Goal: Transaction & Acquisition: Download file/media

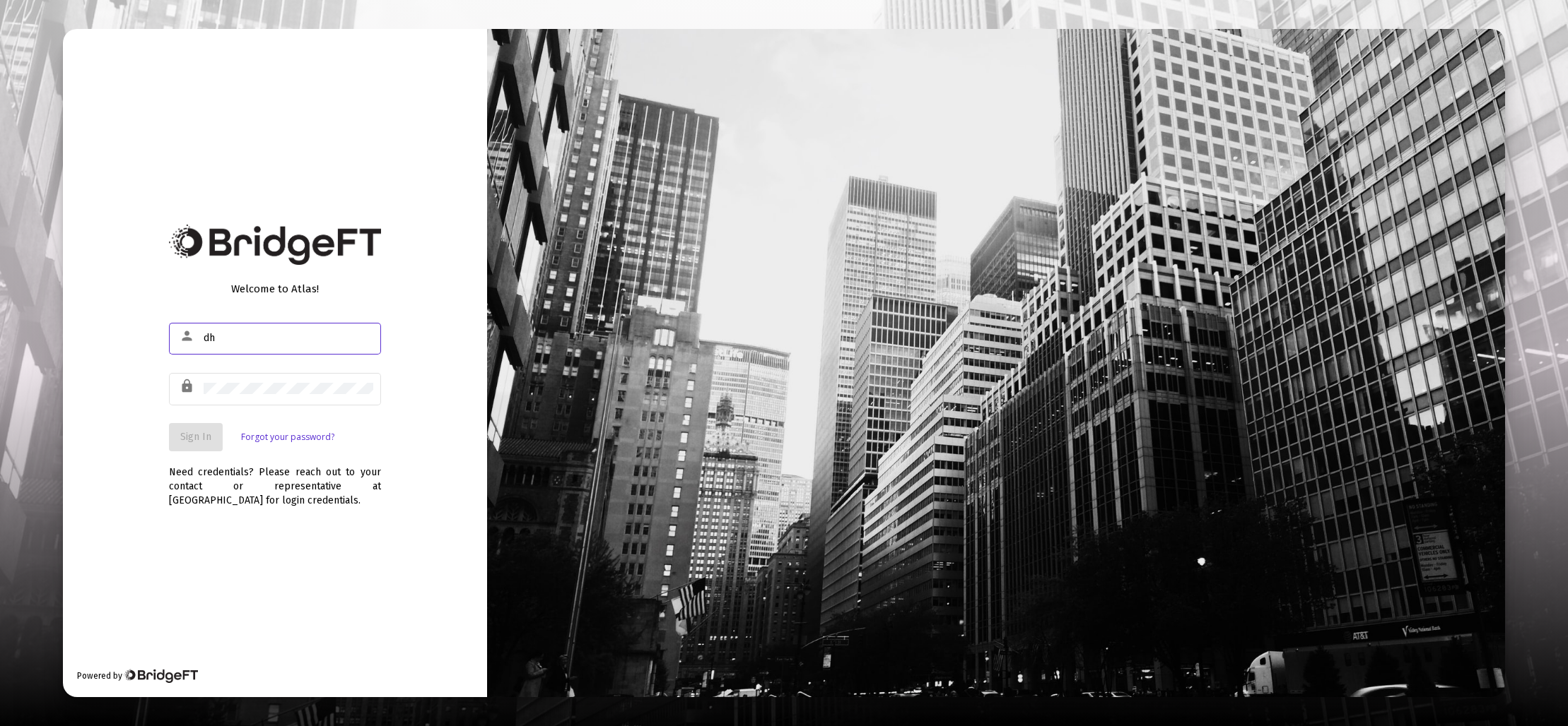
type input "[EMAIL_ADDRESS][DOMAIN_NAME]"
click at [262, 381] on div at bounding box center [288, 388] width 170 height 35
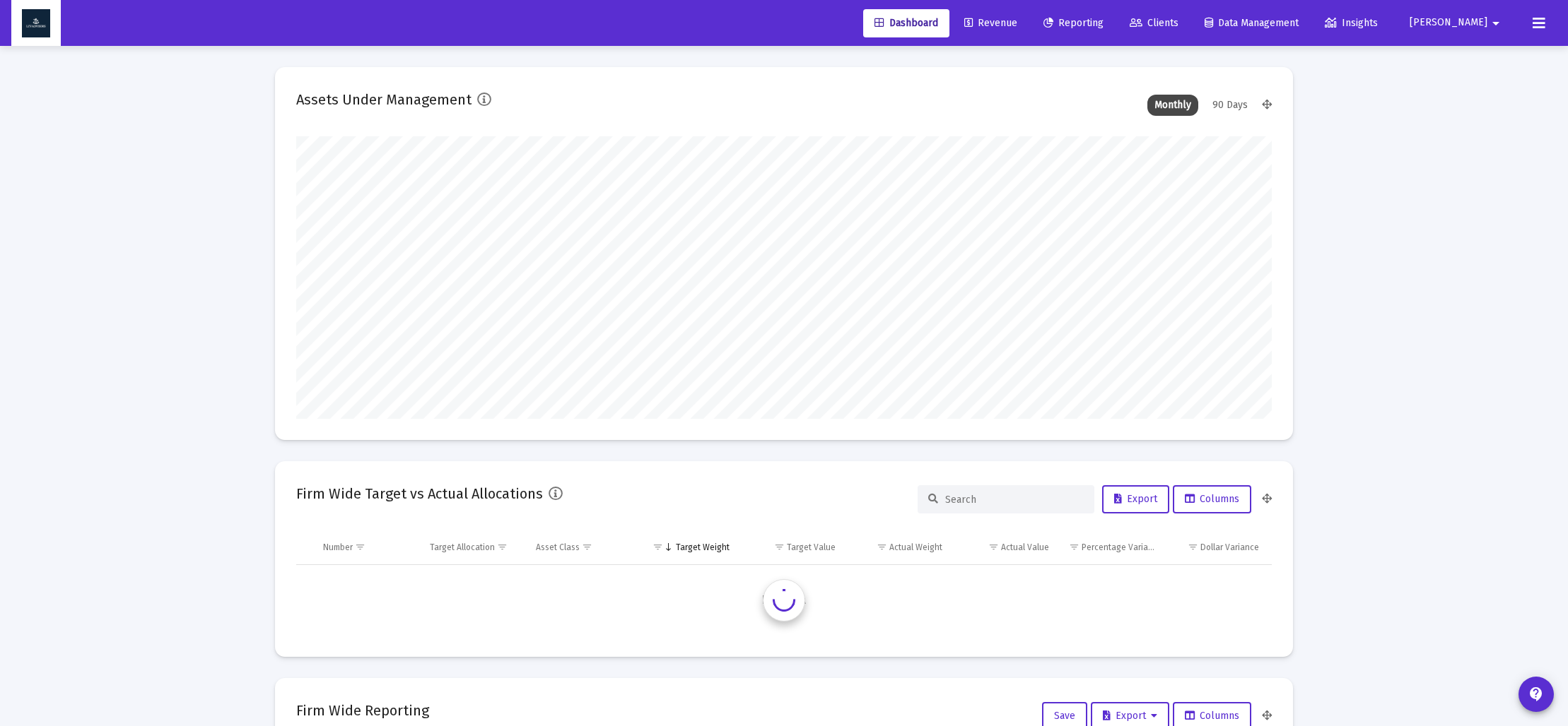
type input "[DATE]"
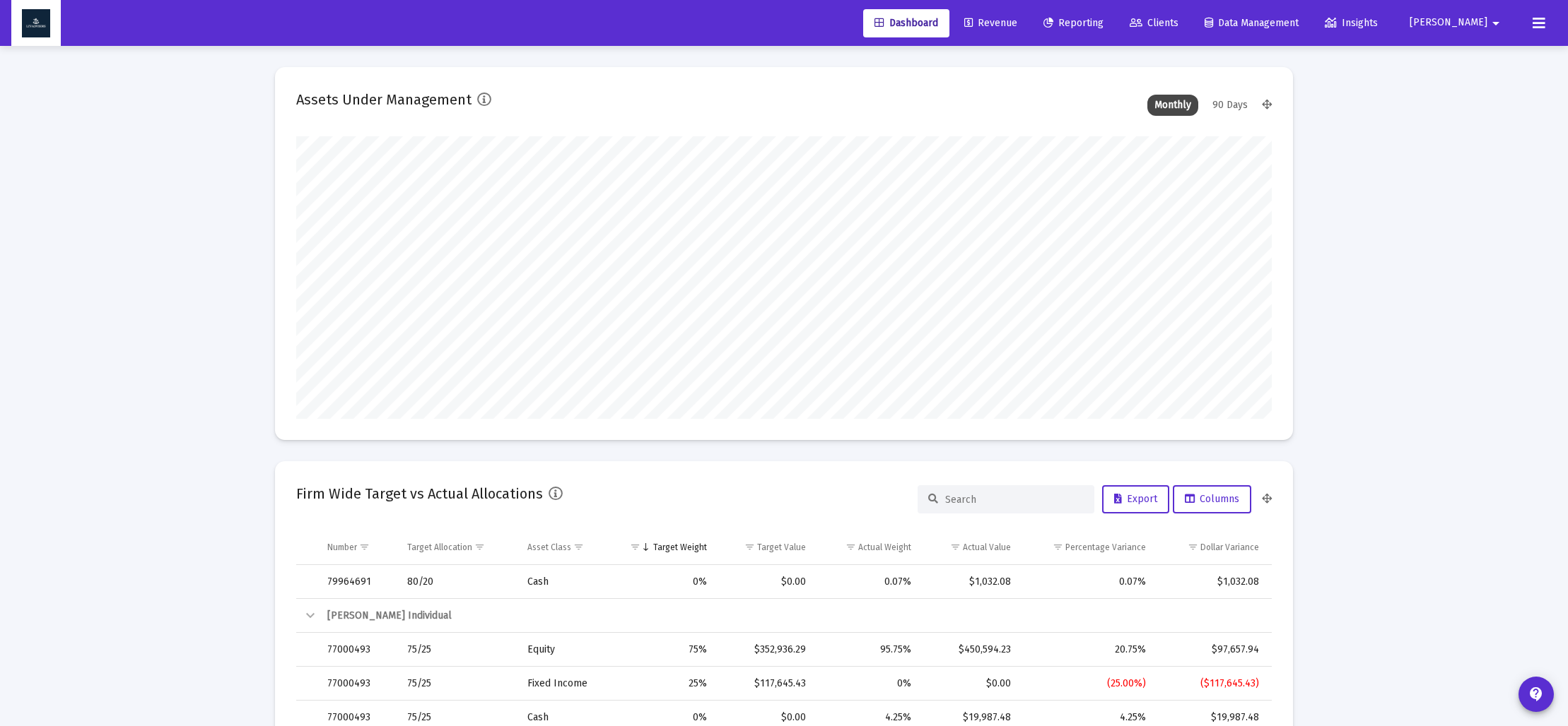
click at [1104, 21] on span "Reporting" at bounding box center [1073, 23] width 61 height 12
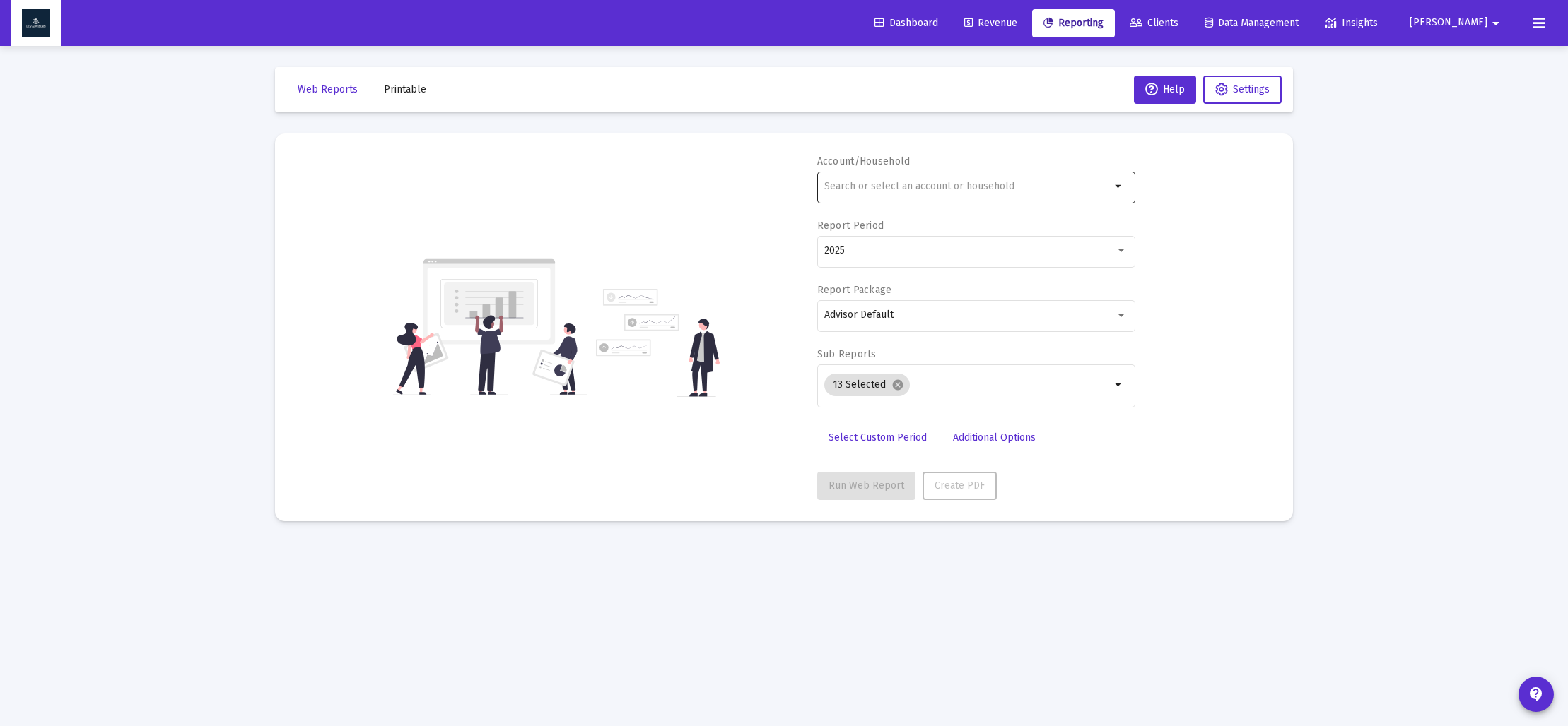
click at [902, 185] on input "text" at bounding box center [968, 185] width 287 height 11
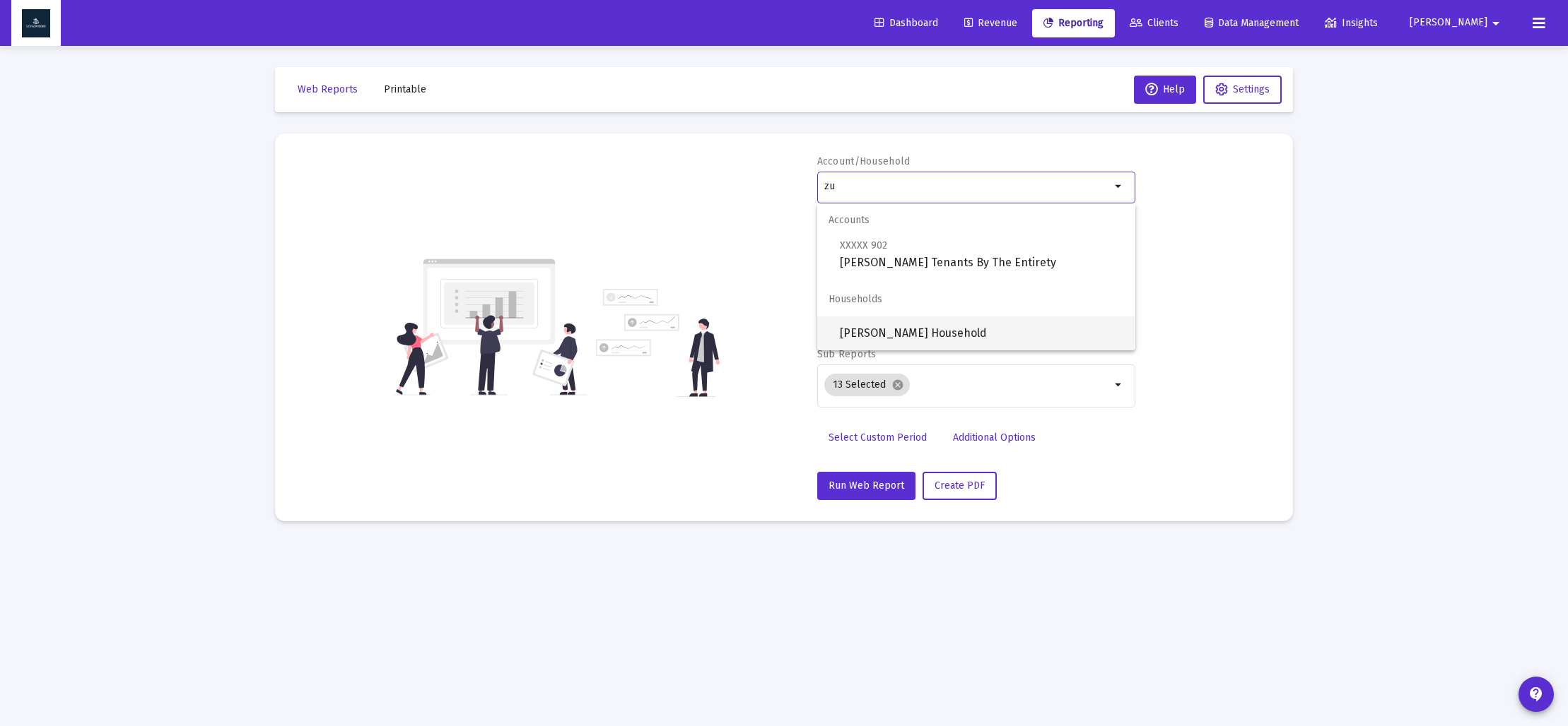
click at [916, 332] on span "[PERSON_NAME] Household" at bounding box center [981, 333] width 284 height 34
type input "[PERSON_NAME] Household"
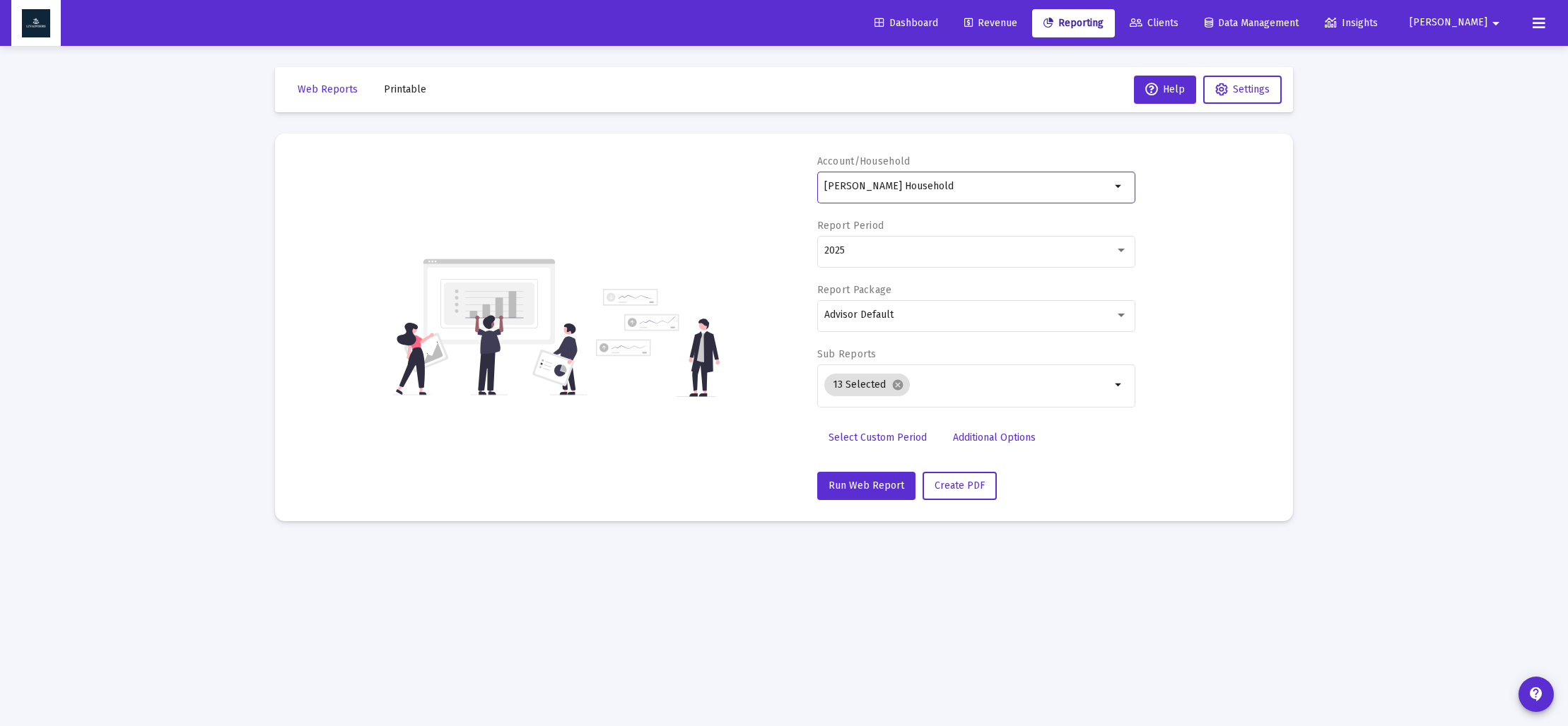
click at [881, 433] on span "Select Custom Period" at bounding box center [877, 437] width 98 height 12
click at [961, 250] on icon "Open calendar" at bounding box center [962, 250] width 11 height 13
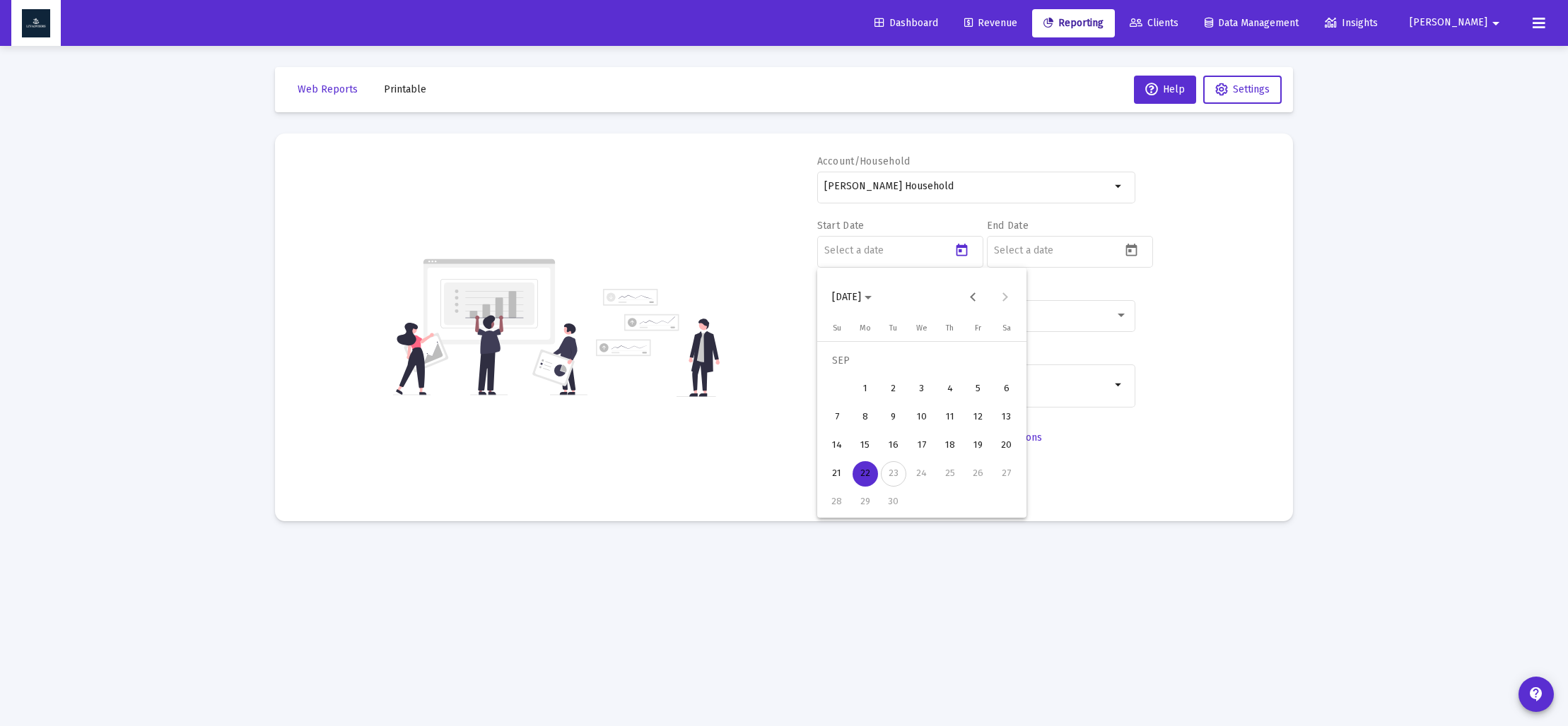
click at [871, 301] on span "[DATE]" at bounding box center [851, 297] width 40 height 12
click at [900, 487] on div "2023" at bounding box center [896, 483] width 45 height 26
click at [852, 430] on div "SEP" at bounding box center [847, 426] width 45 height 26
click at [1003, 468] on div "30" at bounding box center [1007, 474] width 26 height 26
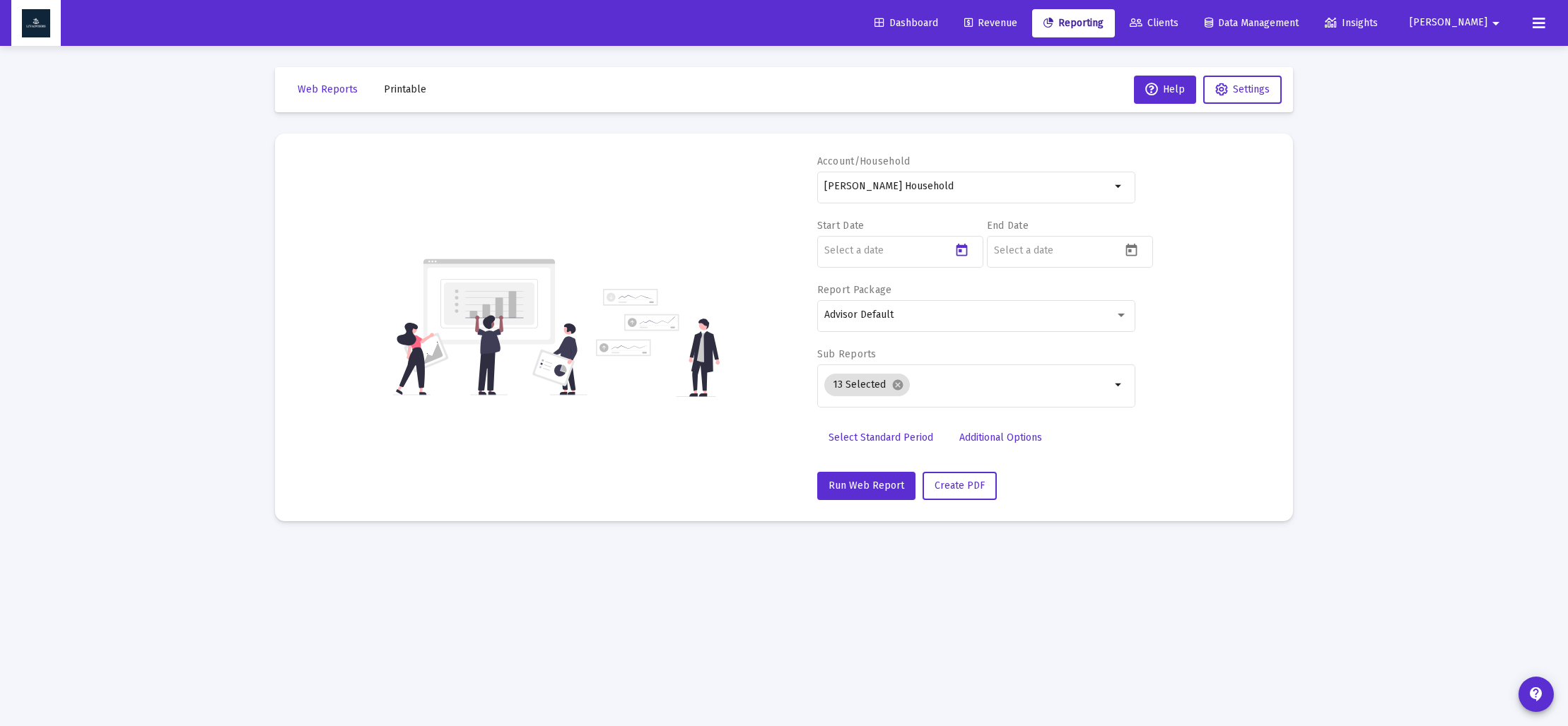
type input "[DATE]"
click at [1134, 252] on icon "Open calendar" at bounding box center [1131, 250] width 15 height 15
click at [1041, 301] on span "[DATE]" at bounding box center [1021, 297] width 40 height 12
click at [1078, 482] on div "2023" at bounding box center [1066, 483] width 45 height 26
click at [1159, 424] on div "DEC" at bounding box center [1165, 426] width 45 height 26
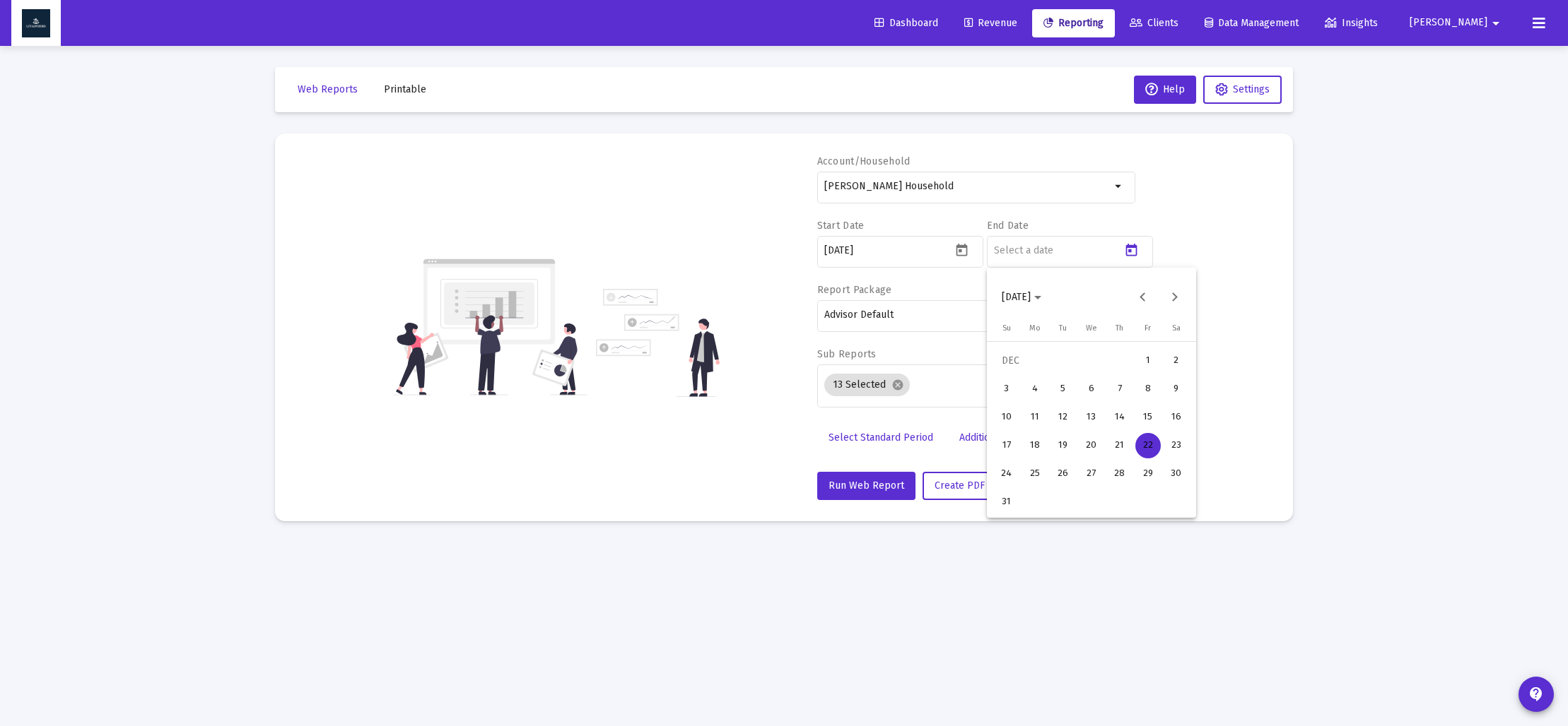
drag, startPoint x: 1011, startPoint y: 505, endPoint x: 986, endPoint y: 477, distance: 37.5
click at [1009, 505] on div "31" at bounding box center [1007, 503] width 26 height 26
type input "[DATE]"
click at [896, 388] on mat-icon "cancel" at bounding box center [897, 385] width 13 height 13
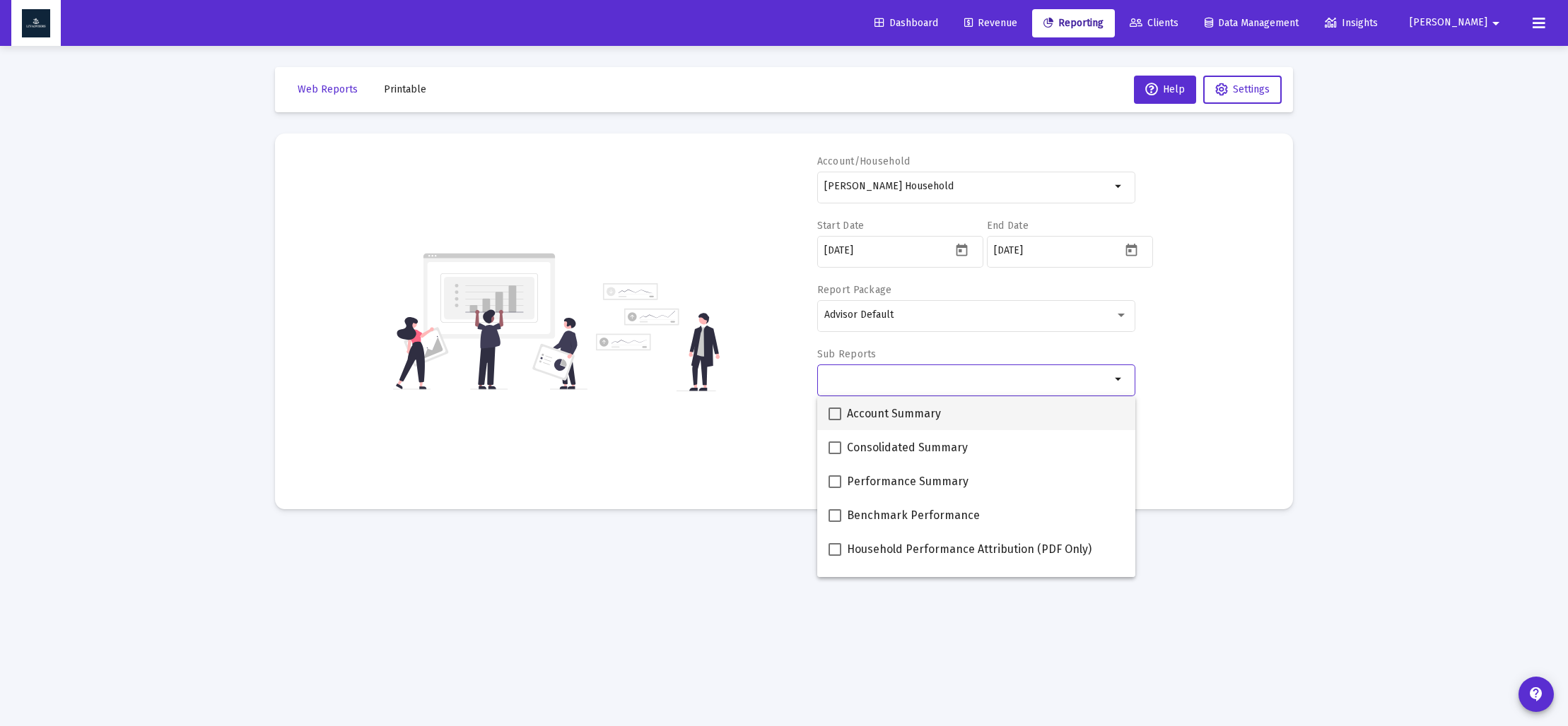
click at [832, 412] on span at bounding box center [835, 414] width 13 height 13
click at [835, 421] on input "Account Summary" at bounding box center [835, 421] width 1 height 1
checkbox input "true"
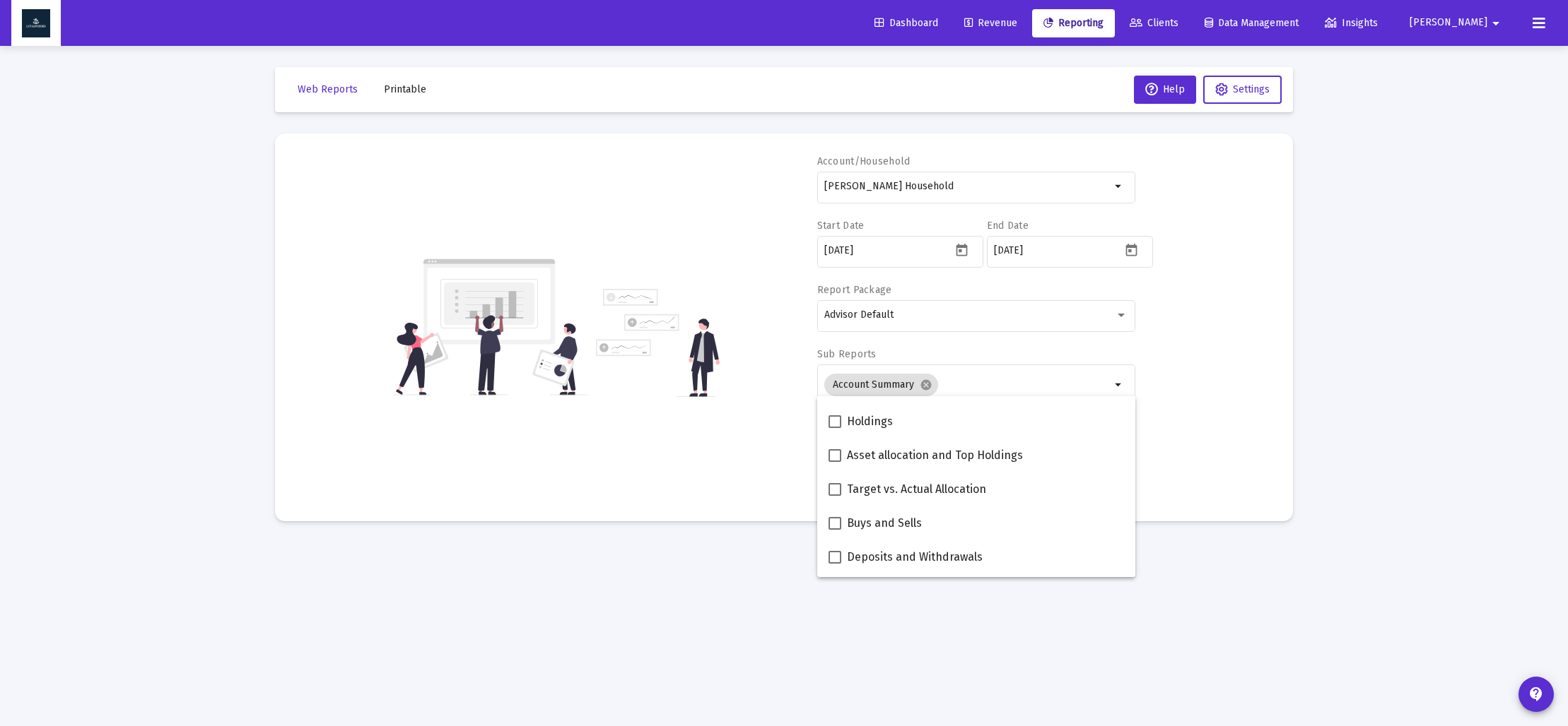
scroll to position [294, 0]
click at [836, 460] on span at bounding box center [835, 459] width 13 height 13
click at [835, 466] on input "Asset allocation and Top Holdings" at bounding box center [835, 466] width 1 height 1
checkbox input "true"
click at [738, 453] on div "Account/Household [PERSON_NAME] Household arrow_drop_down Start Date [DATE] End…" at bounding box center [783, 327] width 976 height 345
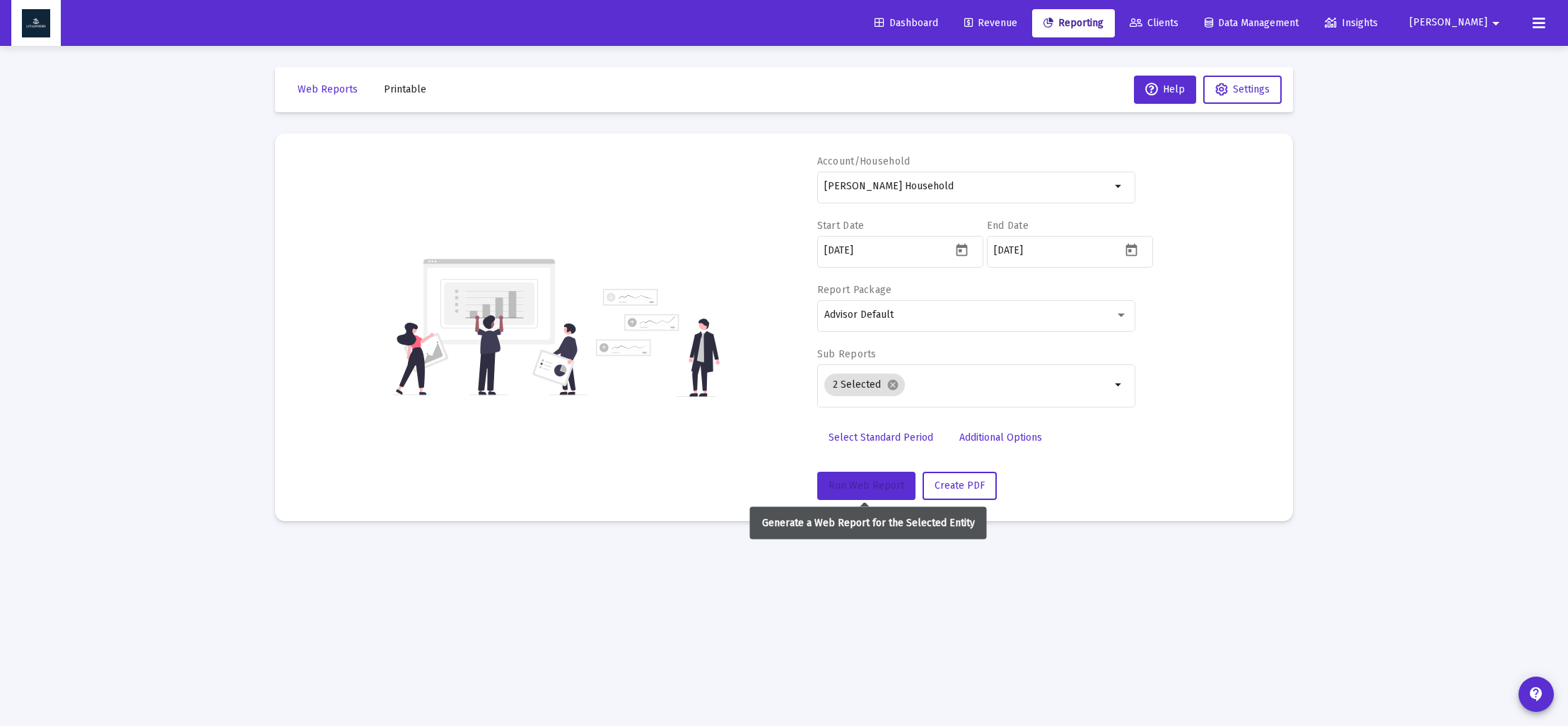
drag, startPoint x: 854, startPoint y: 478, endPoint x: 878, endPoint y: 540, distance: 66.5
click at [855, 478] on button "Run Web Report" at bounding box center [866, 486] width 98 height 28
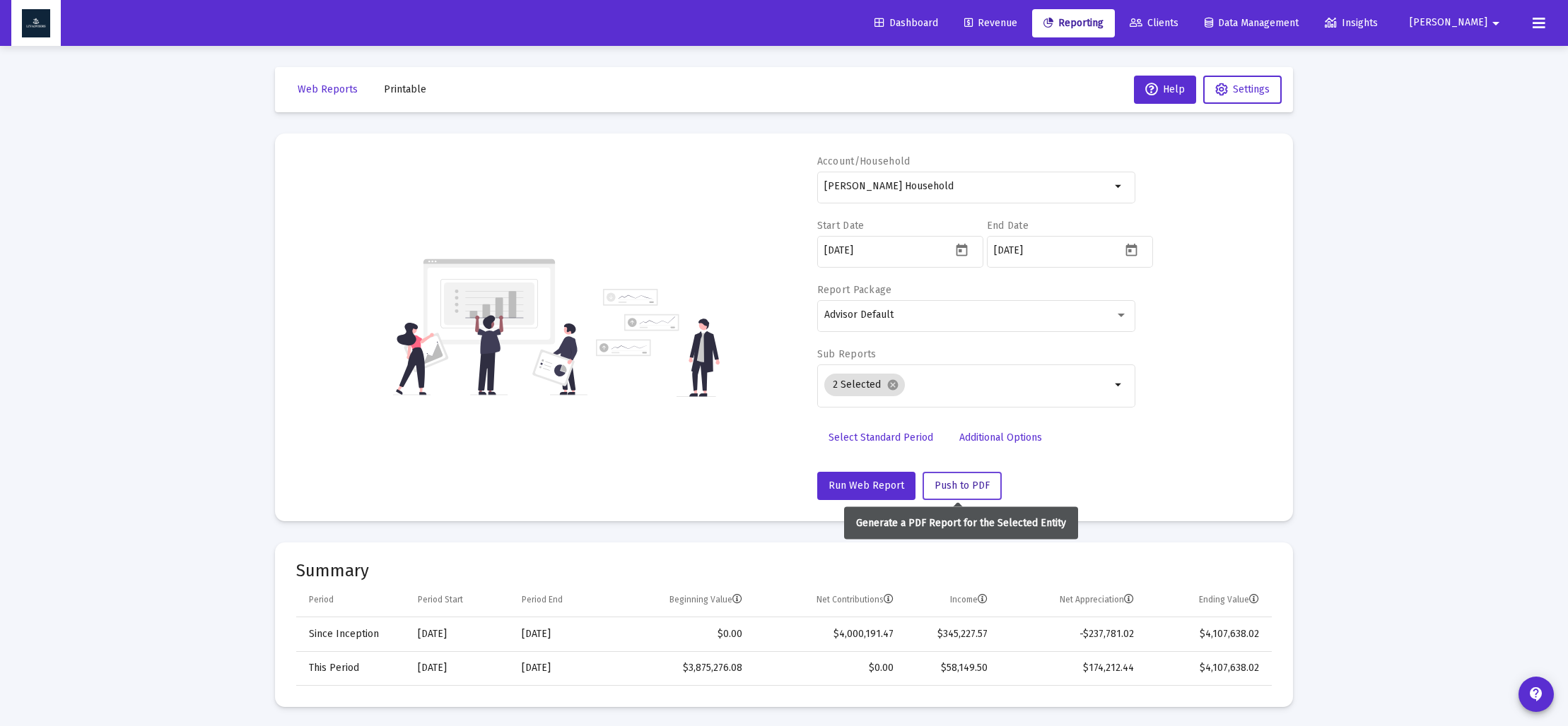
click at [940, 485] on span "Push to PDF" at bounding box center [963, 486] width 56 height 12
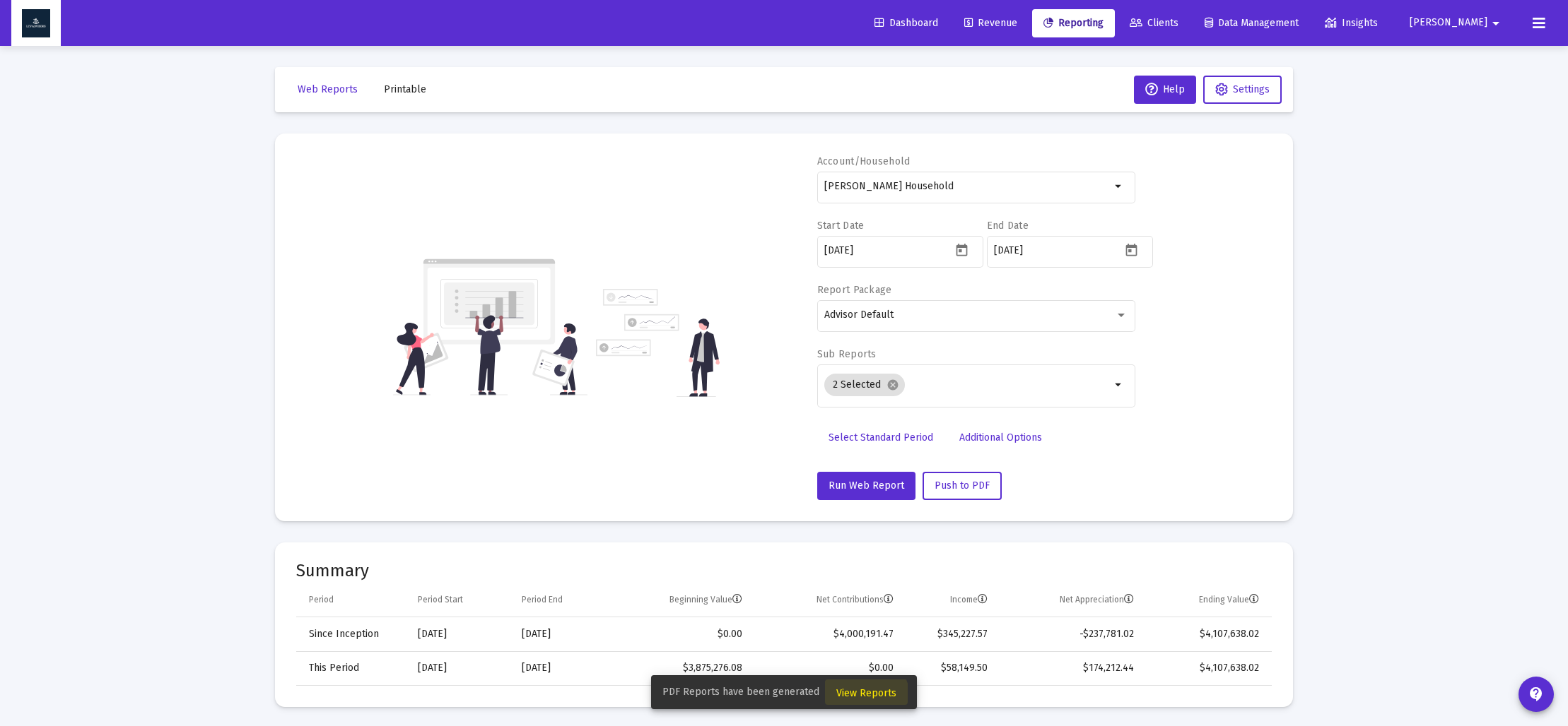
click at [862, 696] on span "View Reports" at bounding box center [866, 693] width 61 height 12
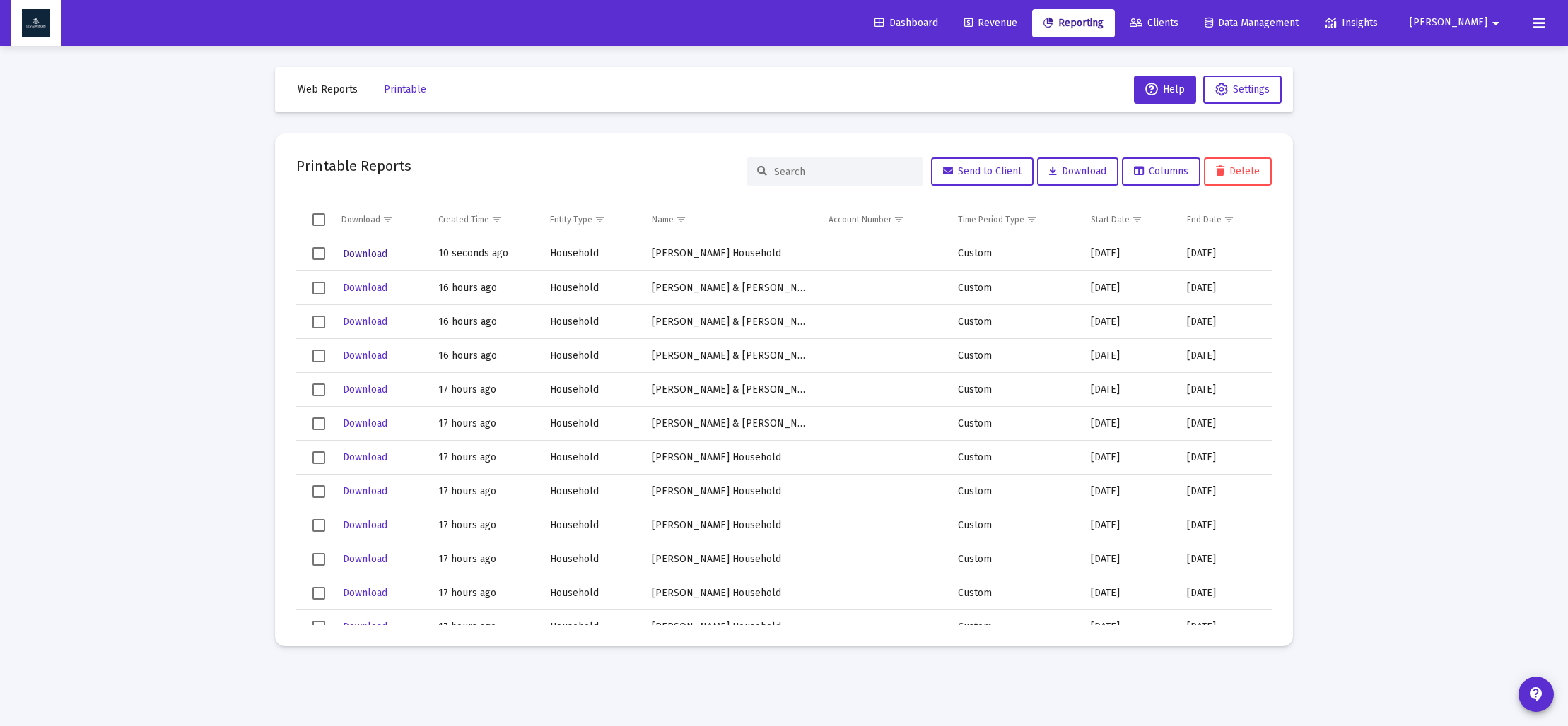
click at [362, 253] on span "Download" at bounding box center [365, 254] width 45 height 12
click at [339, 92] on span "Web Reports" at bounding box center [327, 89] width 61 height 12
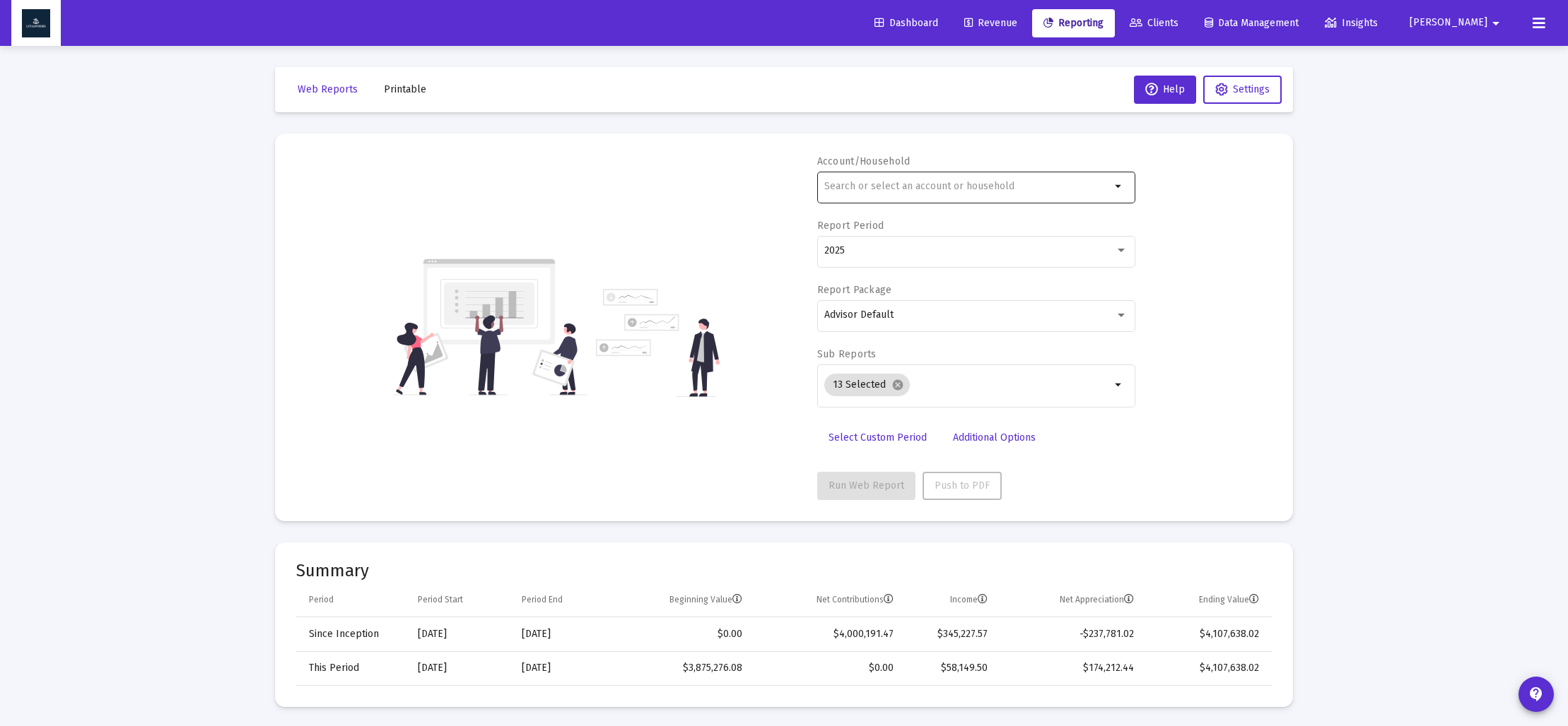
click at [894, 193] on div at bounding box center [968, 185] width 287 height 35
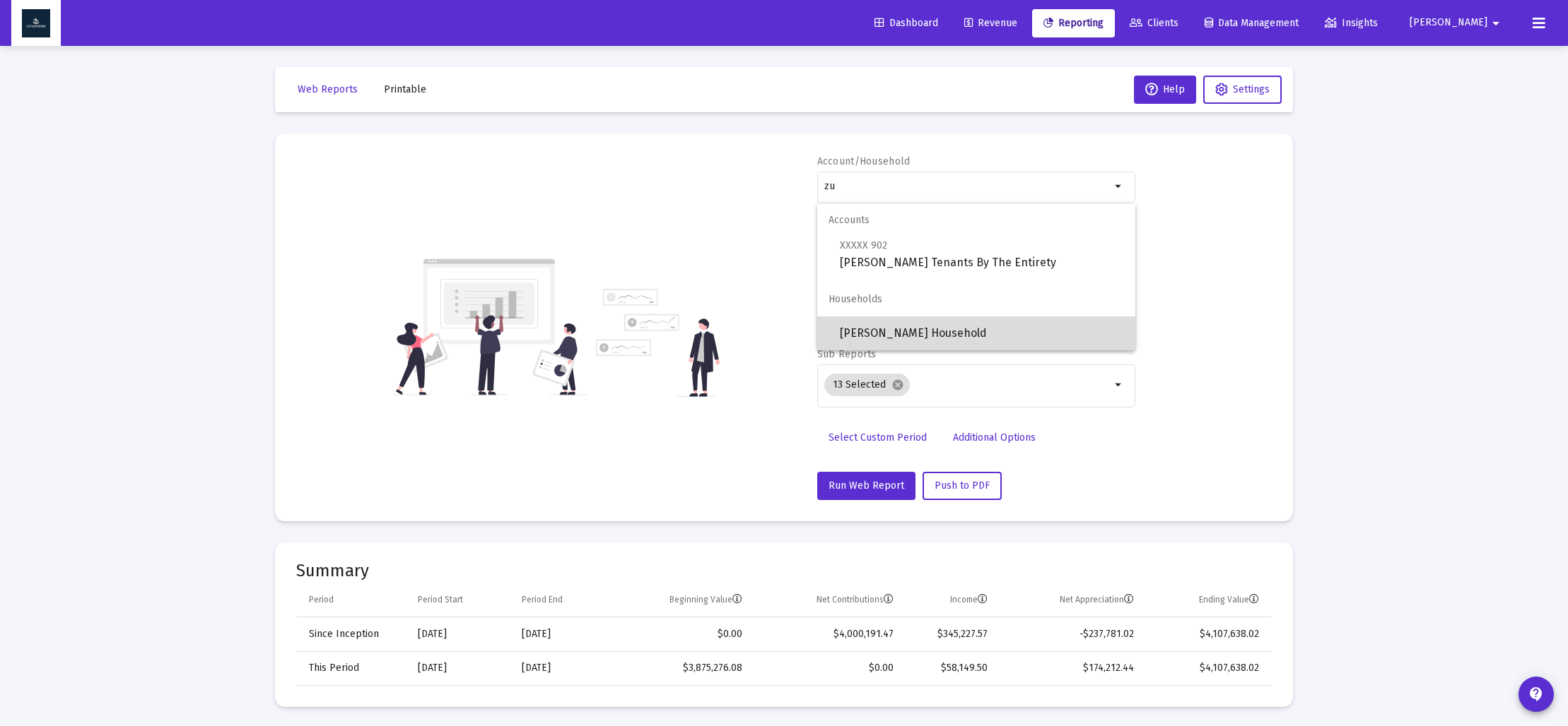
click at [915, 332] on span "[PERSON_NAME] Household" at bounding box center [981, 333] width 284 height 34
type input "[PERSON_NAME] Household"
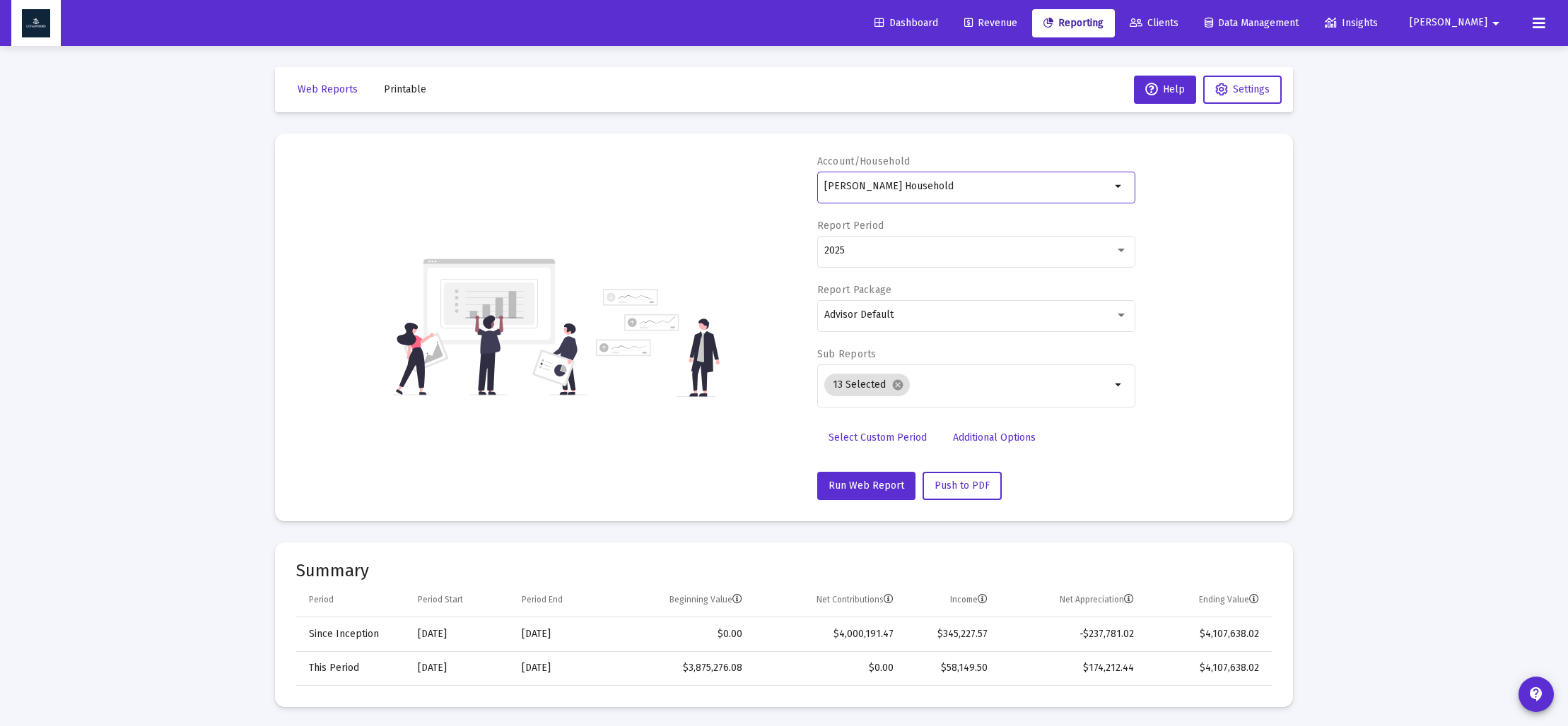
click at [867, 443] on link "Select Custom Period" at bounding box center [878, 437] width 121 height 28
click at [964, 252] on icon "Open calendar" at bounding box center [962, 250] width 15 height 15
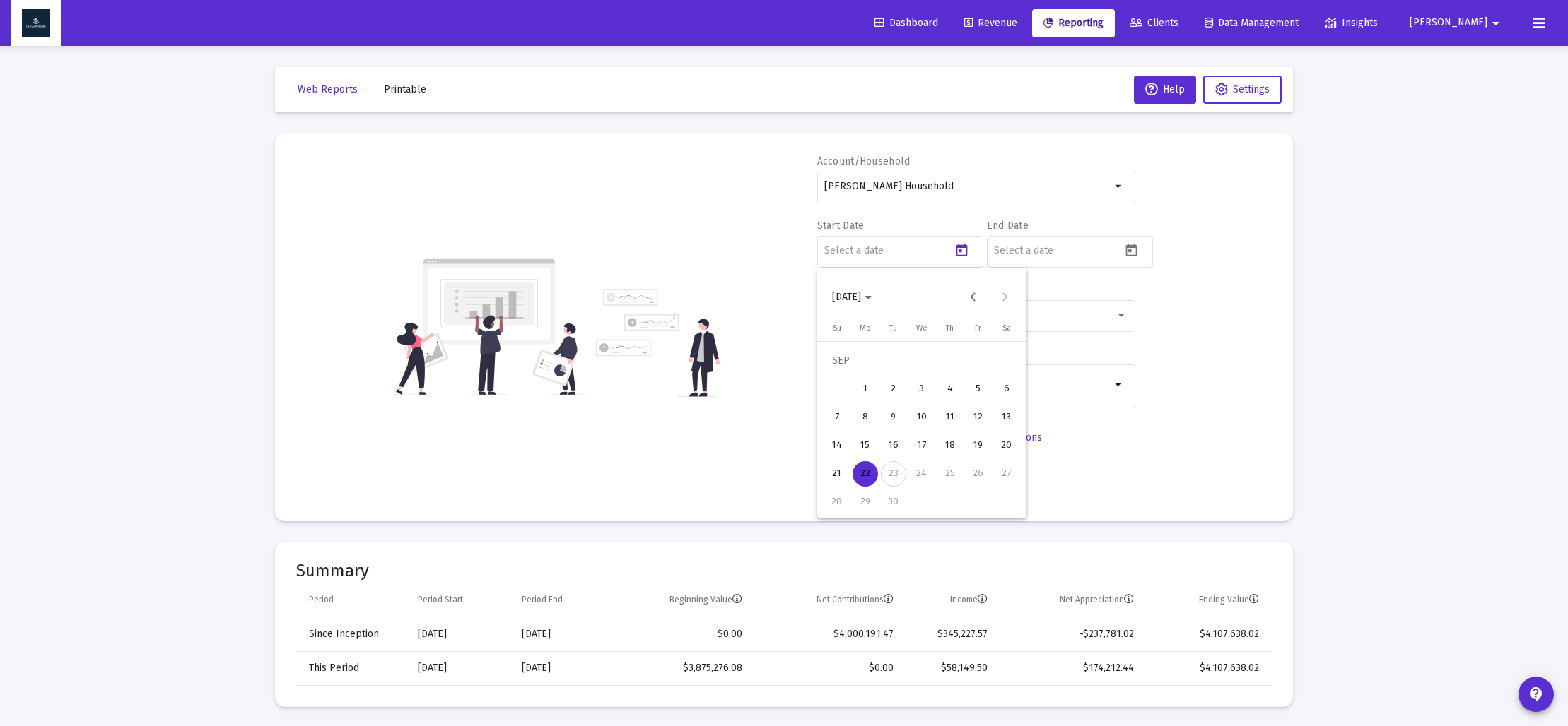
click at [871, 295] on span "[DATE]" at bounding box center [851, 297] width 40 height 12
click at [950, 475] on div "2024" at bounding box center [946, 483] width 45 height 26
click at [849, 426] on div "SEP" at bounding box center [847, 426] width 45 height 26
drag, startPoint x: 863, startPoint y: 505, endPoint x: 883, endPoint y: 477, distance: 34.4
click at [863, 505] on div "30" at bounding box center [865, 503] width 26 height 26
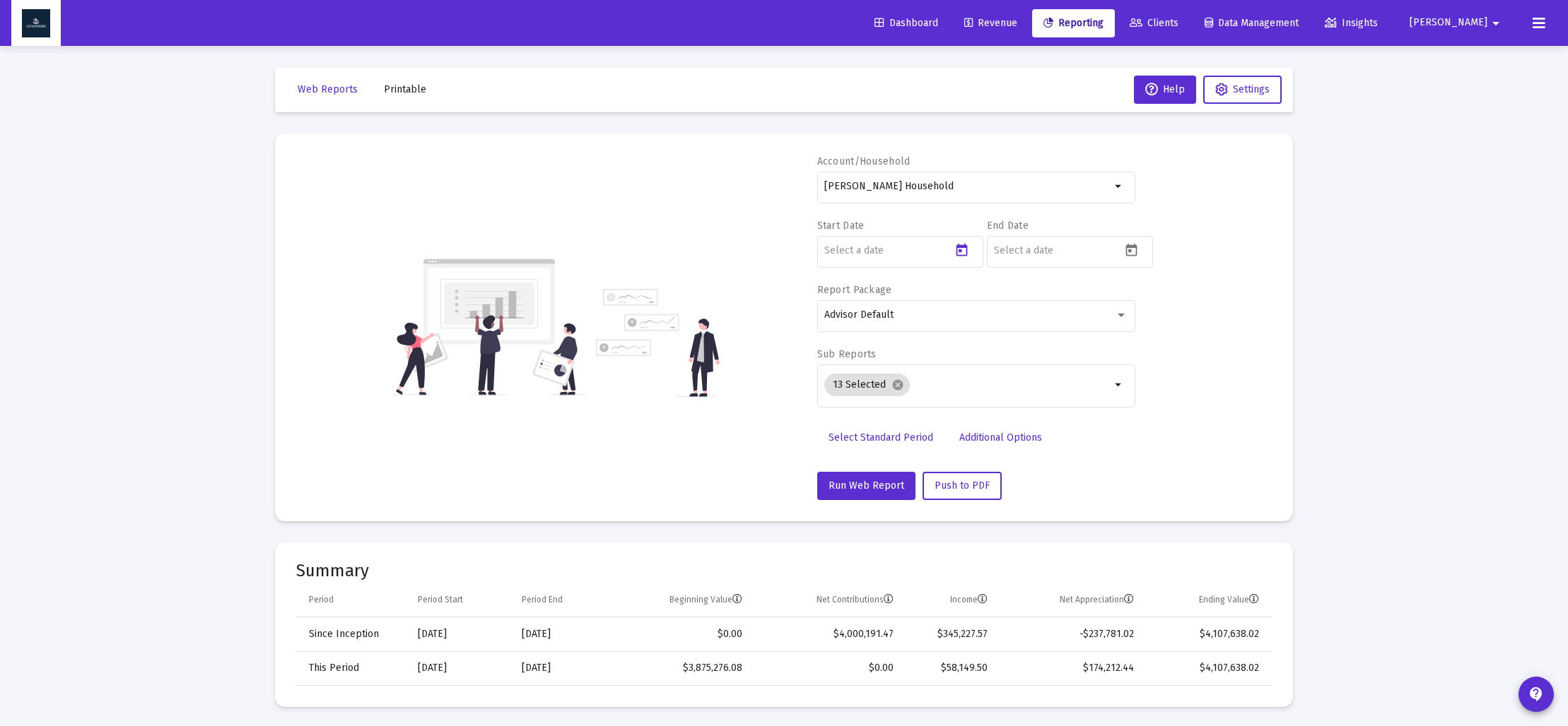
type input "[DATE]"
click at [1134, 251] on icon "Open calendar" at bounding box center [1131, 250] width 15 height 15
click at [1041, 299] on icon "Choose month and year" at bounding box center [1037, 298] width 7 height 4
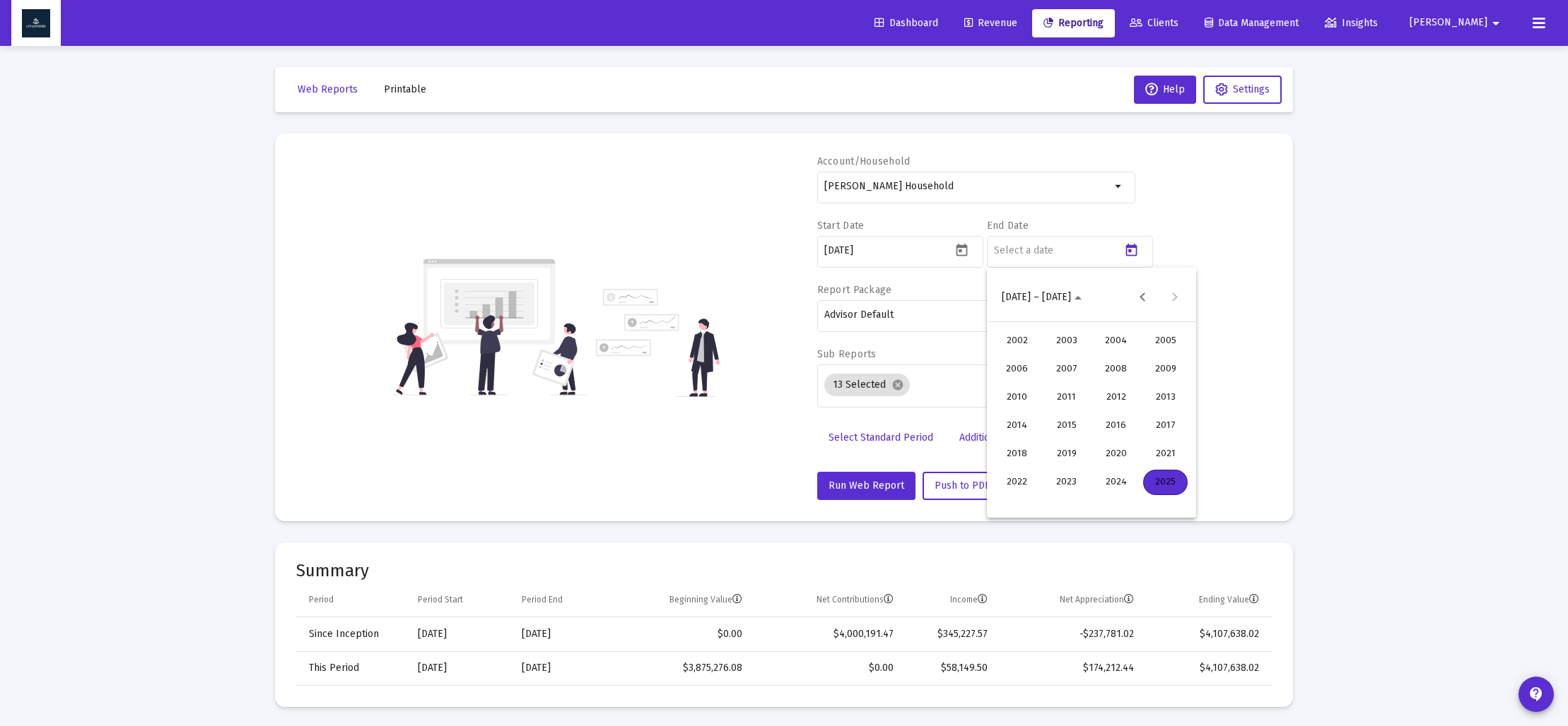
click at [1129, 477] on div "2024" at bounding box center [1115, 483] width 45 height 26
click at [1156, 430] on div "DEC" at bounding box center [1165, 426] width 45 height 26
click at [1072, 501] on div "31" at bounding box center [1064, 503] width 26 height 26
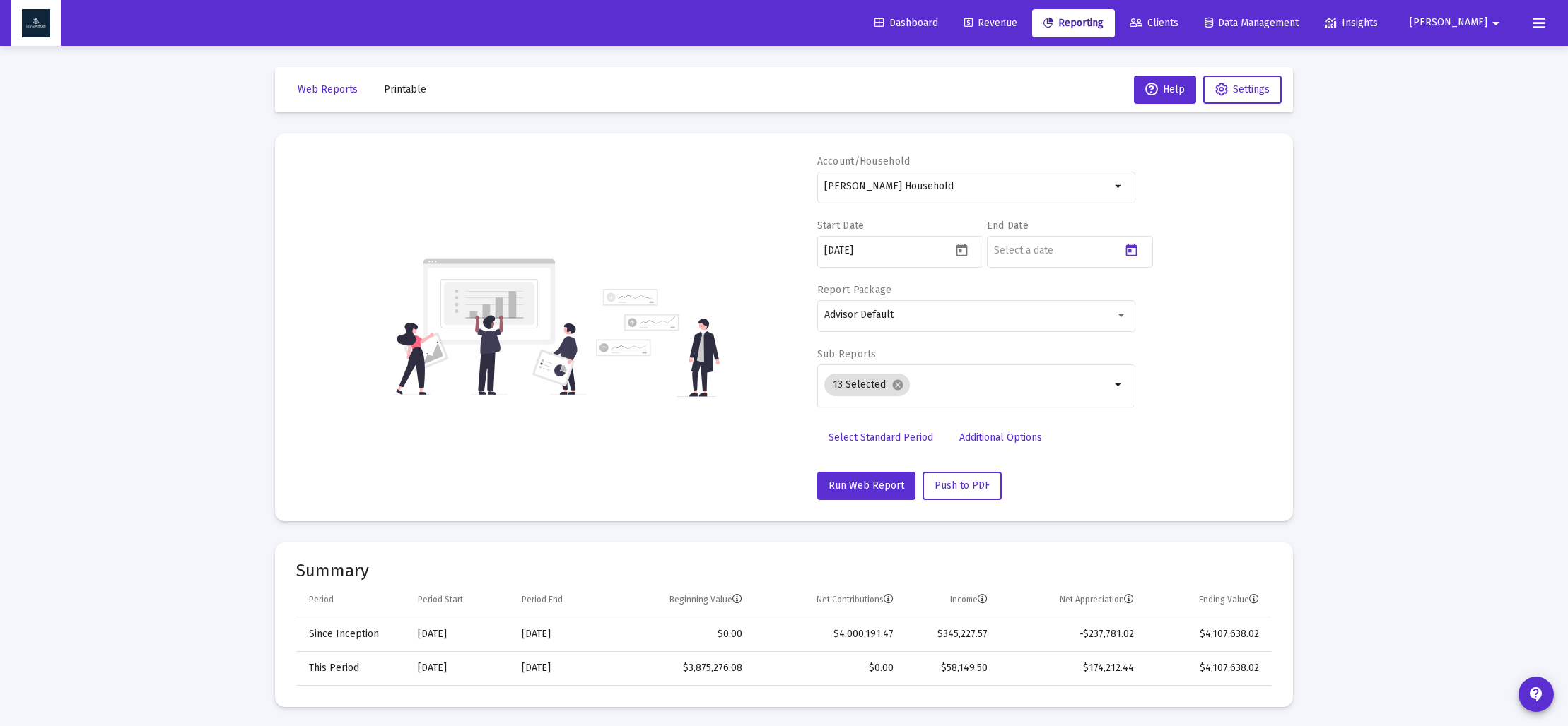
type input "[DATE]"
click at [896, 382] on mat-icon "cancel" at bounding box center [897, 385] width 13 height 13
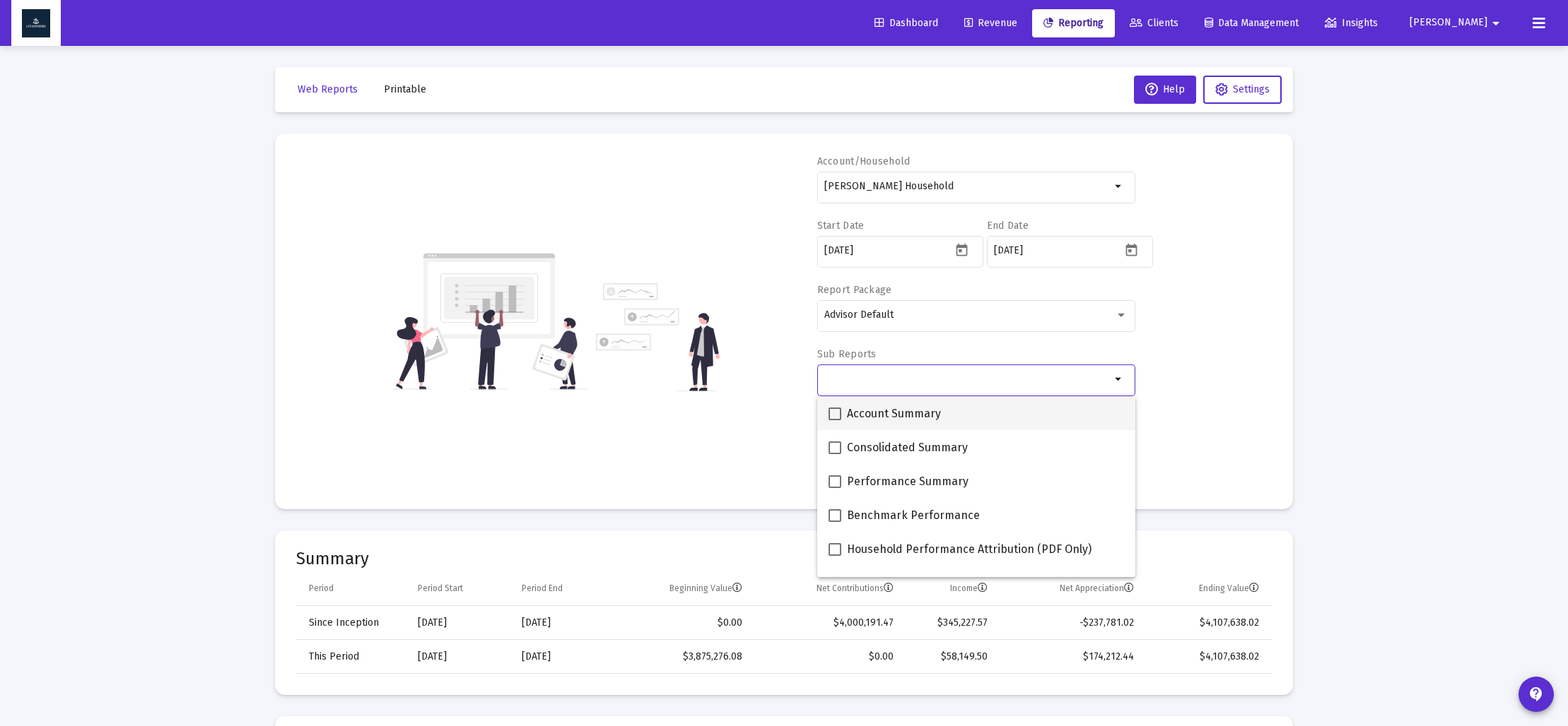
click at [835, 417] on span at bounding box center [835, 414] width 13 height 13
click at [835, 421] on input "Account Summary" at bounding box center [835, 421] width 1 height 1
checkbox input "true"
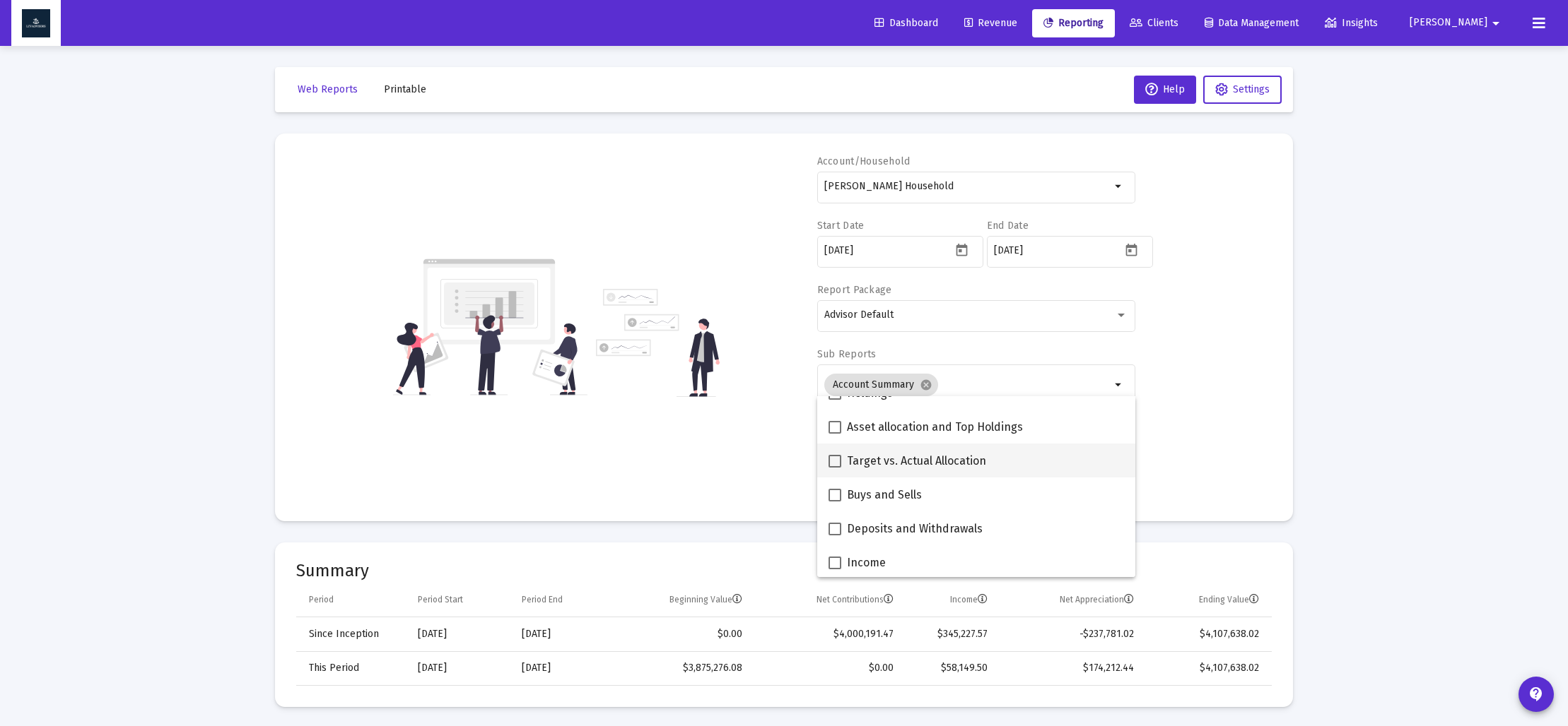
scroll to position [327, 0]
click at [840, 423] on span at bounding box center [835, 425] width 13 height 13
click at [835, 432] on input "Asset allocation and Top Holdings" at bounding box center [835, 432] width 1 height 1
checkbox input "true"
click at [763, 424] on div "Account/Household [PERSON_NAME] Household arrow_drop_down Start Date [DATE] End…" at bounding box center [783, 327] width 976 height 345
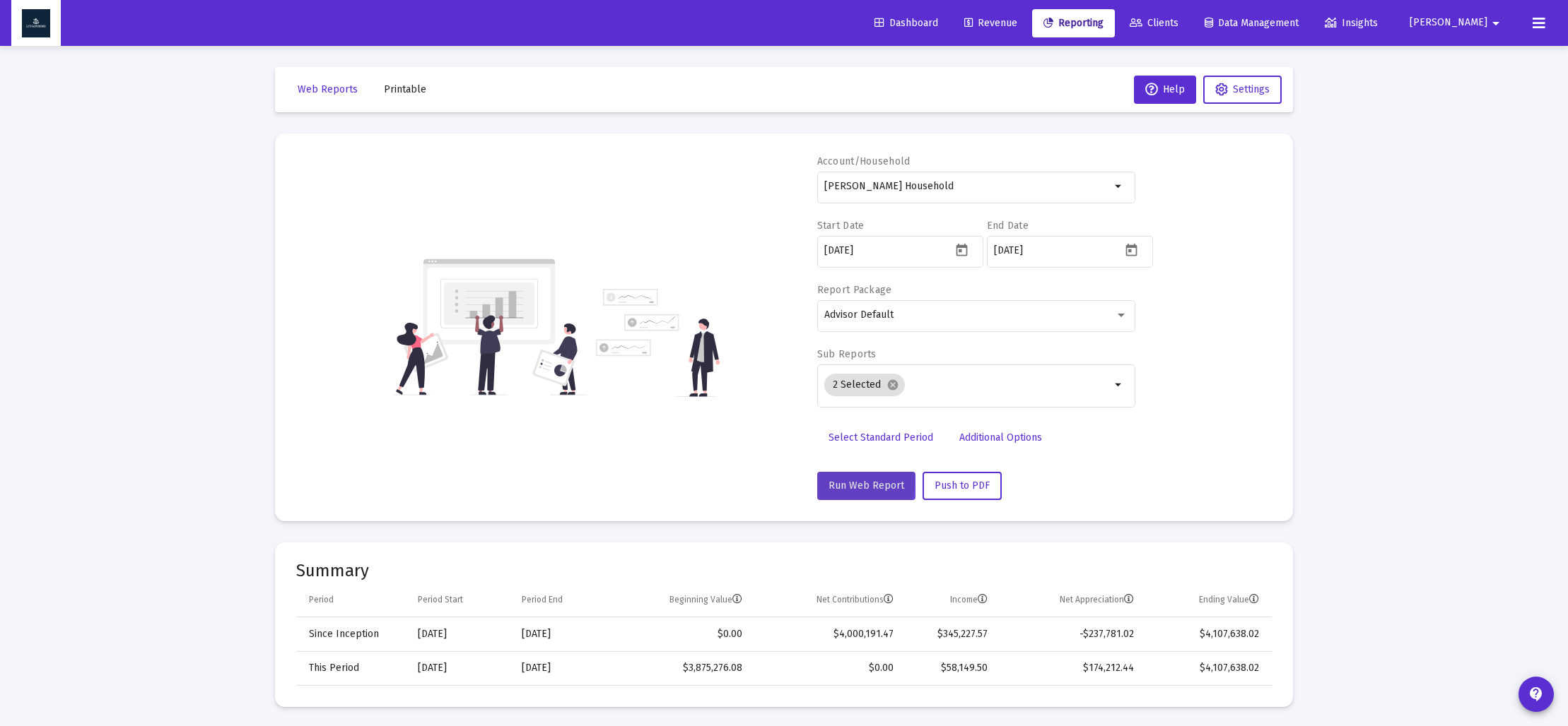
click at [849, 481] on span "Run Web Report" at bounding box center [866, 486] width 75 height 12
click at [968, 486] on span "Push to PDF" at bounding box center [963, 486] width 56 height 12
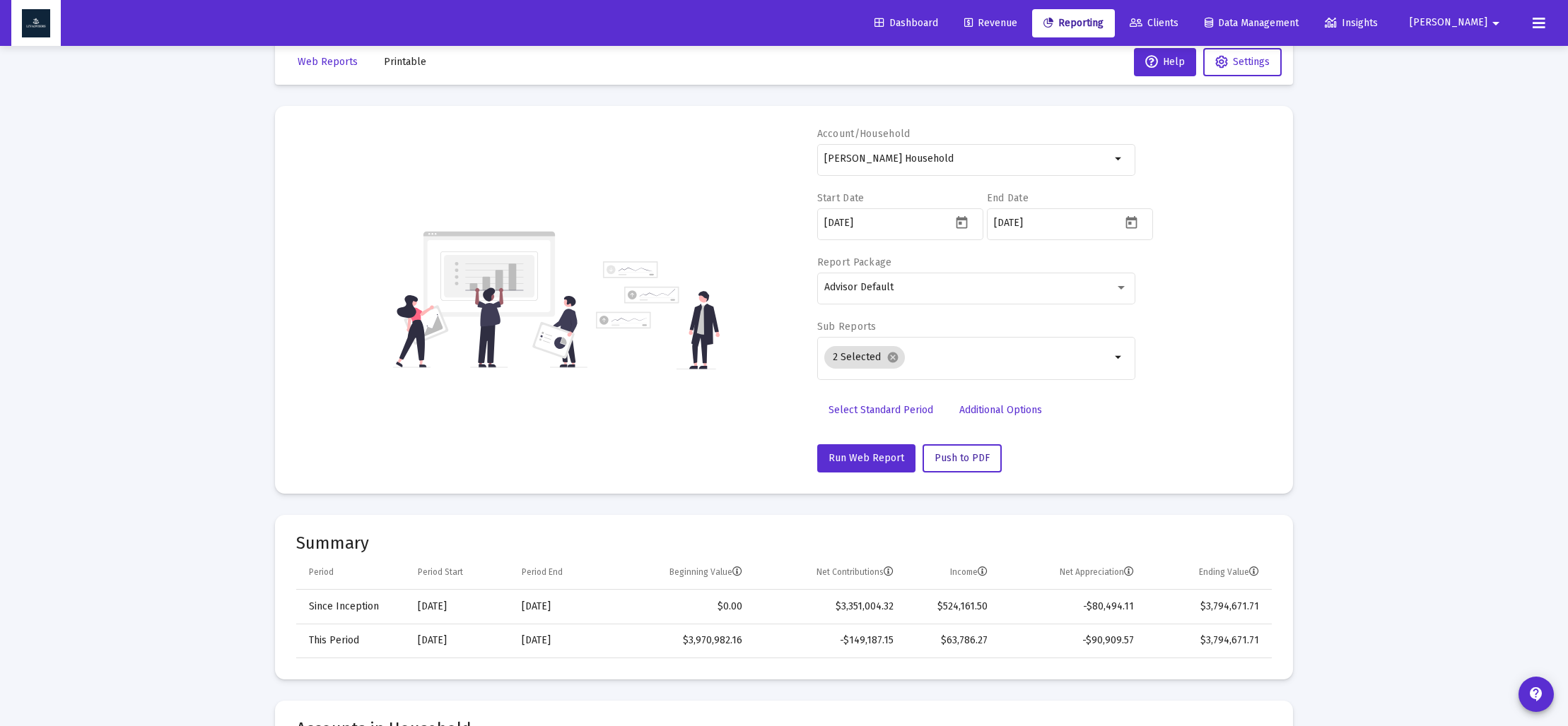
scroll to position [0, 0]
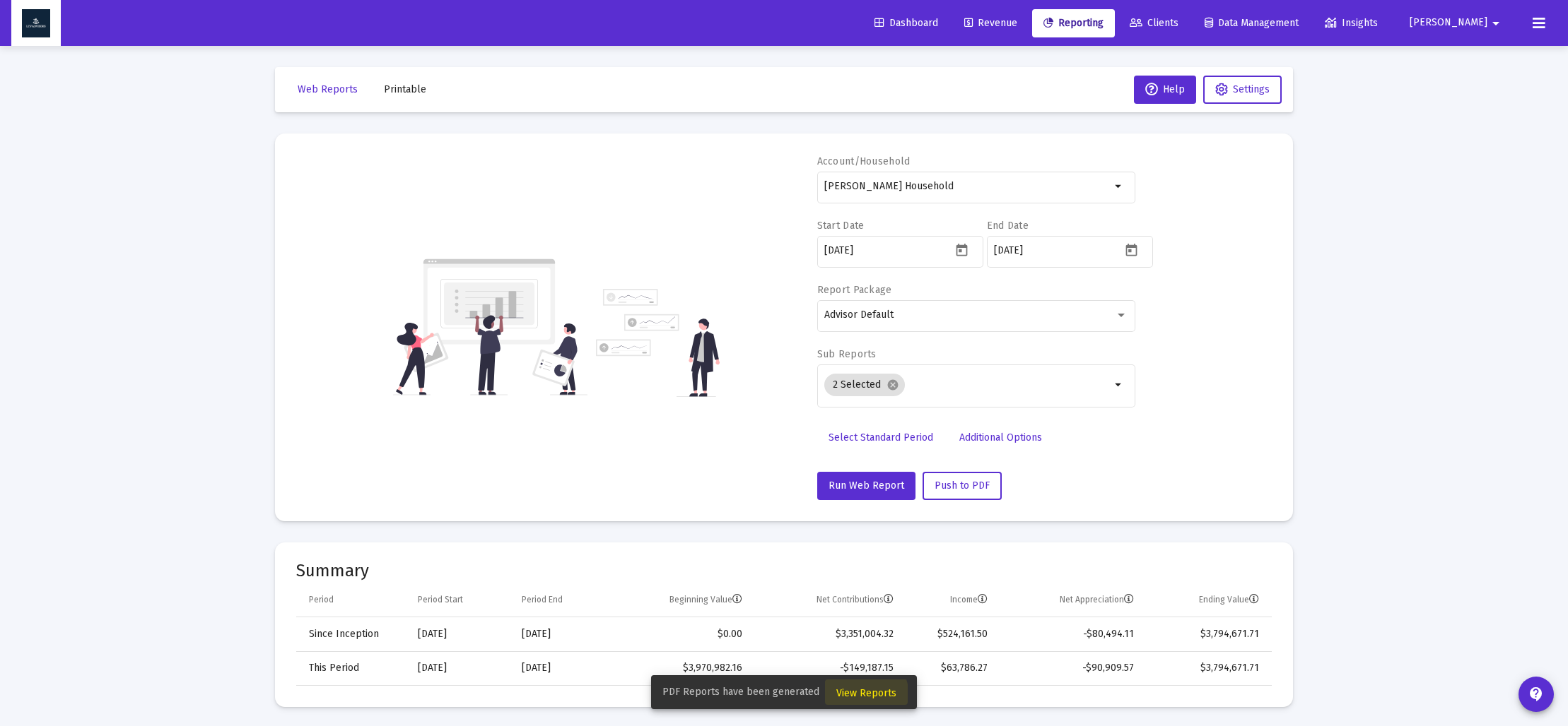
click at [854, 696] on span "View Reports" at bounding box center [866, 693] width 61 height 12
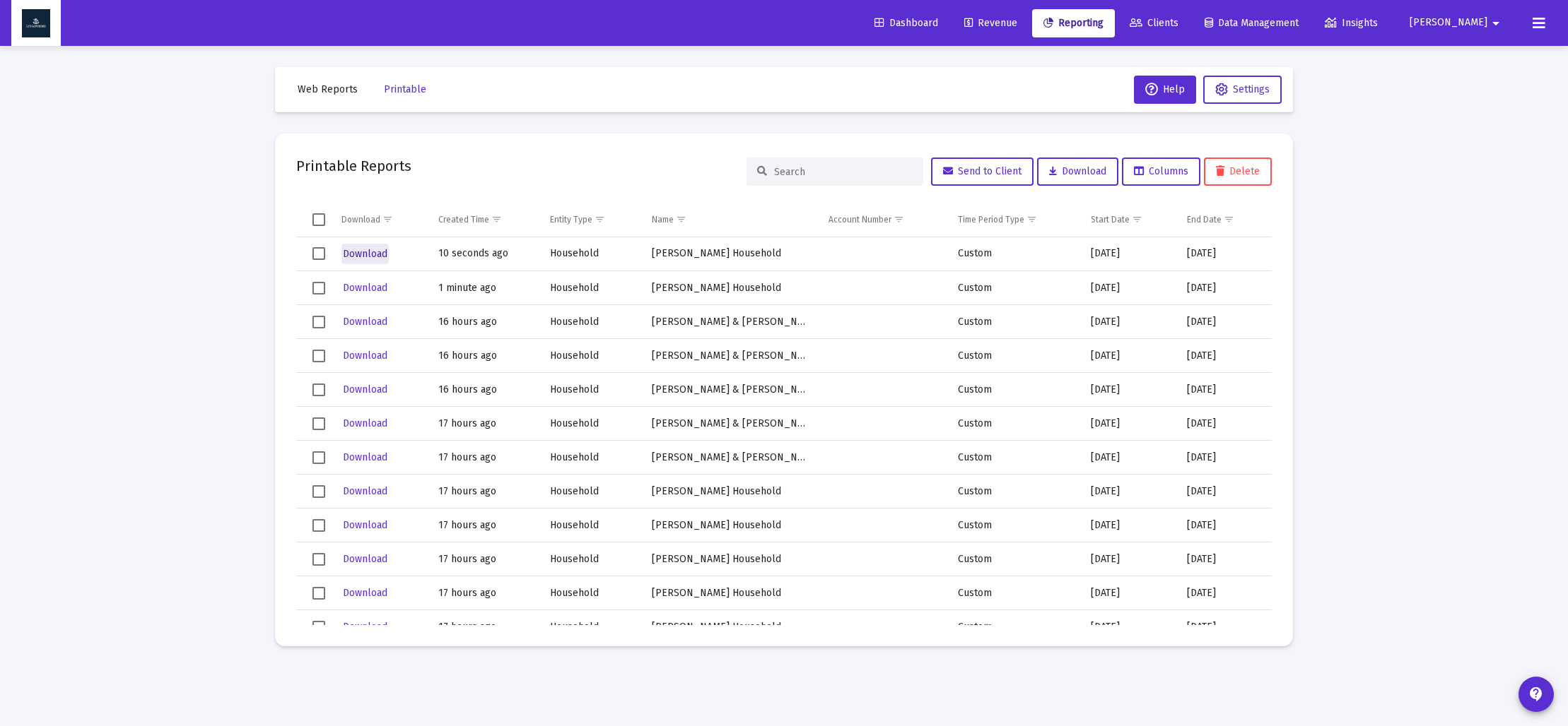
click at [373, 257] on span "Download" at bounding box center [365, 254] width 45 height 12
drag, startPoint x: 342, startPoint y: 89, endPoint x: 392, endPoint y: 150, distance: 78.9
click at [342, 89] on span "Web Reports" at bounding box center [327, 89] width 61 height 12
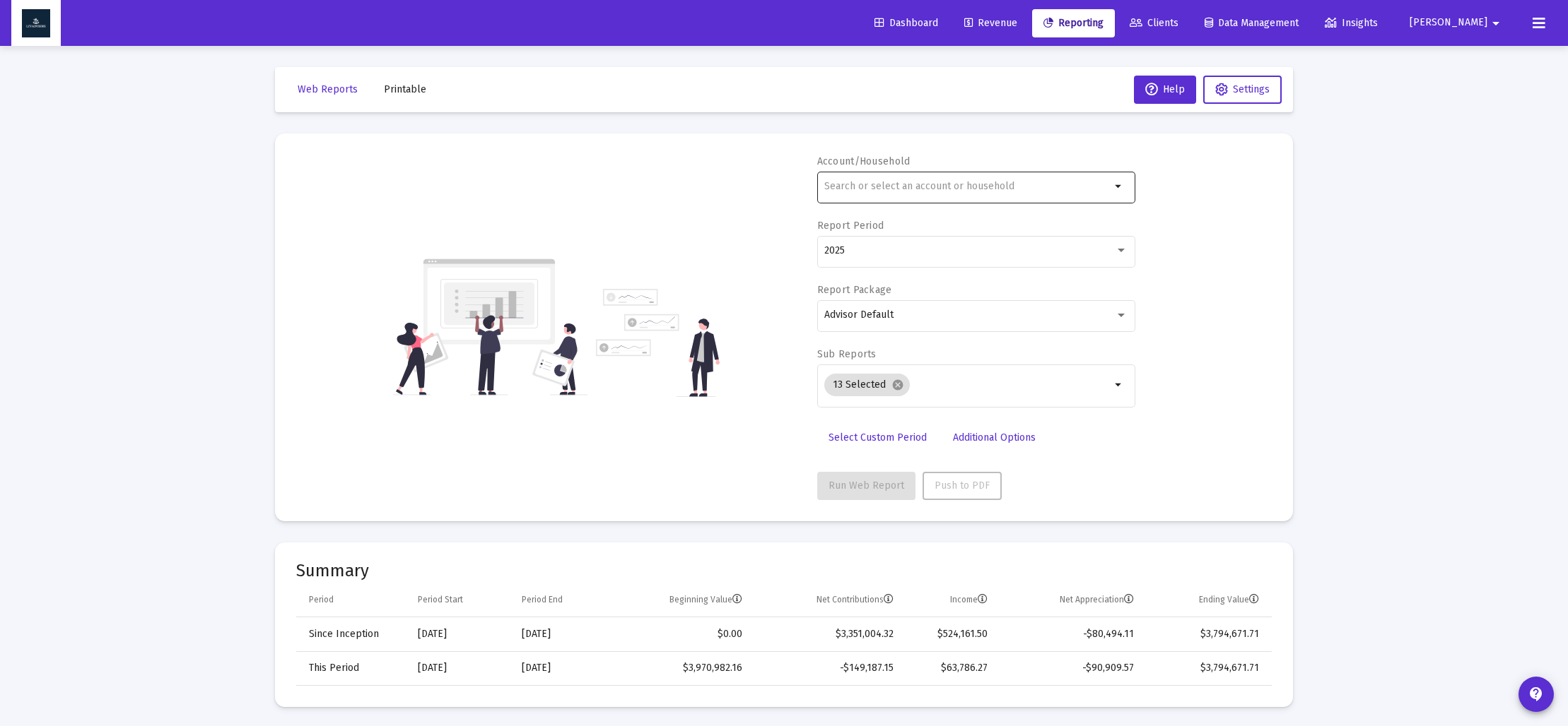
click at [881, 192] on div at bounding box center [968, 185] width 287 height 35
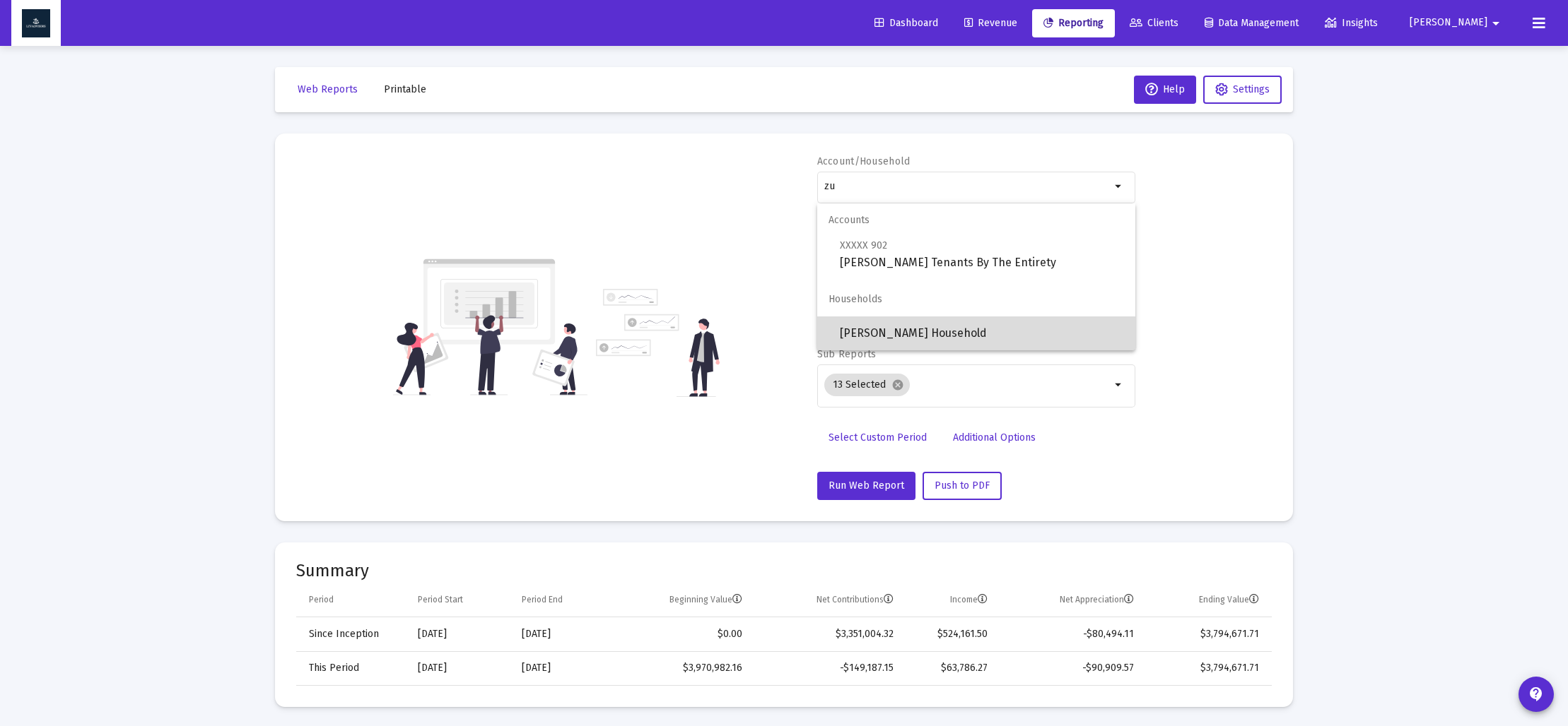
drag, startPoint x: 895, startPoint y: 330, endPoint x: 882, endPoint y: 321, distance: 15.8
click at [895, 330] on span "[PERSON_NAME] Household" at bounding box center [981, 333] width 284 height 34
type input "[PERSON_NAME] Household"
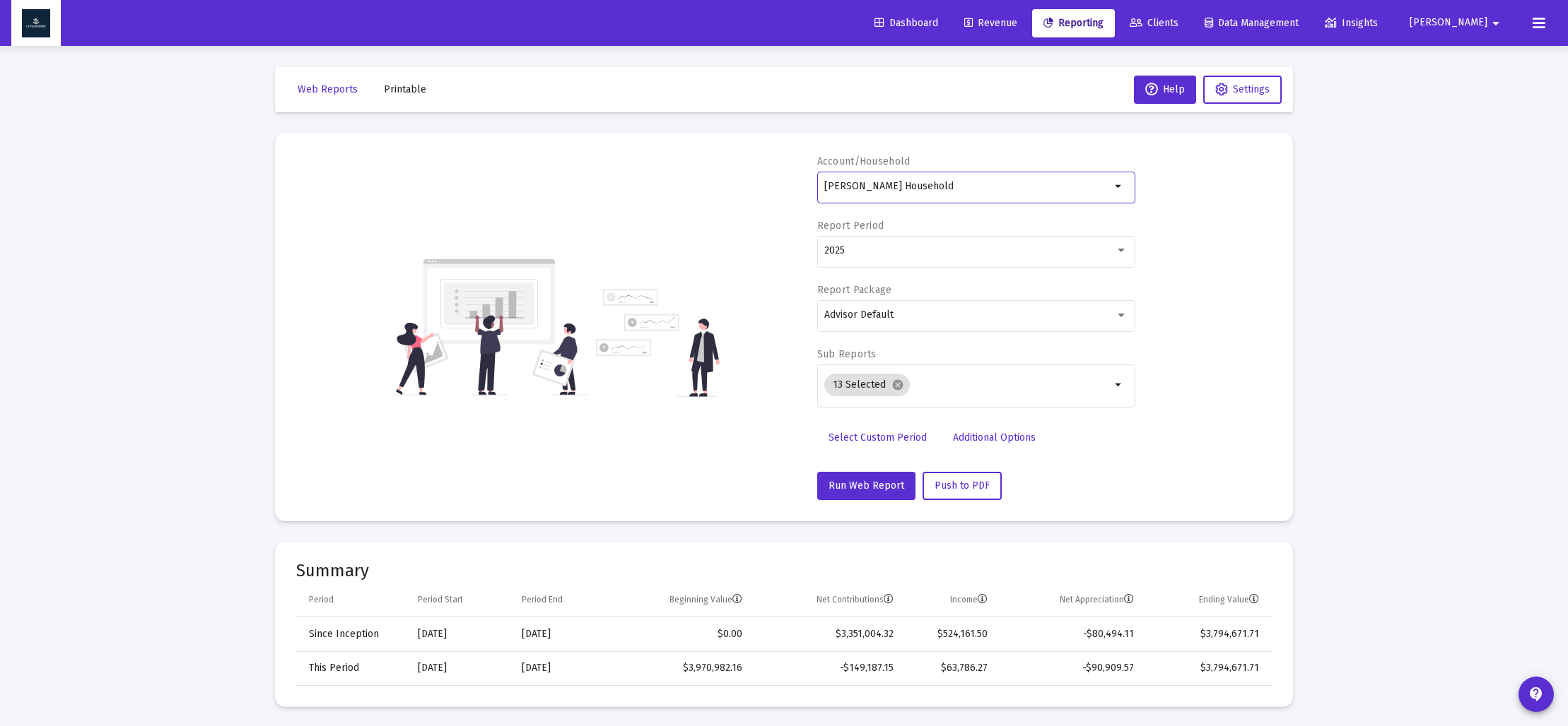
drag, startPoint x: 868, startPoint y: 438, endPoint x: 871, endPoint y: 422, distance: 16.3
click at [867, 438] on span "Select Custom Period" at bounding box center [877, 437] width 98 height 12
click at [960, 250] on icon "Open calendar" at bounding box center [962, 250] width 11 height 13
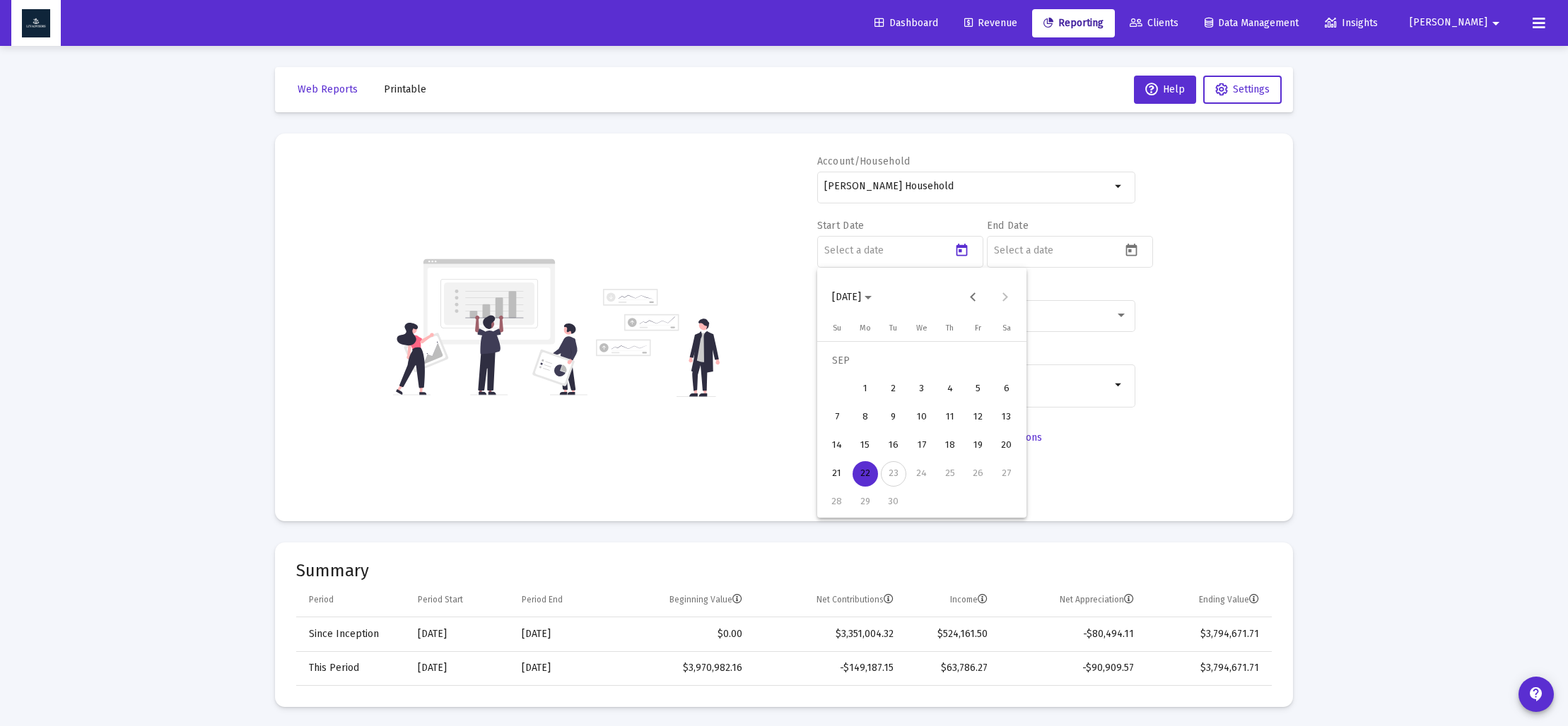
click at [871, 299] on icon "Choose month and year" at bounding box center [867, 298] width 7 height 4
click at [986, 486] on div "2025" at bounding box center [995, 483] width 45 height 26
click at [941, 373] on div "MAR" at bounding box center [946, 370] width 45 height 26
click at [870, 499] on div "31" at bounding box center [865, 503] width 26 height 26
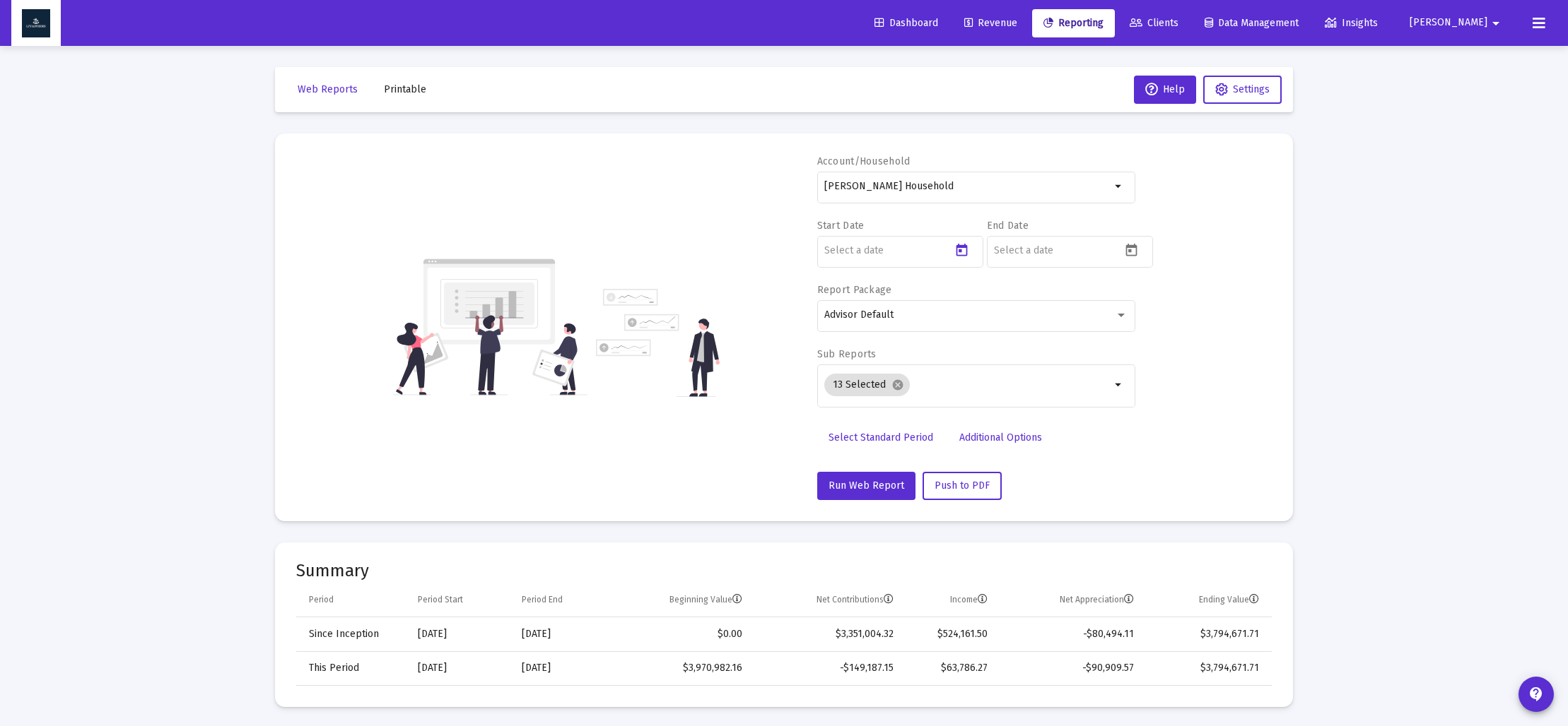
type input "[DATE]"
click at [1130, 254] on icon "Open calendar" at bounding box center [1131, 250] width 15 height 15
click at [1041, 299] on polygon "Choose month and year" at bounding box center [1037, 298] width 7 height 4
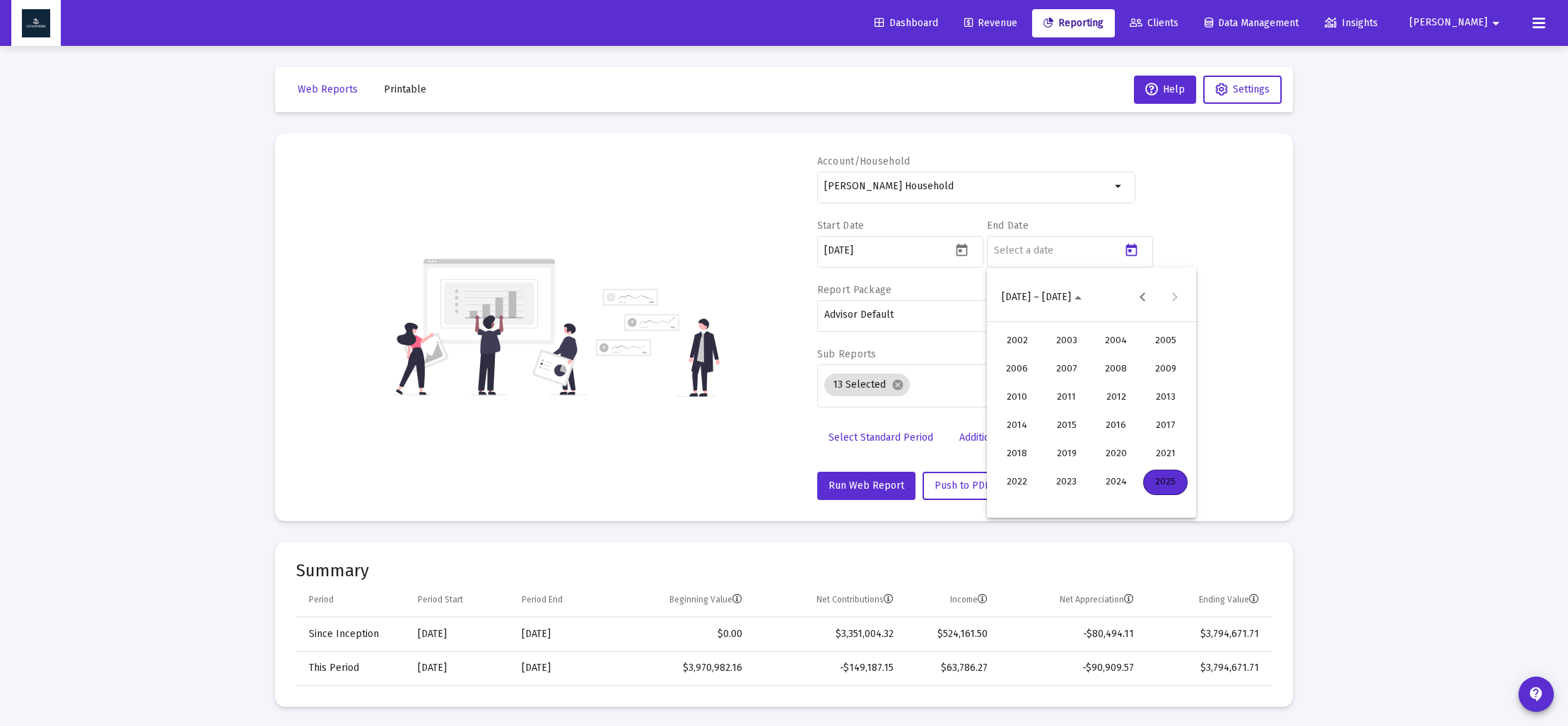
click at [1158, 474] on div "2025" at bounding box center [1165, 483] width 45 height 26
click at [1068, 398] on div "JUN" at bounding box center [1066, 398] width 45 height 26
click at [1039, 504] on div "30" at bounding box center [1035, 503] width 26 height 26
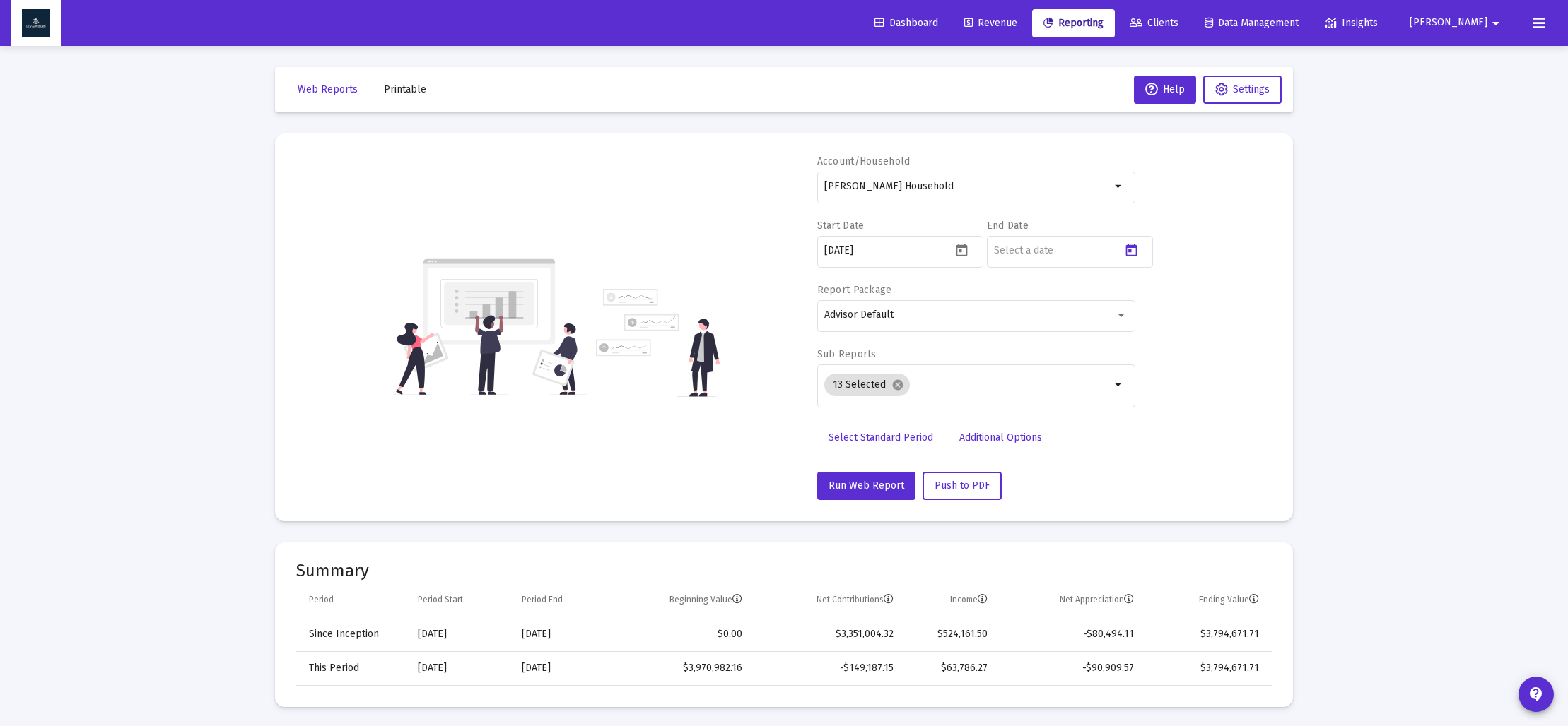
type input "[DATE]"
click at [893, 386] on mat-icon "cancel" at bounding box center [897, 385] width 13 height 13
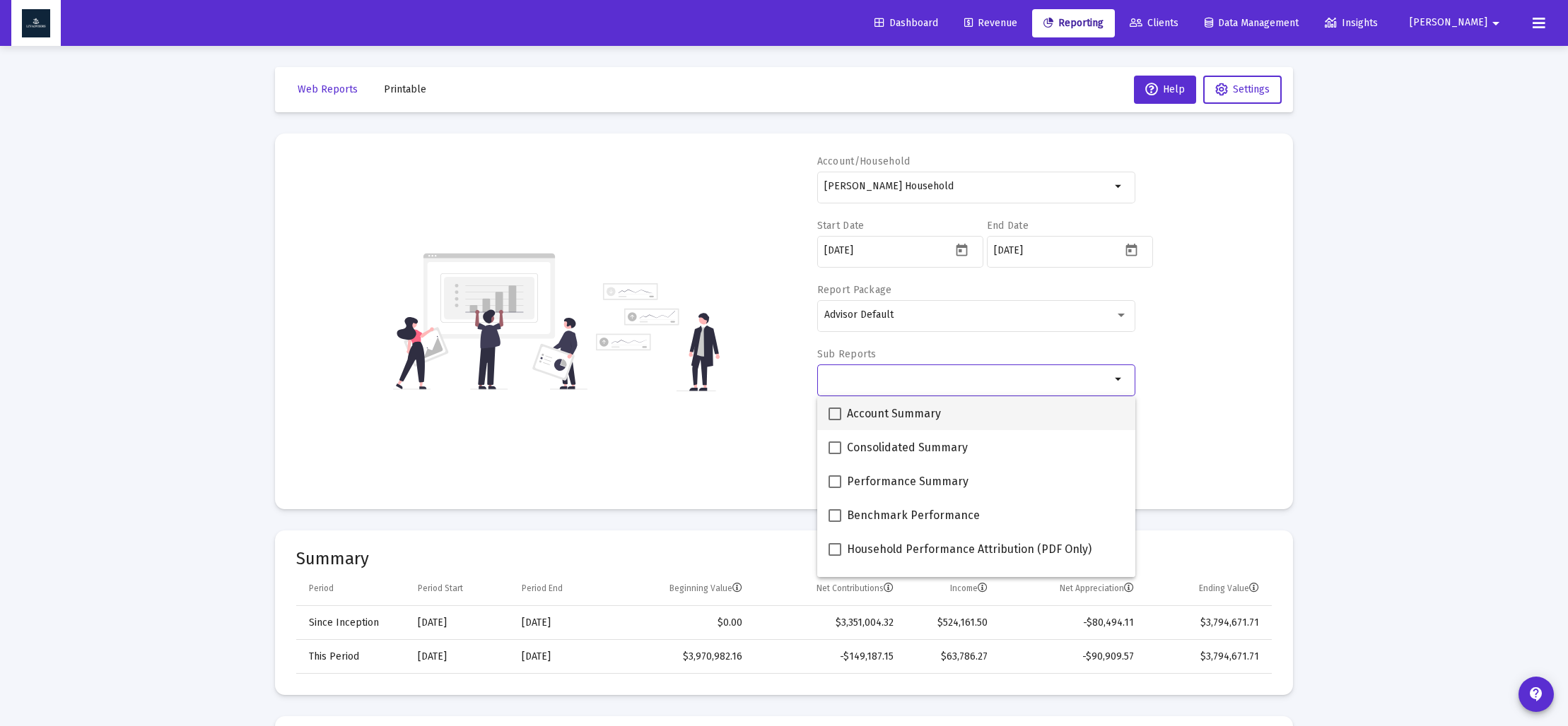
drag, startPoint x: 833, startPoint y: 412, endPoint x: 839, endPoint y: 425, distance: 14.3
click at [833, 412] on span at bounding box center [835, 414] width 13 height 13
click at [835, 421] on input "Account Summary" at bounding box center [835, 421] width 1 height 1
checkbox input "true"
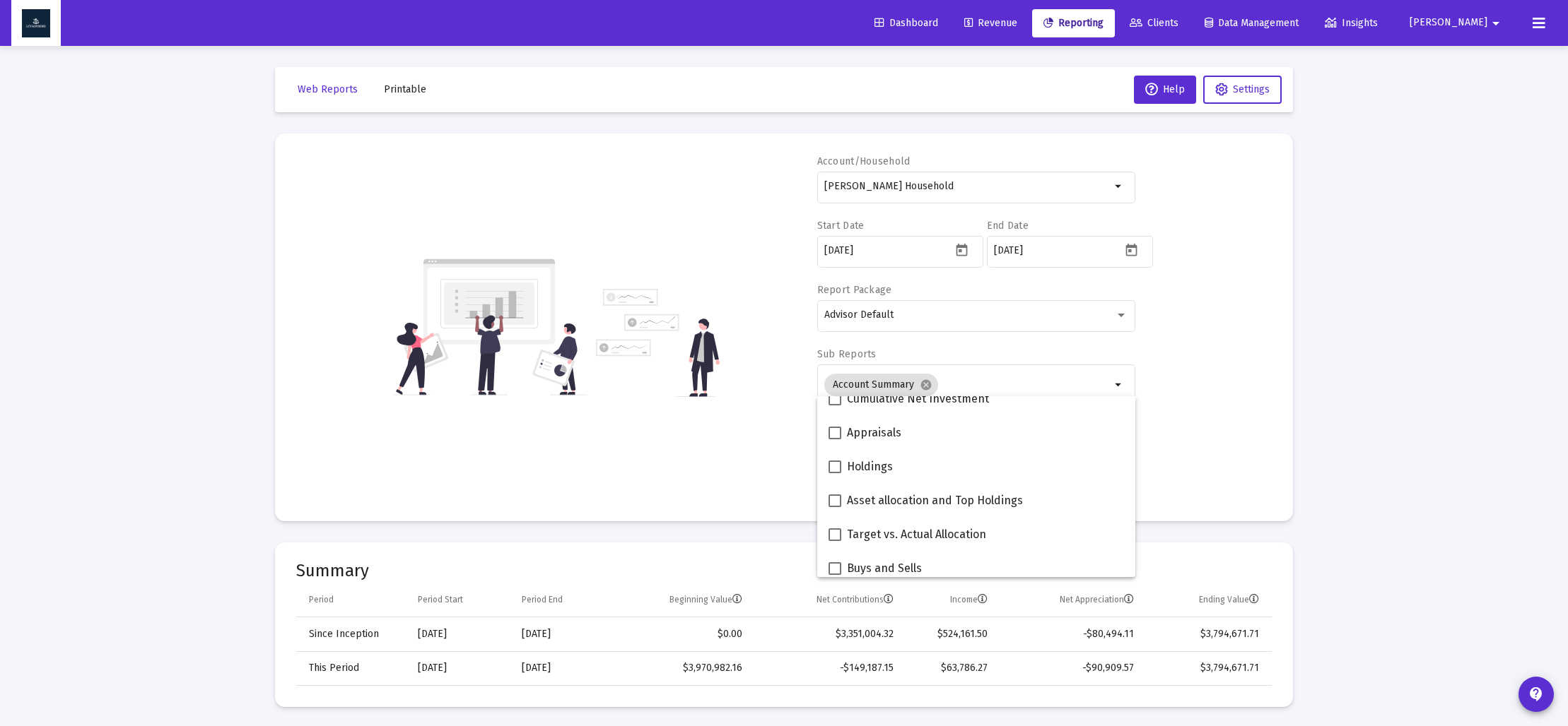
scroll to position [257, 0]
drag, startPoint x: 834, startPoint y: 496, endPoint x: 803, endPoint y: 491, distance: 31.4
click at [834, 496] on span at bounding box center [835, 496] width 13 height 13
click at [835, 503] on input "Asset allocation and Top Holdings" at bounding box center [835, 503] width 1 height 1
checkbox input "true"
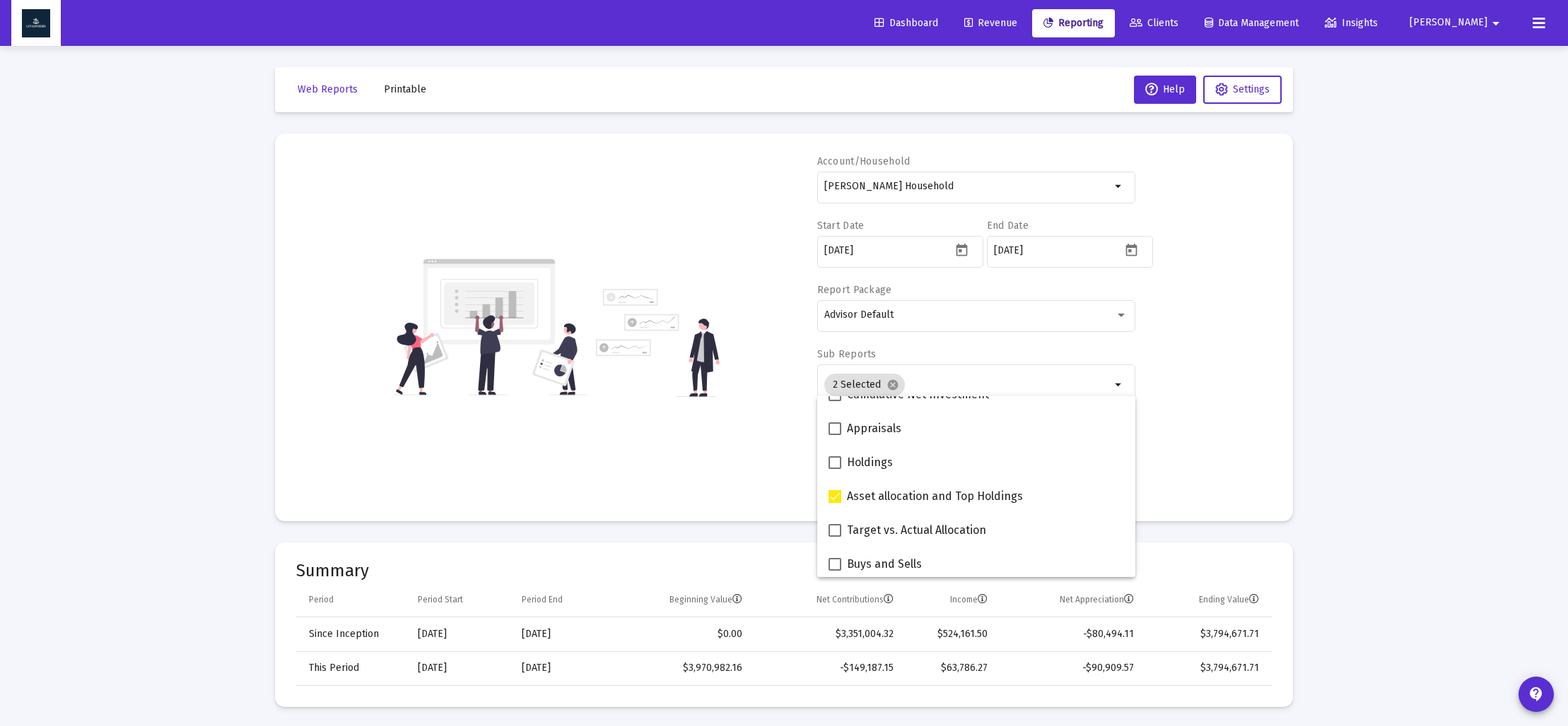
click at [711, 460] on div "Account/Household [PERSON_NAME] Household arrow_drop_down Start Date [DATE] End…" at bounding box center [783, 327] width 976 height 345
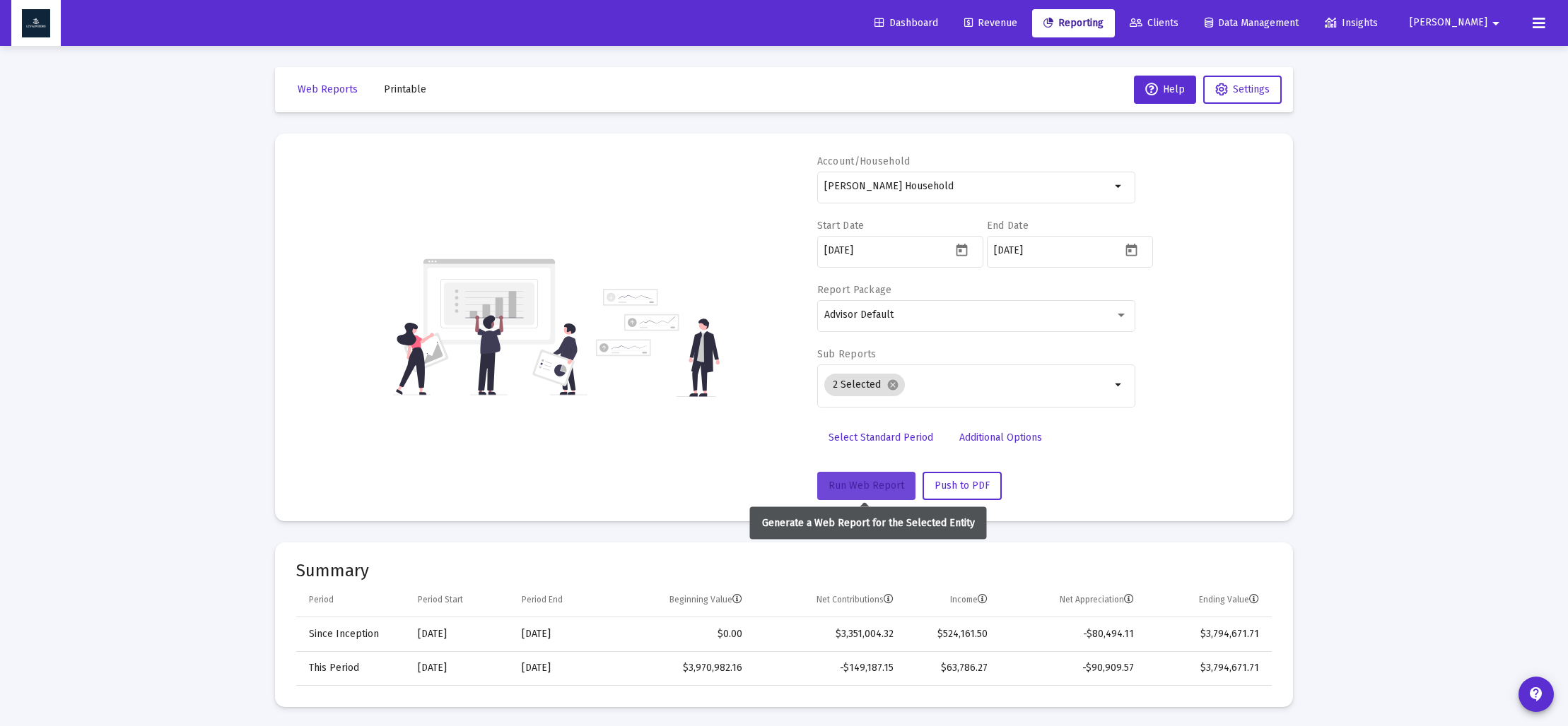
click at [866, 485] on span "Run Web Report" at bounding box center [866, 486] width 75 height 12
click at [970, 486] on span "Push to PDF" at bounding box center [963, 486] width 56 height 12
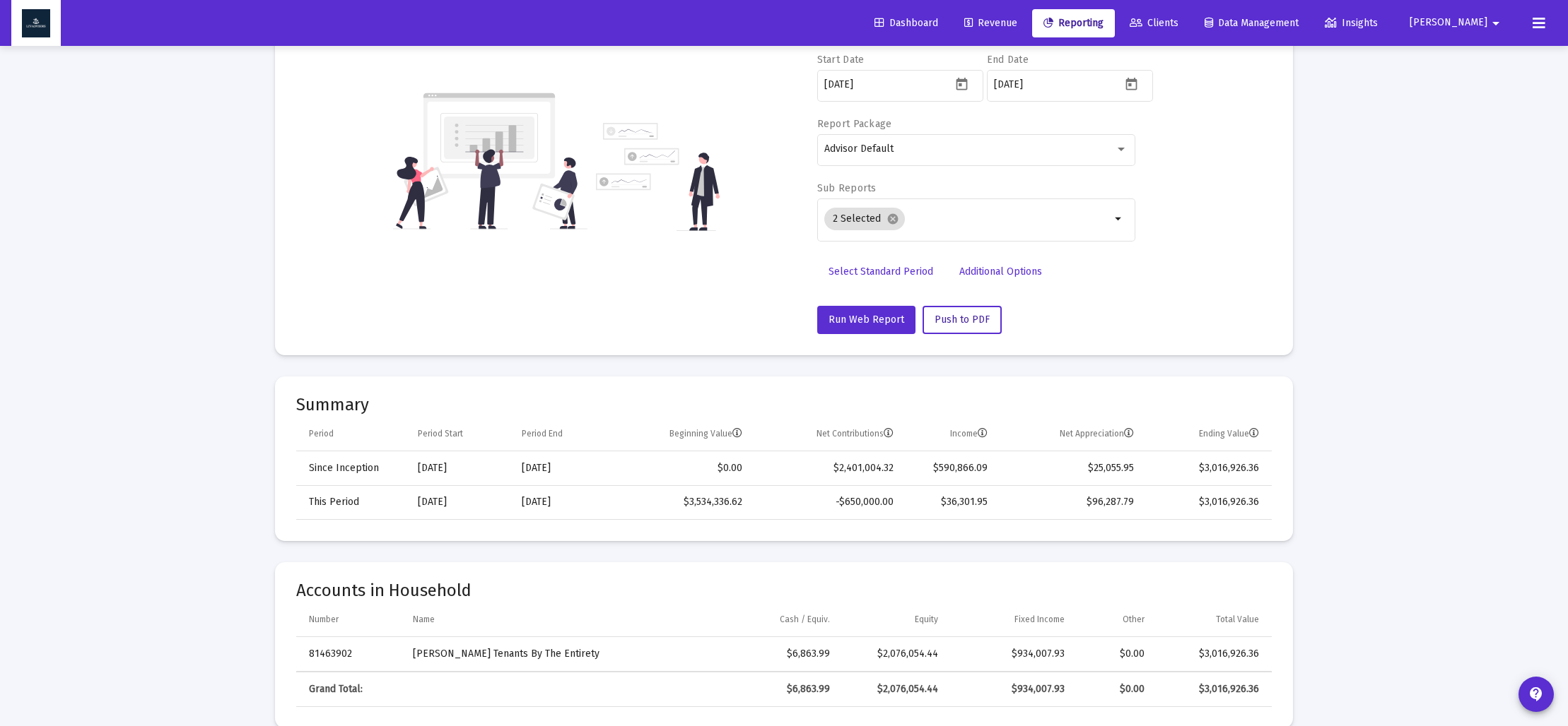
scroll to position [167, 0]
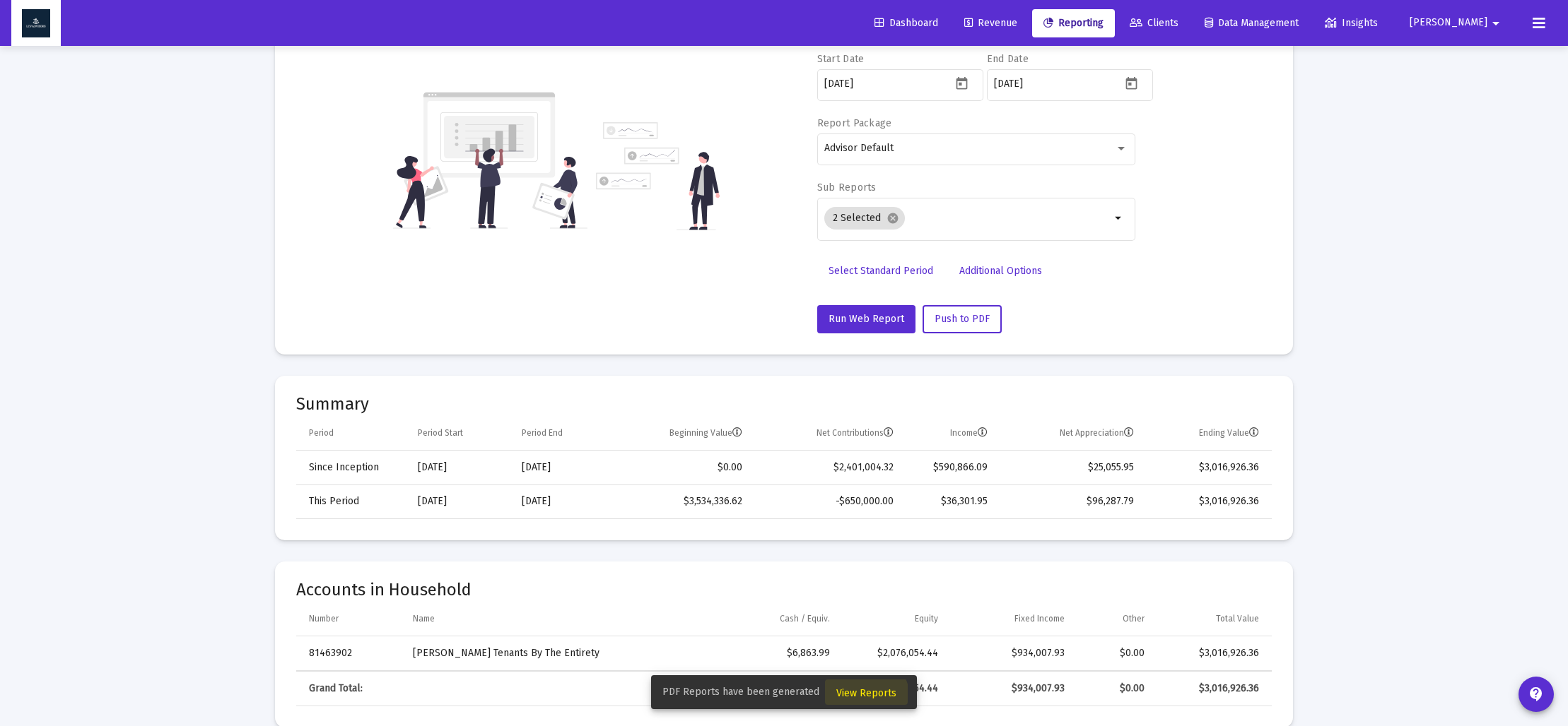
click at [862, 697] on span "View Reports" at bounding box center [866, 693] width 61 height 12
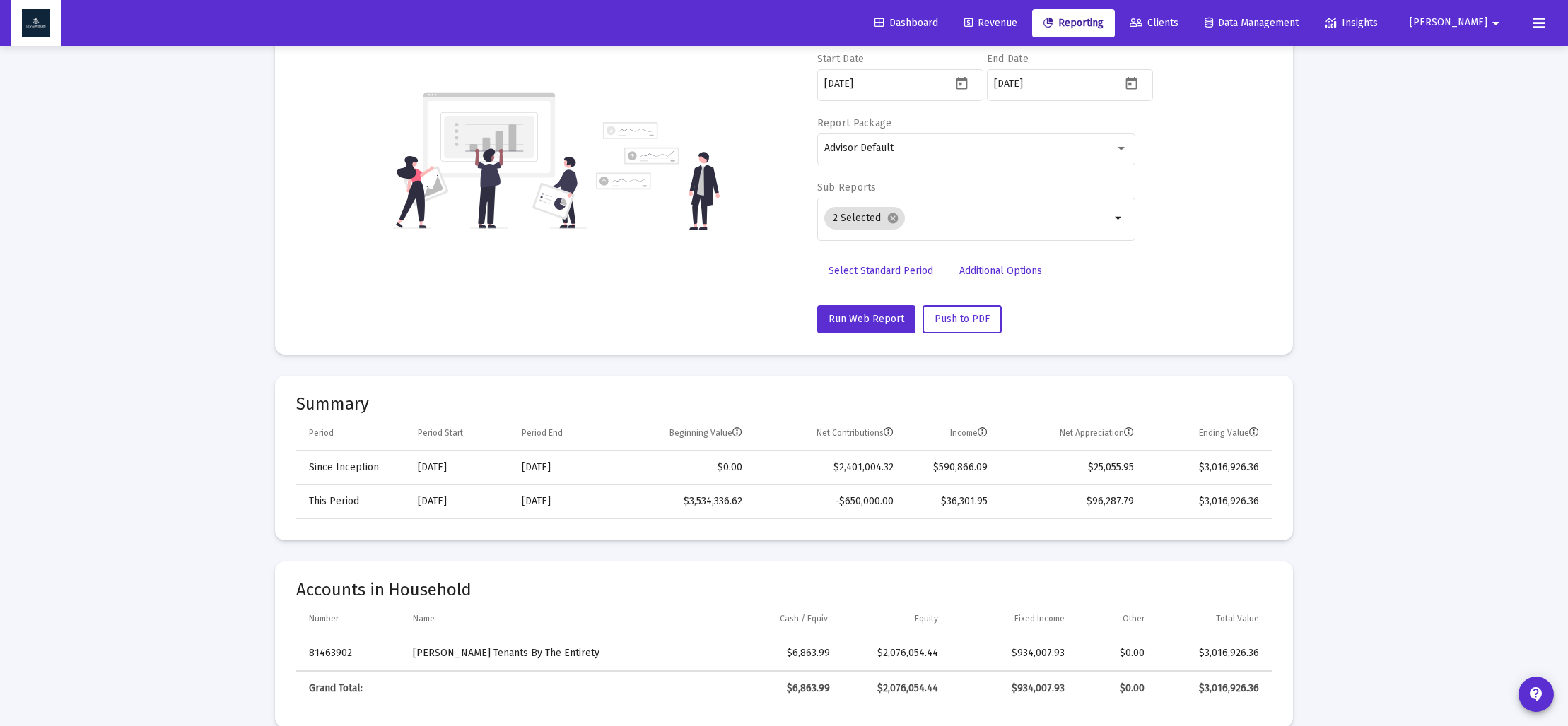
scroll to position [46, 0]
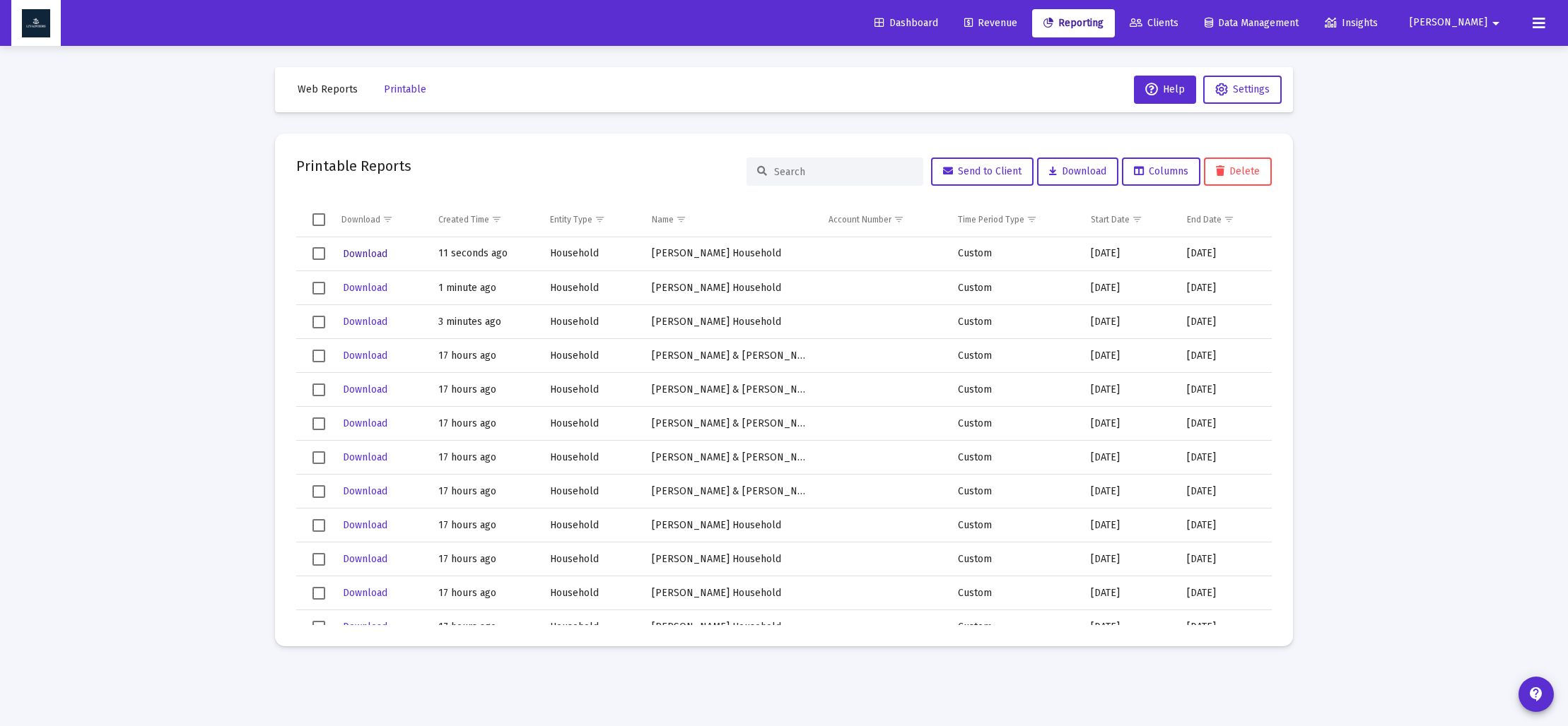
click at [364, 252] on span "Download" at bounding box center [365, 254] width 45 height 12
drag, startPoint x: 330, startPoint y: 94, endPoint x: 345, endPoint y: 119, distance: 29.2
click at [330, 94] on span "Web Reports" at bounding box center [327, 89] width 61 height 12
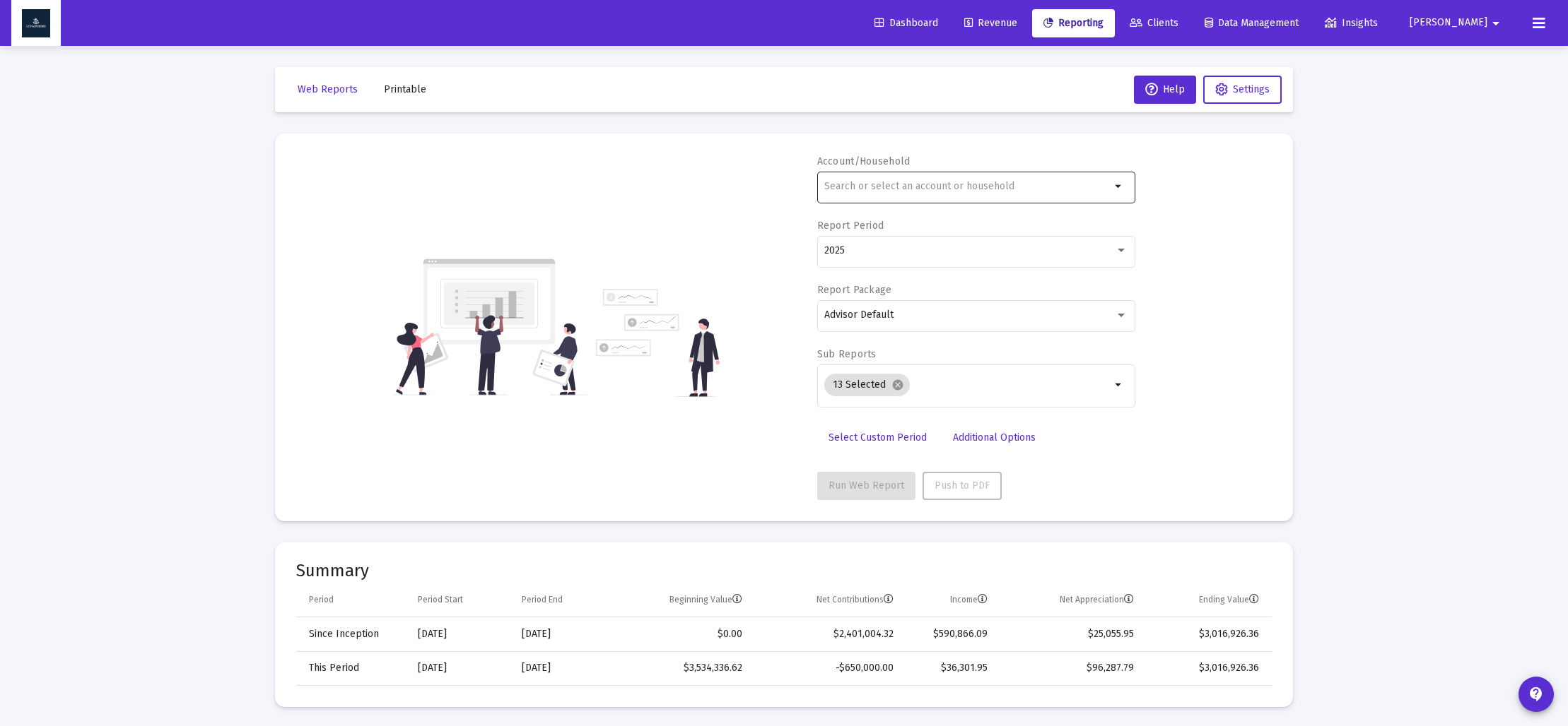
click at [854, 183] on input "text" at bounding box center [968, 185] width 287 height 11
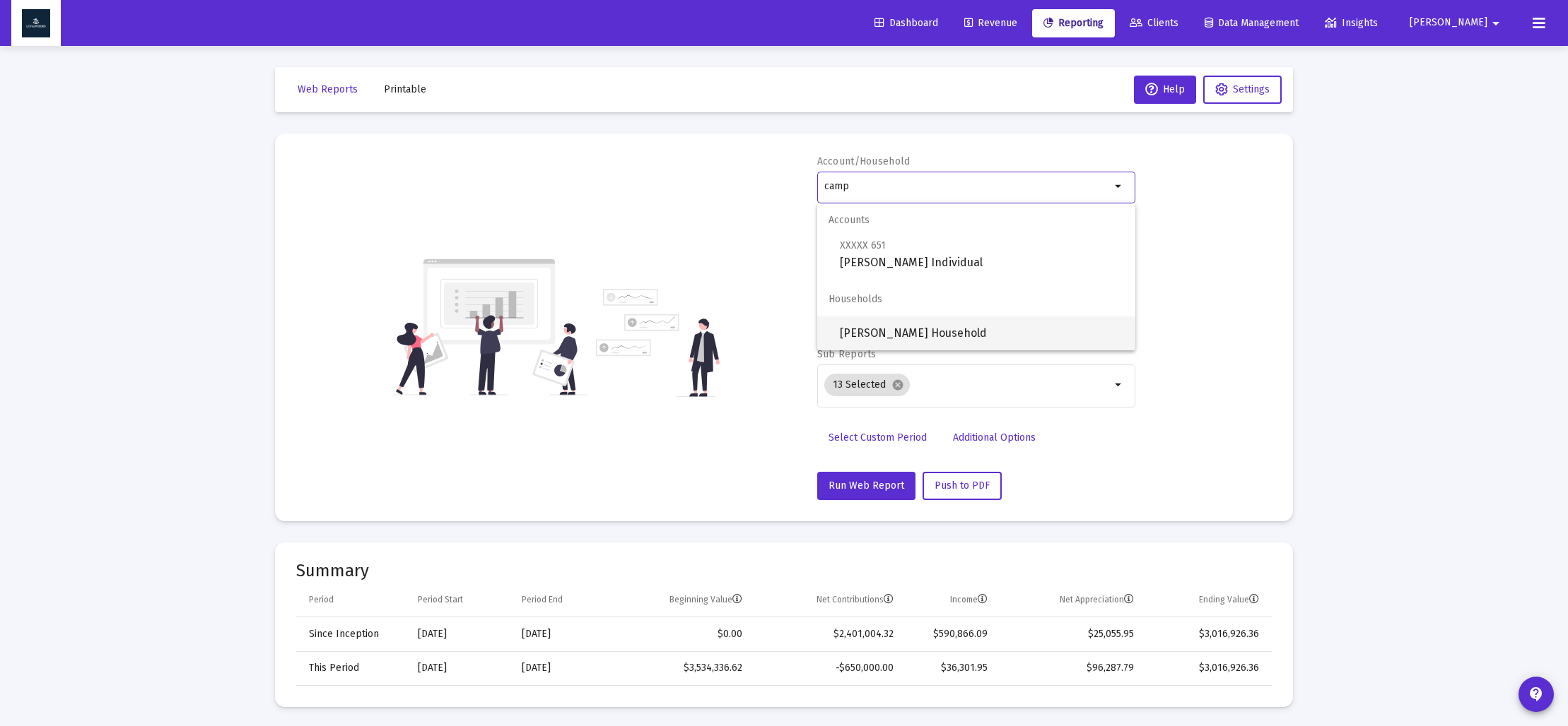
click at [866, 339] on span "[PERSON_NAME] Household" at bounding box center [981, 333] width 284 height 34
type input "[PERSON_NAME] Household"
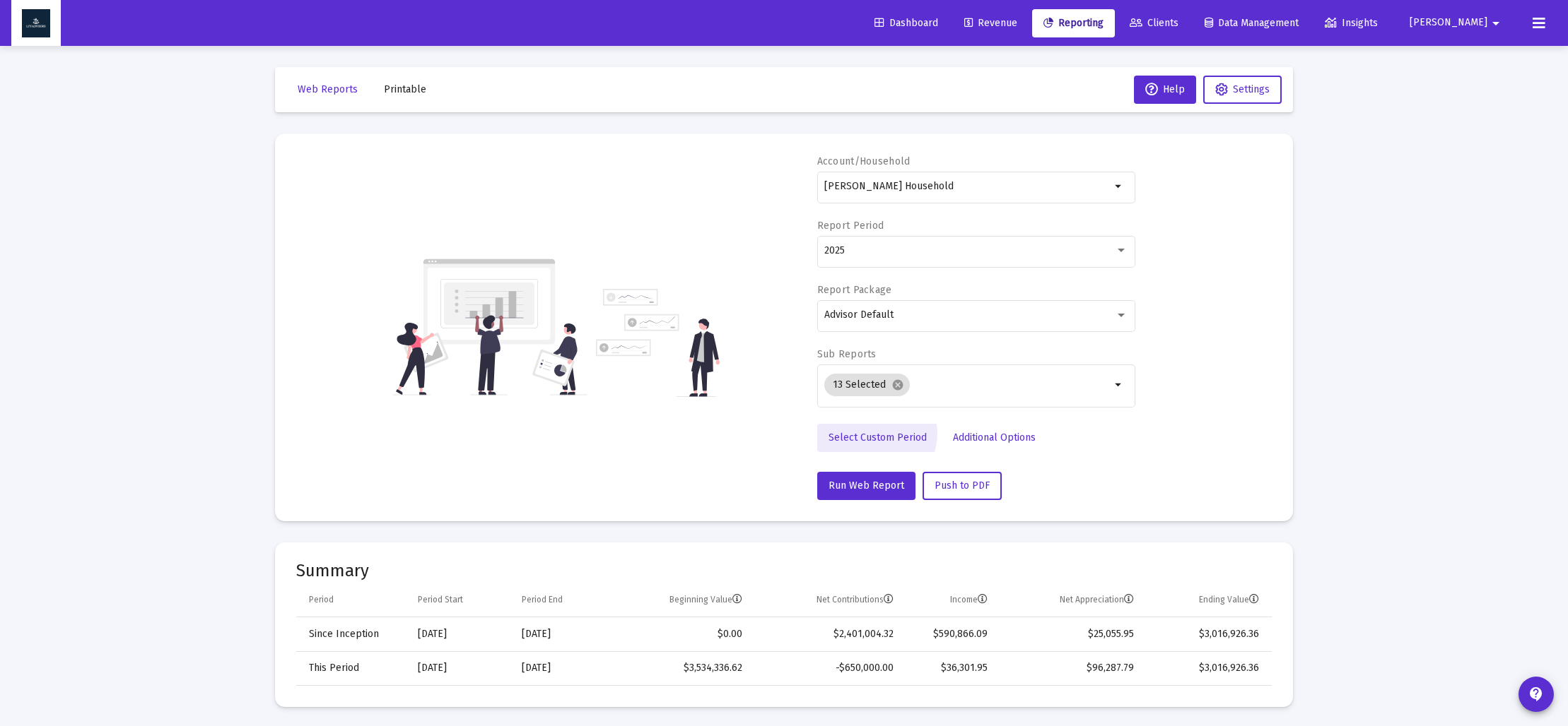
click at [871, 433] on span "Select Custom Period" at bounding box center [877, 437] width 98 height 12
click at [968, 255] on icon "Open calendar" at bounding box center [962, 250] width 15 height 15
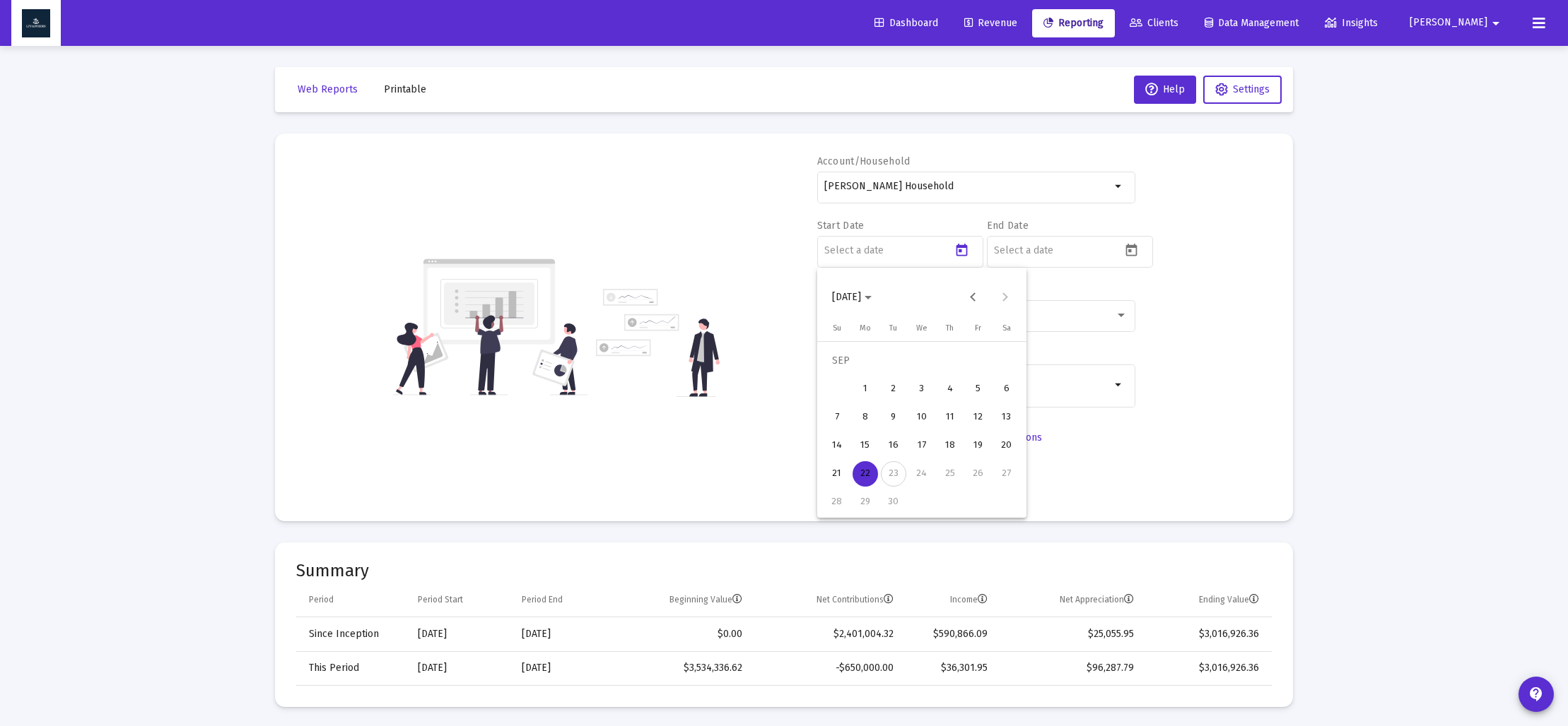
click at [871, 299] on icon "Choose month and year" at bounding box center [867, 298] width 7 height 4
click at [910, 480] on div "2023" at bounding box center [896, 483] width 45 height 26
click at [940, 376] on div "MAR" at bounding box center [946, 370] width 45 height 26
click at [975, 475] on div "31" at bounding box center [979, 474] width 26 height 26
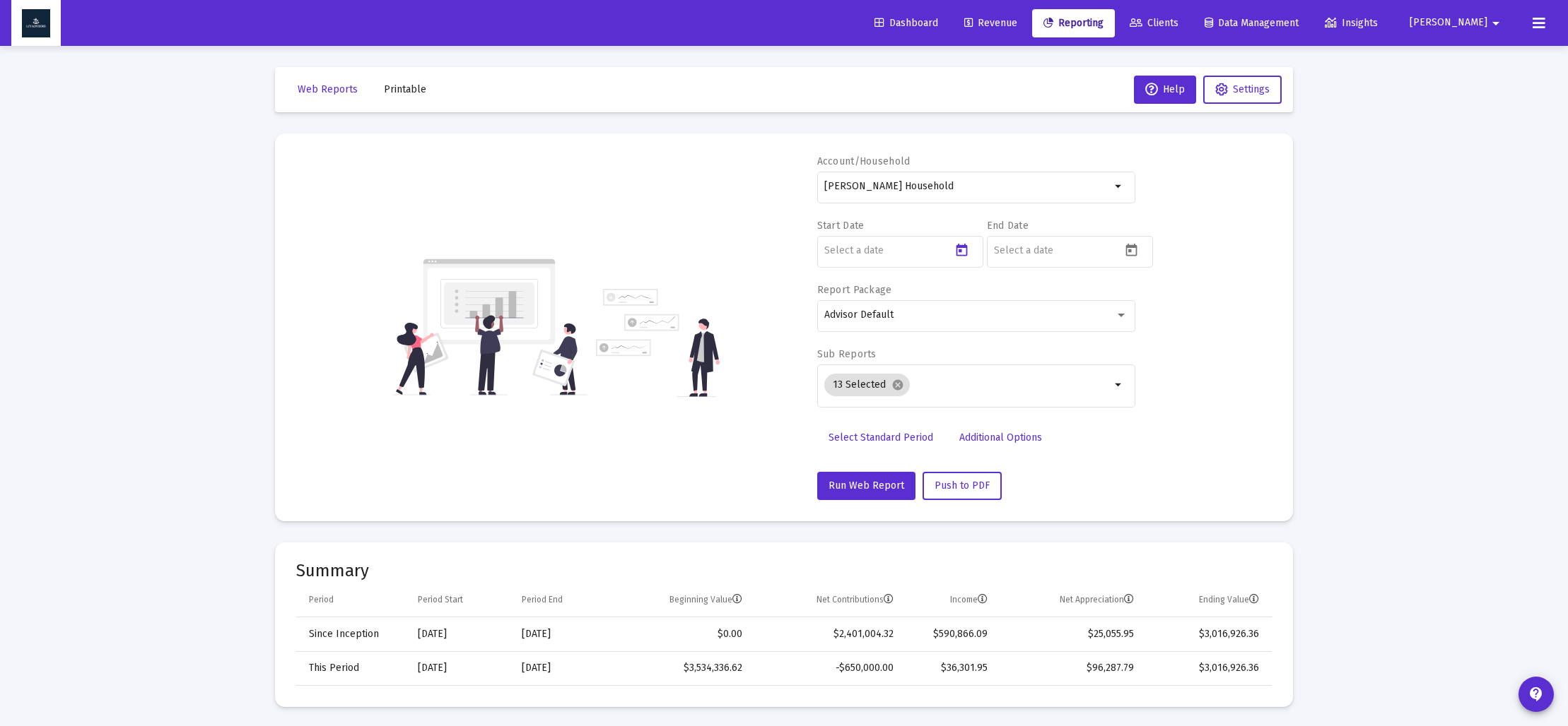
type input "[DATE]"
click at [1137, 247] on icon "Open calendar" at bounding box center [1131, 250] width 15 height 15
click at [1041, 300] on icon "Choose month and year" at bounding box center [1037, 298] width 7 height 4
drag, startPoint x: 1070, startPoint y: 478, endPoint x: 1053, endPoint y: 480, distance: 17.1
click at [1069, 478] on div "2023" at bounding box center [1066, 483] width 45 height 26
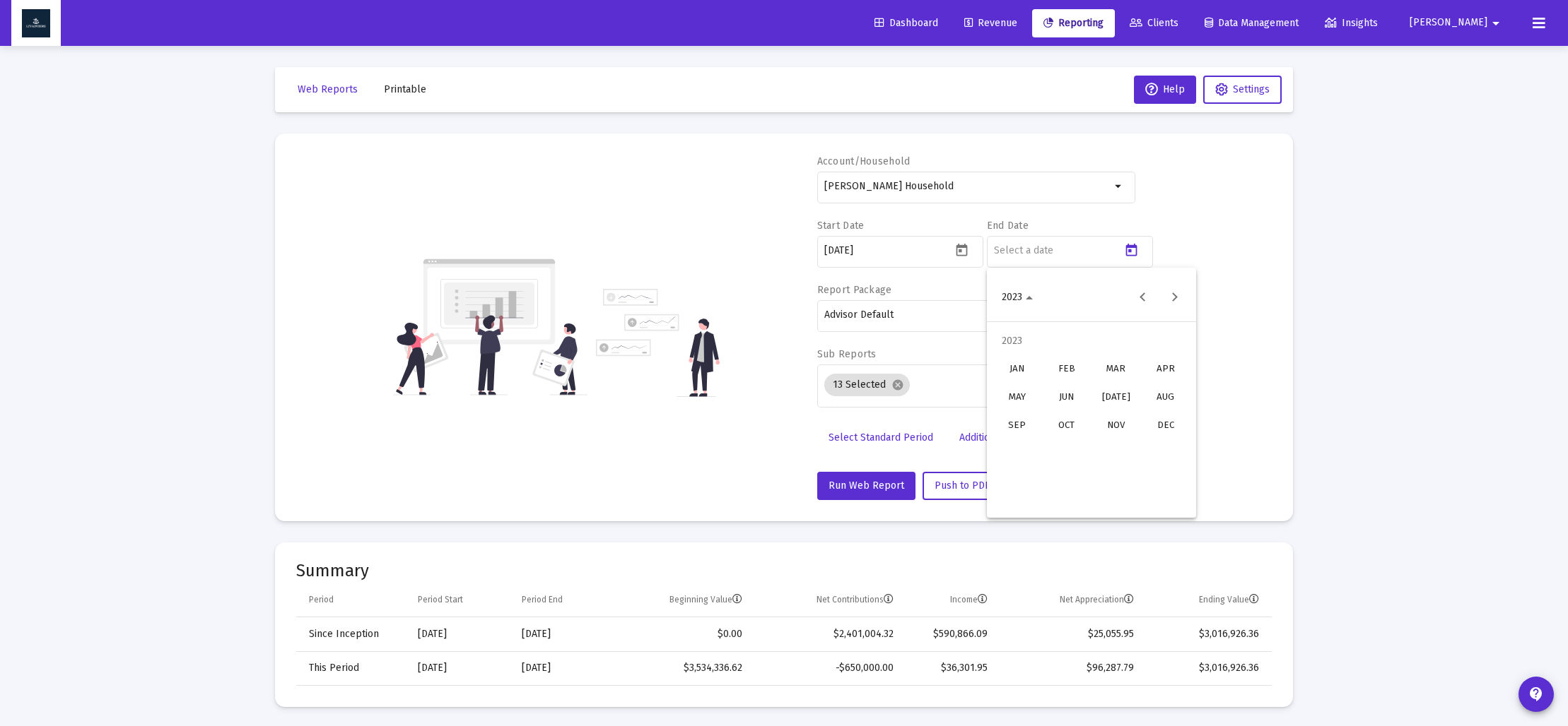
click at [1159, 424] on div "DEC" at bounding box center [1165, 426] width 45 height 26
drag, startPoint x: 1009, startPoint y: 495, endPoint x: 1006, endPoint y: 483, distance: 12.4
click at [1008, 494] on div "31" at bounding box center [1007, 503] width 26 height 26
type input "[DATE]"
click at [963, 254] on icon "Open calendar" at bounding box center [962, 250] width 15 height 15
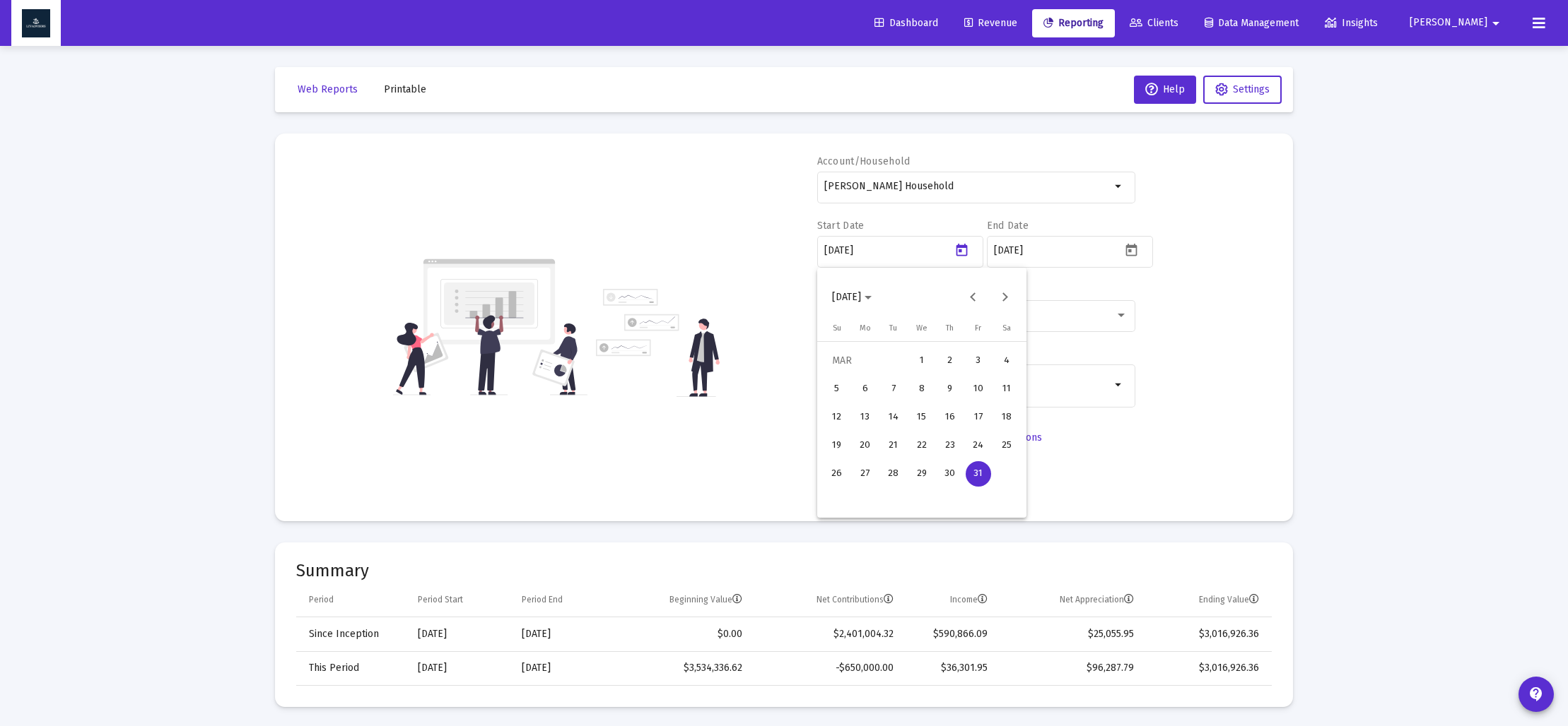
click at [871, 301] on span "[DATE]" at bounding box center [851, 297] width 40 height 12
click at [902, 480] on div "2023" at bounding box center [896, 483] width 45 height 26
click at [848, 422] on div "SEP" at bounding box center [847, 426] width 45 height 26
click at [1008, 476] on div "30" at bounding box center [1007, 474] width 26 height 26
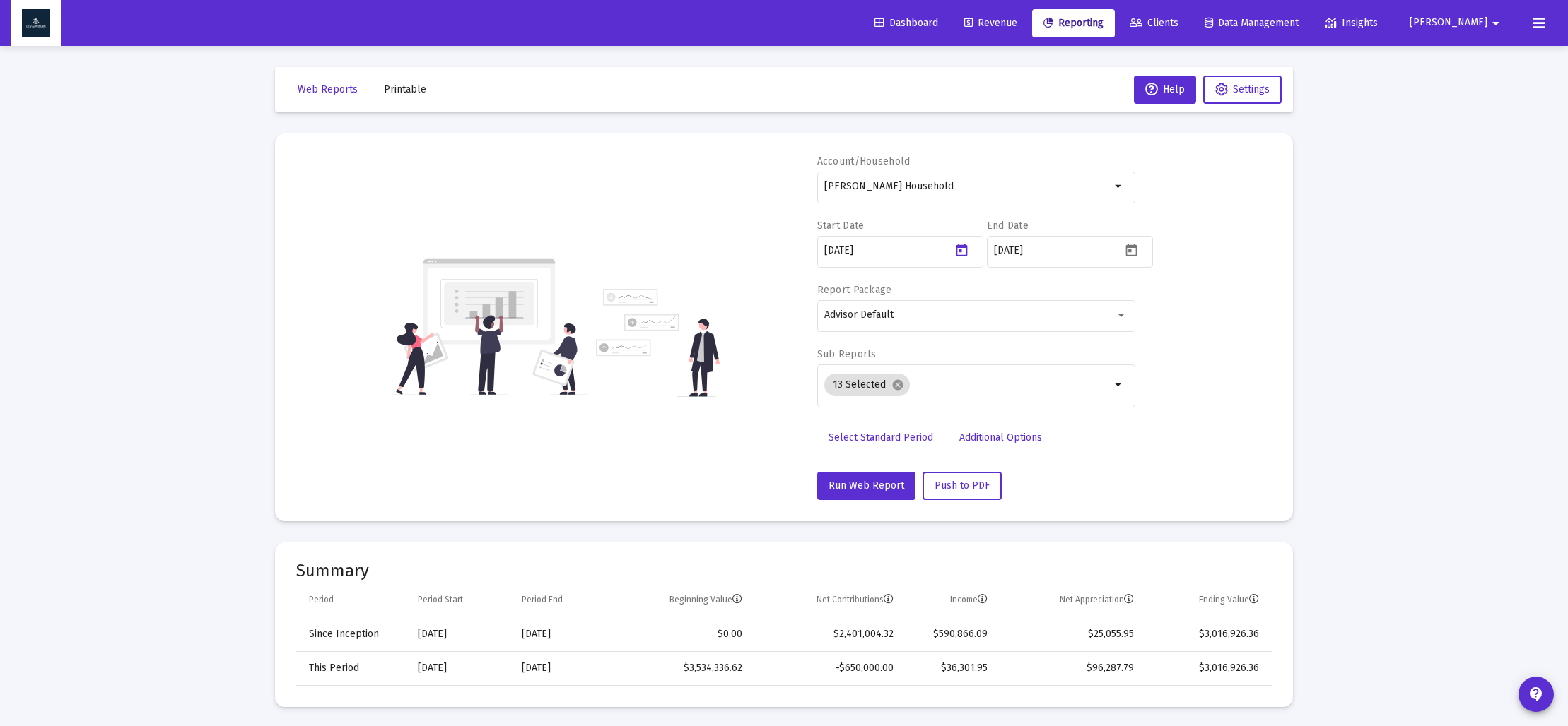
type input "[DATE]"
click at [899, 385] on mat-icon "cancel" at bounding box center [897, 385] width 13 height 13
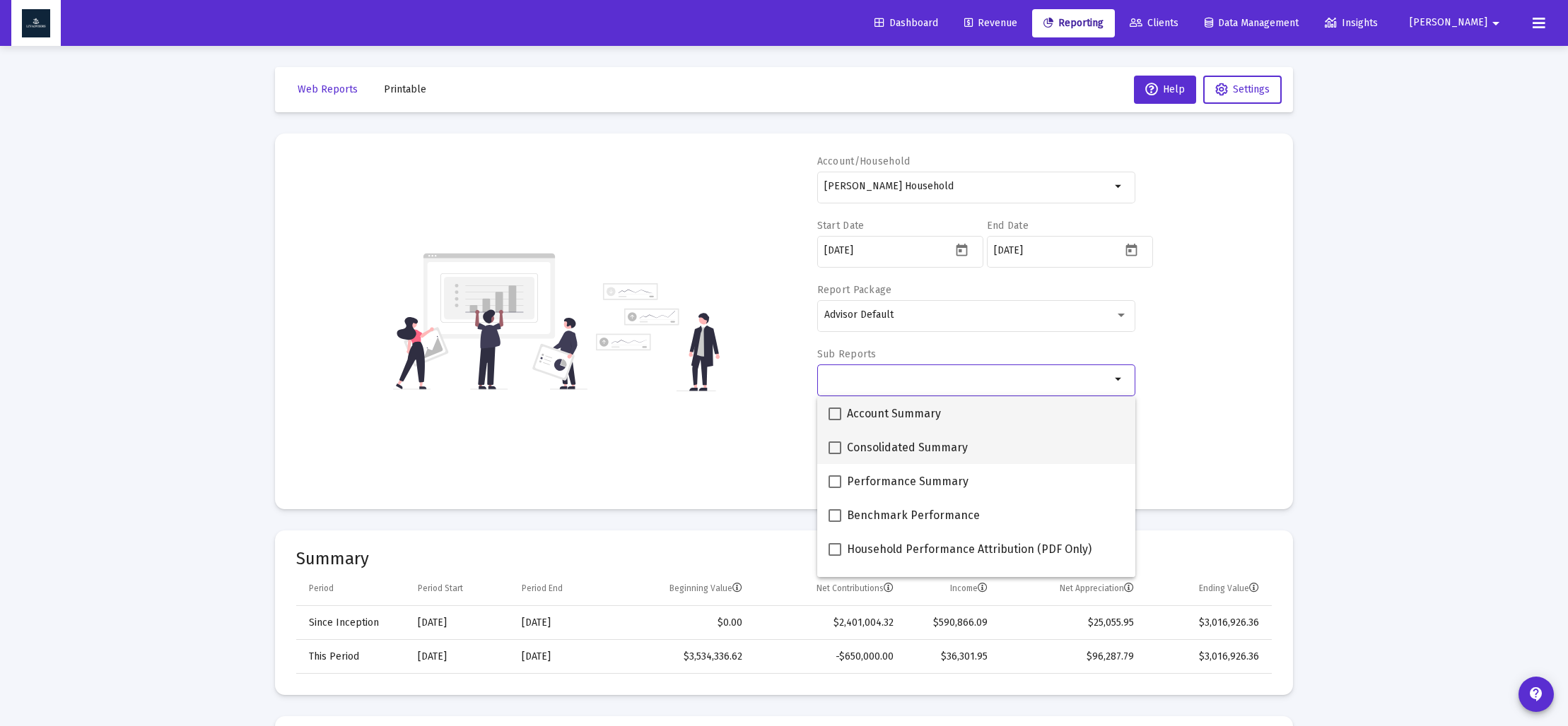
drag, startPoint x: 834, startPoint y: 411, endPoint x: 850, endPoint y: 431, distance: 25.6
click at [835, 411] on span at bounding box center [835, 414] width 13 height 13
click at [835, 421] on input "Account Summary" at bounding box center [835, 421] width 1 height 1
checkbox input "true"
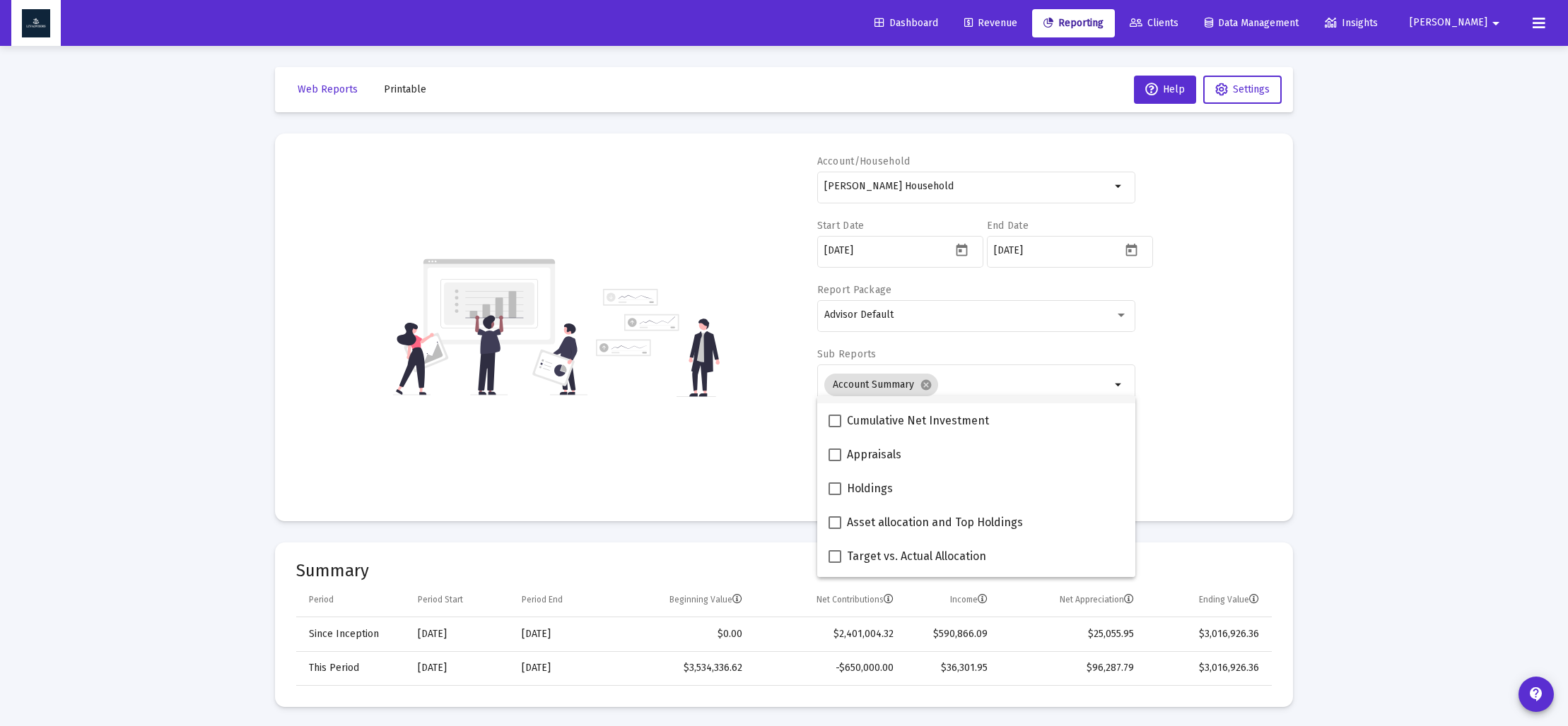
scroll to position [232, 0]
click at [833, 523] on span at bounding box center [835, 521] width 13 height 13
click at [835, 527] on input "Asset allocation and Top Holdings" at bounding box center [835, 527] width 1 height 1
checkbox input "true"
click at [749, 488] on div "Account/Household [PERSON_NAME] Household arrow_drop_down Start Date [DATE] End…" at bounding box center [783, 327] width 976 height 345
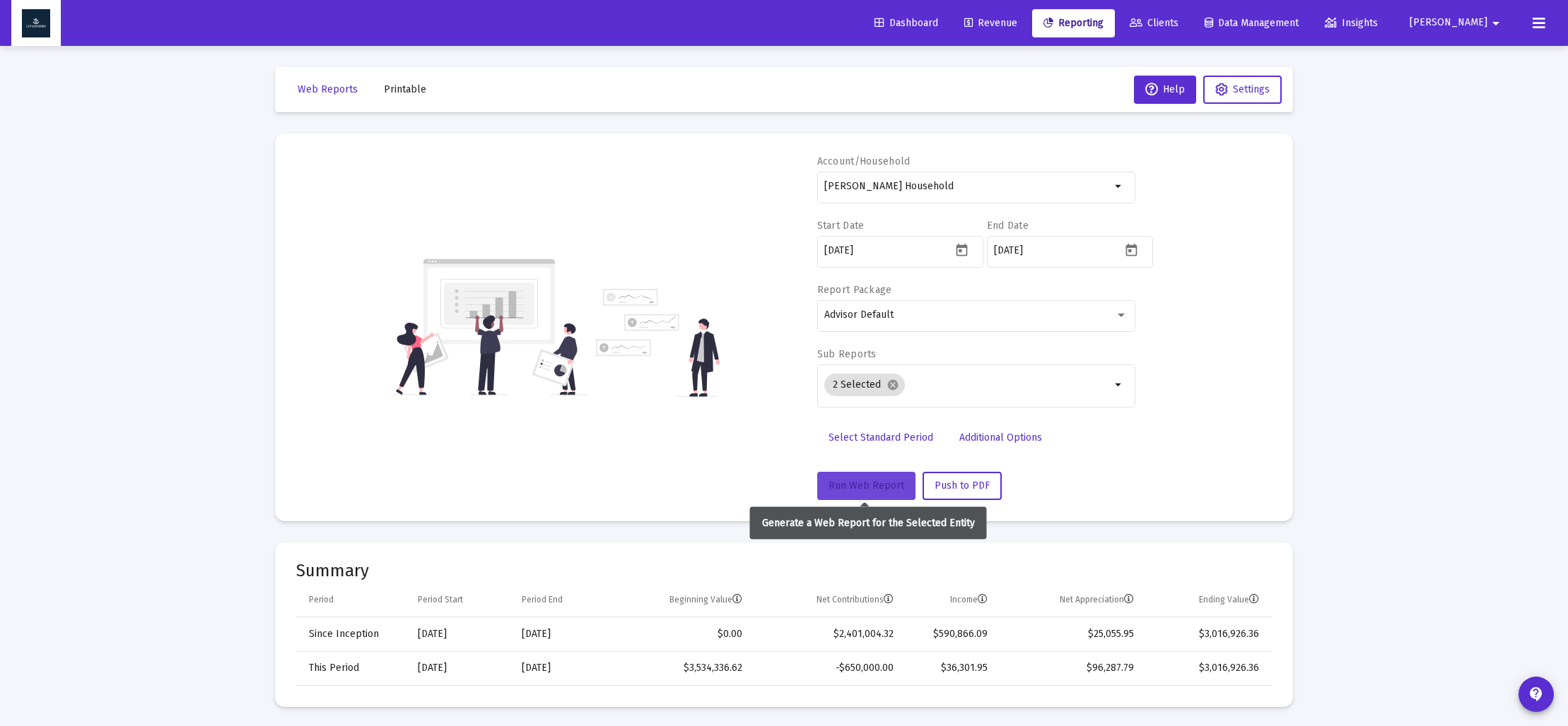
click at [869, 485] on span "Run Web Report" at bounding box center [866, 486] width 75 height 12
click at [943, 487] on span "Push to PDF" at bounding box center [963, 486] width 56 height 12
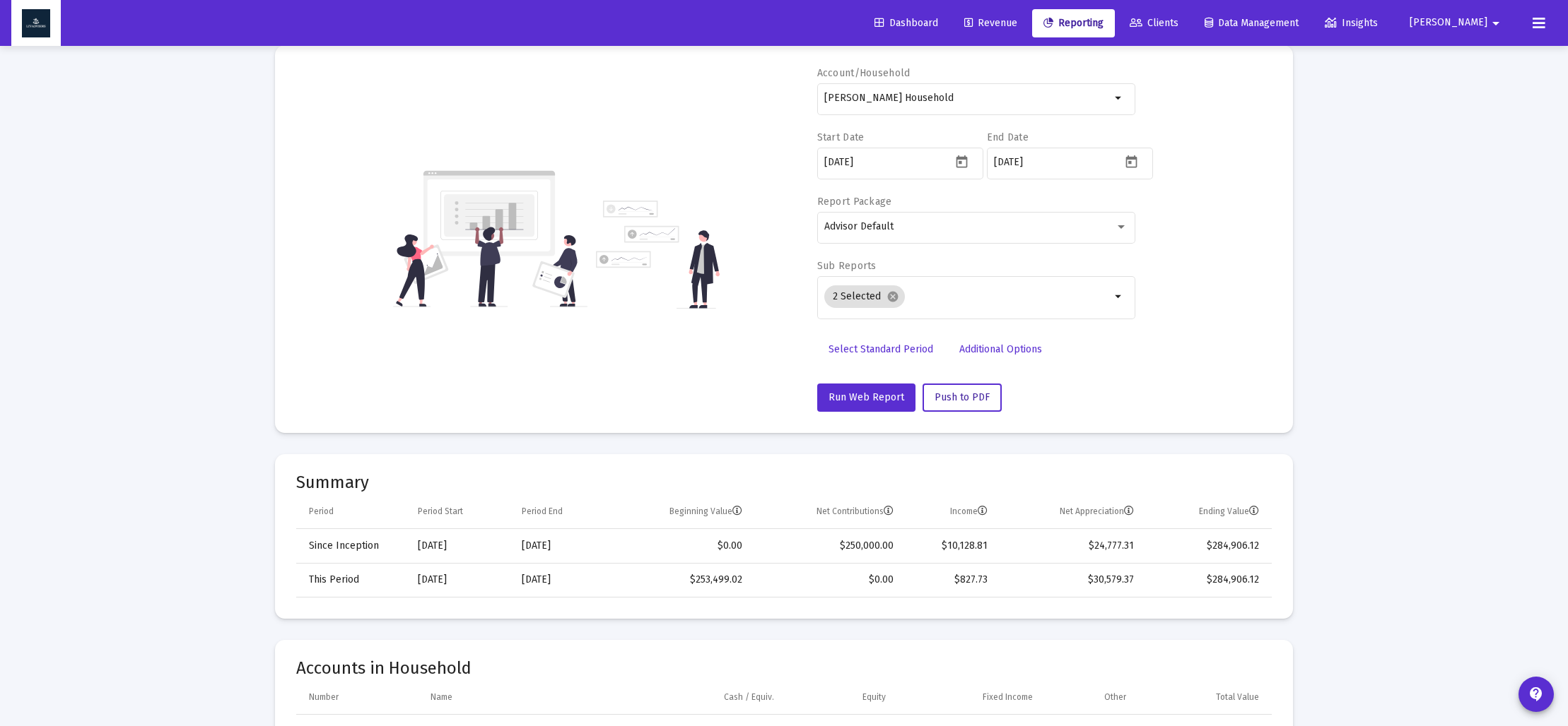
scroll to position [48, 0]
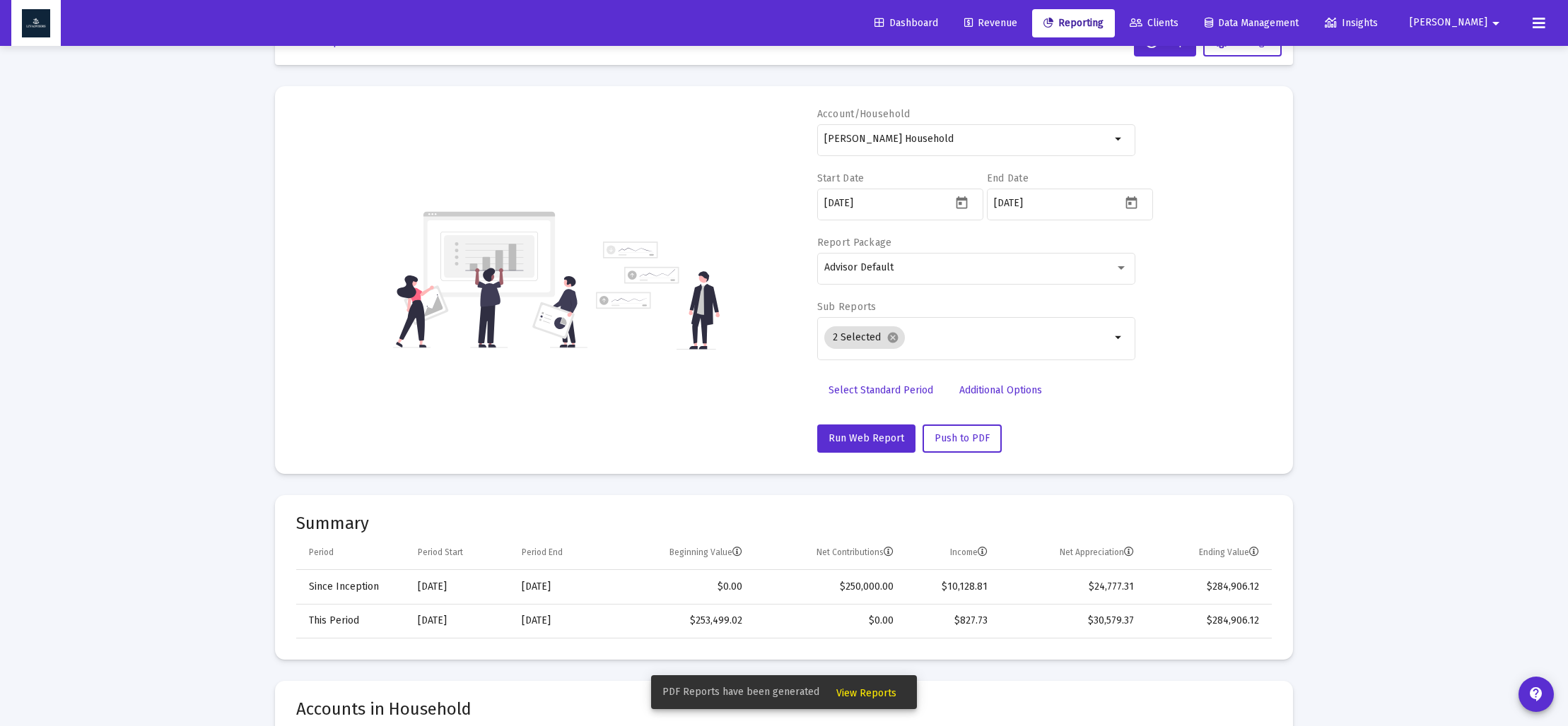
click at [866, 691] on span "View Reports" at bounding box center [866, 693] width 61 height 12
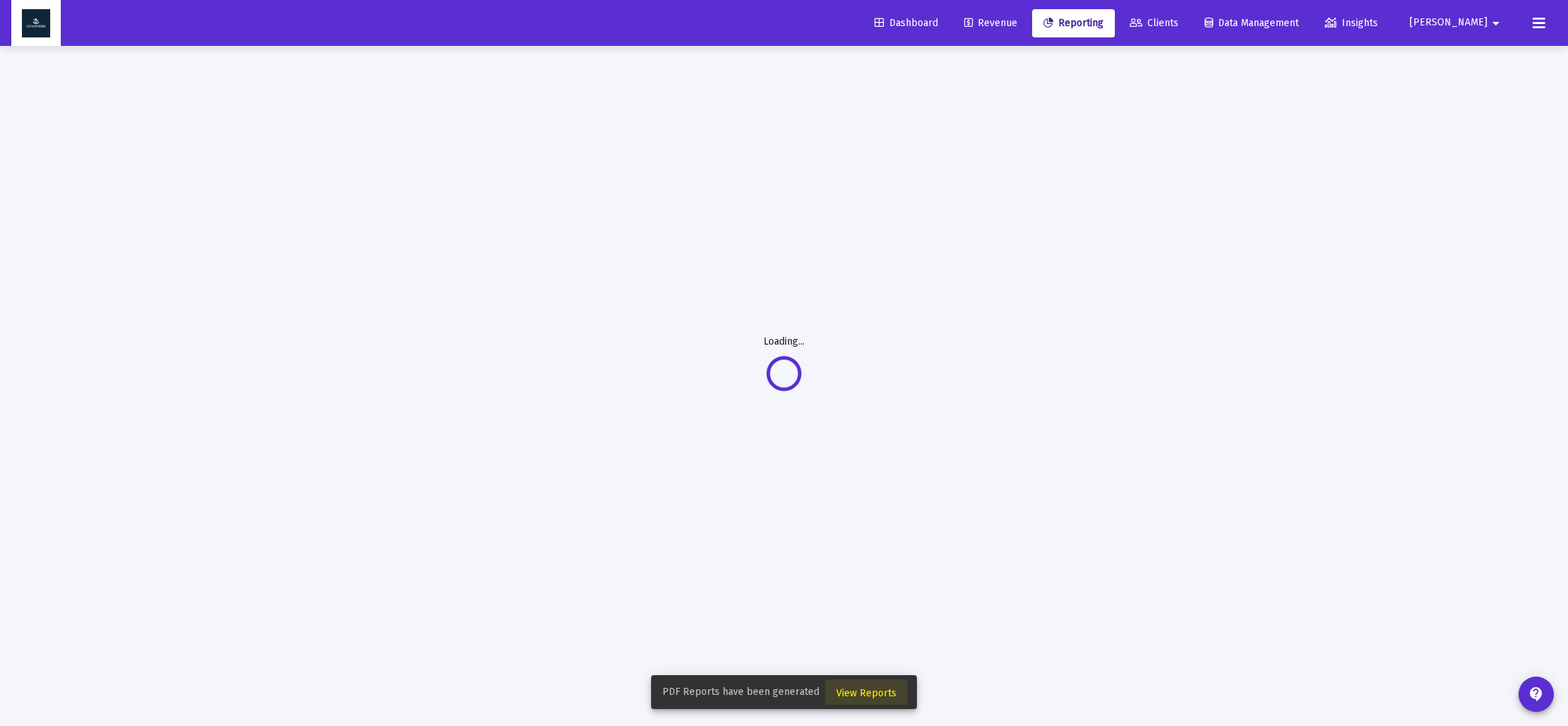
scroll to position [46, 0]
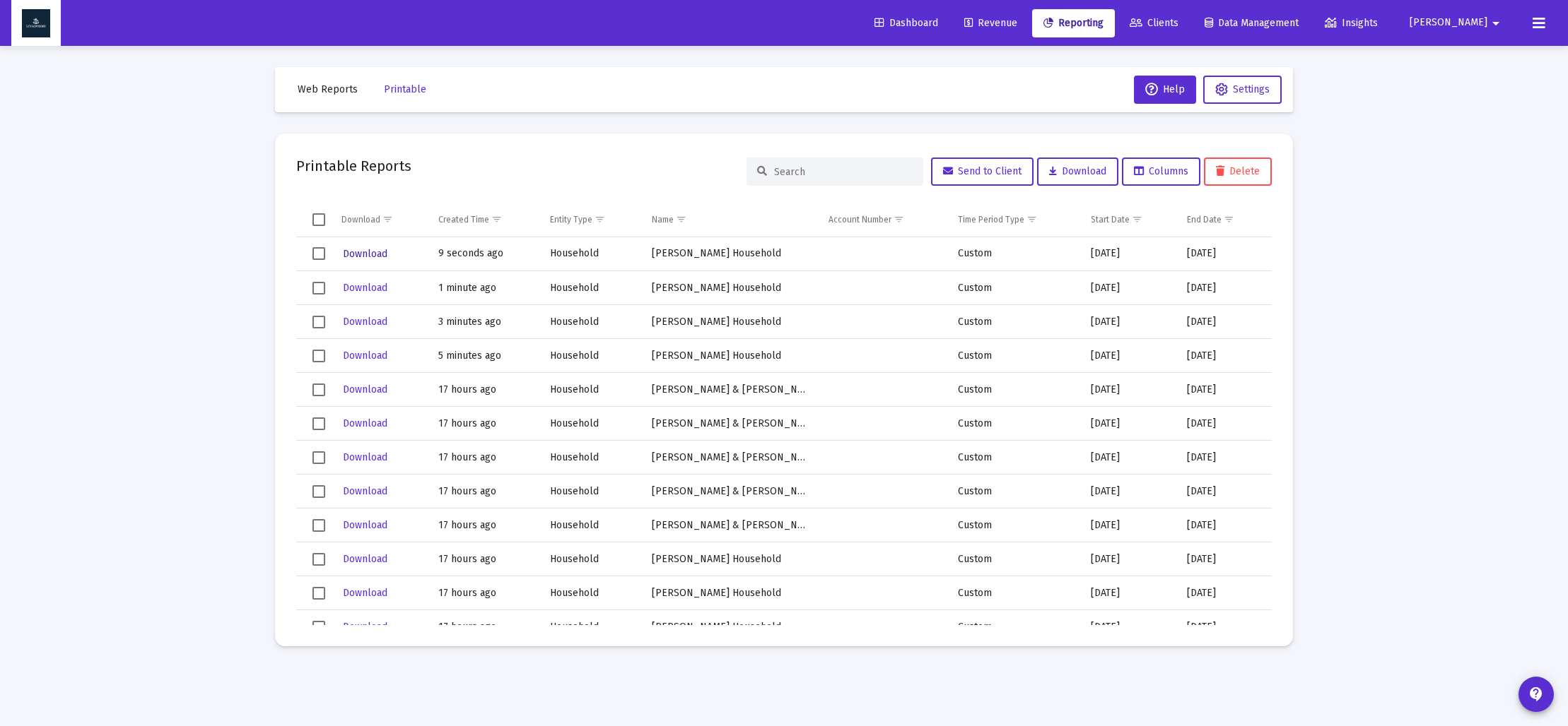
click at [366, 250] on span "Download" at bounding box center [365, 254] width 45 height 12
drag, startPoint x: 328, startPoint y: 95, endPoint x: 423, endPoint y: 159, distance: 114.5
click at [328, 95] on button "Web Reports" at bounding box center [327, 89] width 82 height 28
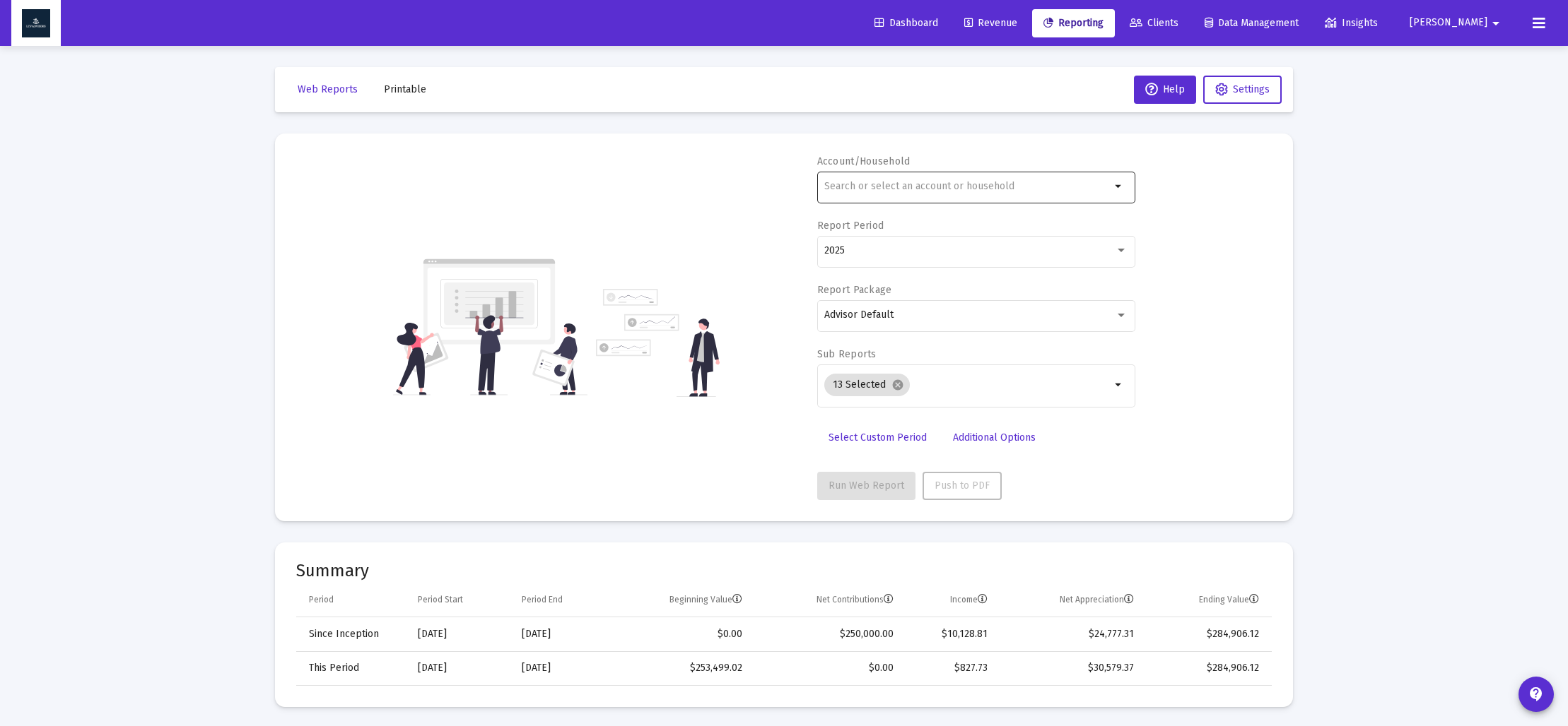
click at [857, 190] on input "text" at bounding box center [968, 185] width 287 height 11
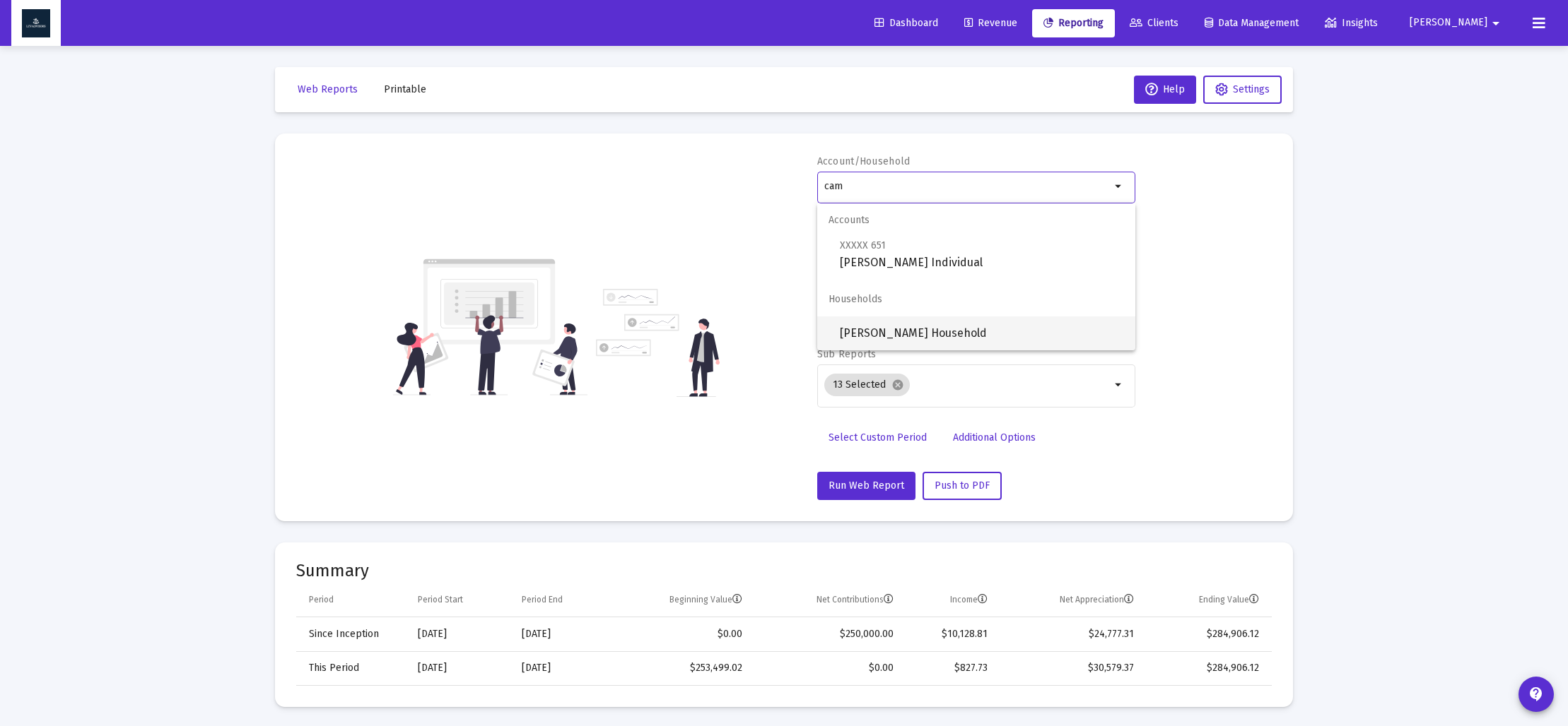
click at [893, 333] on span "[PERSON_NAME] Household" at bounding box center [981, 333] width 284 height 34
type input "[PERSON_NAME] Household"
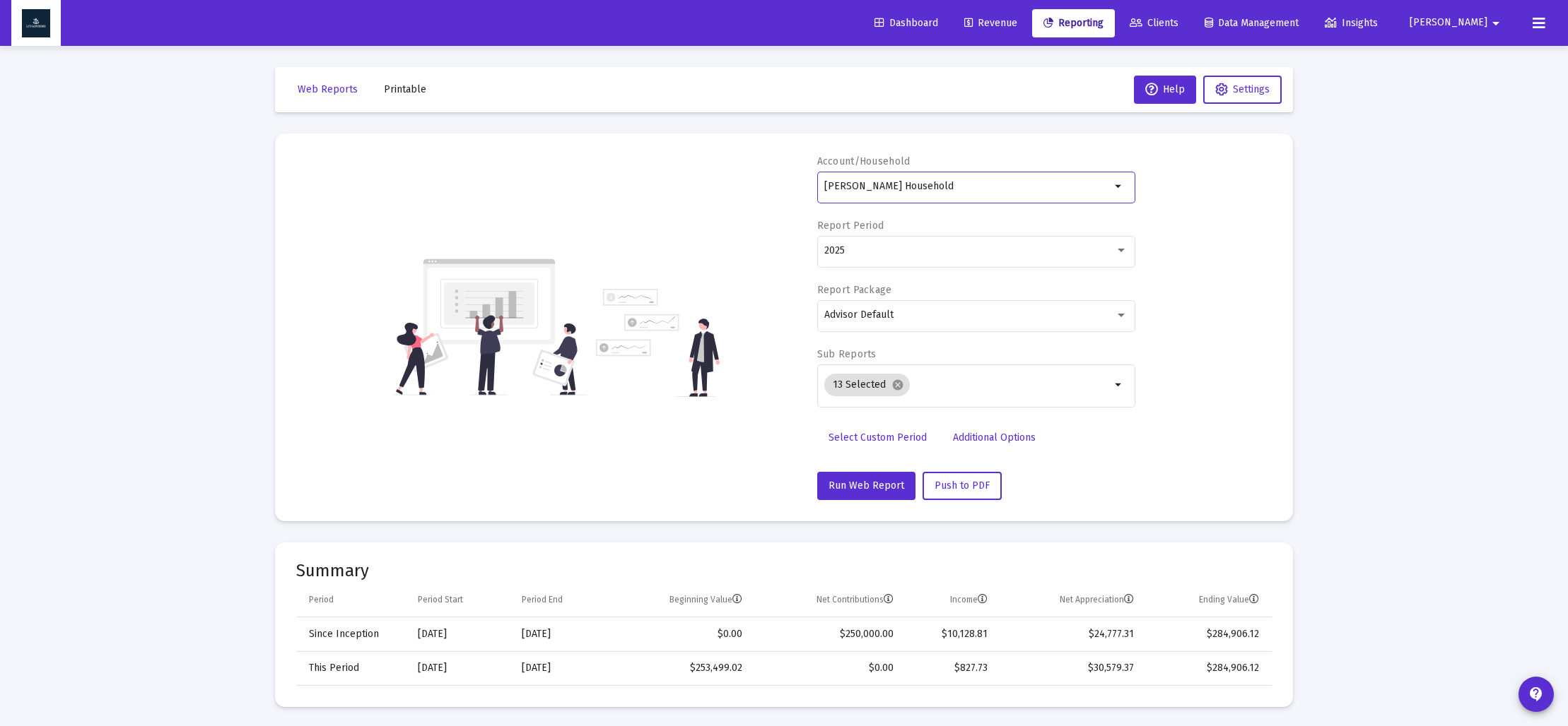
click at [913, 434] on span "Select Custom Period" at bounding box center [877, 437] width 98 height 12
click at [963, 254] on icon "Open calendar" at bounding box center [962, 250] width 15 height 15
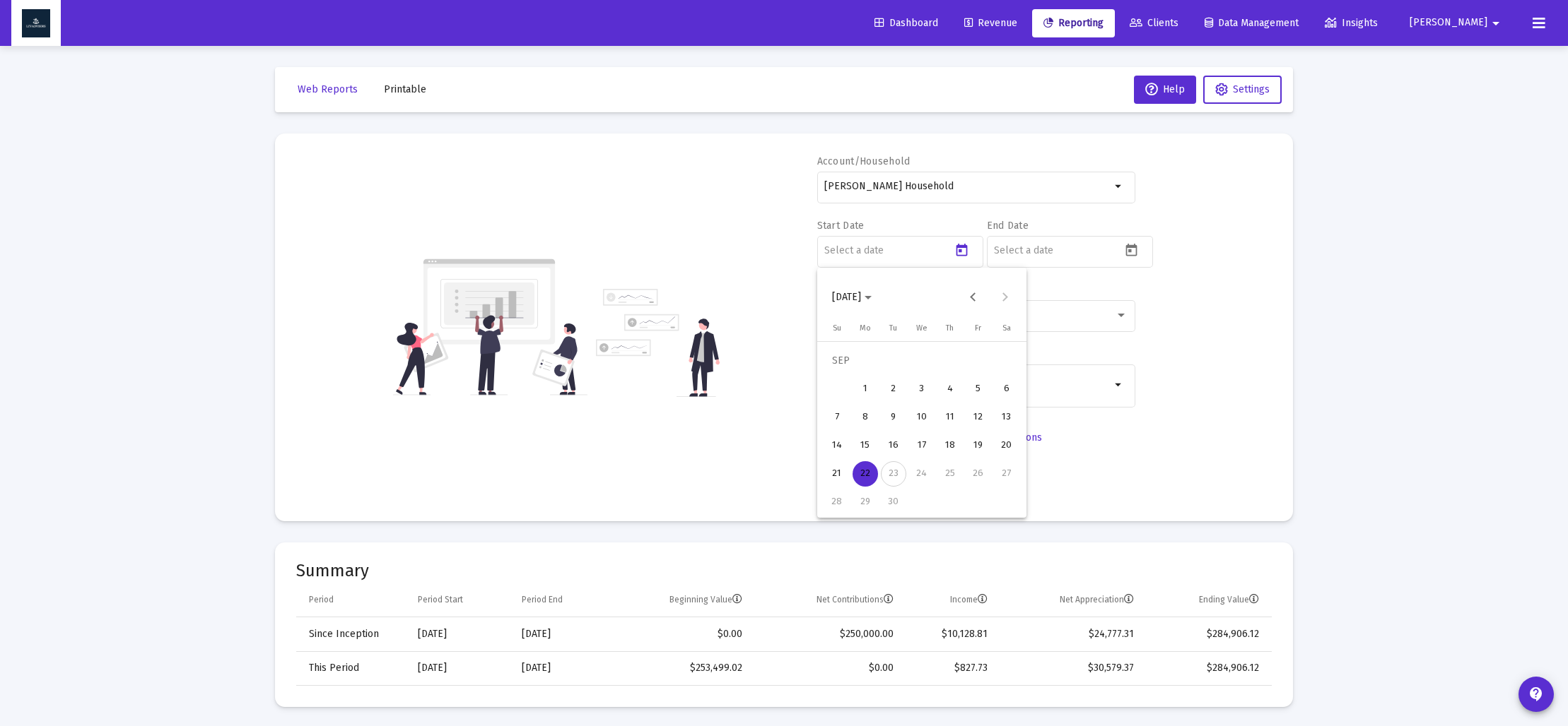
click at [861, 302] on span "[DATE]" at bounding box center [846, 297] width 29 height 12
click at [945, 485] on div "2024" at bounding box center [946, 483] width 45 height 26
click at [850, 425] on div "SEP" at bounding box center [847, 426] width 45 height 26
drag, startPoint x: 869, startPoint y: 506, endPoint x: 881, endPoint y: 498, distance: 14.4
click at [869, 505] on div "30" at bounding box center [865, 503] width 26 height 26
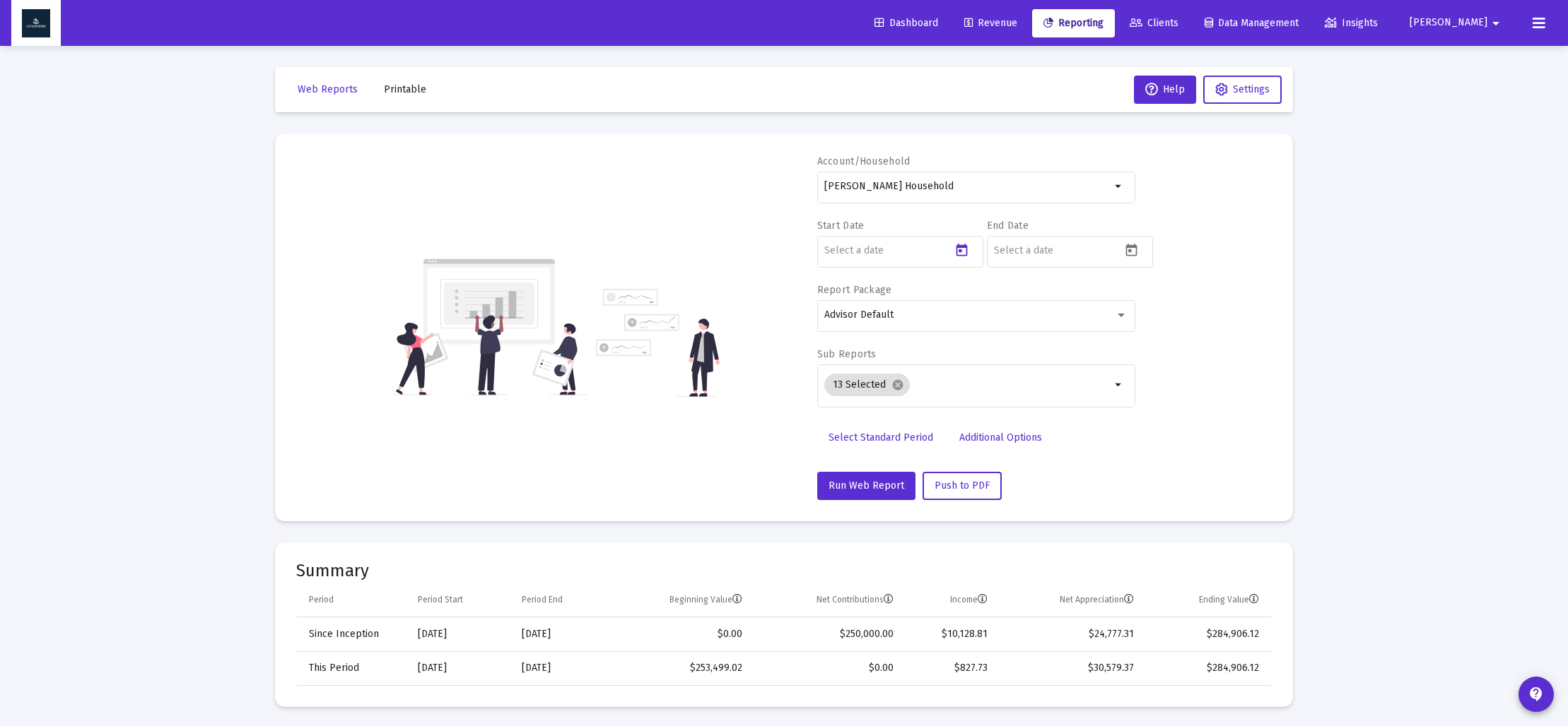
type input "[DATE]"
click at [1132, 249] on icon "Open calendar" at bounding box center [1131, 250] width 15 height 15
click at [1041, 300] on span "[DATE]" at bounding box center [1021, 297] width 40 height 12
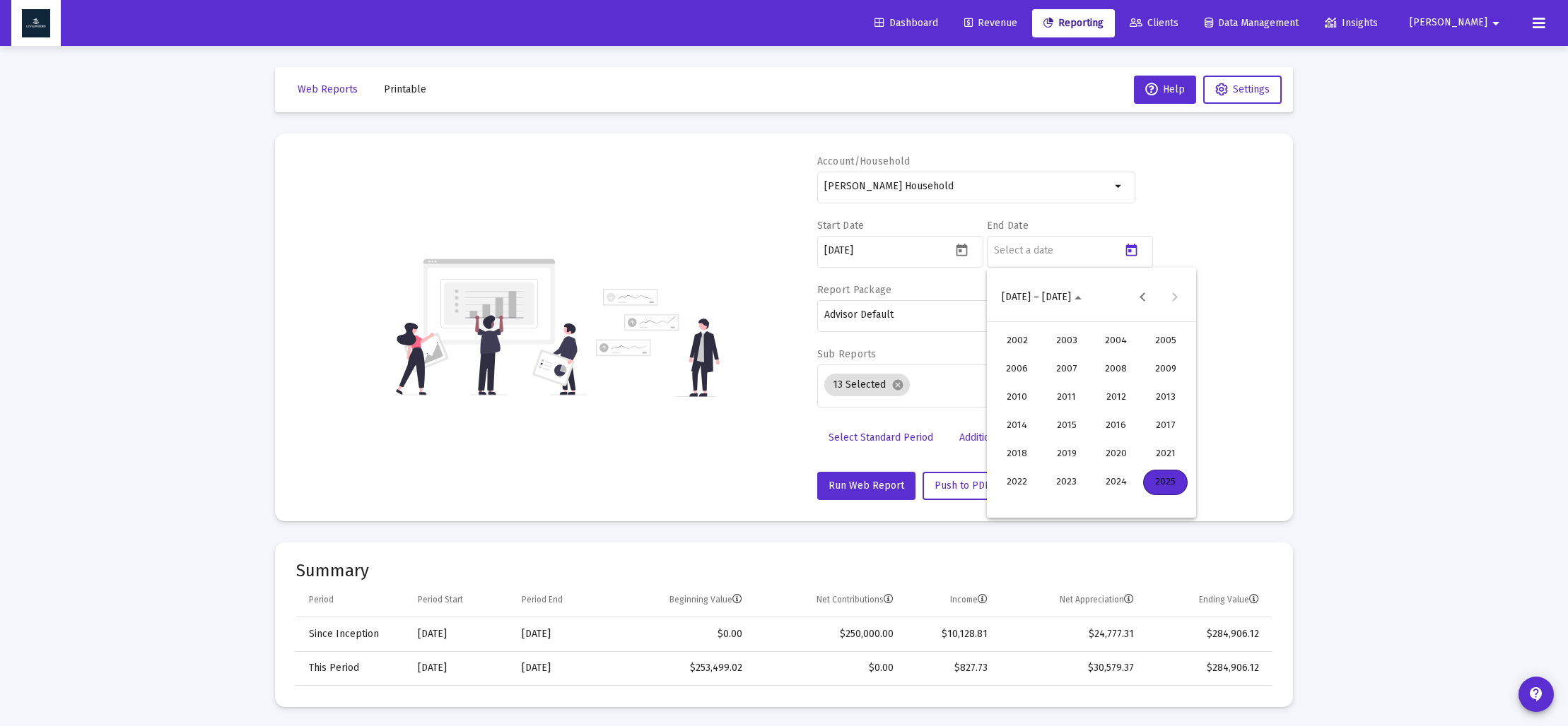
click at [1120, 481] on div "2024" at bounding box center [1115, 483] width 45 height 26
click at [1163, 425] on div "DEC" at bounding box center [1165, 426] width 45 height 26
click at [1060, 503] on div "31" at bounding box center [1064, 503] width 26 height 26
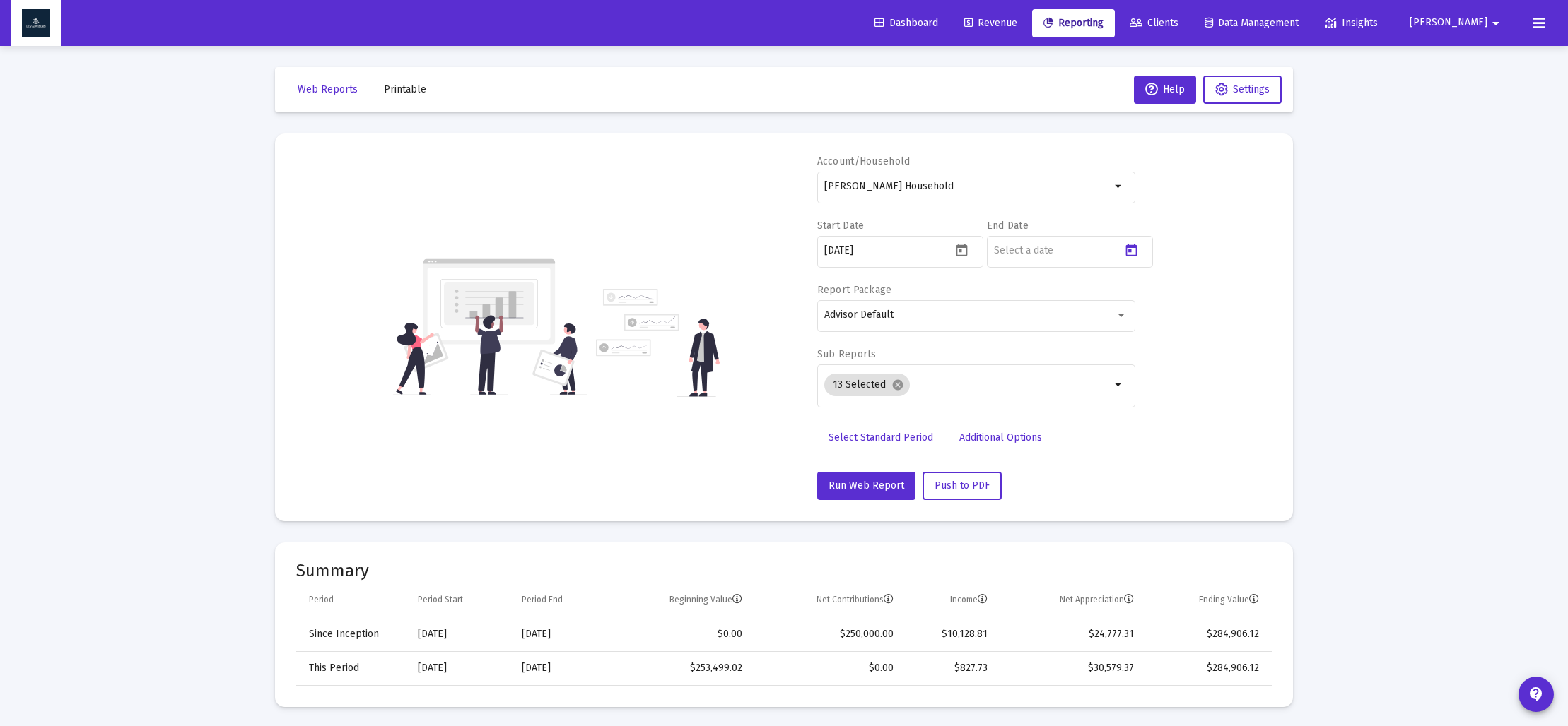
type input "[DATE]"
click at [894, 386] on mat-icon "cancel" at bounding box center [897, 385] width 13 height 13
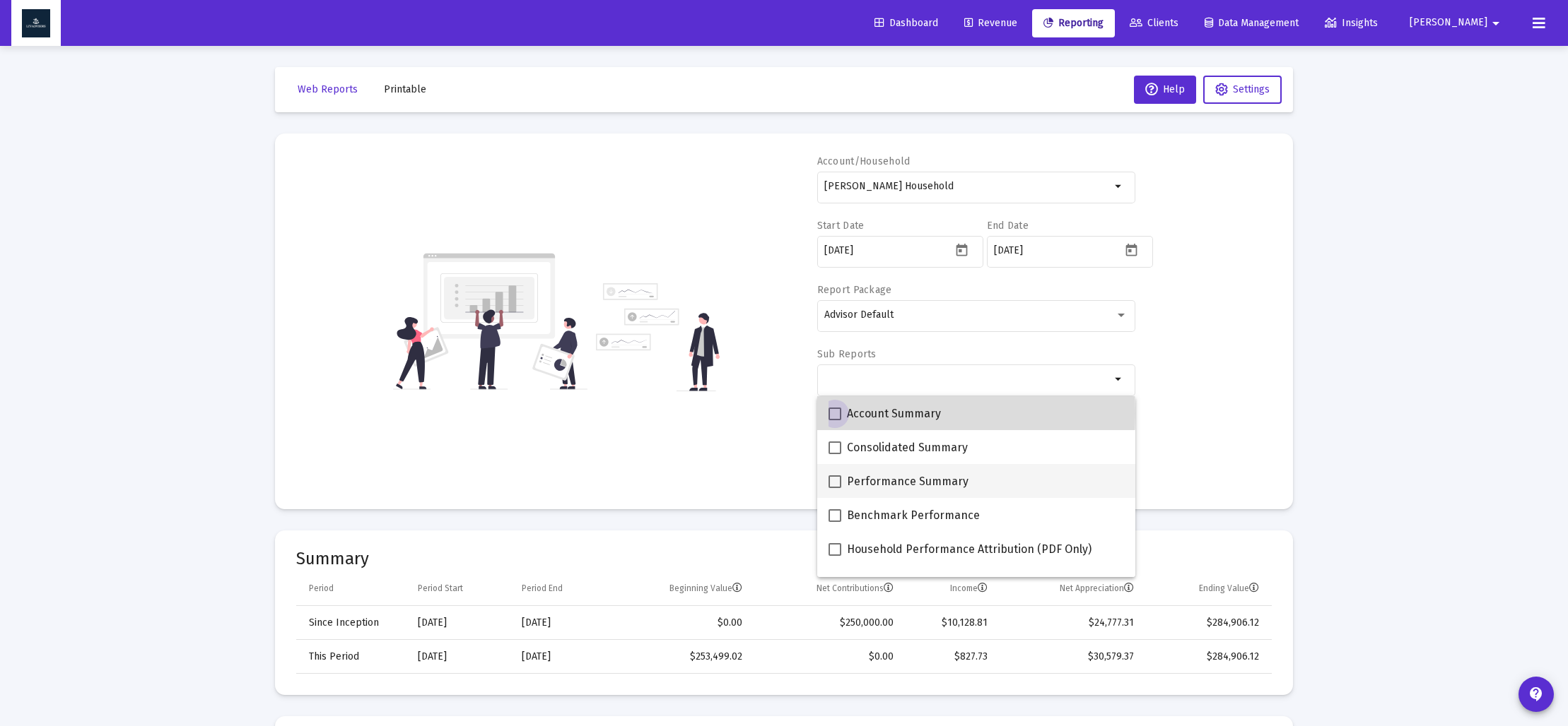
drag, startPoint x: 837, startPoint y: 414, endPoint x: 886, endPoint y: 474, distance: 77.5
click at [840, 414] on span at bounding box center [835, 414] width 13 height 13
click at [835, 421] on input "Account Summary" at bounding box center [835, 421] width 1 height 1
checkbox input "true"
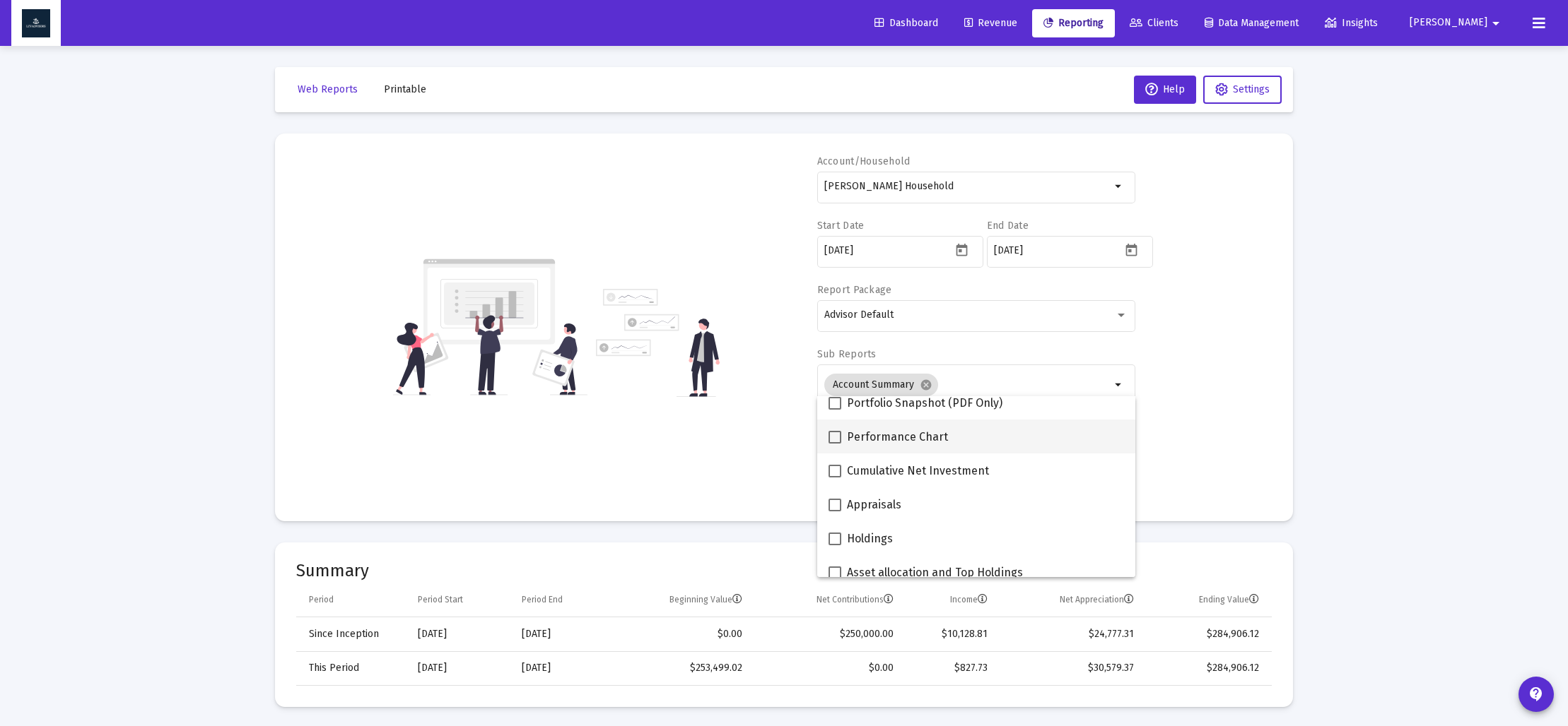
scroll to position [182, 0]
click at [836, 570] on span at bounding box center [835, 571] width 13 height 13
click at [835, 578] on input "Asset allocation and Top Holdings" at bounding box center [835, 578] width 1 height 1
checkbox input "true"
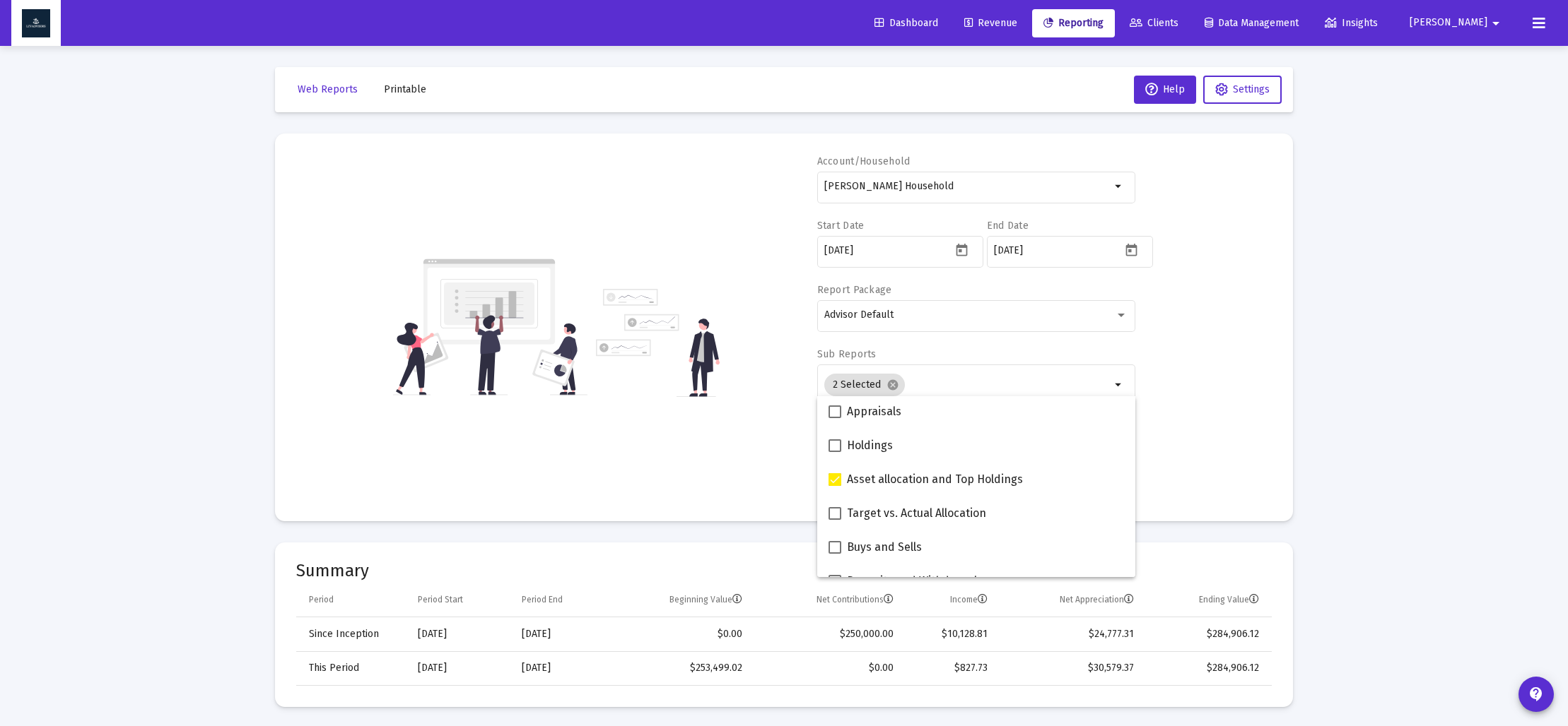
click at [741, 488] on div "Account/Household [PERSON_NAME] Household arrow_drop_down Start Date [DATE] End…" at bounding box center [783, 327] width 976 height 345
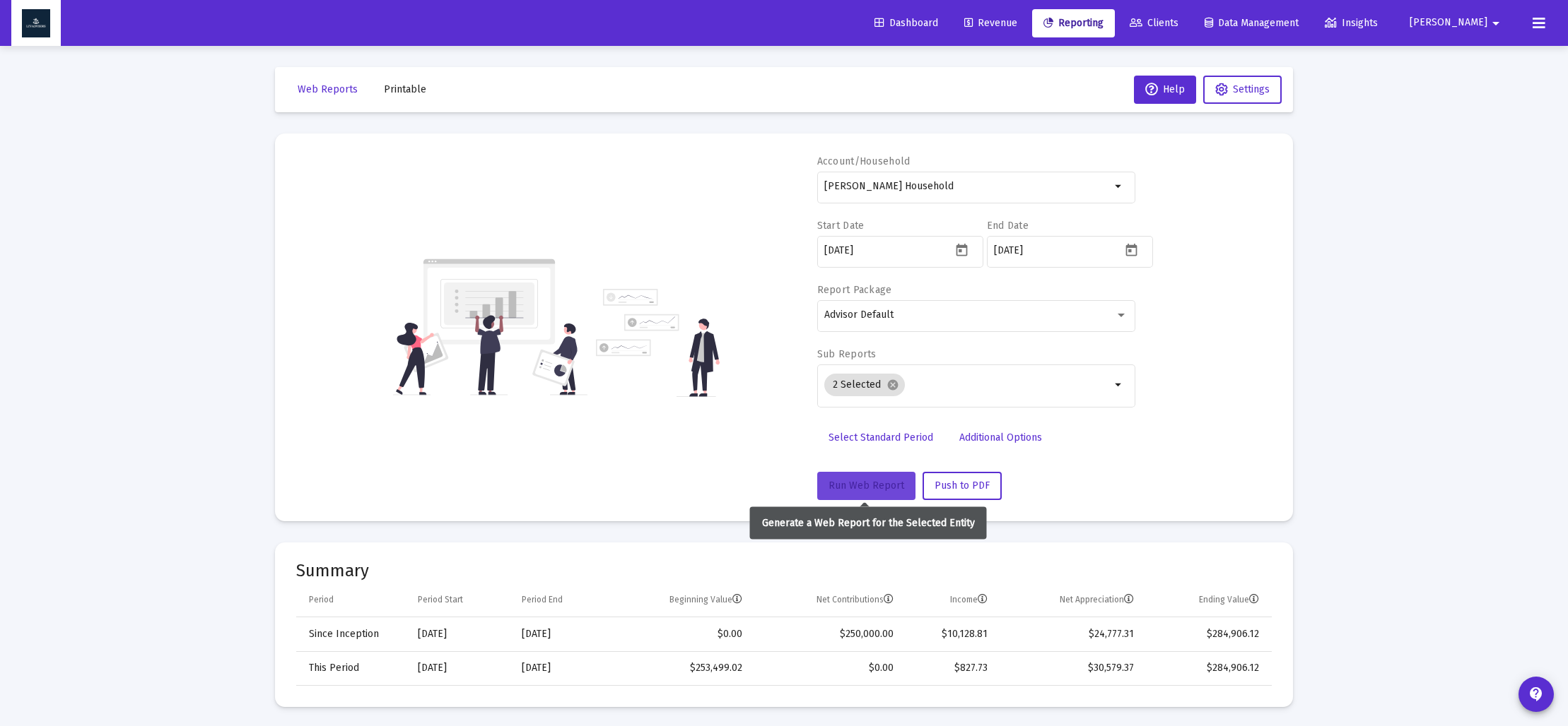
click at [859, 490] on span "Run Web Report" at bounding box center [866, 486] width 75 height 12
click at [972, 488] on span "Push to PDF" at bounding box center [963, 486] width 56 height 12
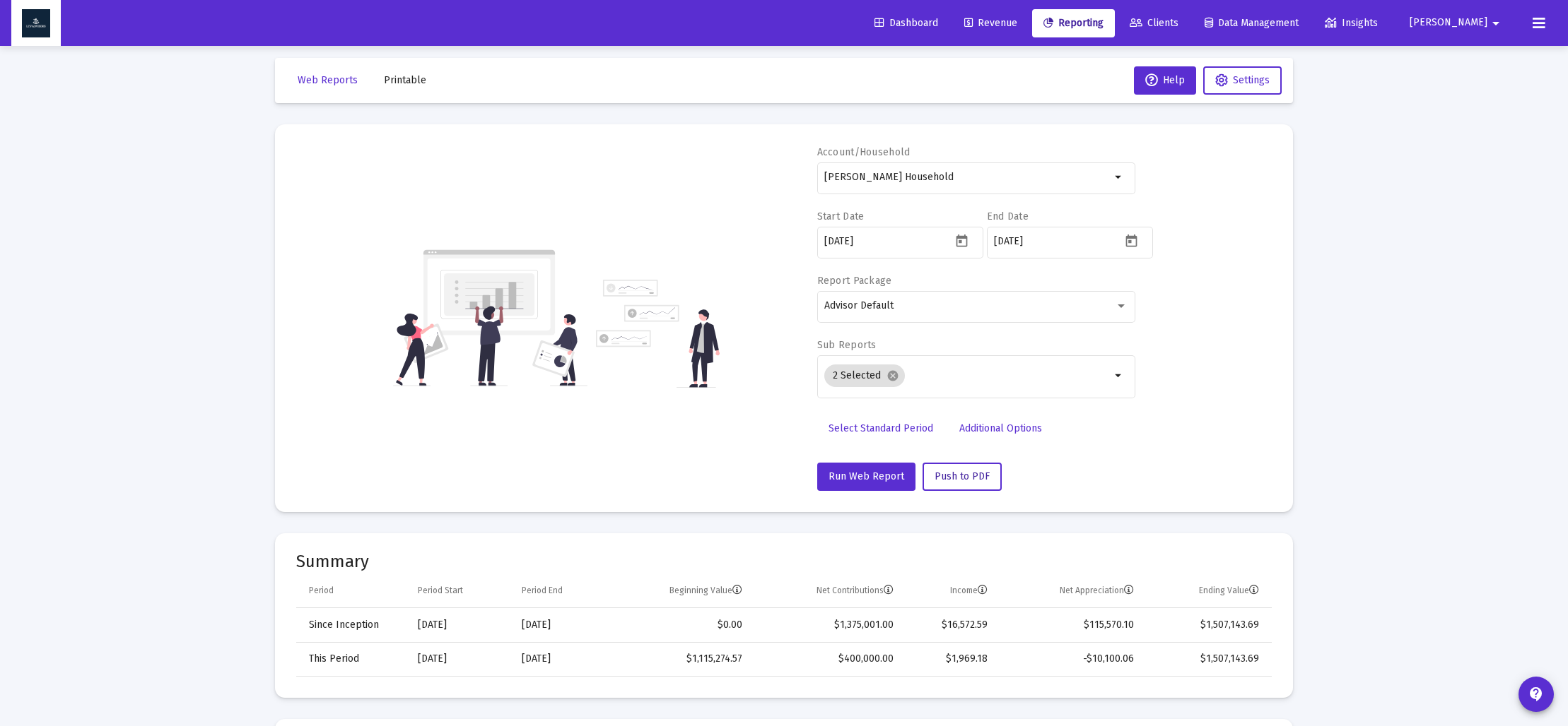
scroll to position [0, 0]
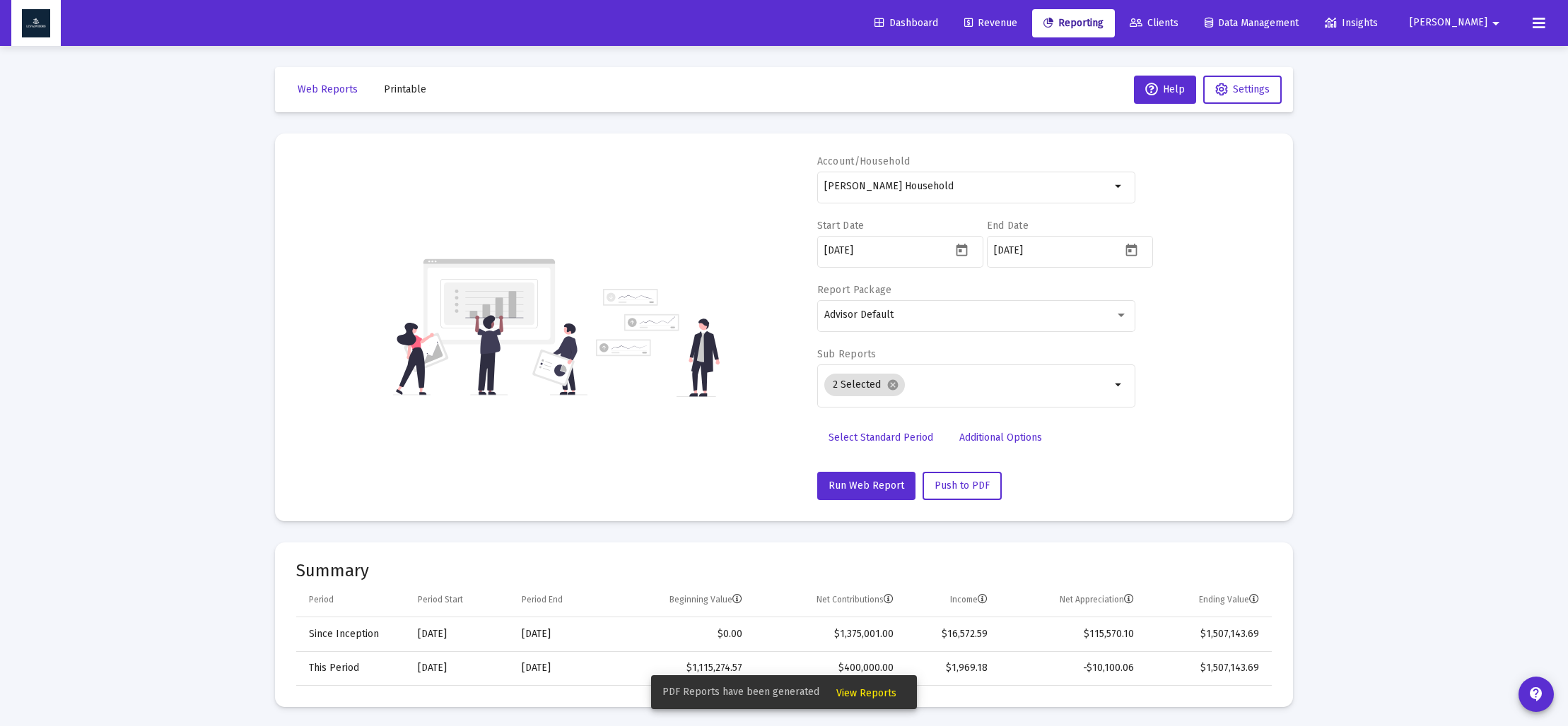
drag, startPoint x: 881, startPoint y: 691, endPoint x: 871, endPoint y: 689, distance: 10.2
click at [881, 691] on span "View Reports" at bounding box center [866, 693] width 61 height 12
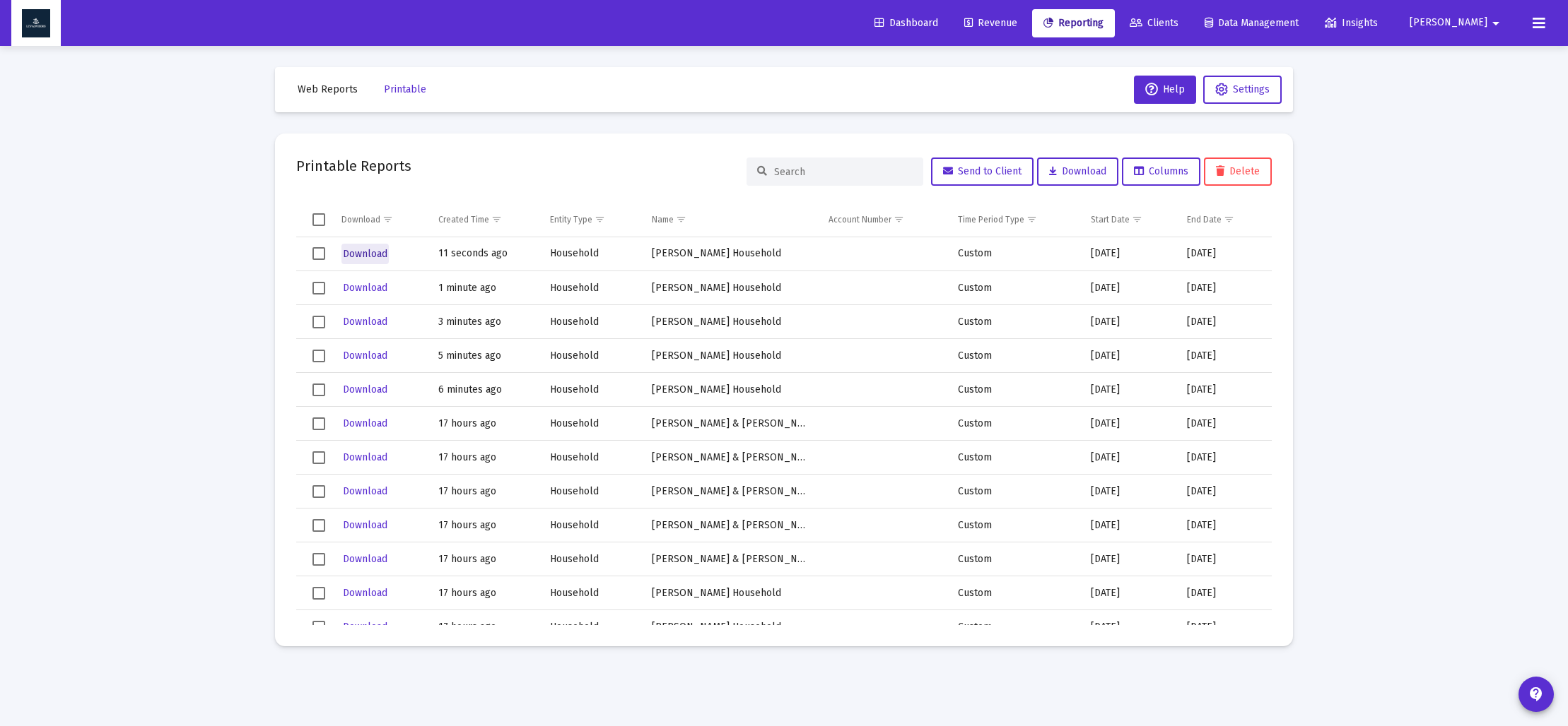
click at [364, 253] on span "Download" at bounding box center [365, 254] width 45 height 12
click at [328, 89] on span "Web Reports" at bounding box center [327, 89] width 61 height 12
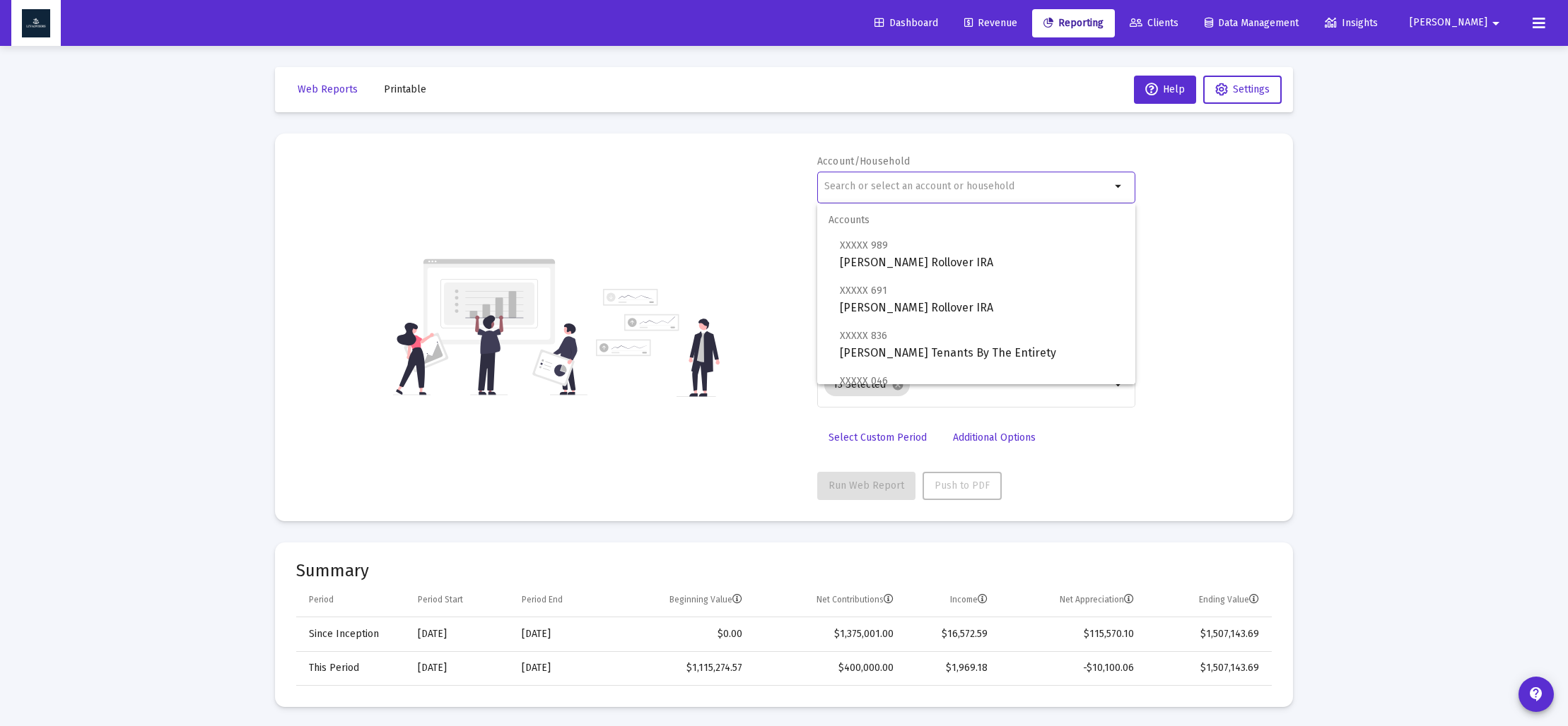
click at [880, 186] on input "text" at bounding box center [968, 185] width 287 height 11
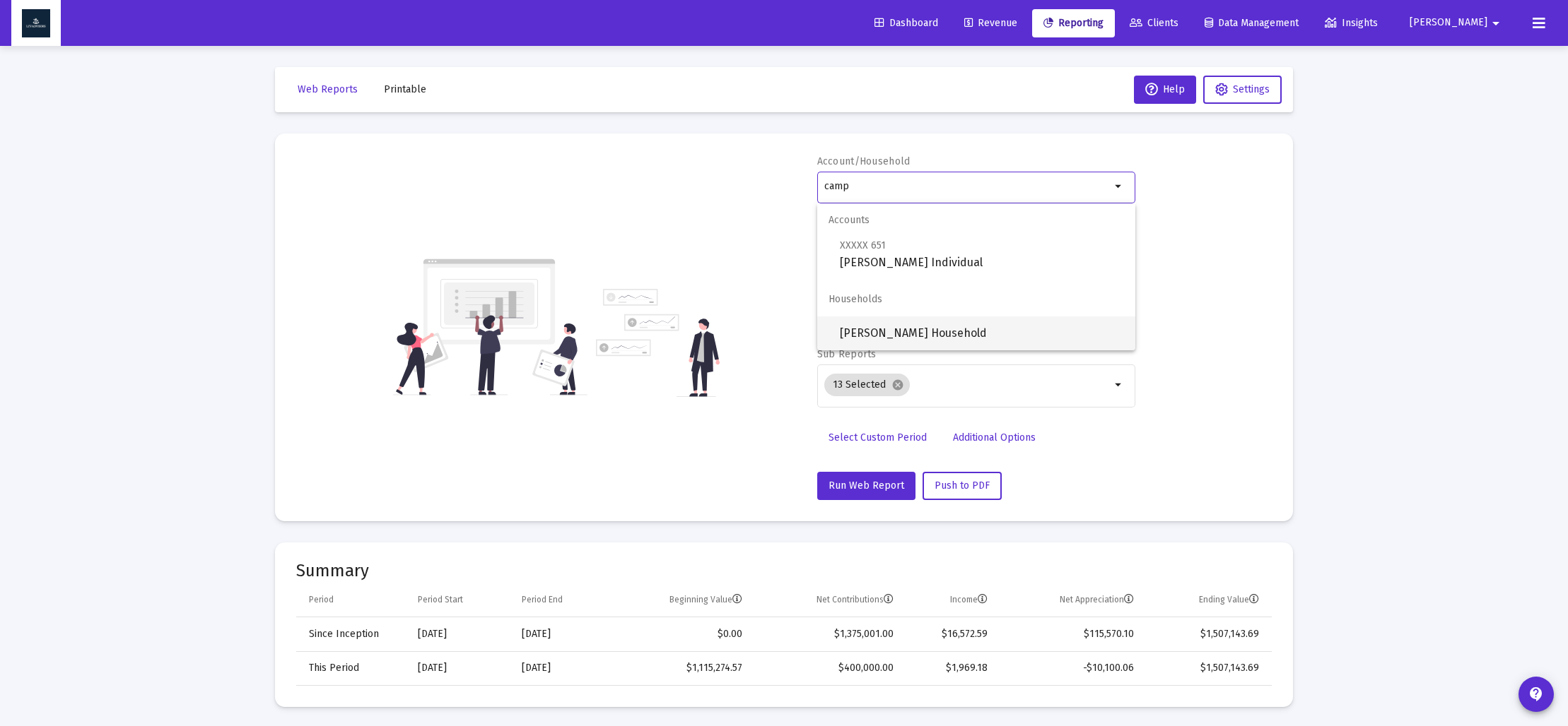
click at [923, 325] on span "[PERSON_NAME] Household" at bounding box center [981, 333] width 284 height 34
type input "[PERSON_NAME] Household"
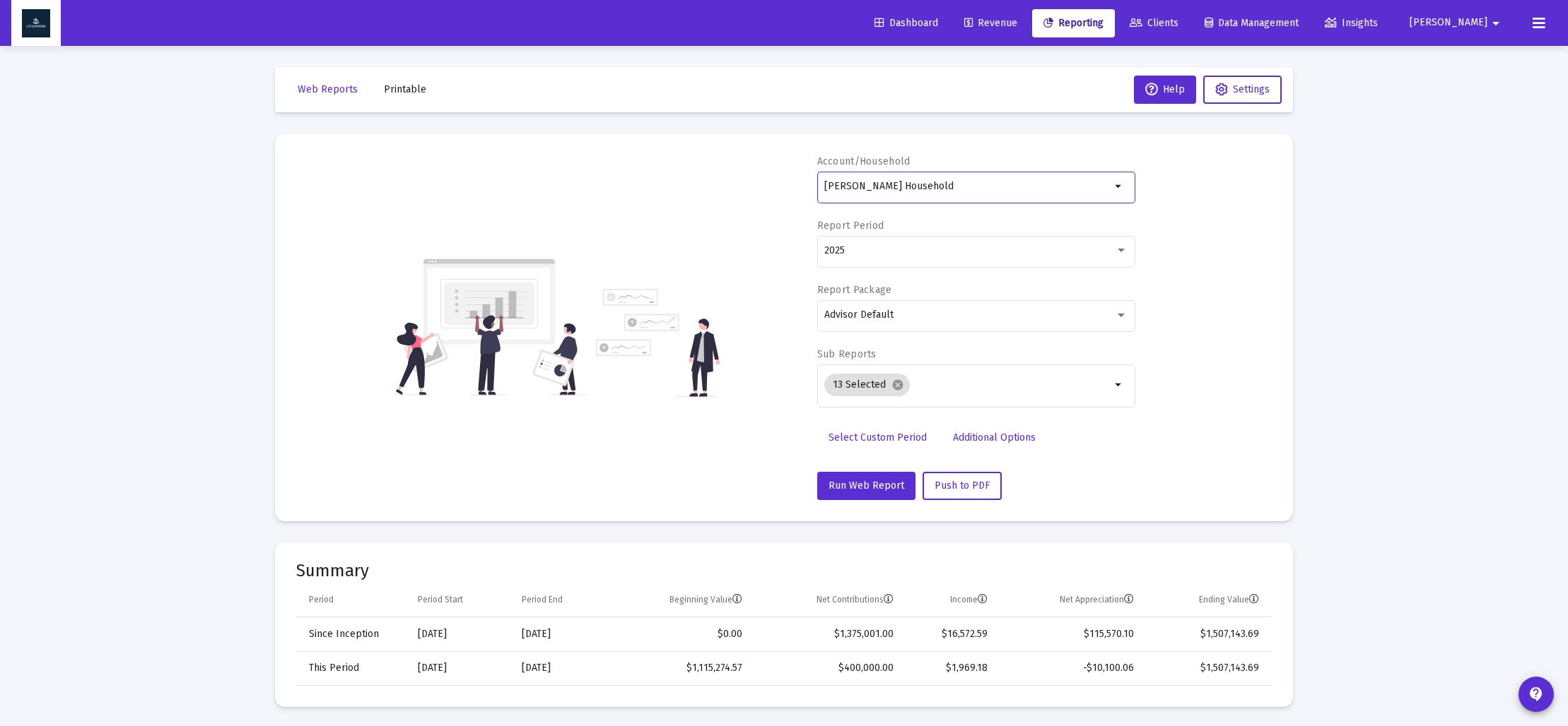
click at [855, 436] on span "Select Custom Period" at bounding box center [877, 437] width 98 height 12
click at [965, 250] on icon "Open calendar" at bounding box center [962, 250] width 15 height 15
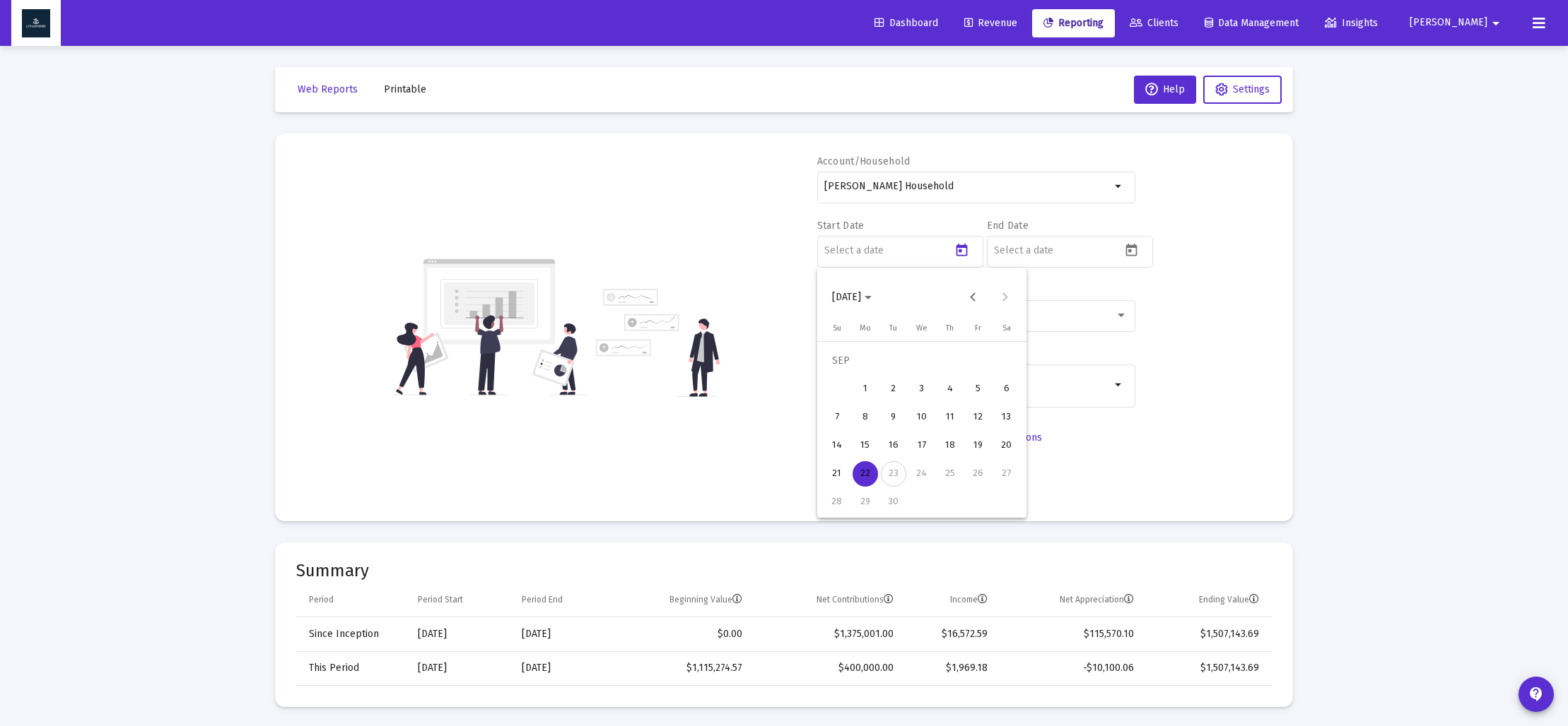
click at [871, 299] on icon "Choose month and year" at bounding box center [867, 298] width 7 height 4
click at [989, 483] on div "2025" at bounding box center [995, 483] width 45 height 26
click at [940, 369] on div "MAR" at bounding box center [946, 370] width 45 height 26
click at [868, 494] on div "31" at bounding box center [865, 503] width 26 height 26
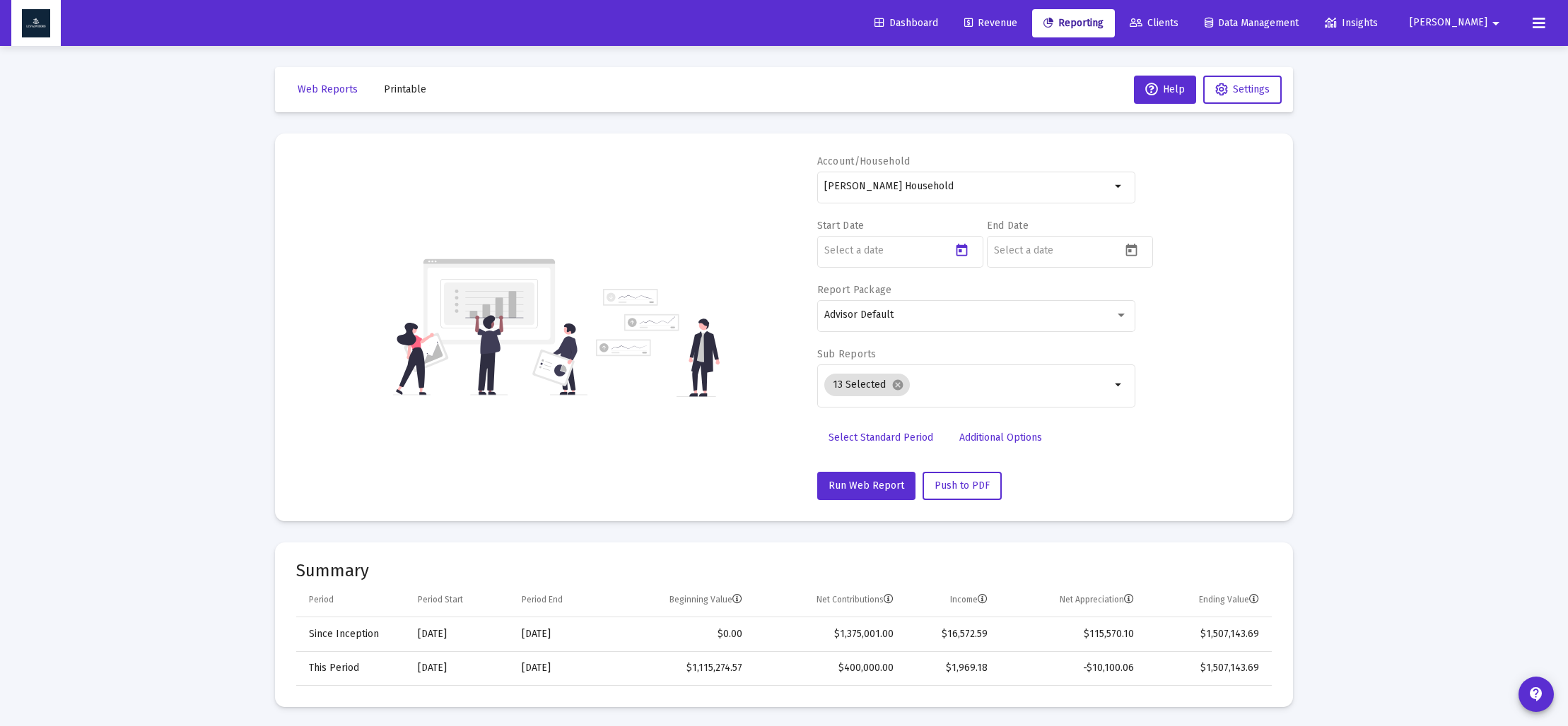
type input "[DATE]"
click at [1129, 249] on icon "Open calendar" at bounding box center [1131, 250] width 11 height 13
click at [1041, 299] on span "[DATE]" at bounding box center [1021, 297] width 40 height 12
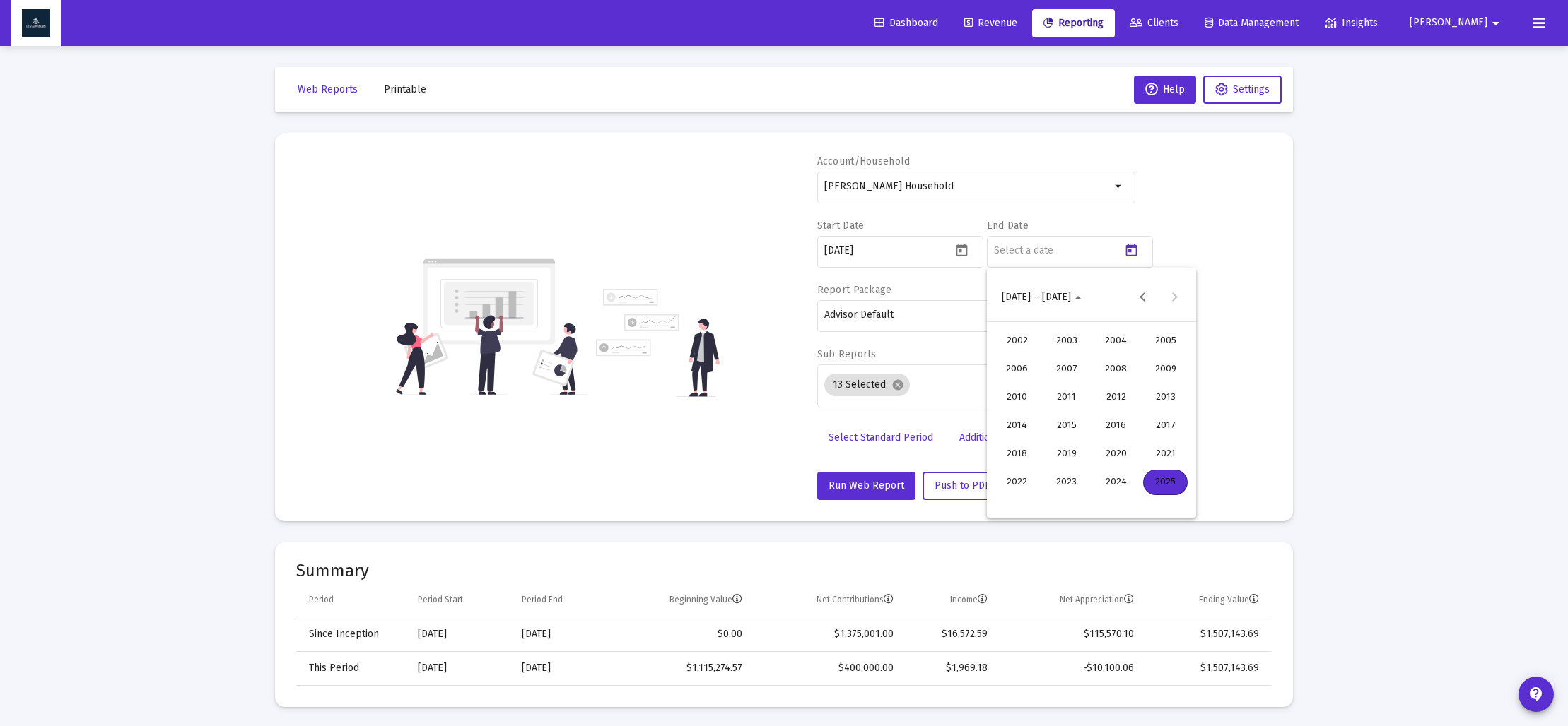
click at [1162, 479] on div "2025" at bounding box center [1165, 483] width 45 height 26
click at [1073, 398] on div "JUN" at bounding box center [1066, 398] width 45 height 26
drag, startPoint x: 1041, startPoint y: 500, endPoint x: 992, endPoint y: 454, distance: 67.2
click at [1039, 500] on div "30" at bounding box center [1035, 503] width 26 height 26
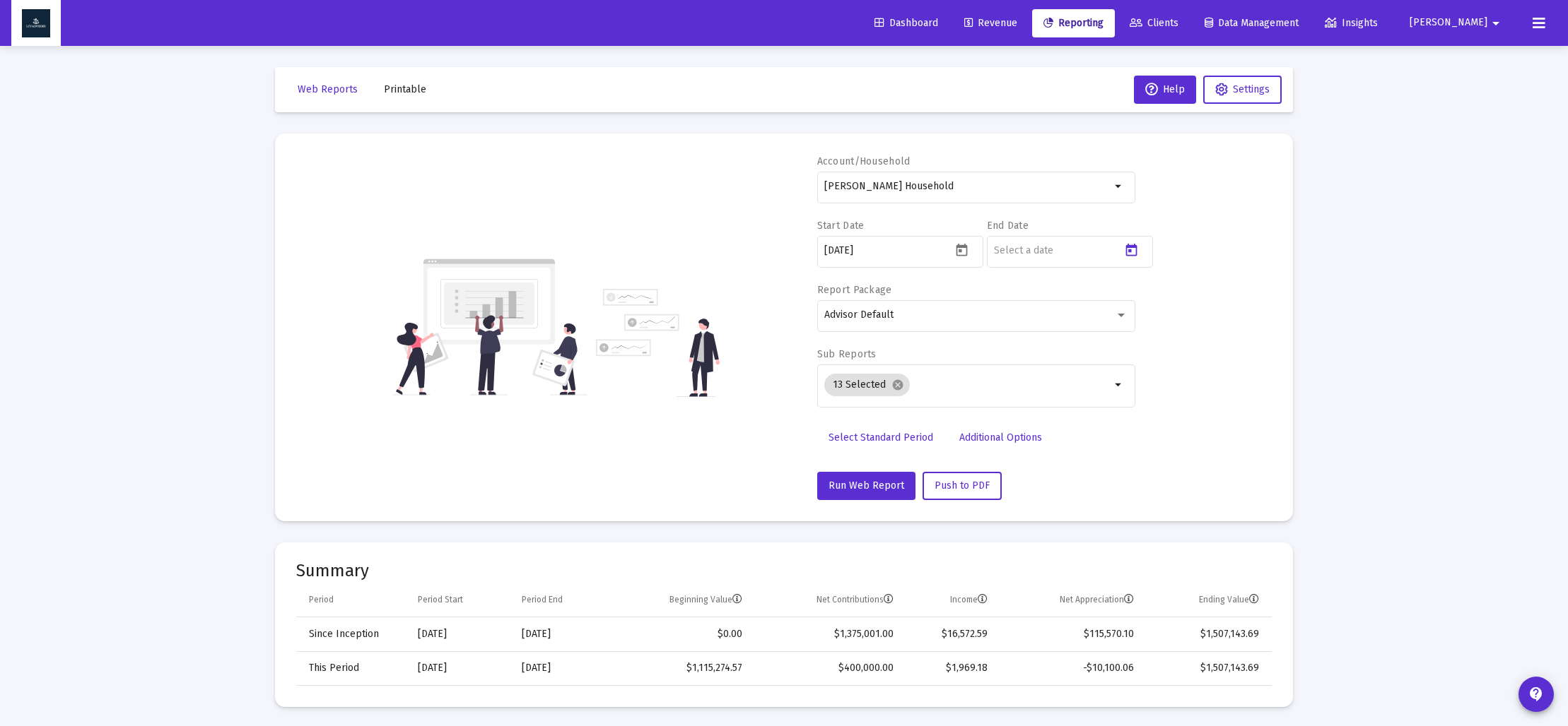
type input "[DATE]"
click at [897, 391] on mat-icon "cancel" at bounding box center [897, 385] width 13 height 13
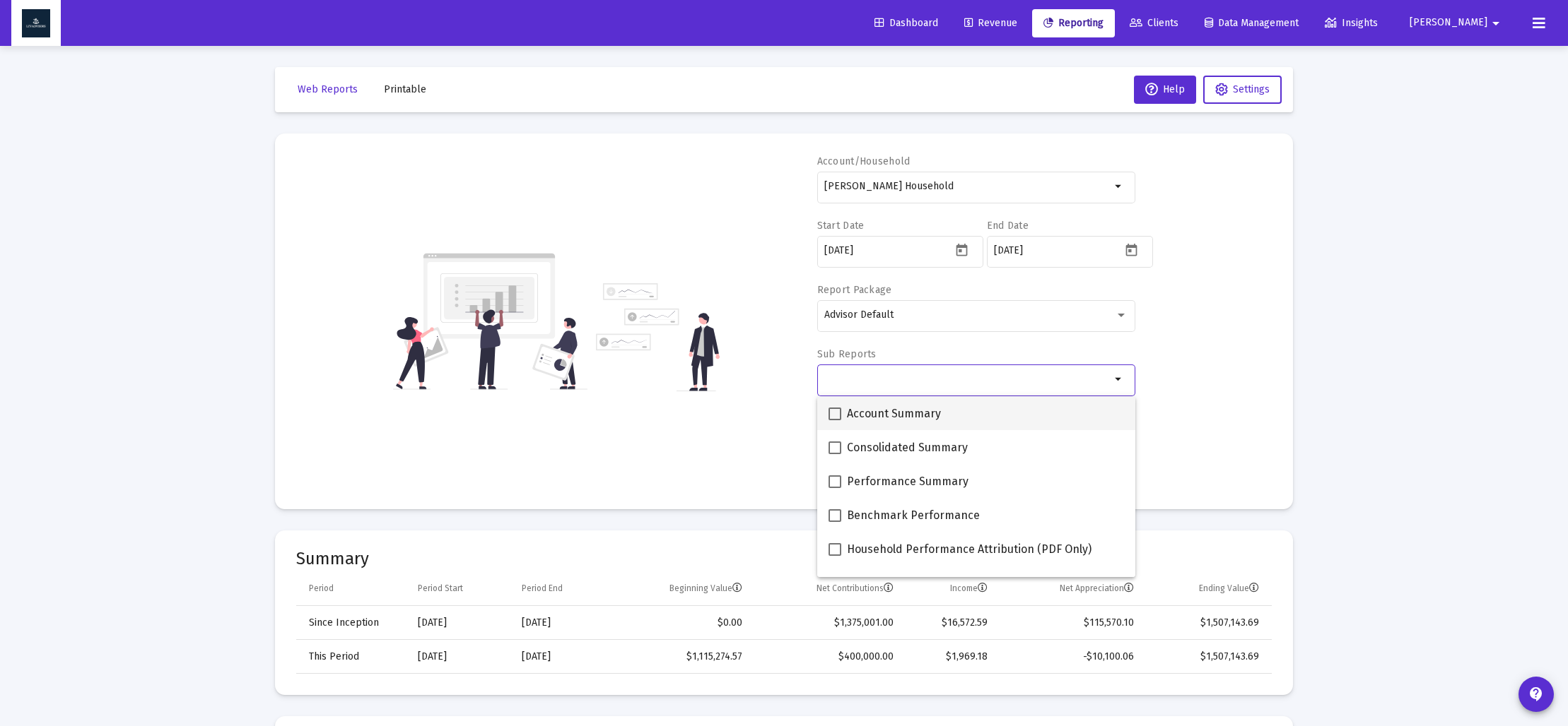
click at [832, 412] on span at bounding box center [835, 414] width 13 height 13
click at [835, 421] on input "Account Summary" at bounding box center [835, 421] width 1 height 1
checkbox input "true"
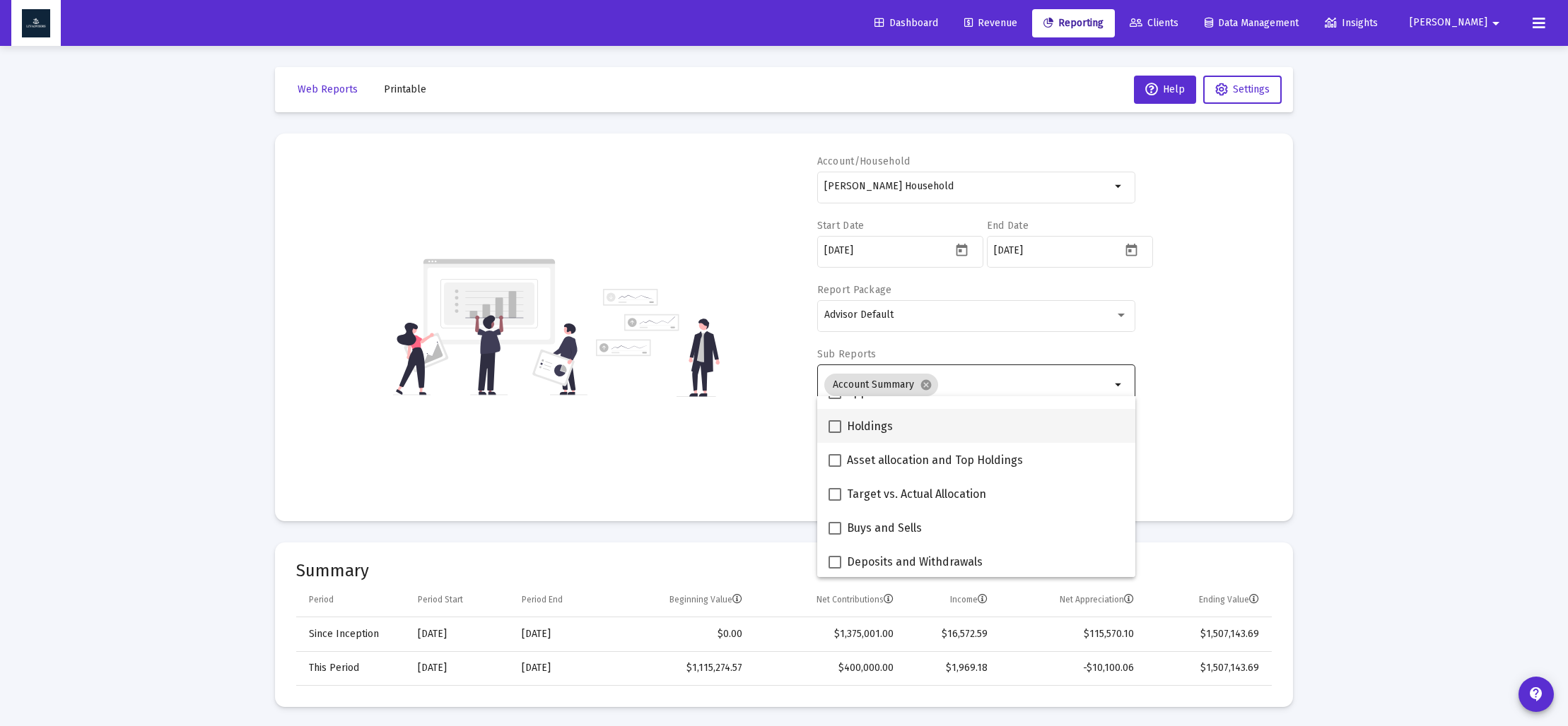
scroll to position [267, 0]
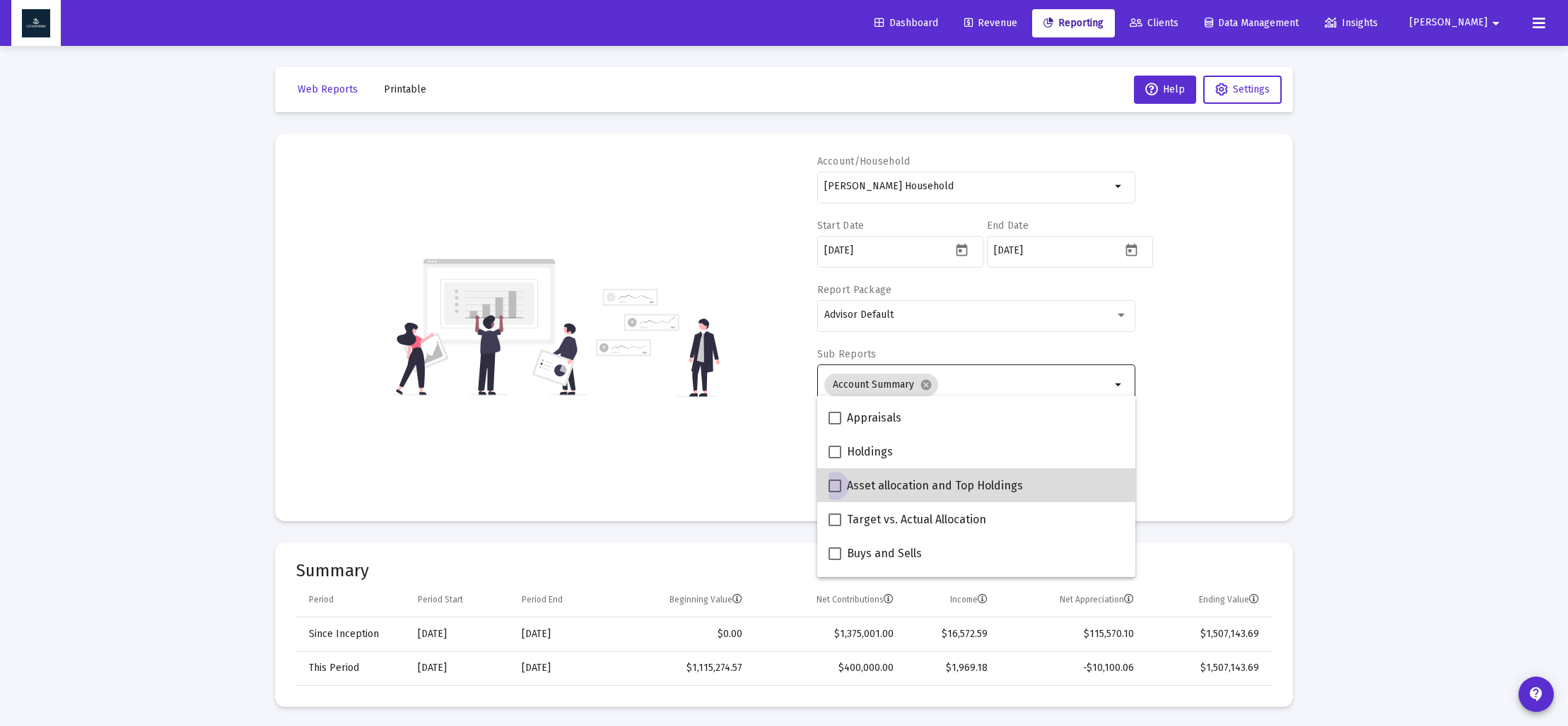
click at [838, 483] on span at bounding box center [835, 486] width 13 height 13
click at [835, 493] on input "Asset allocation and Top Holdings" at bounding box center [835, 493] width 1 height 1
checkbox input "true"
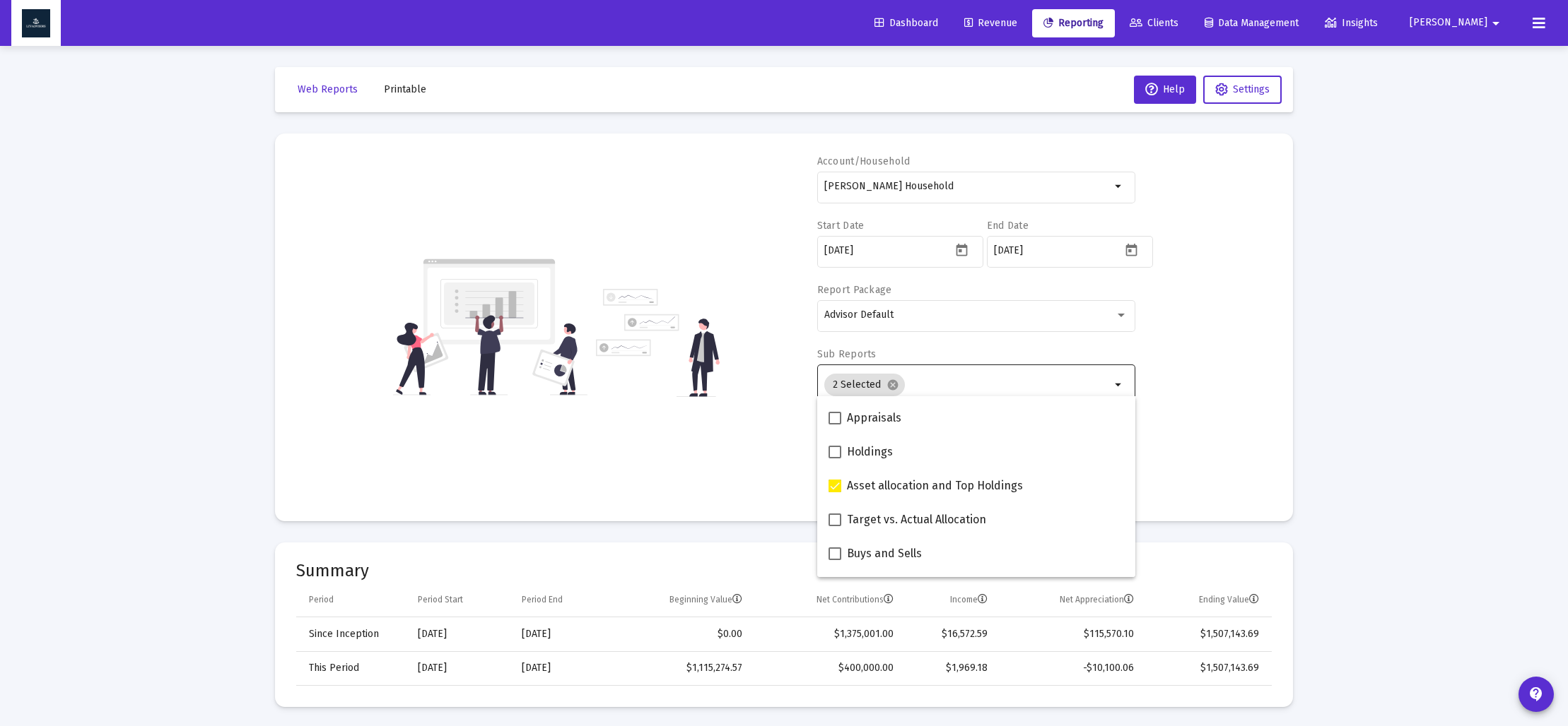
click at [732, 468] on div "Account/Household [PERSON_NAME] Household arrow_drop_down Start Date [DATE] End…" at bounding box center [783, 327] width 976 height 345
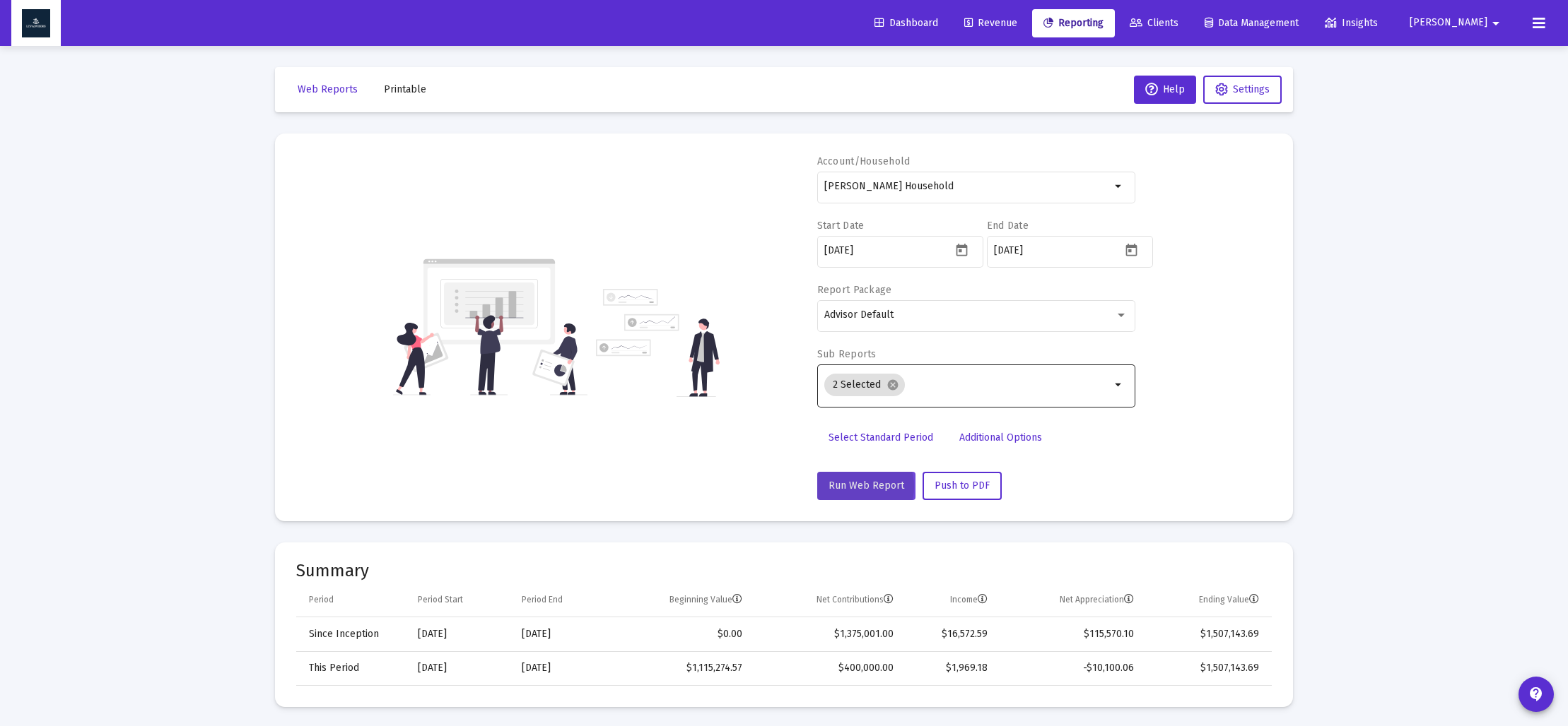
click at [856, 487] on span "Run Web Report" at bounding box center [866, 486] width 75 height 12
click at [980, 481] on span "Push to PDF" at bounding box center [963, 486] width 56 height 12
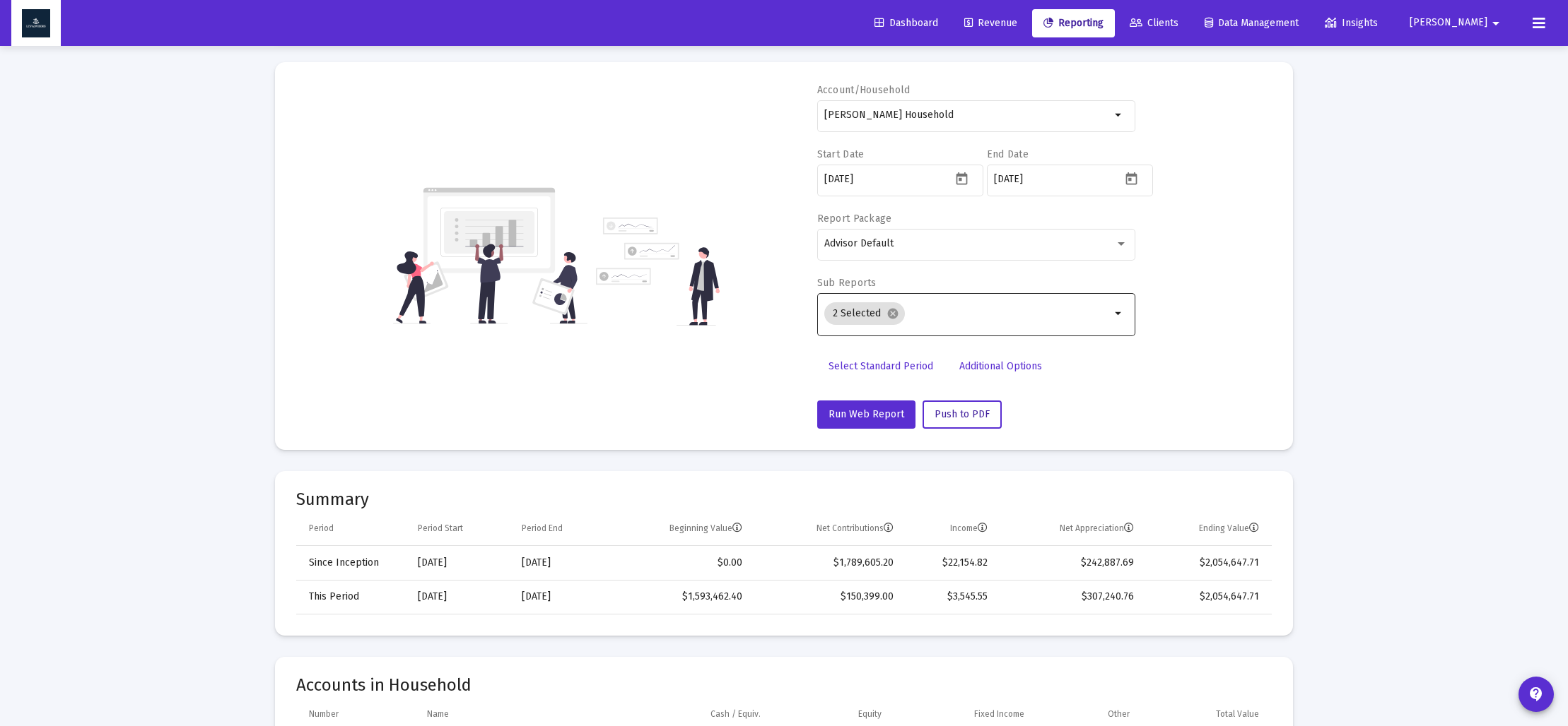
scroll to position [73, 0]
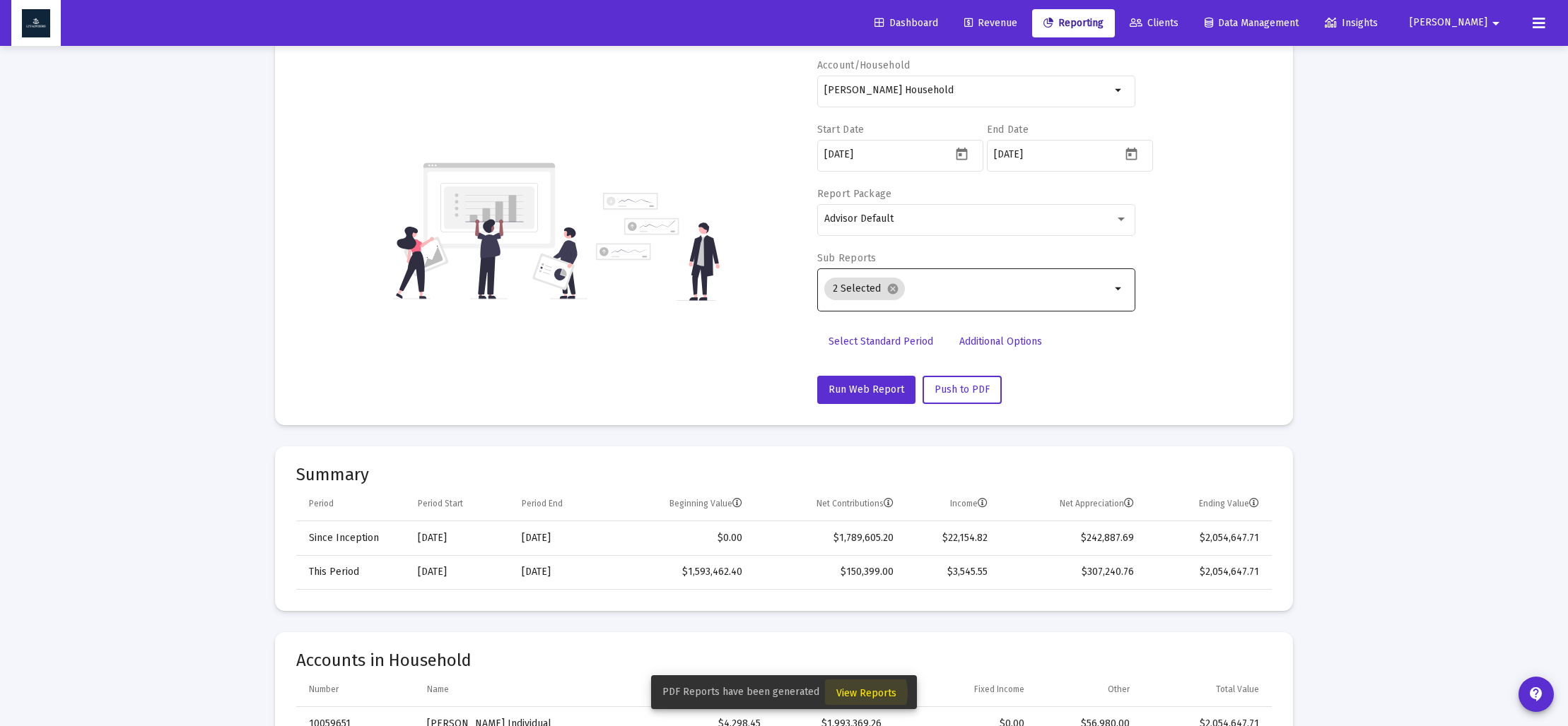
click at [852, 692] on span "View Reports" at bounding box center [866, 693] width 61 height 12
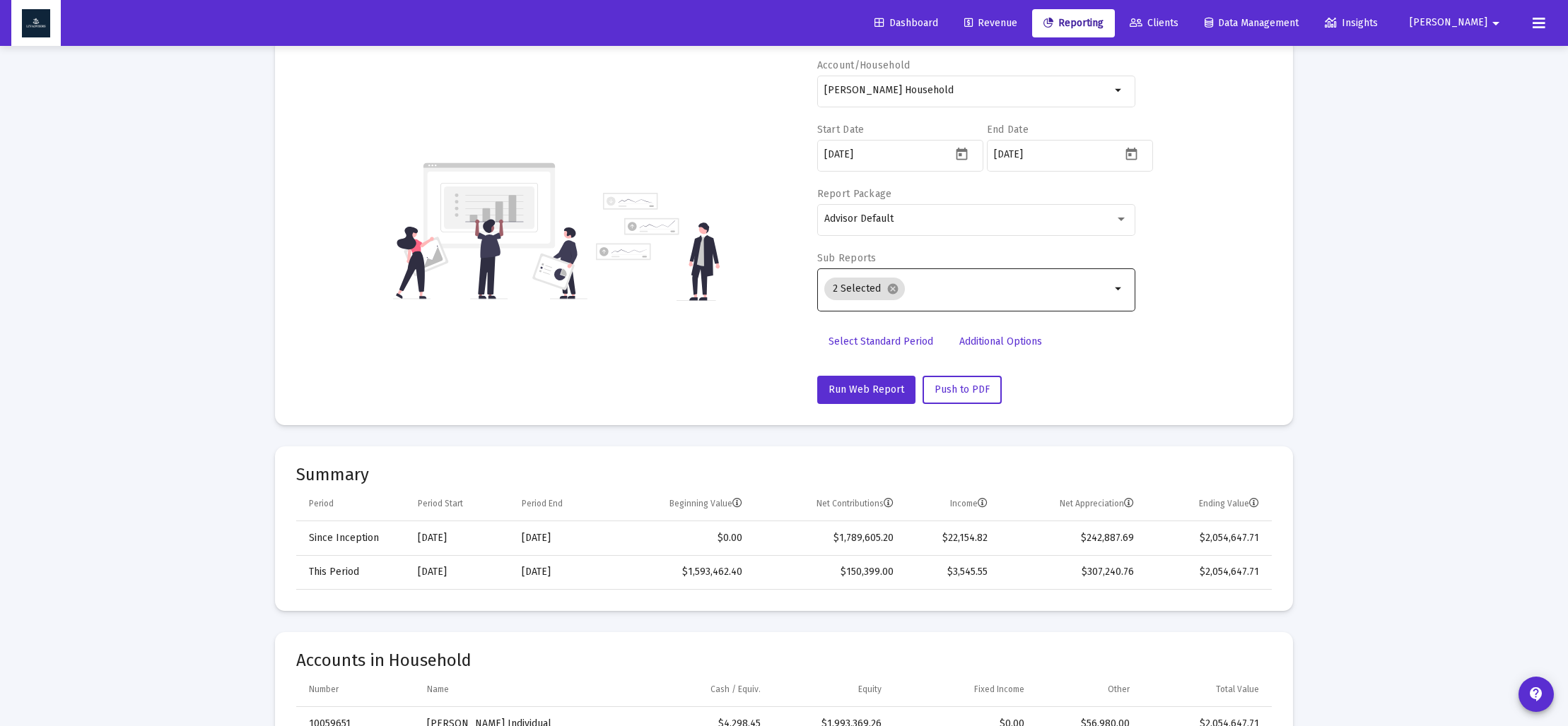
scroll to position [46, 0]
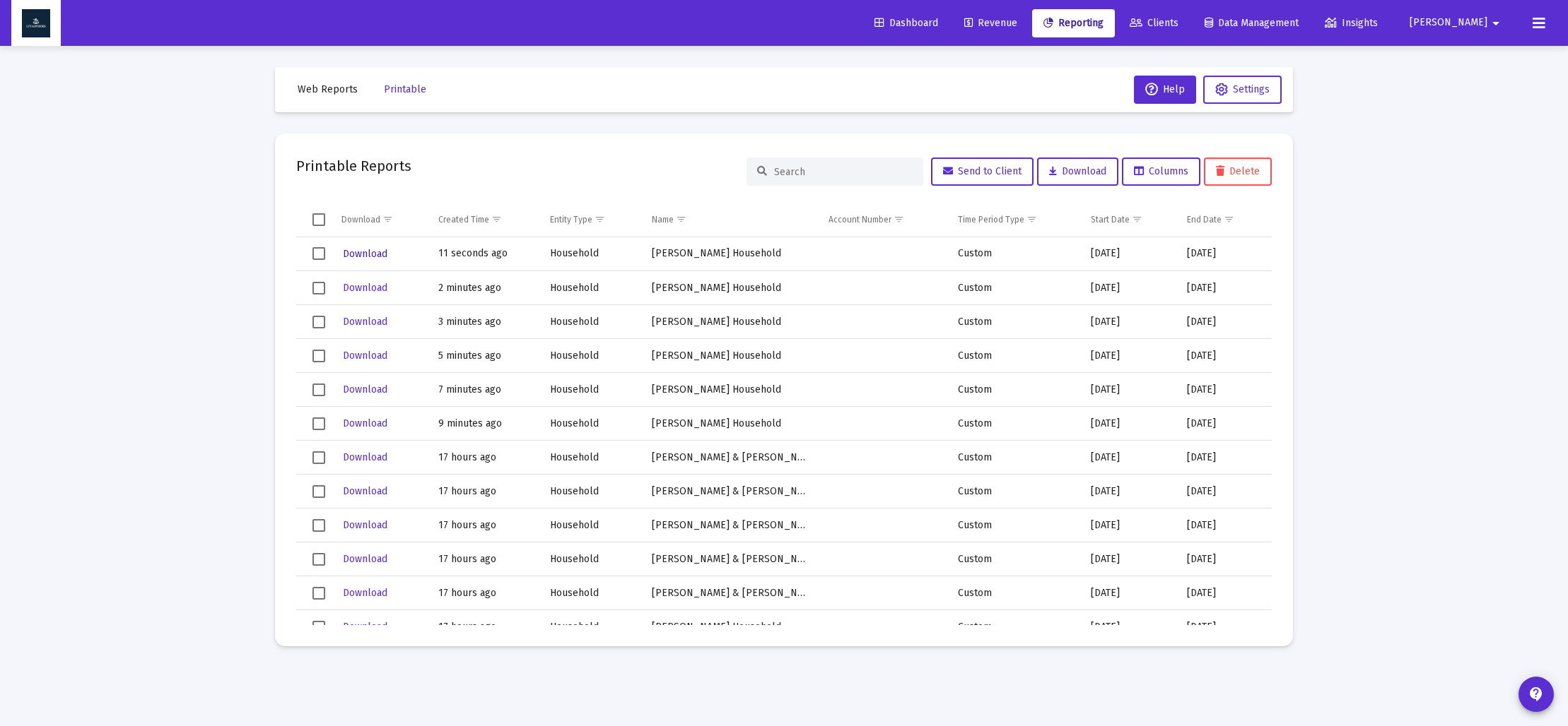
click at [367, 253] on span "Download" at bounding box center [365, 254] width 45 height 12
drag, startPoint x: 325, startPoint y: 89, endPoint x: 328, endPoint y: 102, distance: 13.3
click at [325, 89] on span "Web Reports" at bounding box center [327, 89] width 61 height 12
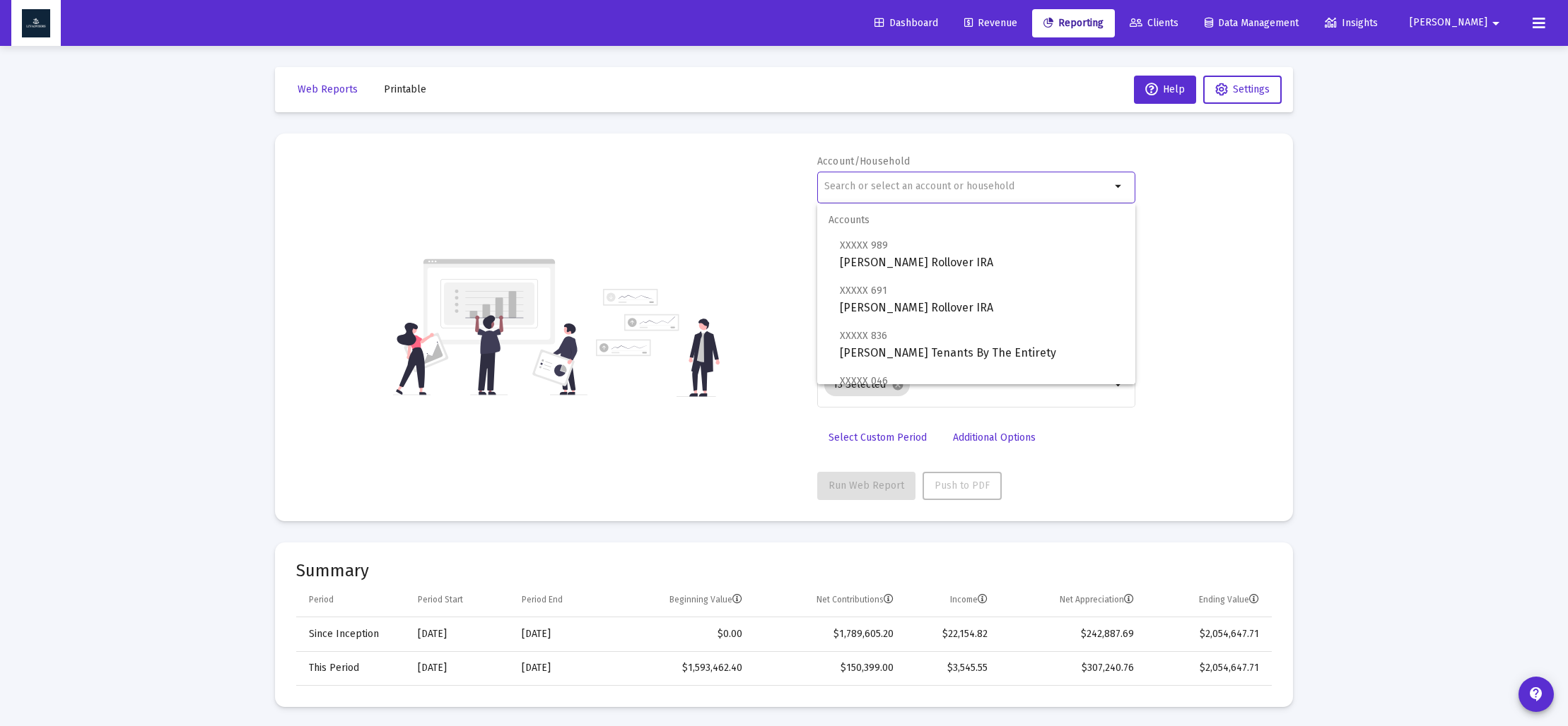
click at [844, 189] on input "text" at bounding box center [968, 185] width 287 height 11
type input "a"
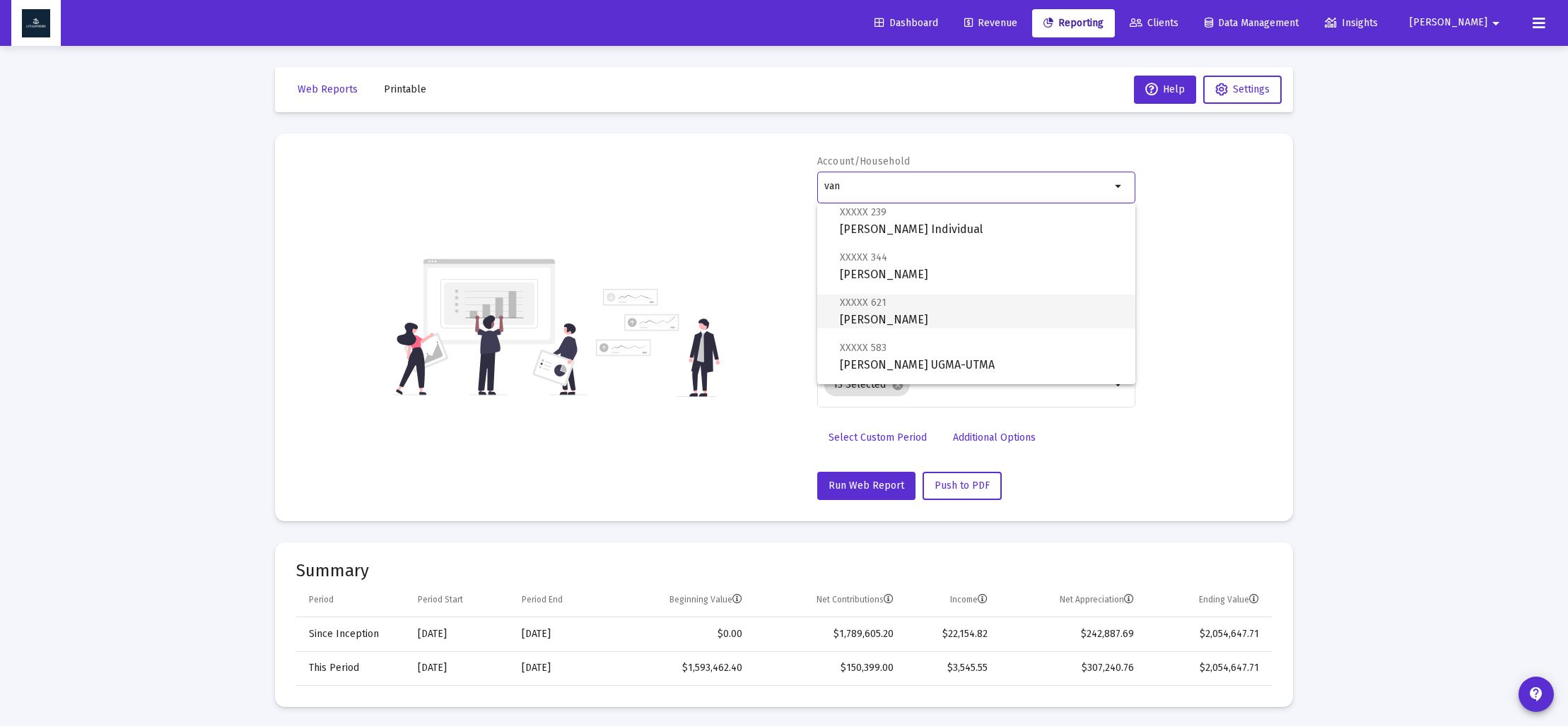
scroll to position [79, 0]
click at [902, 269] on span "XXXXX 344 [PERSON_NAME] Trust" at bounding box center [981, 264] width 284 height 35
type input "[PERSON_NAME]"
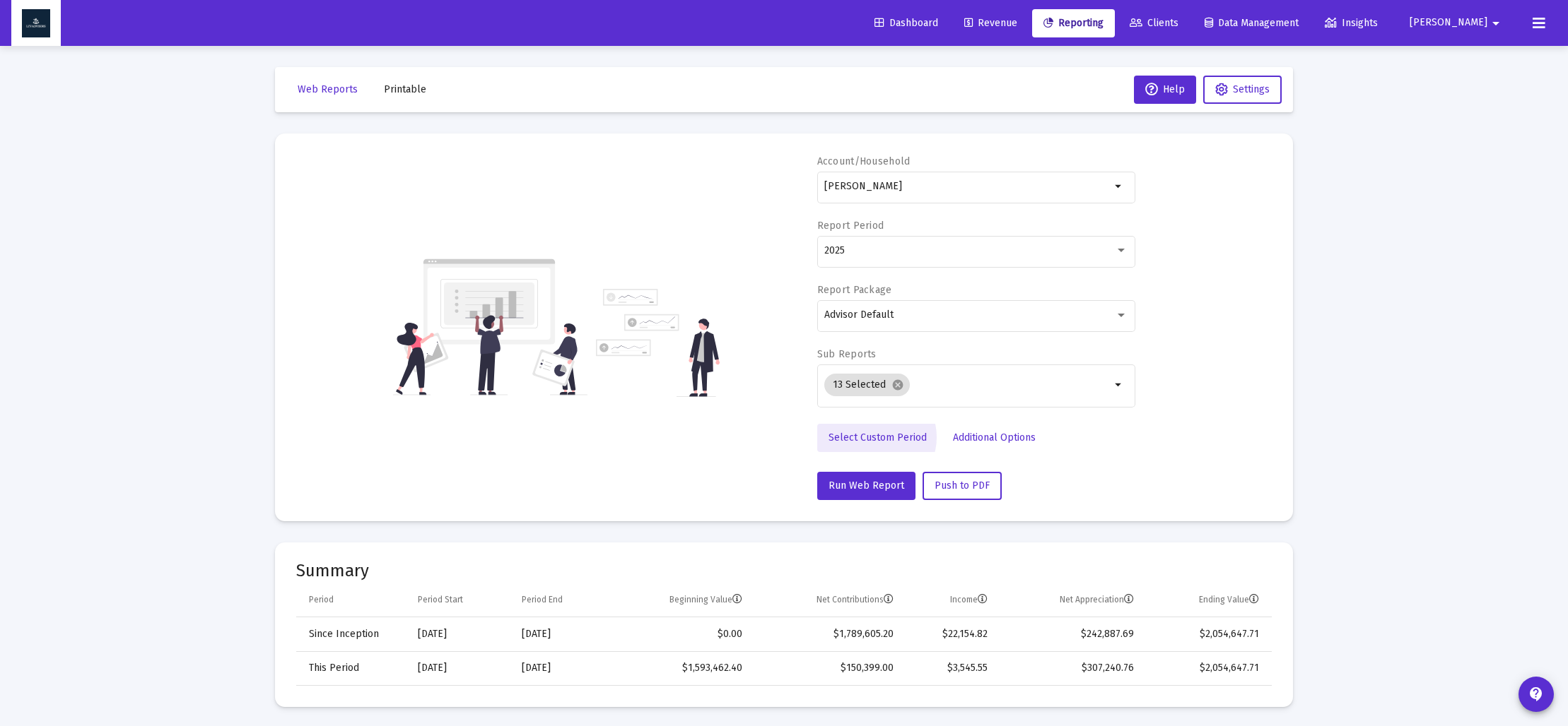
click at [876, 435] on span "Select Custom Period" at bounding box center [877, 437] width 98 height 12
click at [964, 252] on icon "Open calendar" at bounding box center [962, 250] width 15 height 15
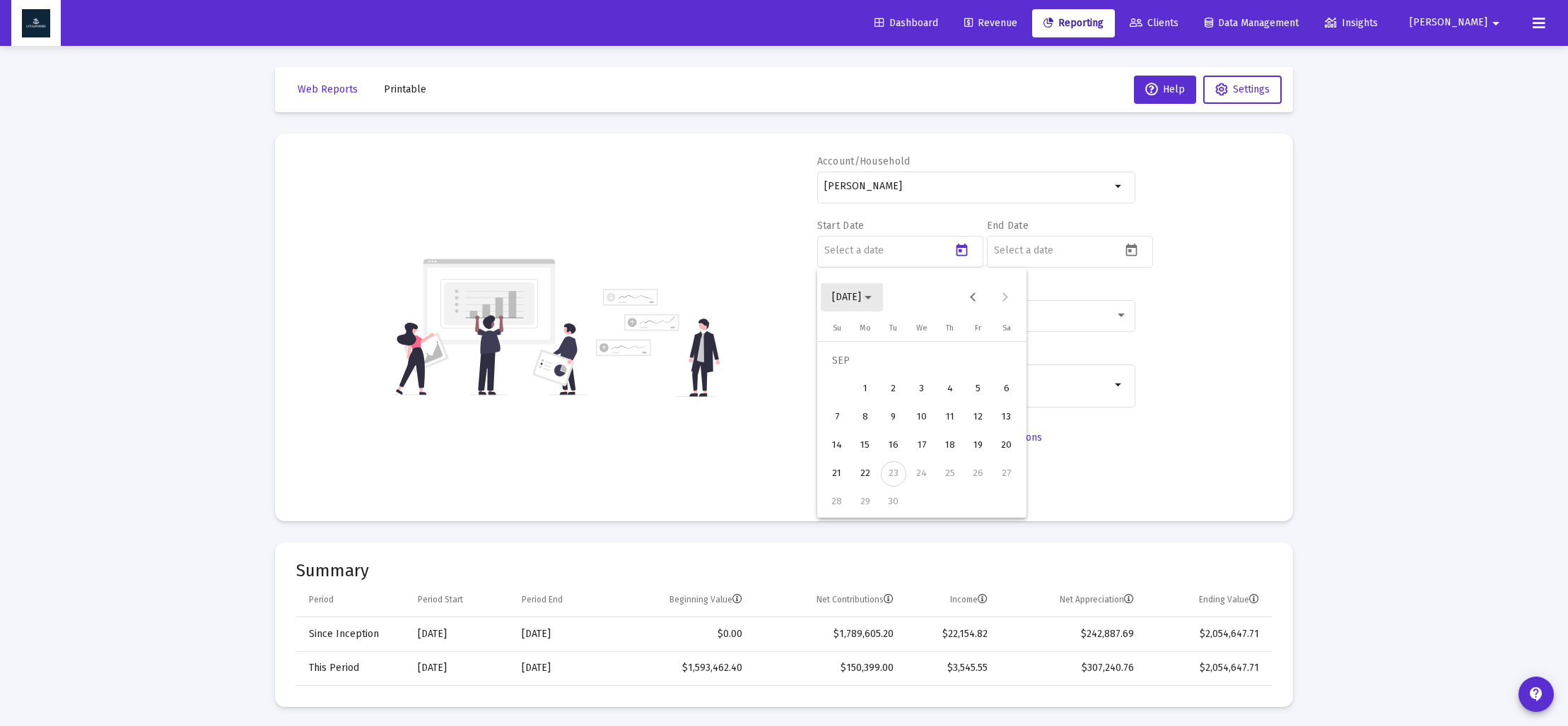
click at [871, 297] on polygon "Choose month and year" at bounding box center [867, 298] width 7 height 4
click at [912, 475] on div "2023" at bounding box center [896, 483] width 45 height 26
click at [858, 426] on div "SEP" at bounding box center [847, 426] width 45 height 26
click at [1001, 475] on div "30" at bounding box center [1007, 474] width 26 height 26
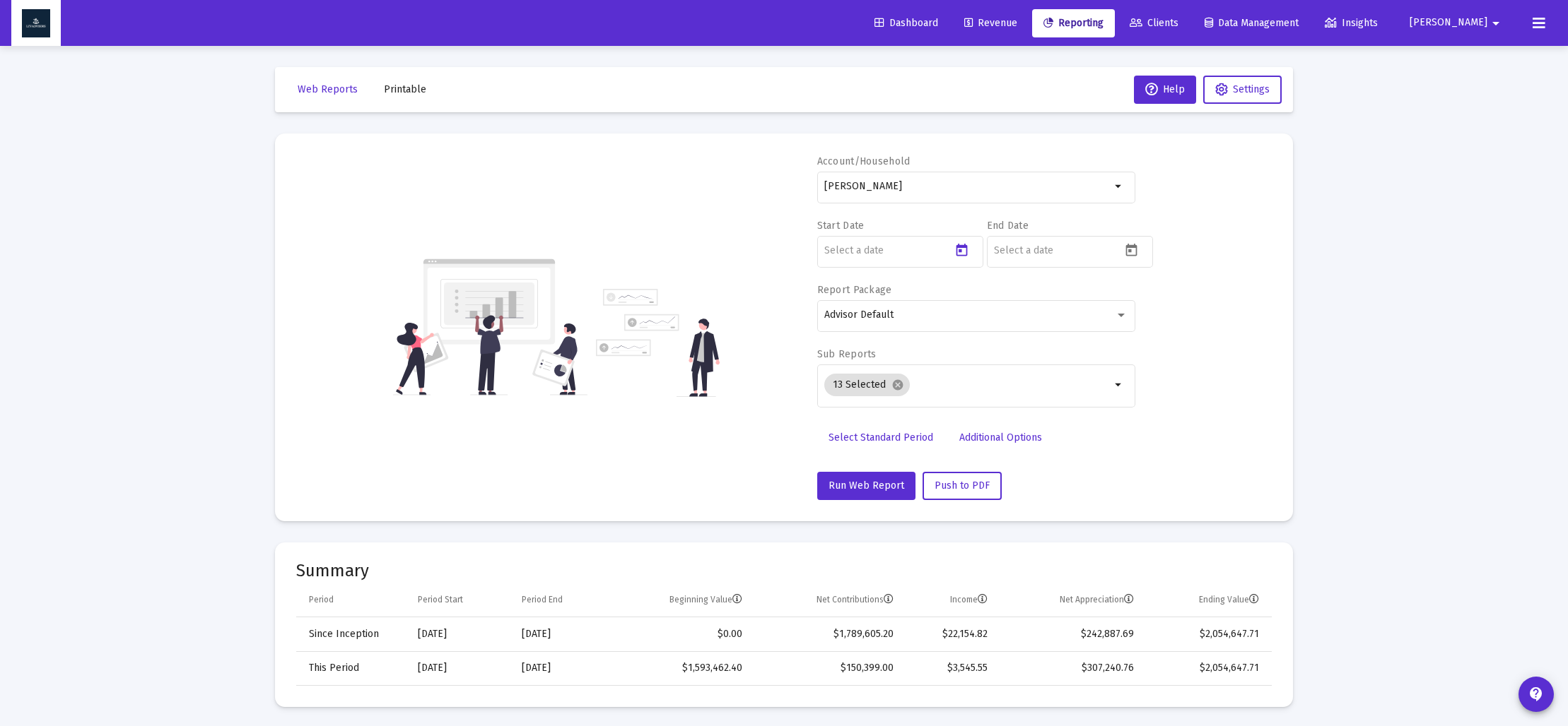
type input "[DATE]"
click at [1132, 252] on icon "Open calendar" at bounding box center [1131, 250] width 15 height 15
click at [1041, 297] on span "[DATE]" at bounding box center [1021, 297] width 40 height 12
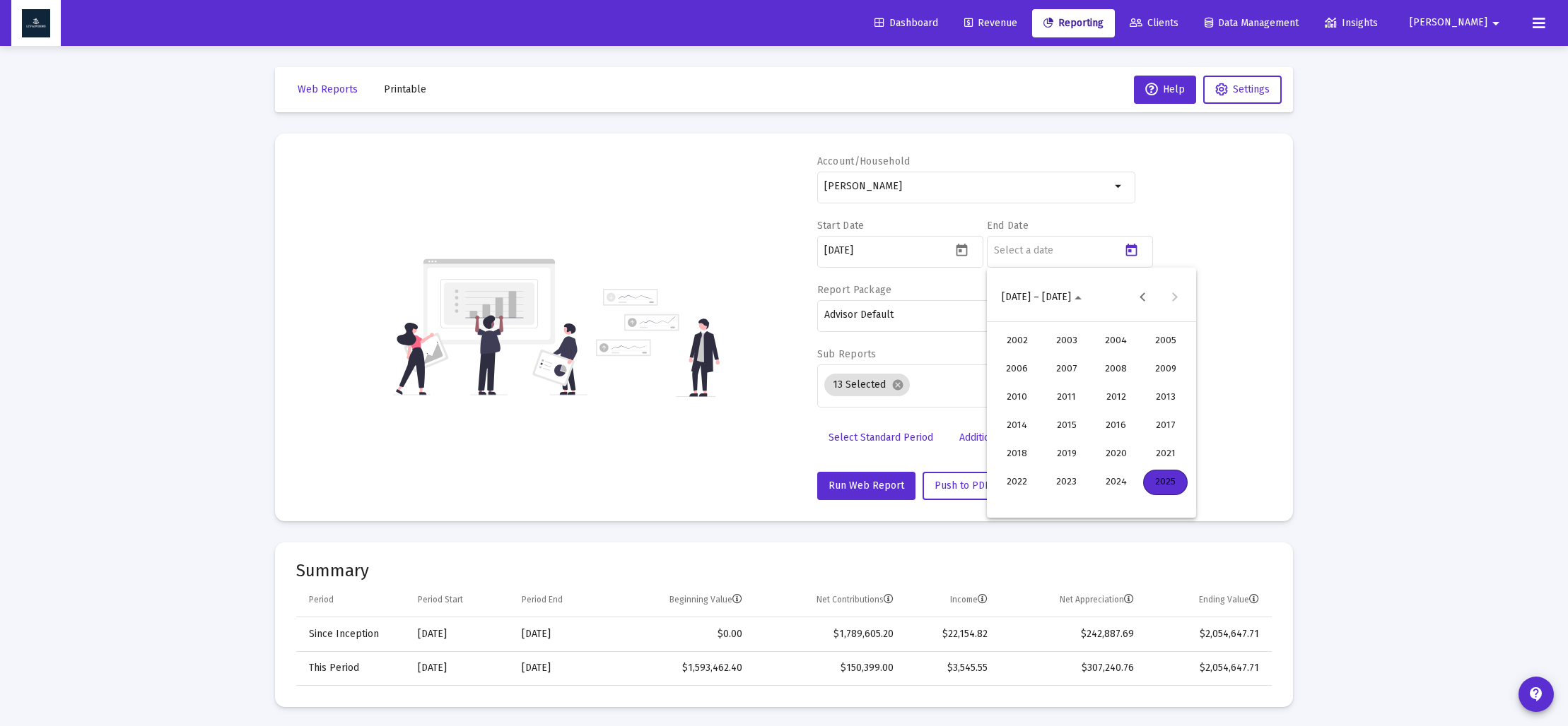
click at [1073, 483] on div "2023" at bounding box center [1066, 483] width 45 height 26
click at [1153, 428] on div "DEC" at bounding box center [1165, 426] width 45 height 26
drag, startPoint x: 1004, startPoint y: 503, endPoint x: 990, endPoint y: 479, distance: 27.8
click at [1004, 503] on div "31" at bounding box center [1007, 503] width 26 height 26
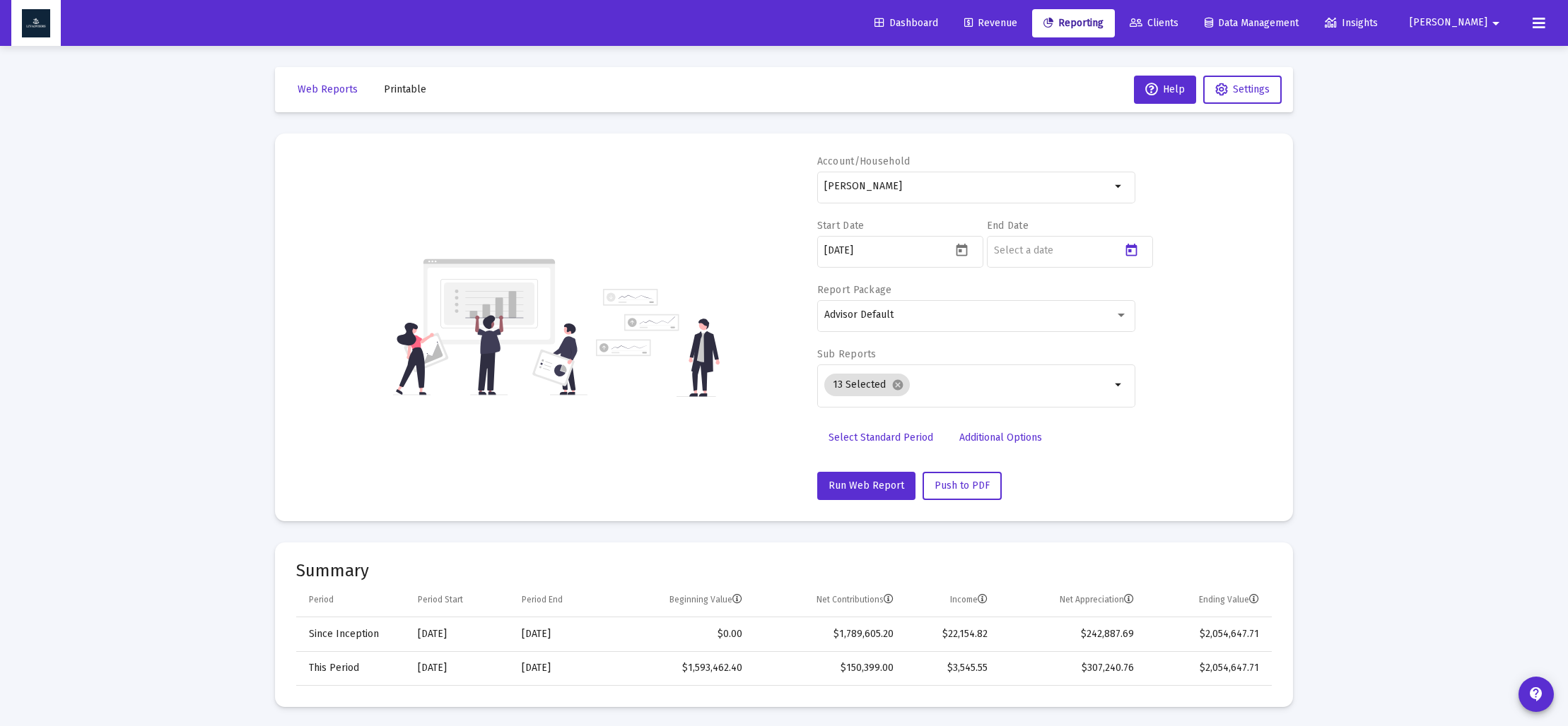
type input "[DATE]"
click at [897, 388] on mat-icon "cancel" at bounding box center [897, 385] width 13 height 13
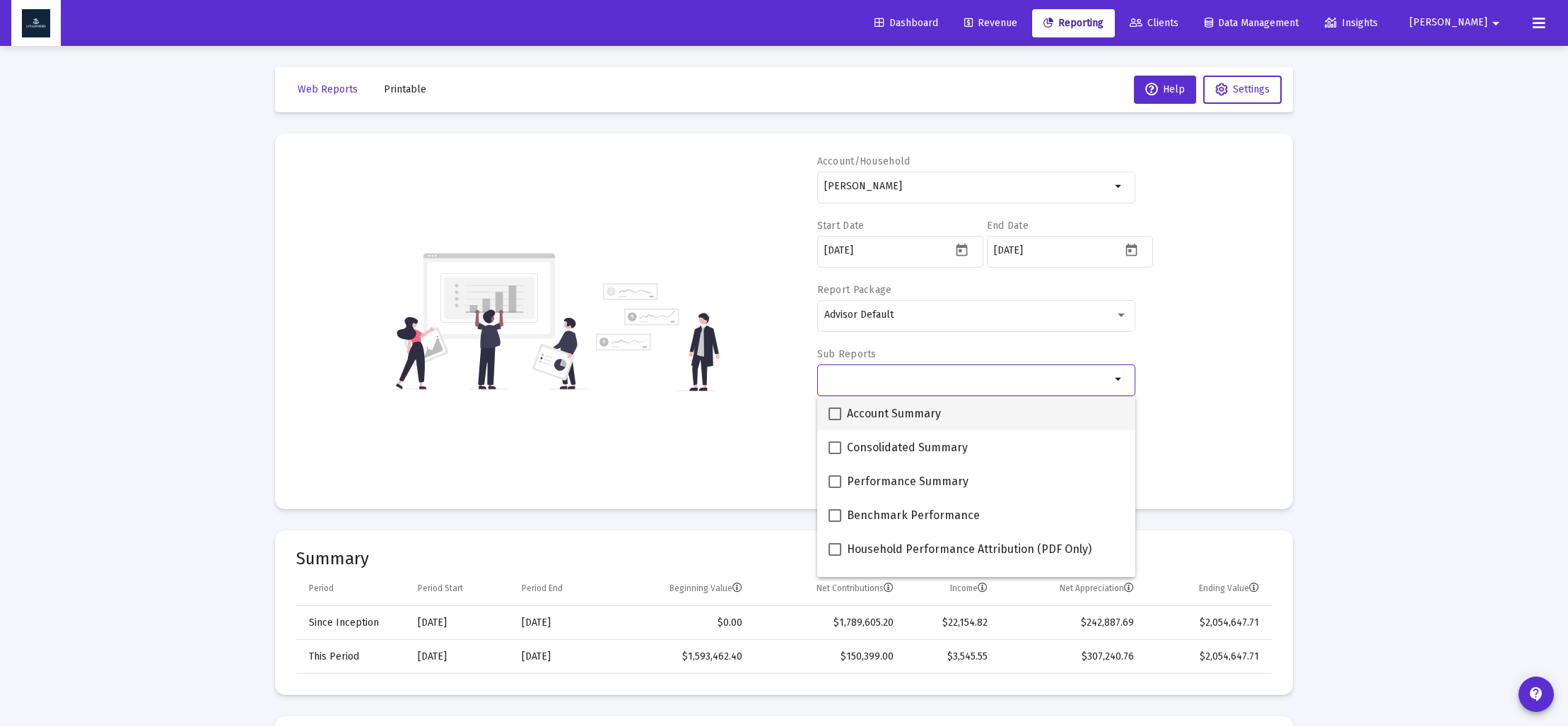
click at [832, 413] on span at bounding box center [835, 414] width 13 height 13
click at [835, 421] on input "Account Summary" at bounding box center [835, 421] width 1 height 1
checkbox input "true"
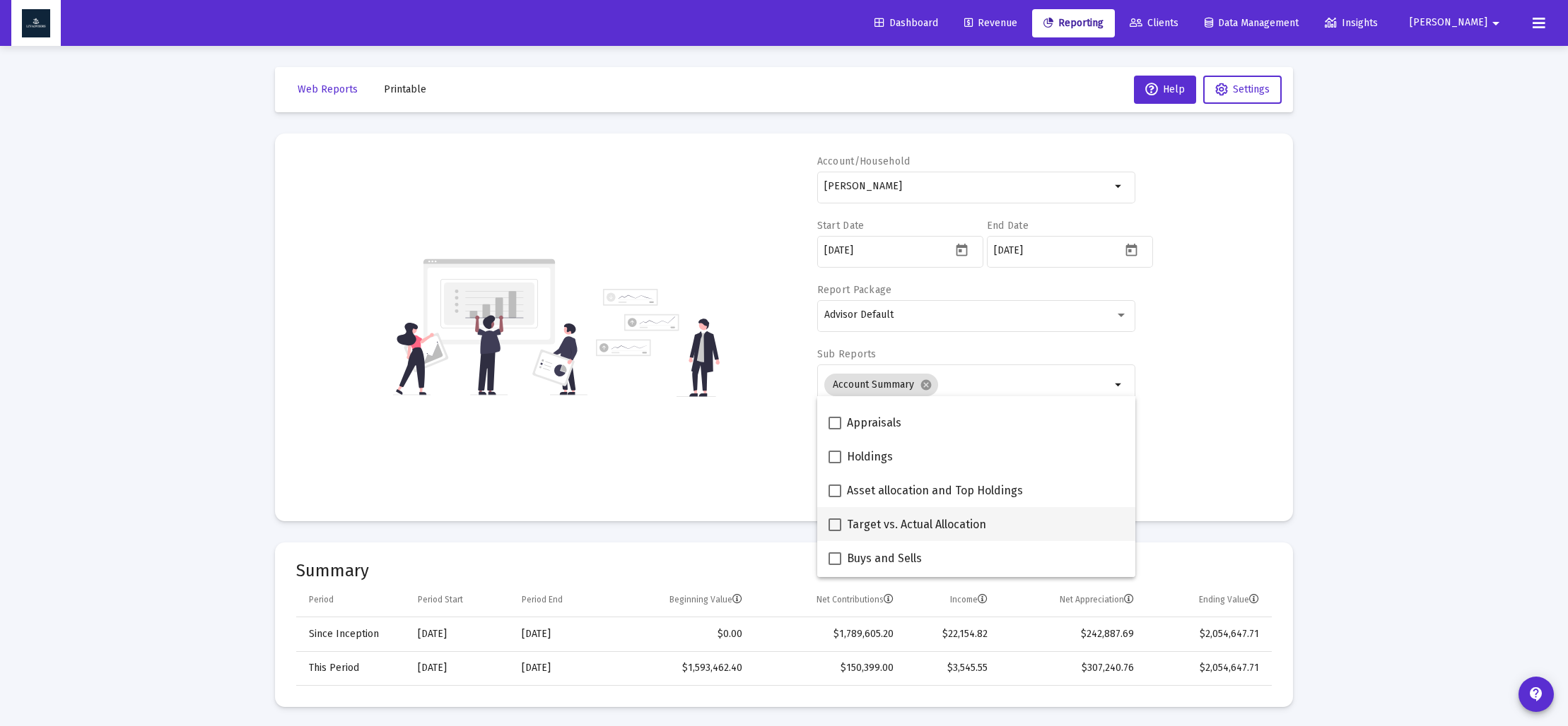
scroll to position [267, 0]
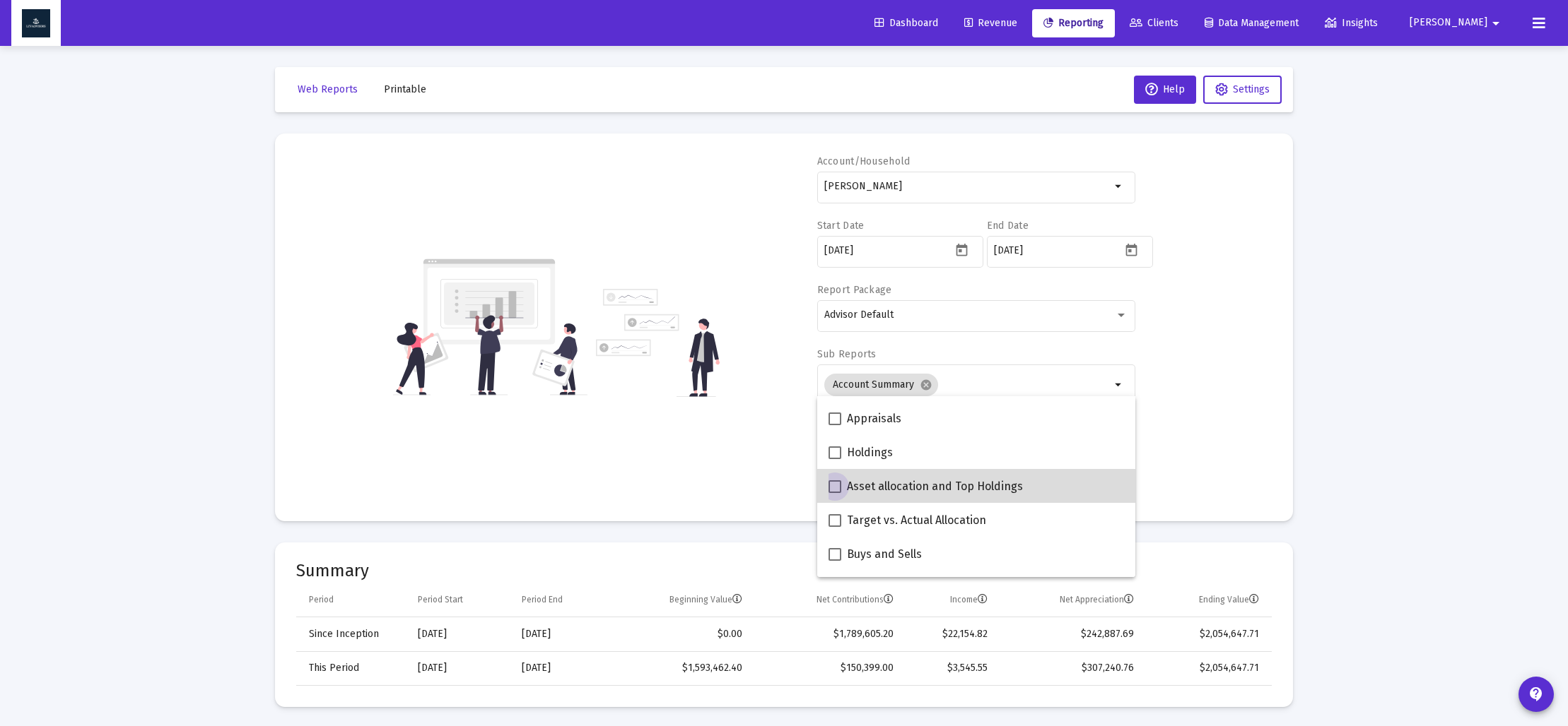
click at [833, 489] on span at bounding box center [835, 486] width 13 height 13
click at [835, 493] on input "Asset allocation and Top Holdings" at bounding box center [835, 493] width 1 height 1
checkbox input "true"
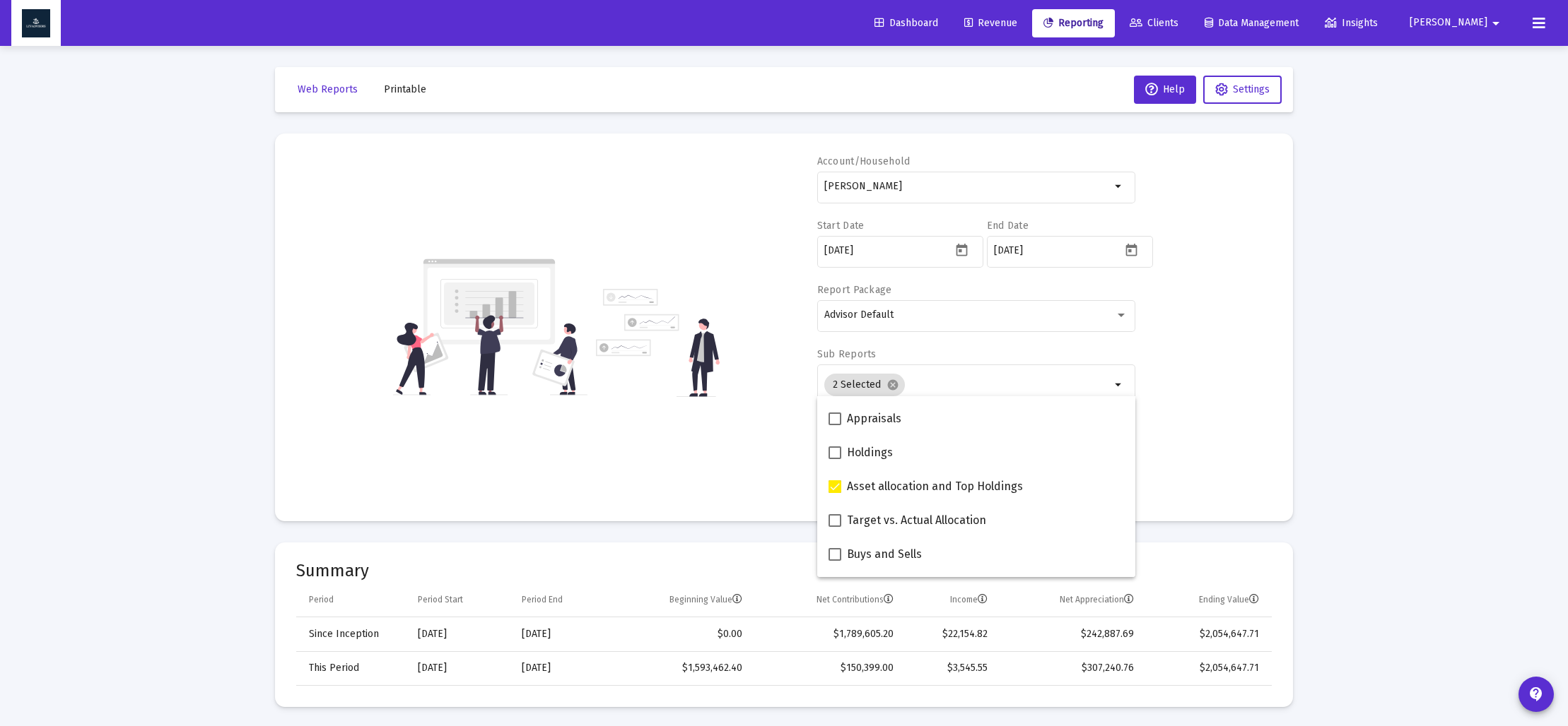
click at [720, 457] on div "Account/[PERSON_NAME] Trust arrow_drop_down Start Date [DATE] End Date [DATE] R…" at bounding box center [783, 327] width 976 height 345
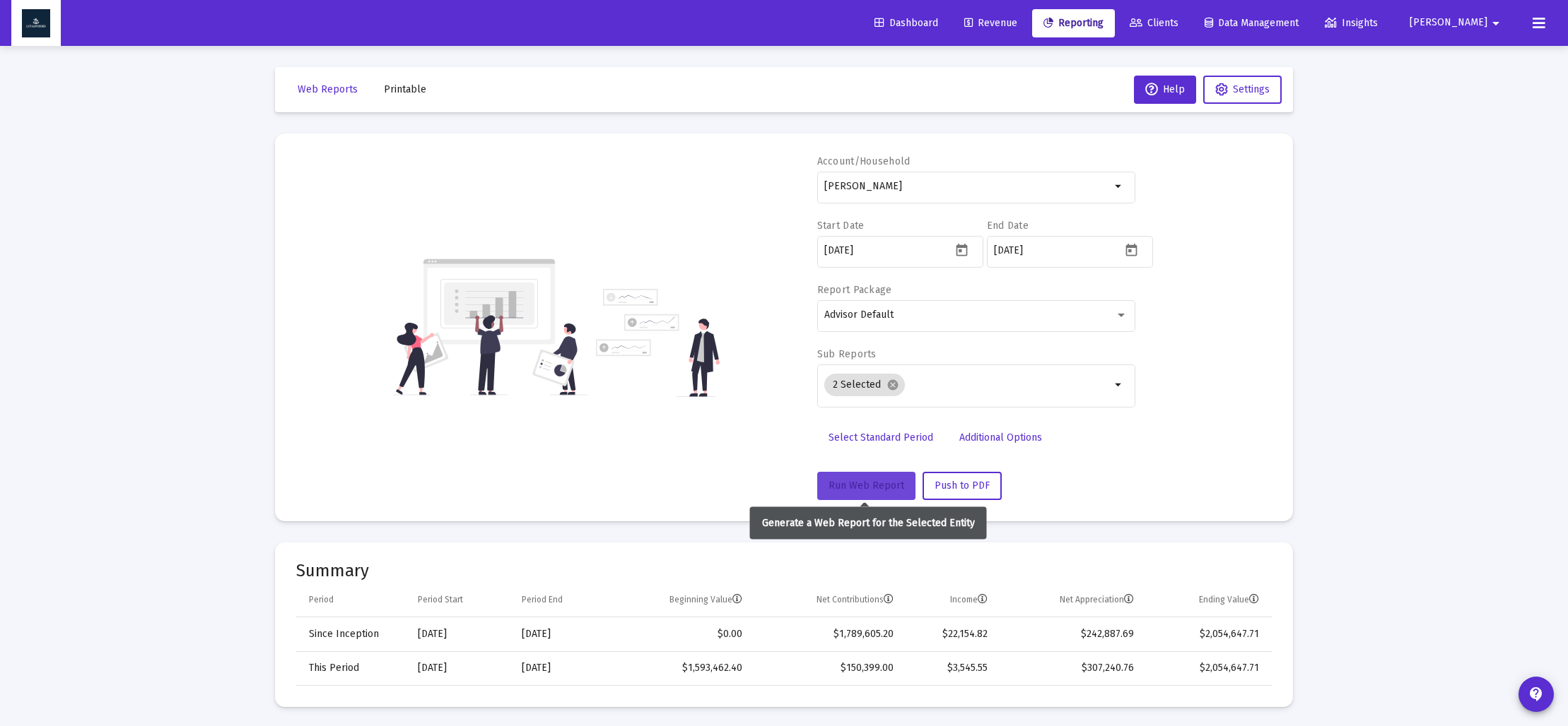
click at [845, 484] on span "Run Web Report" at bounding box center [866, 486] width 75 height 12
click at [966, 486] on span "Push to PDF" at bounding box center [963, 486] width 56 height 12
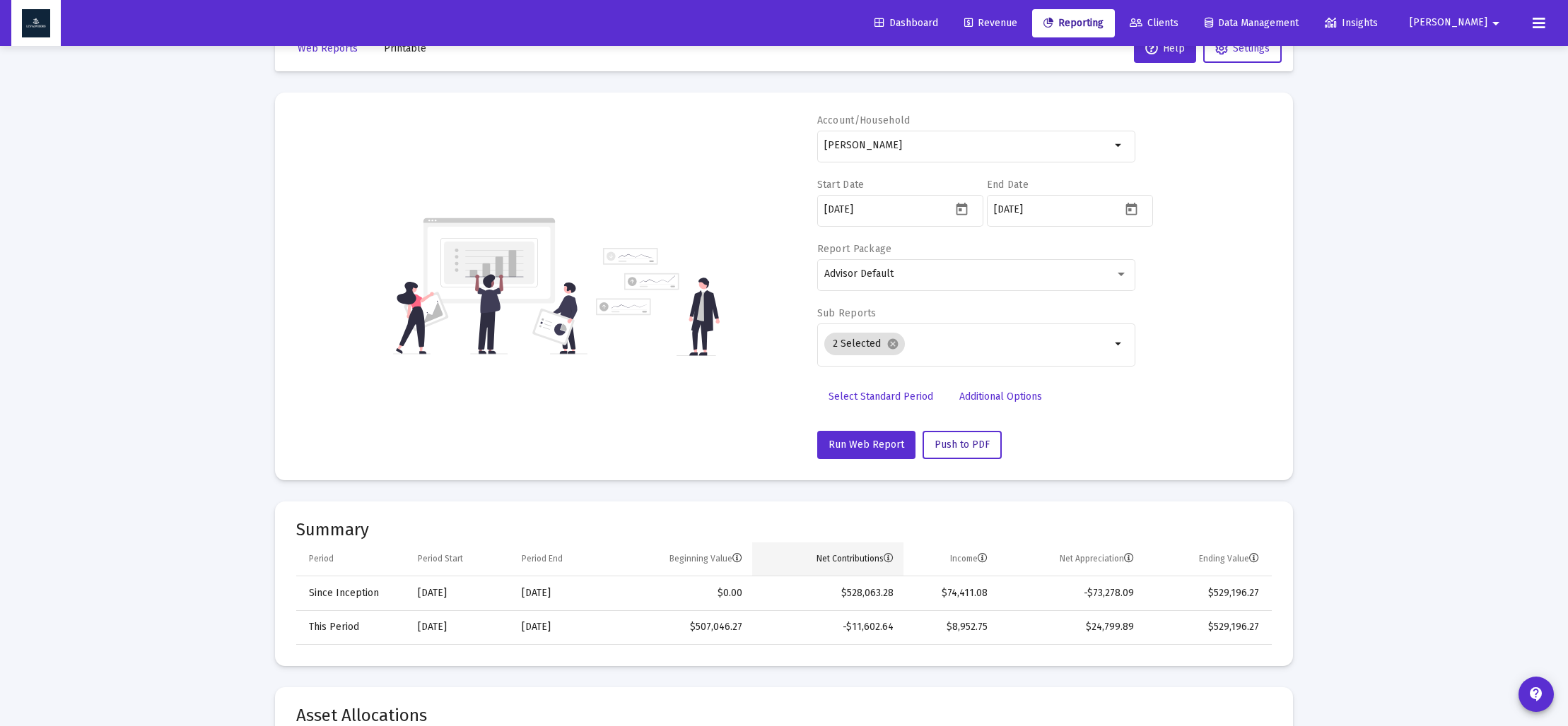
scroll to position [44, 0]
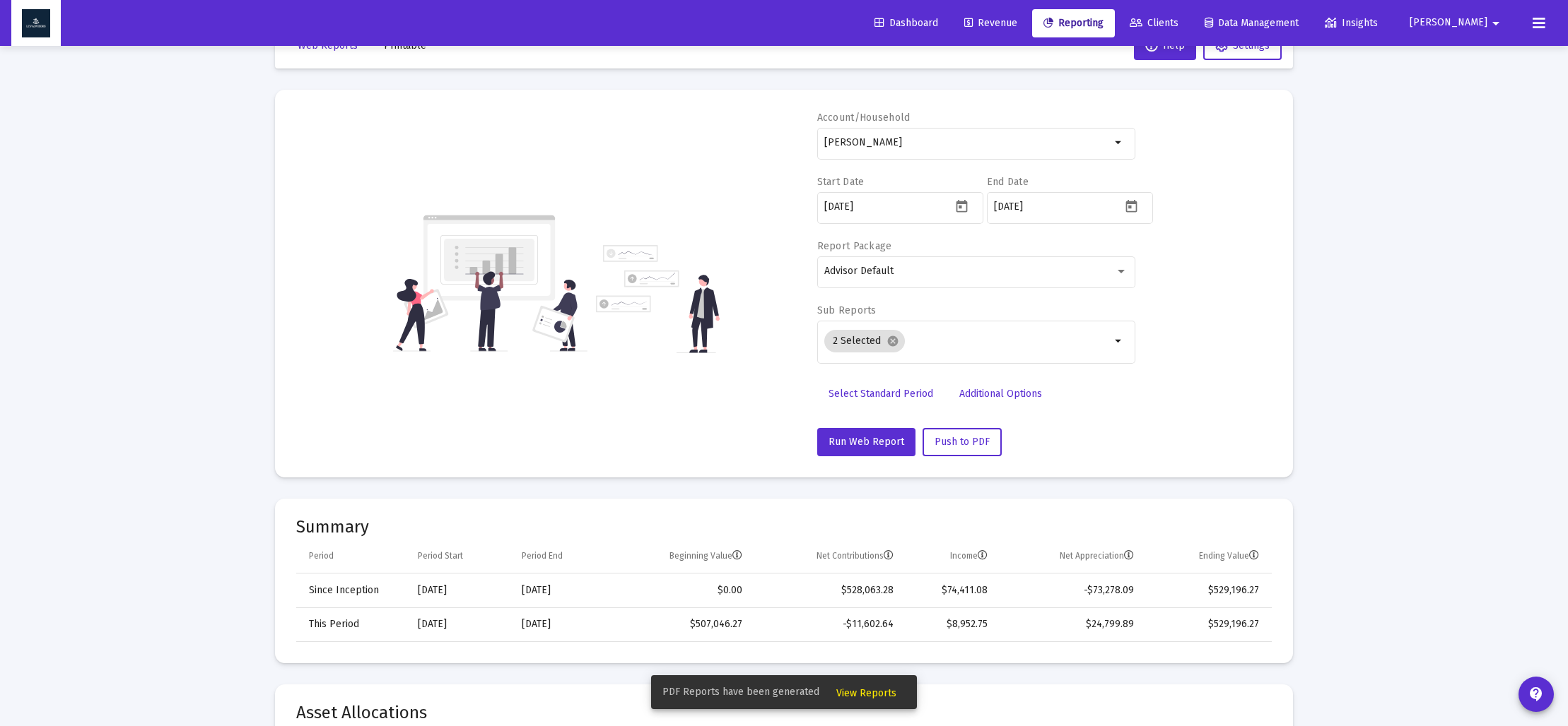
click at [862, 691] on span "View Reports" at bounding box center [866, 693] width 61 height 12
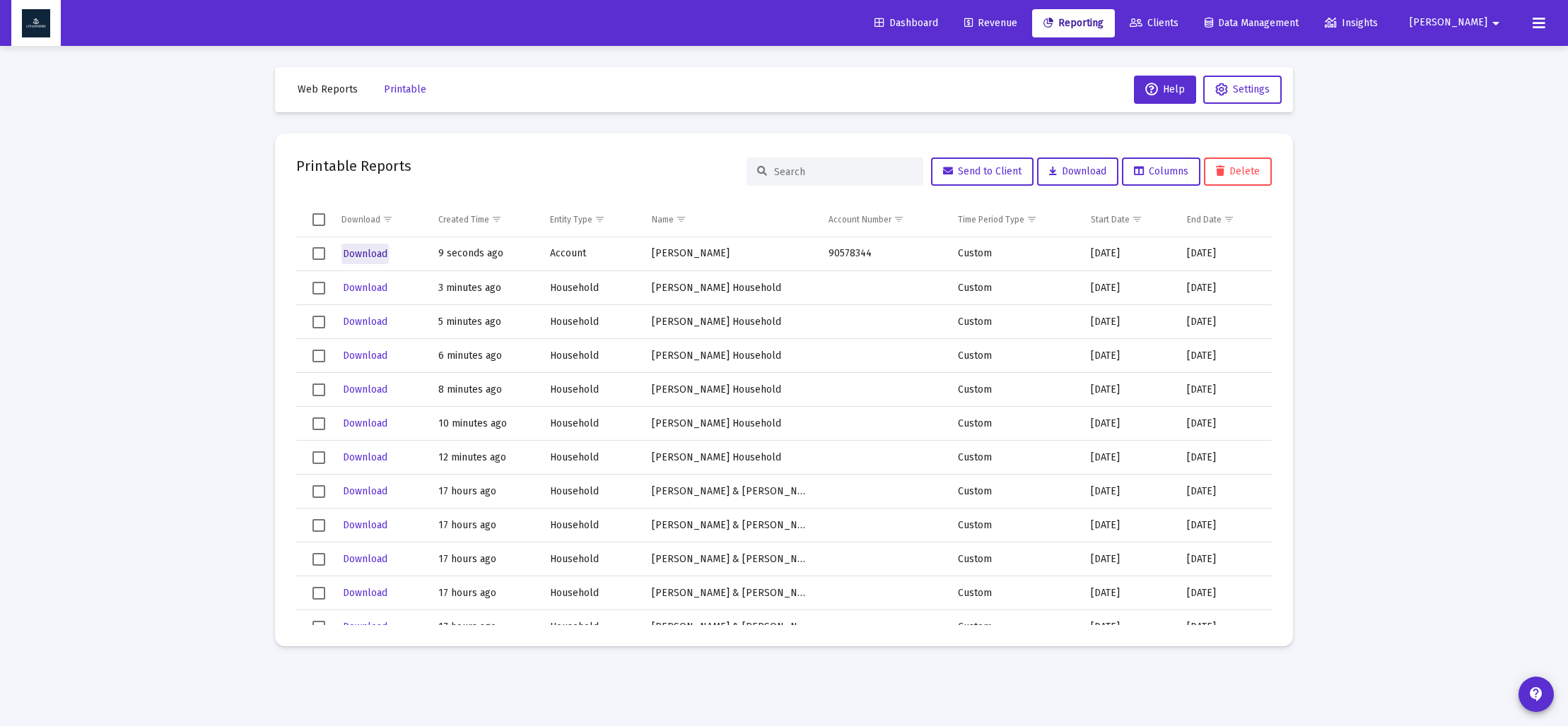
click at [359, 251] on span "Download" at bounding box center [365, 254] width 45 height 12
click at [330, 88] on span "Web Reports" at bounding box center [327, 89] width 61 height 12
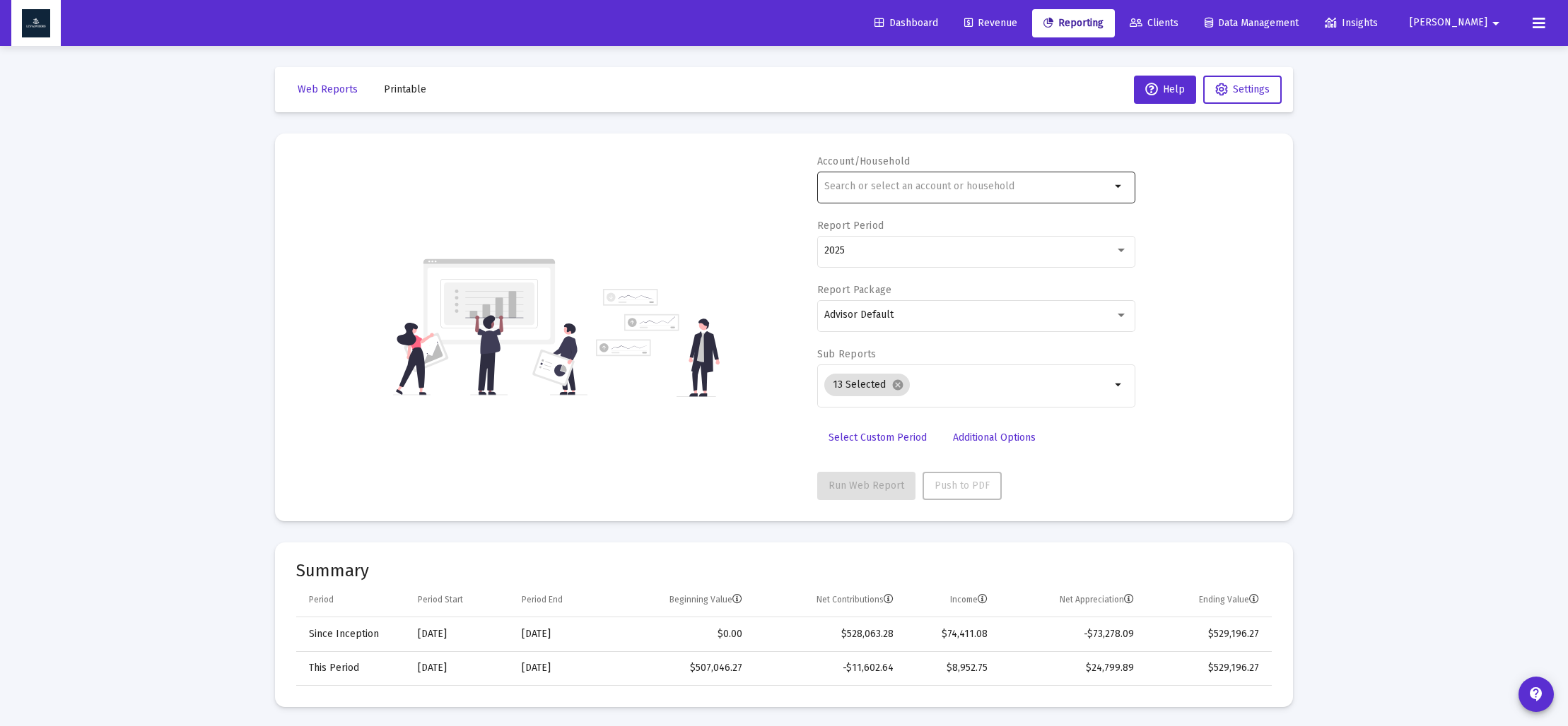
click at [923, 193] on div at bounding box center [968, 185] width 287 height 35
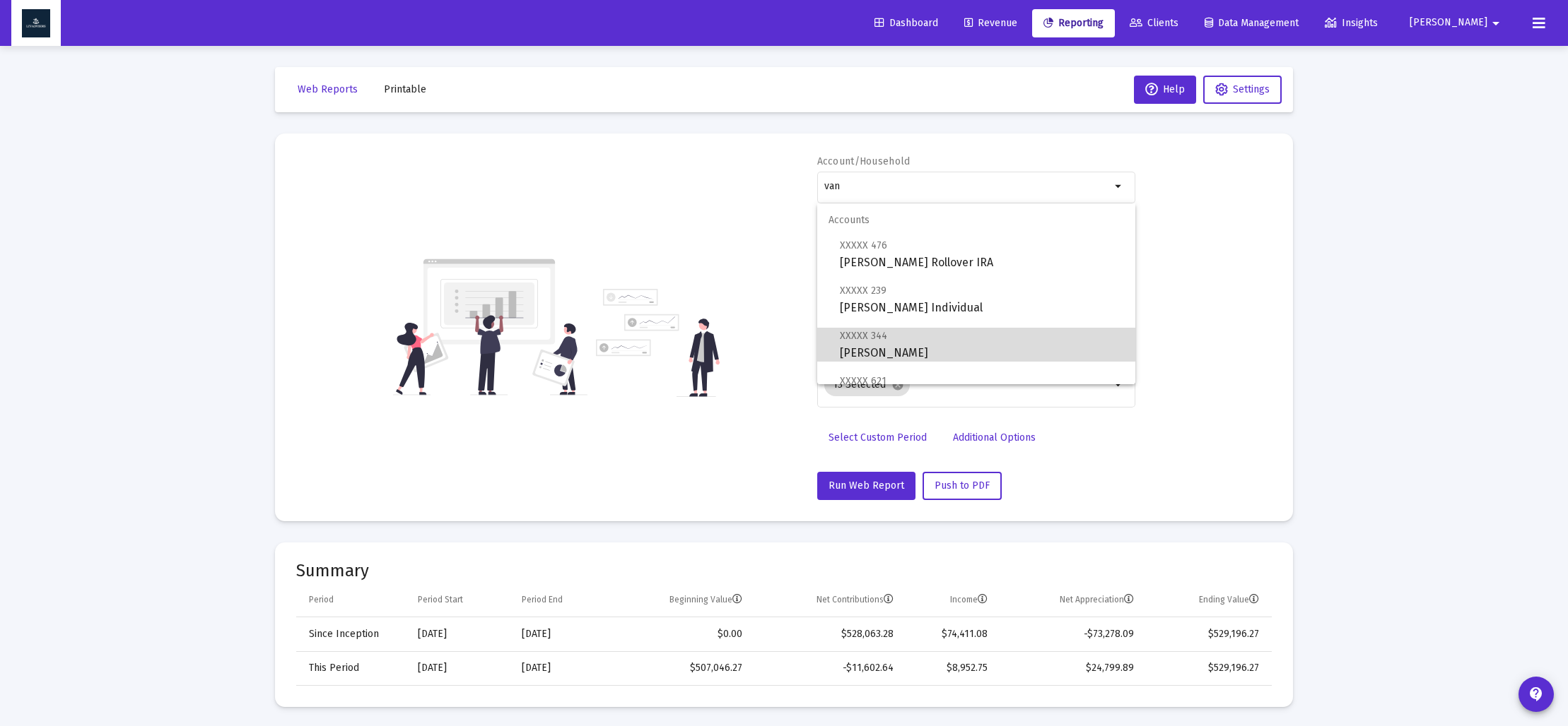
click at [914, 352] on span "XXXXX 344 [PERSON_NAME] Trust" at bounding box center [981, 344] width 284 height 35
type input "[PERSON_NAME]"
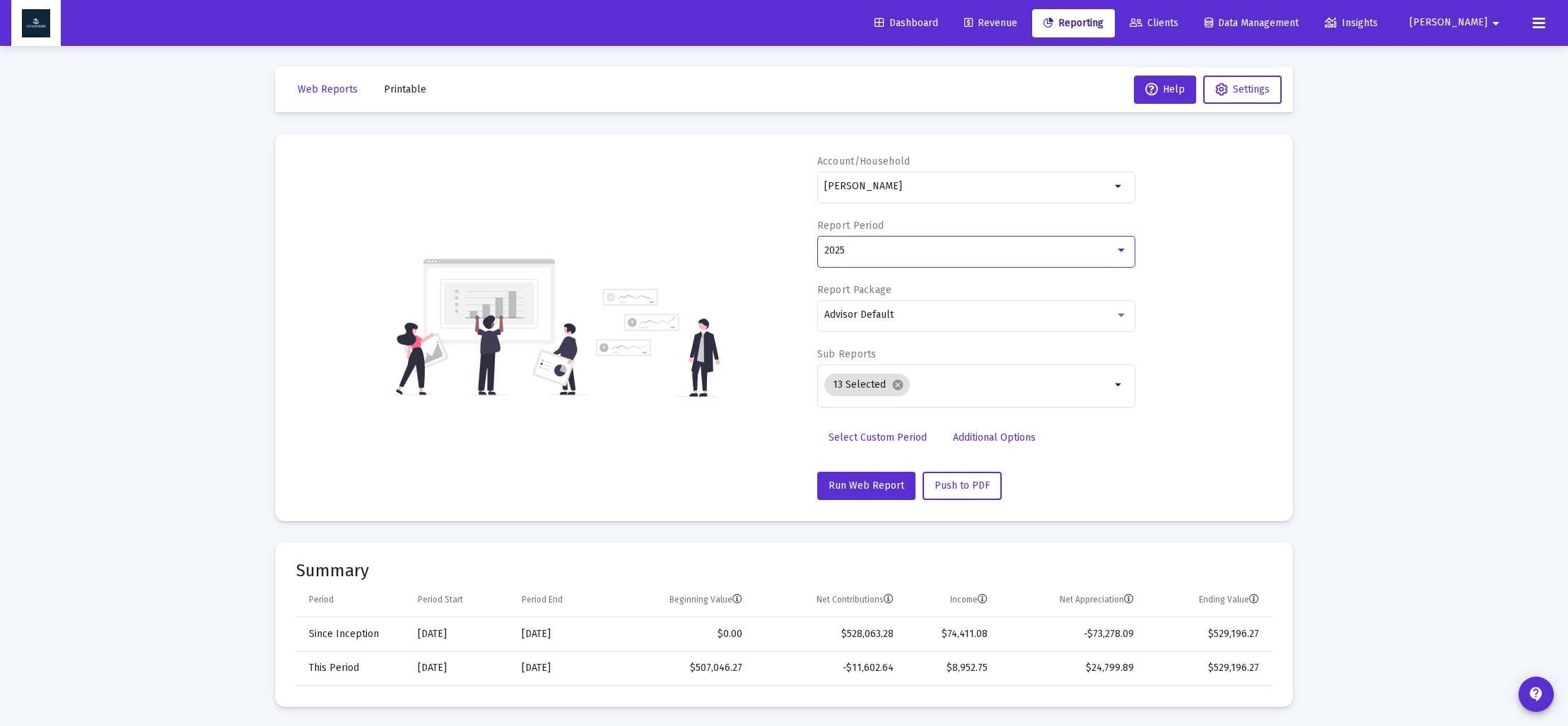
click at [873, 249] on div "2025" at bounding box center [970, 250] width 291 height 11
click at [778, 370] on div at bounding box center [784, 363] width 1568 height 726
drag, startPoint x: 862, startPoint y: 435, endPoint x: 874, endPoint y: 365, distance: 71.0
click at [861, 430] on link "Select Custom Period" at bounding box center [878, 437] width 121 height 28
click at [961, 249] on icon "Open calendar" at bounding box center [962, 250] width 15 height 15
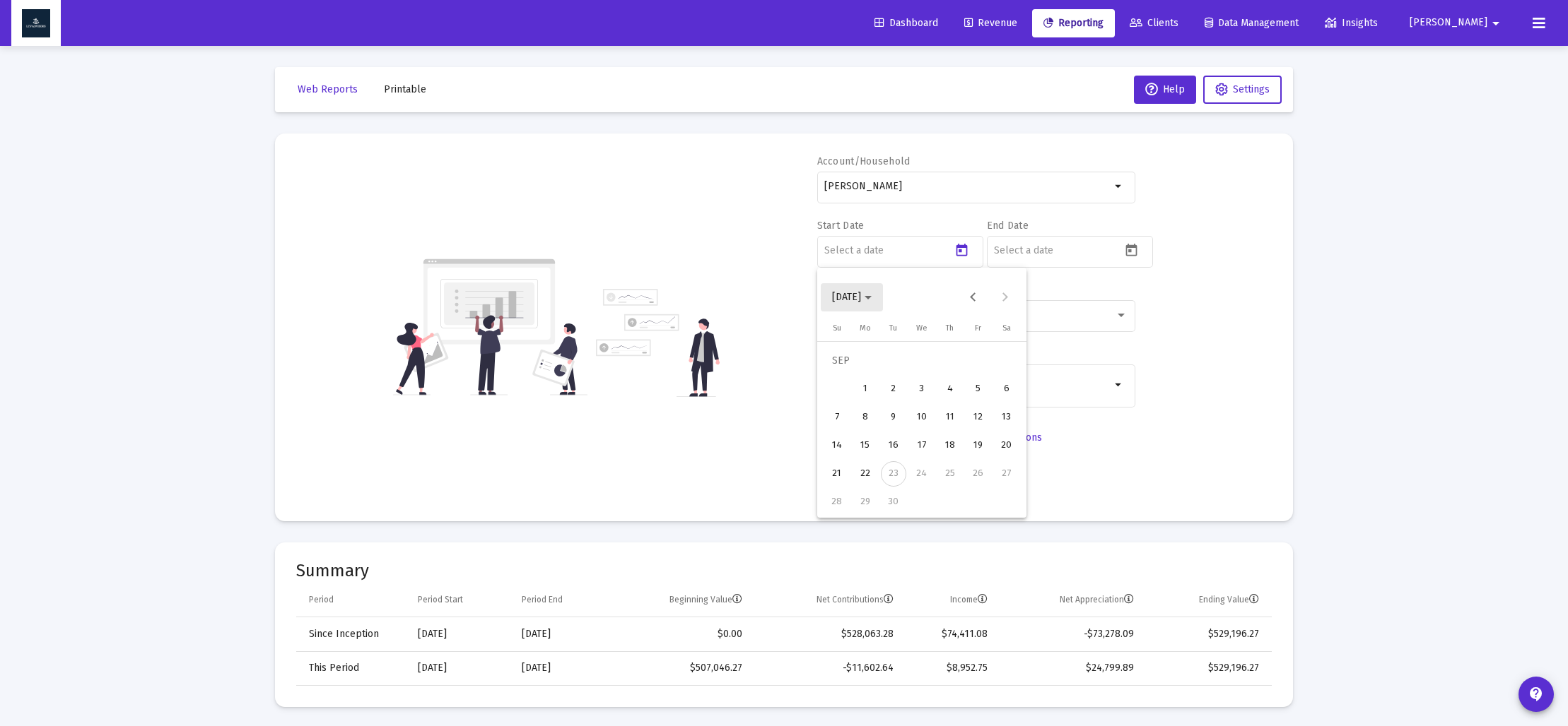
click at [861, 301] on span "[DATE]" at bounding box center [846, 297] width 29 height 12
click at [943, 472] on div "2024" at bounding box center [946, 483] width 45 height 26
click at [848, 433] on div "SEP" at bounding box center [847, 426] width 45 height 26
drag, startPoint x: 862, startPoint y: 508, endPoint x: 918, endPoint y: 468, distance: 68.8
click at [862, 507] on div "30" at bounding box center [865, 503] width 26 height 26
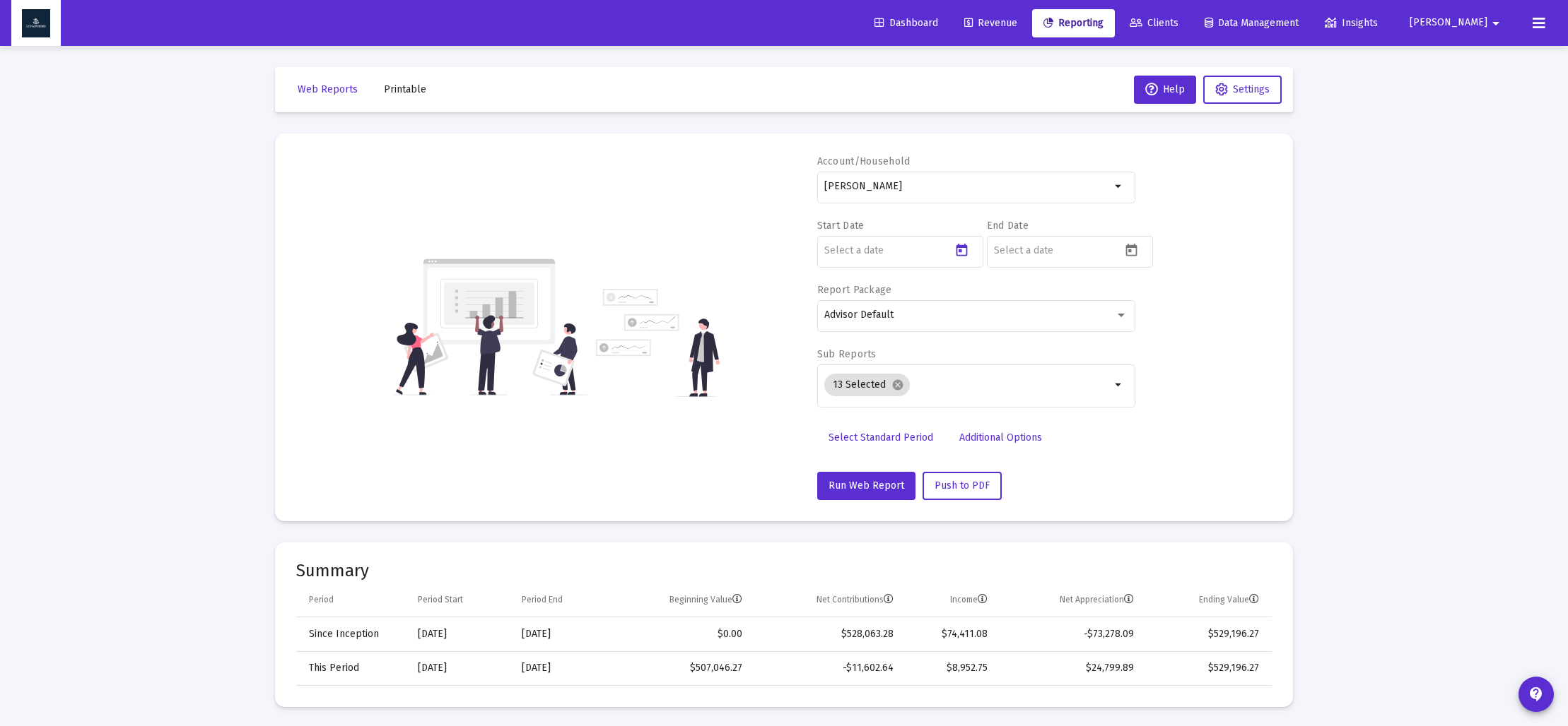
type input "[DATE]"
click at [1128, 252] on icon "Open calendar" at bounding box center [1131, 250] width 15 height 15
drag, startPoint x: 1047, startPoint y: 299, endPoint x: 1052, endPoint y: 304, distance: 7.1
click at [1031, 299] on span "[DATE]" at bounding box center [1015, 297] width 29 height 12
drag, startPoint x: 1112, startPoint y: 480, endPoint x: 1104, endPoint y: 486, distance: 10.0
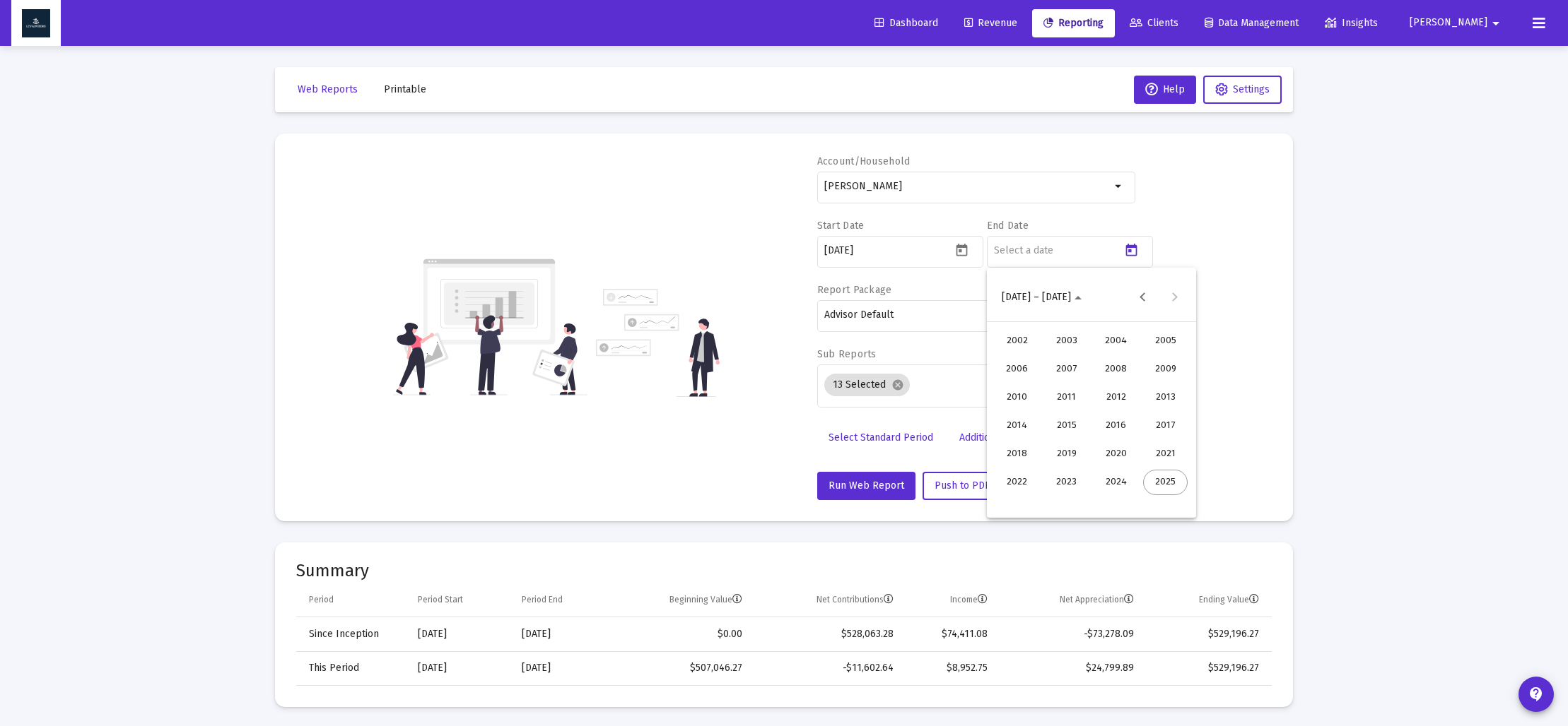
click at [1112, 479] on div "2024" at bounding box center [1115, 483] width 45 height 26
click at [1154, 425] on div "DEC" at bounding box center [1165, 426] width 45 height 26
drag, startPoint x: 1064, startPoint y: 504, endPoint x: 1011, endPoint y: 483, distance: 57.0
click at [1065, 504] on div "31" at bounding box center [1064, 503] width 26 height 26
type input "[DATE]"
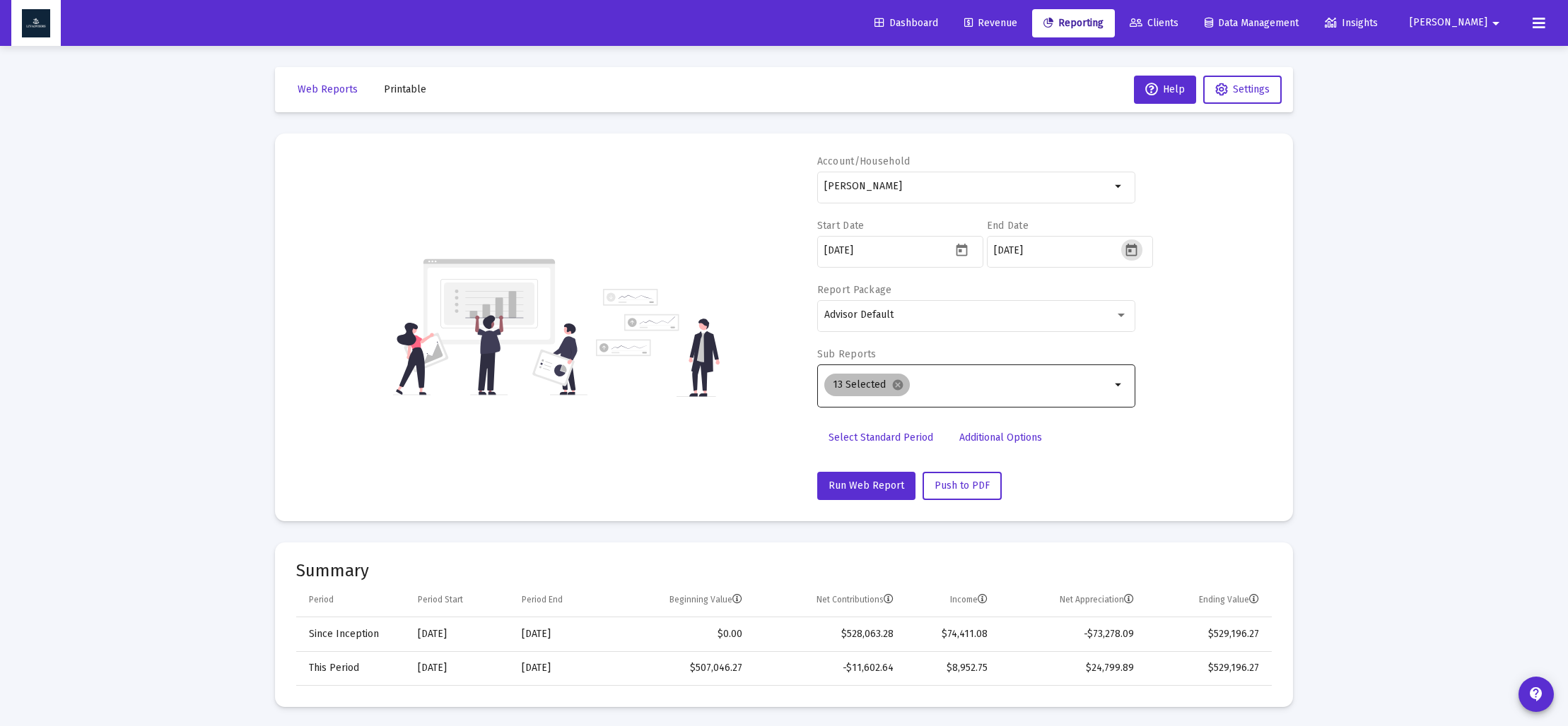
click at [894, 382] on mat-icon "cancel" at bounding box center [897, 385] width 13 height 13
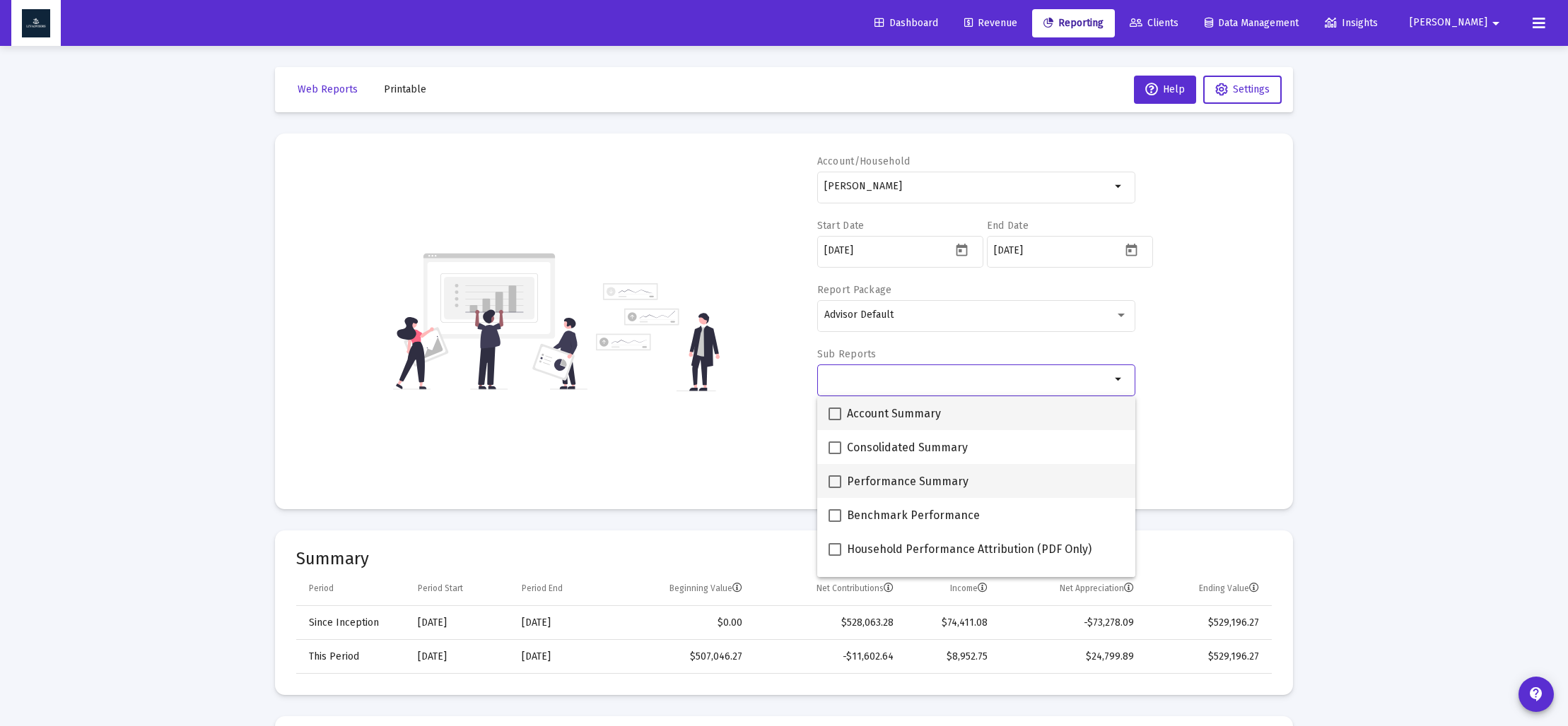
drag, startPoint x: 832, startPoint y: 412, endPoint x: 873, endPoint y: 477, distance: 76.9
click at [832, 412] on span at bounding box center [835, 414] width 13 height 13
click at [835, 421] on input "Account Summary" at bounding box center [835, 421] width 1 height 1
checkbox input "true"
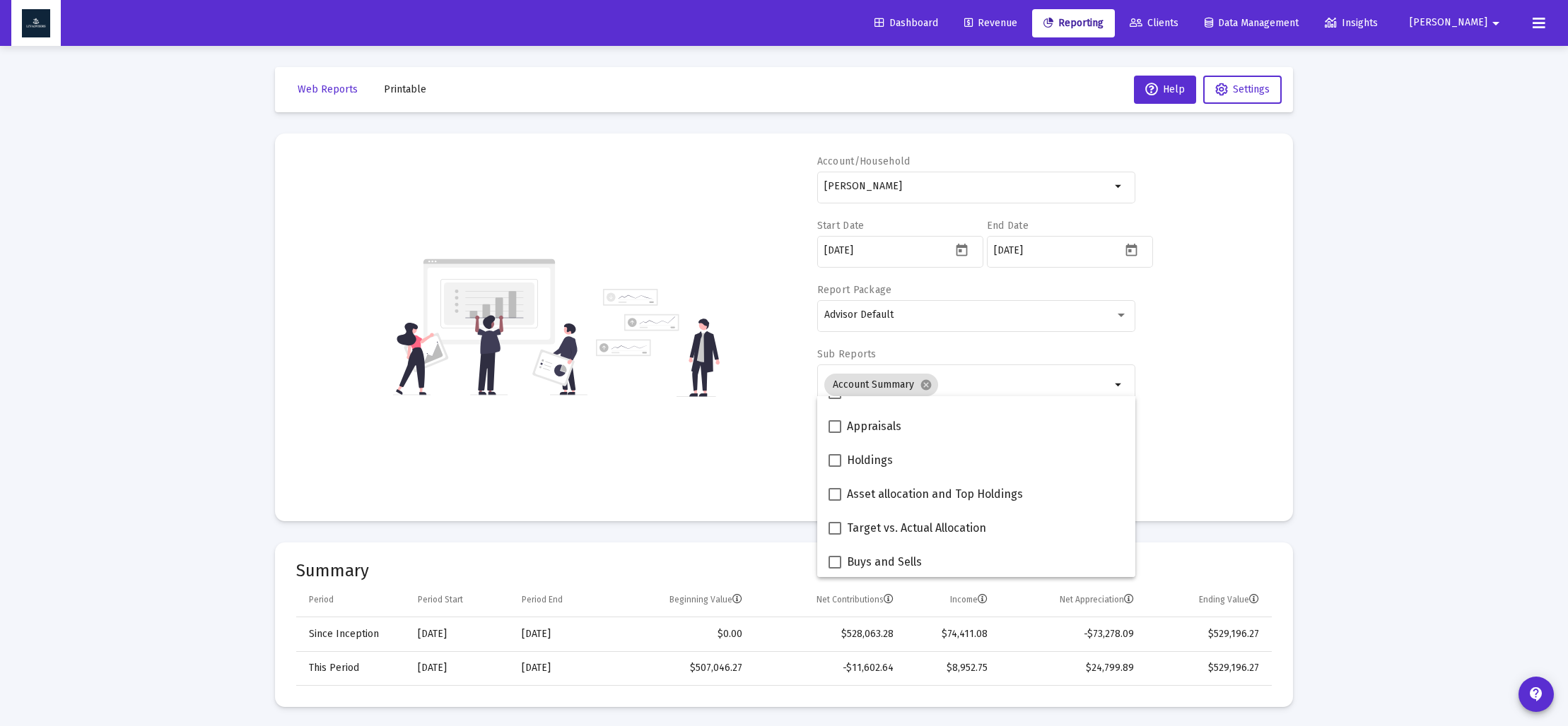
scroll to position [259, 0]
drag, startPoint x: 837, startPoint y: 492, endPoint x: 827, endPoint y: 489, distance: 10.4
click at [837, 492] on span at bounding box center [835, 494] width 13 height 13
click at [835, 500] on input "Asset allocation and Top Holdings" at bounding box center [835, 500] width 1 height 1
checkbox input "true"
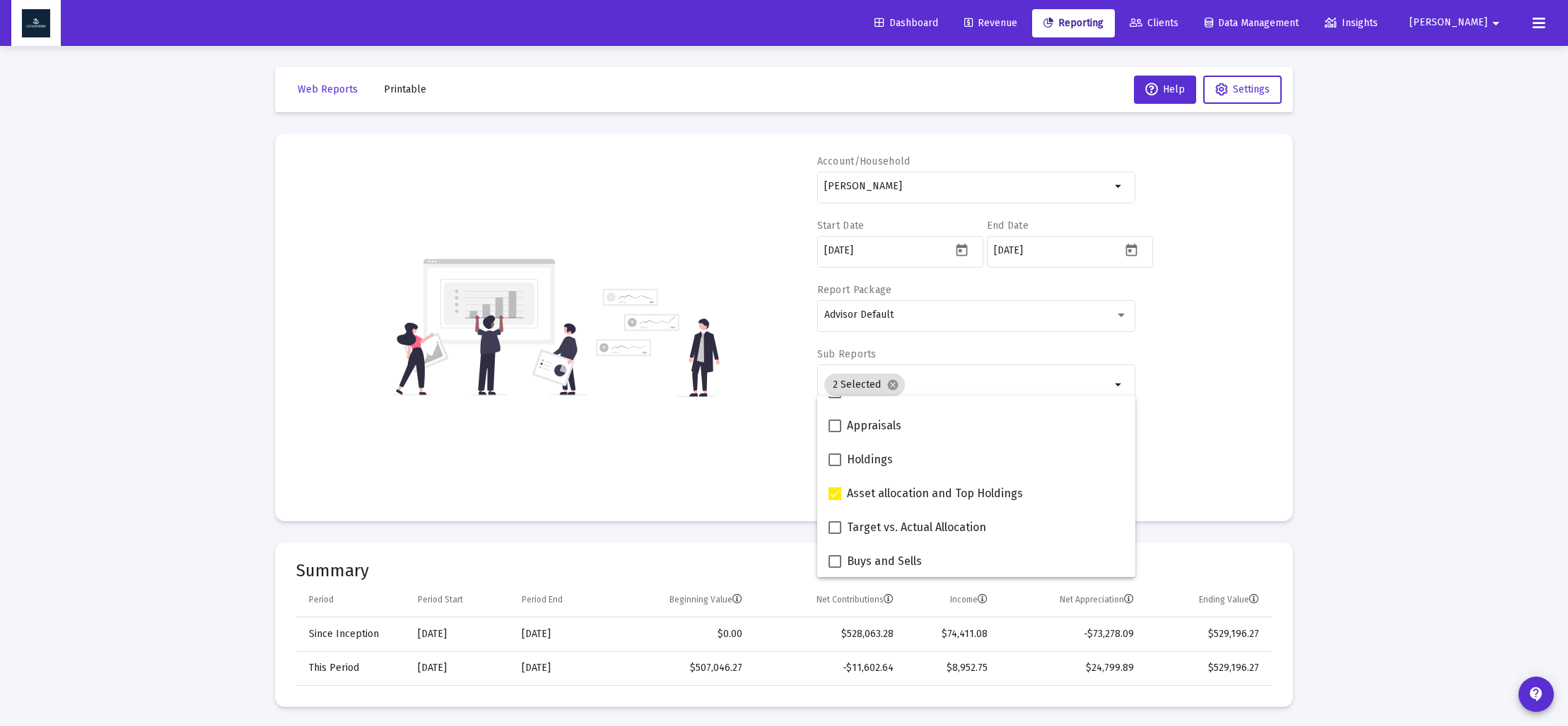
click at [712, 456] on div "Account/[PERSON_NAME] Trust arrow_drop_down Start Date [DATE] End Date [DATE] R…" at bounding box center [783, 327] width 976 height 345
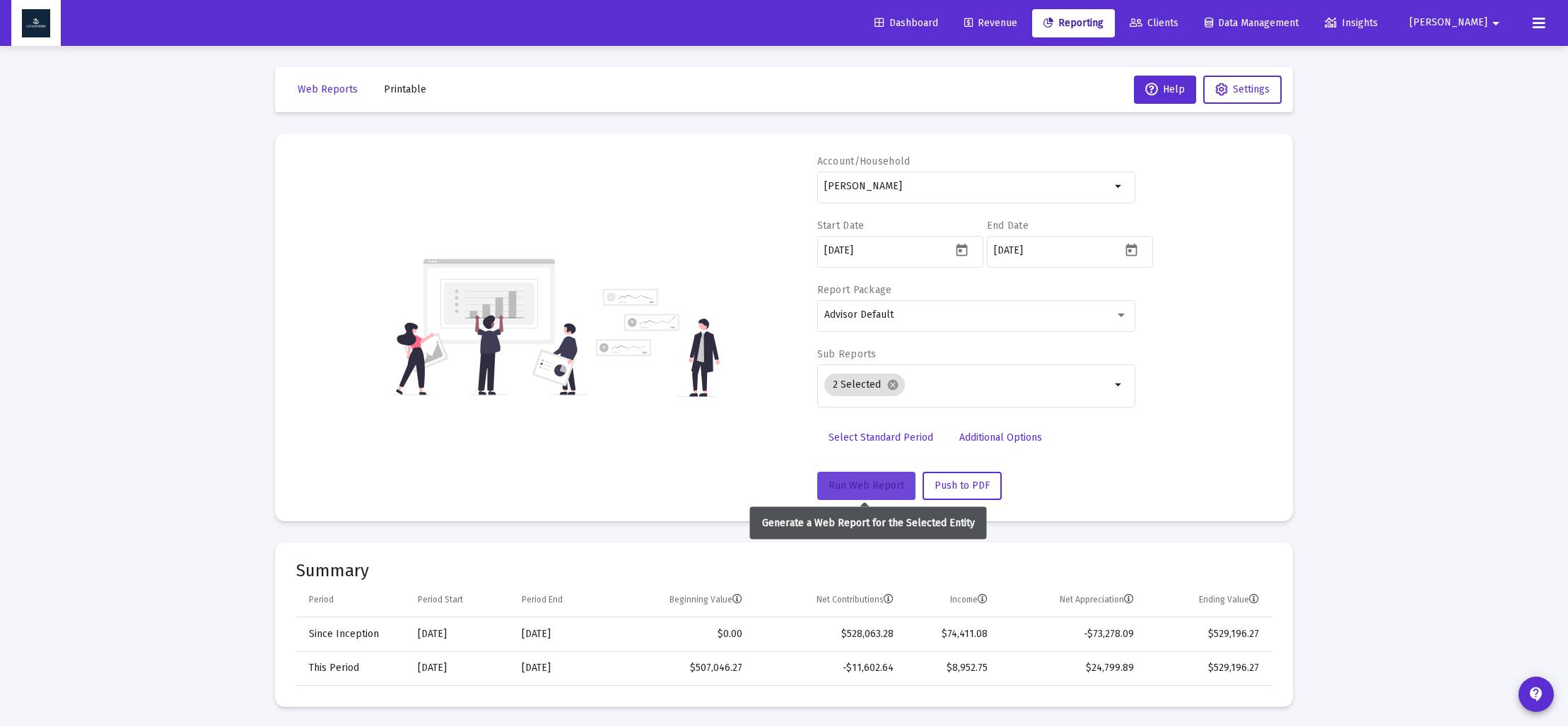
click at [851, 488] on span "Run Web Report" at bounding box center [866, 486] width 75 height 12
click at [962, 485] on span "Push to PDF" at bounding box center [963, 486] width 56 height 12
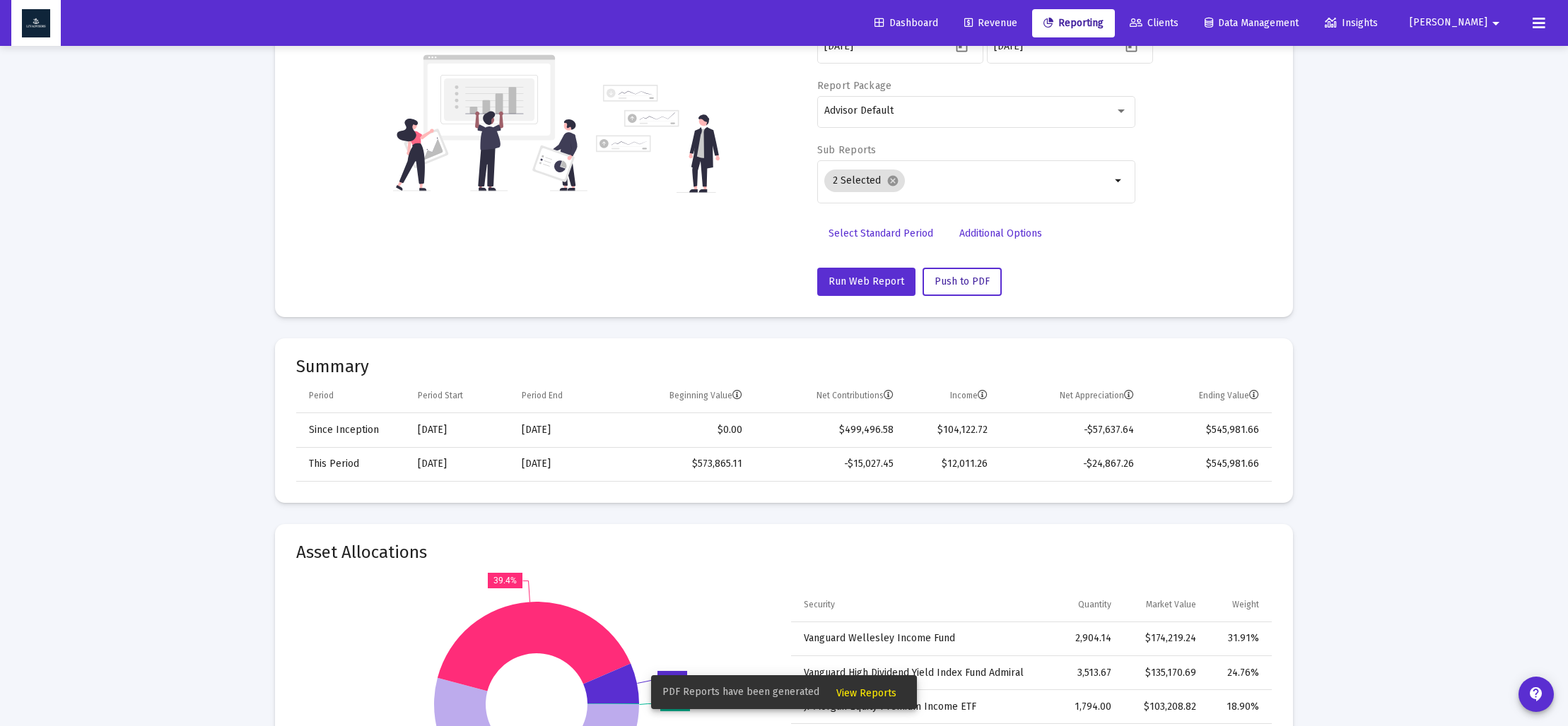
scroll to position [0, 0]
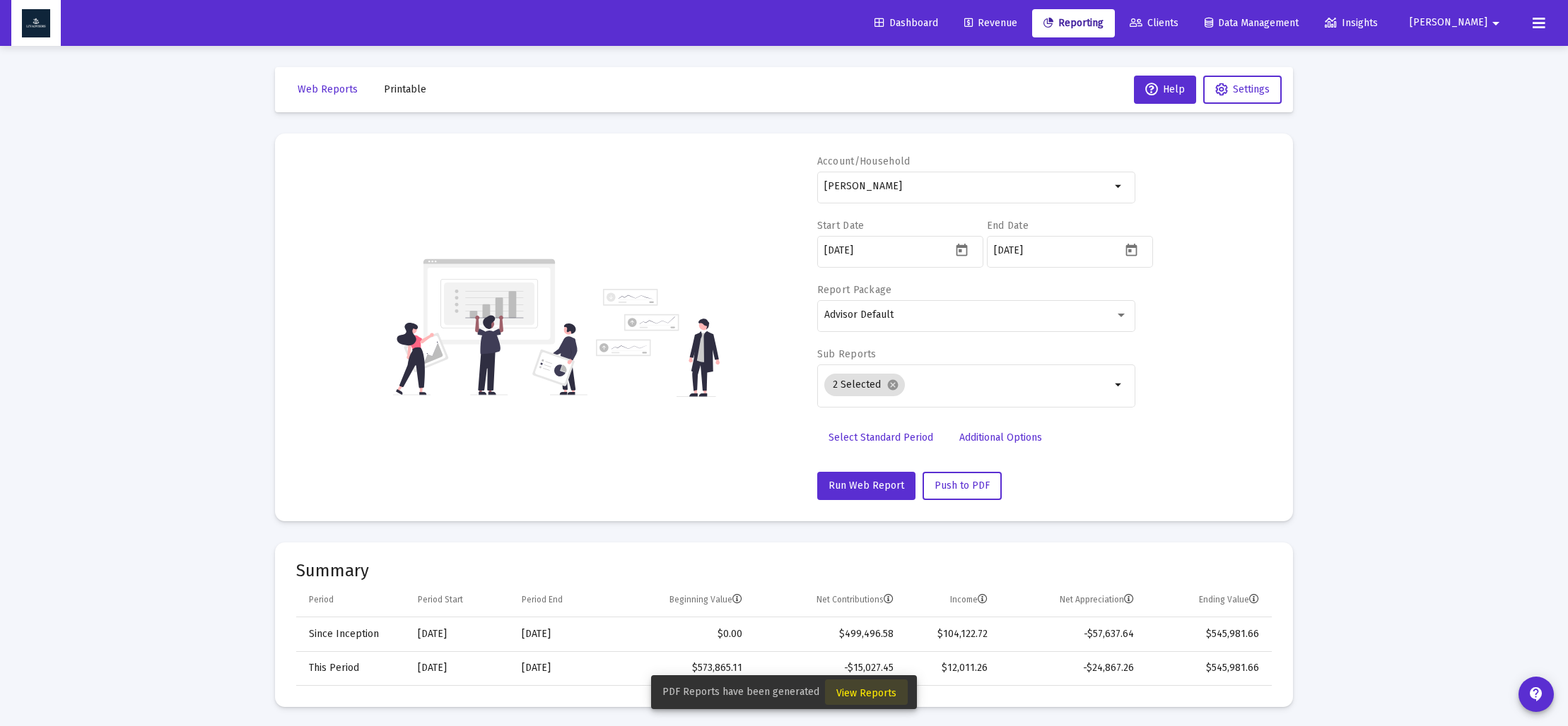
click at [872, 699] on span "View Reports" at bounding box center [866, 693] width 61 height 12
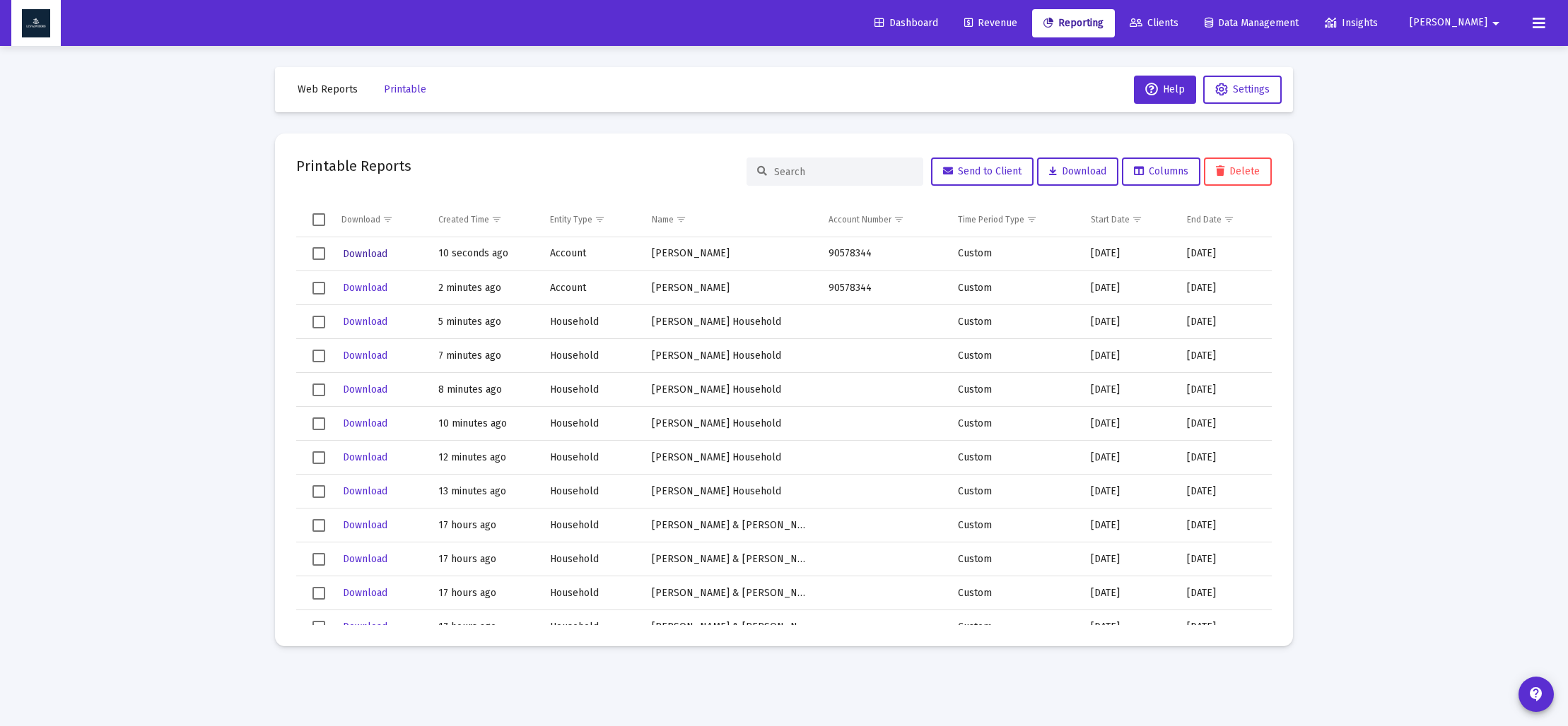
click at [362, 255] on span "Download" at bounding box center [365, 254] width 45 height 12
click at [338, 94] on span "Web Reports" at bounding box center [327, 89] width 61 height 12
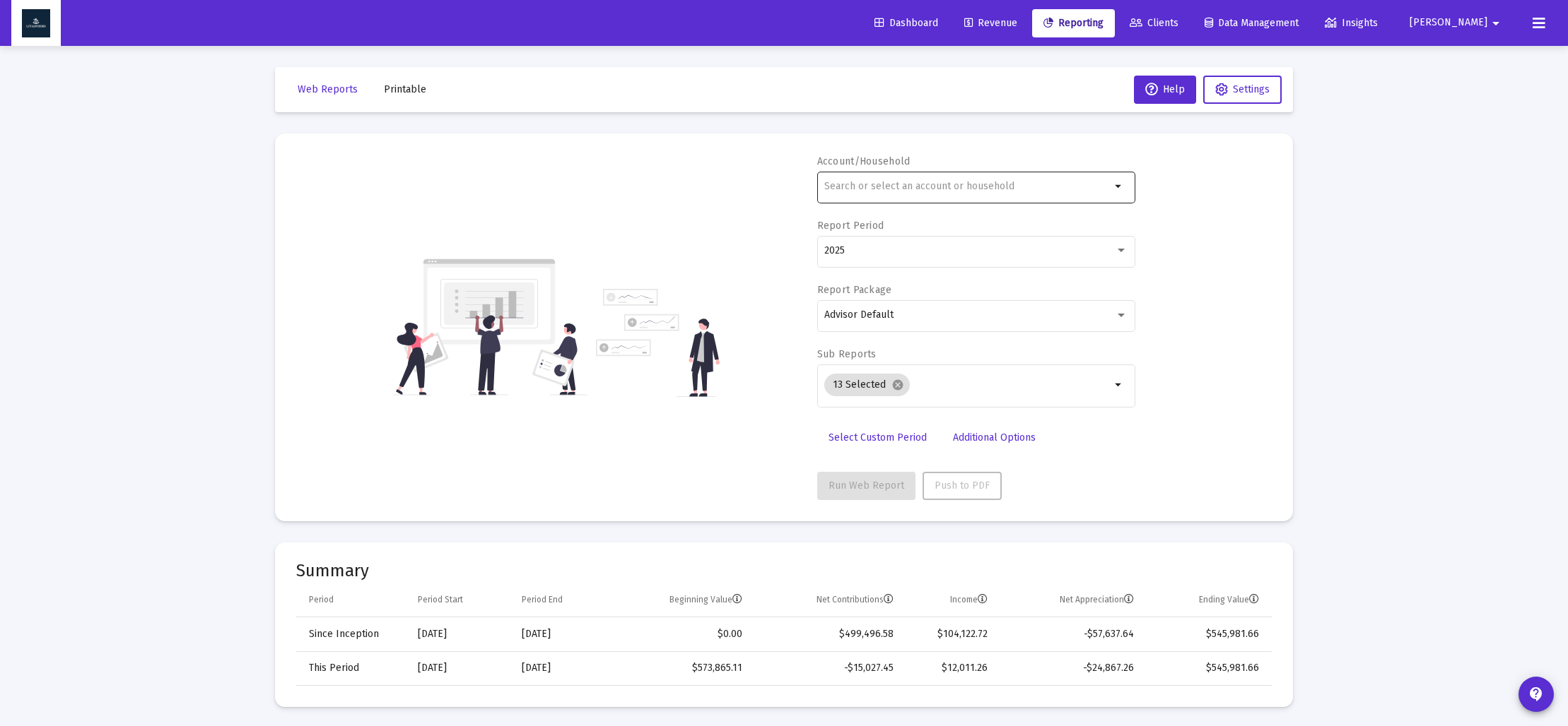
click at [903, 185] on input "text" at bounding box center [968, 185] width 287 height 11
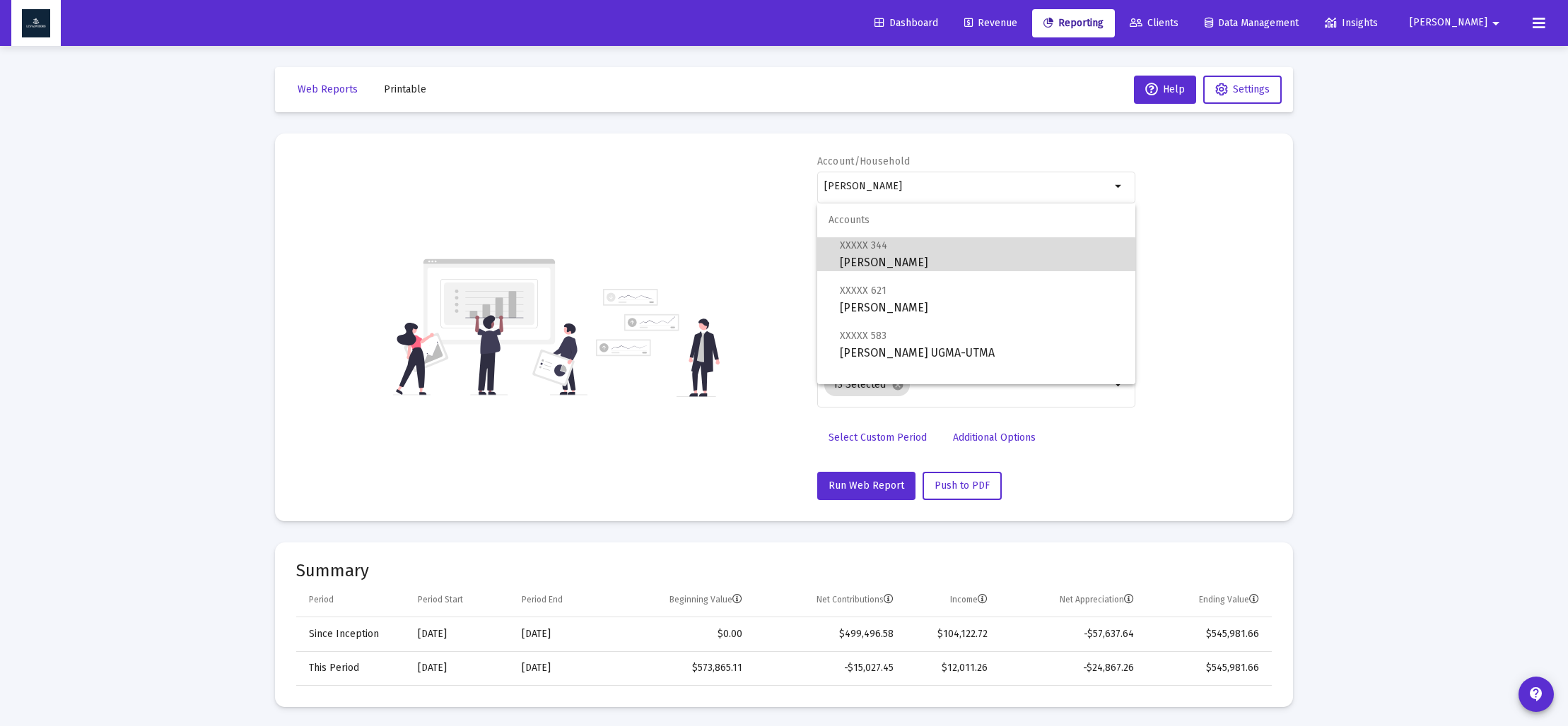
click at [935, 257] on span "XXXXX 344 [PERSON_NAME] Trust" at bounding box center [981, 254] width 284 height 35
type input "[PERSON_NAME]"
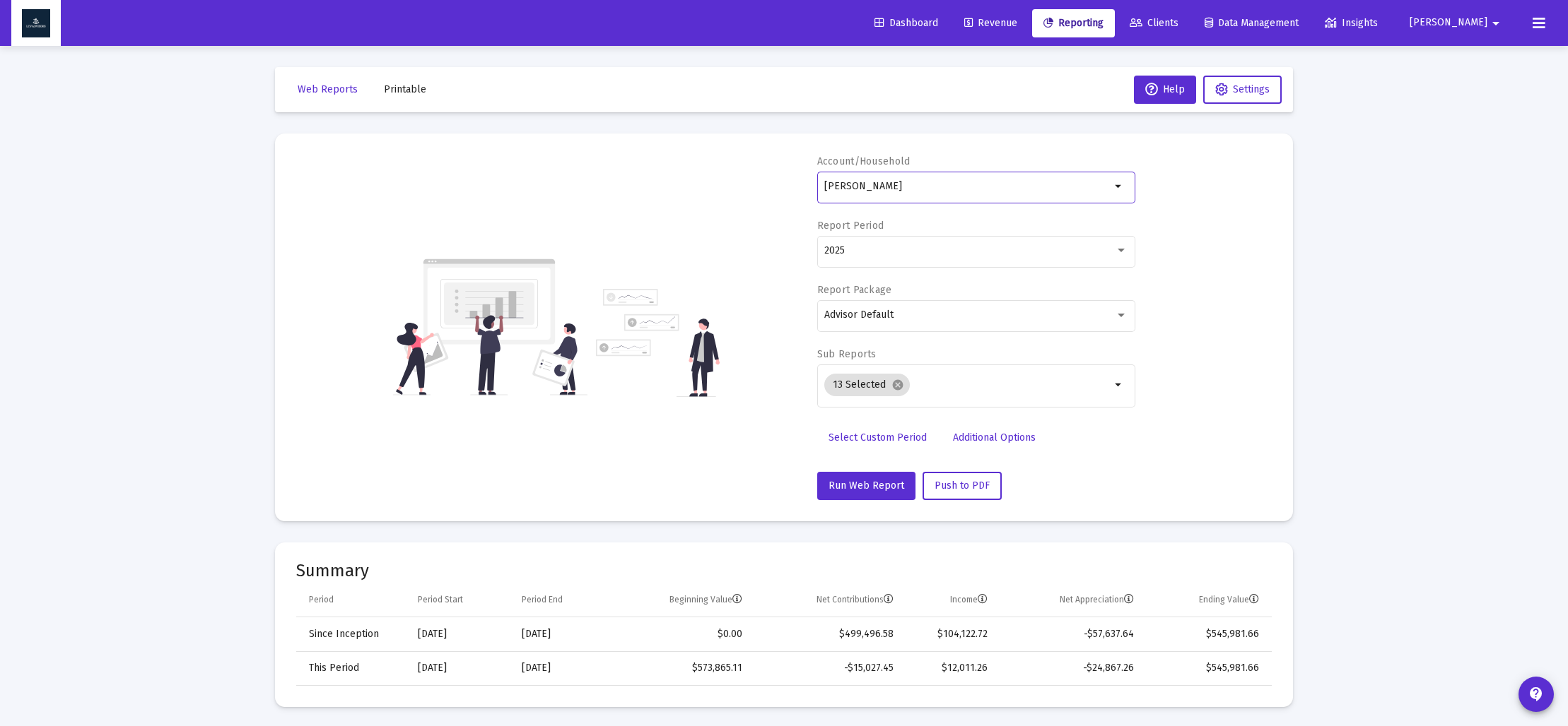
click at [873, 436] on span "Select Custom Period" at bounding box center [877, 437] width 98 height 12
click at [963, 252] on icon "Open calendar" at bounding box center [962, 250] width 15 height 15
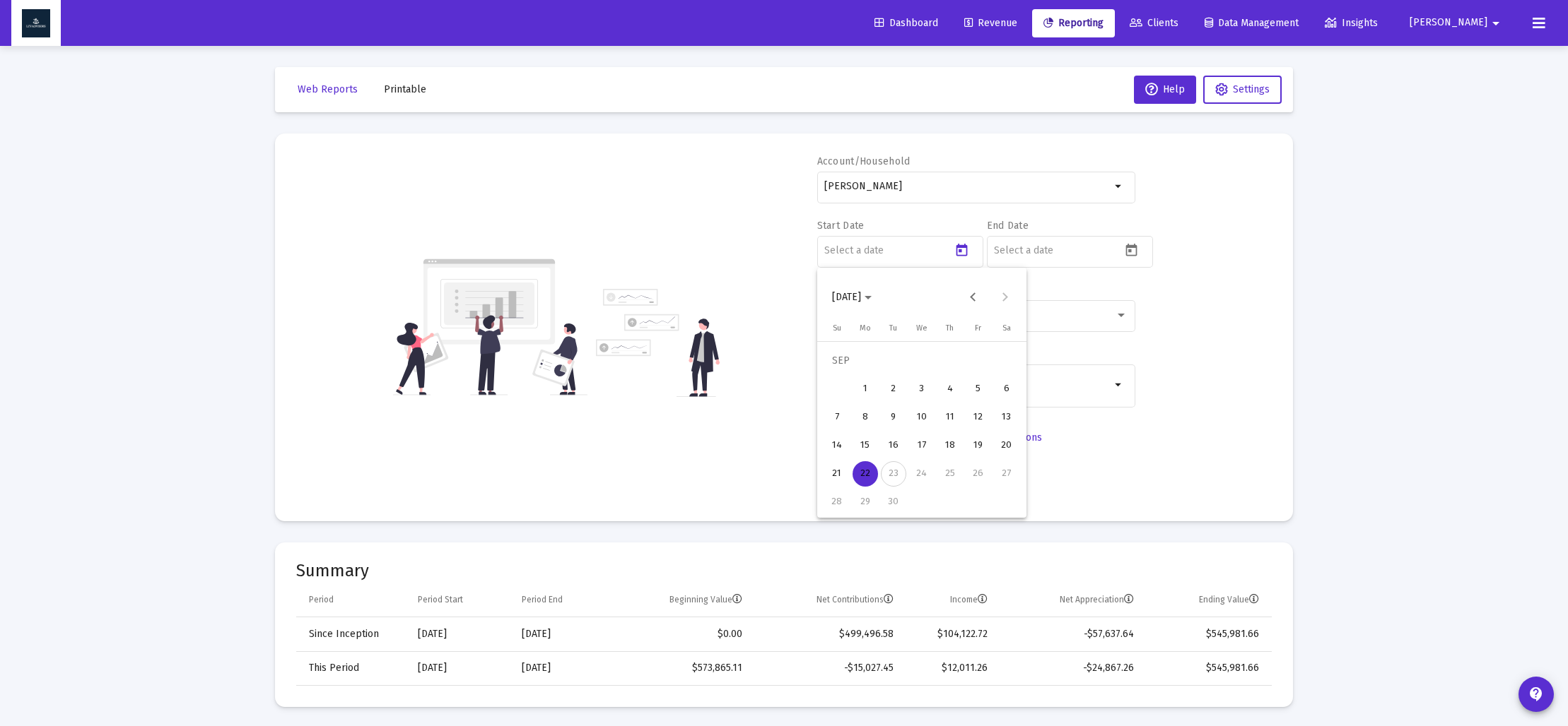
drag, startPoint x: 886, startPoint y: 296, endPoint x: 893, endPoint y: 302, distance: 9.2
click at [871, 297] on polygon "Choose month and year" at bounding box center [867, 298] width 7 height 4
click at [999, 479] on div "2025" at bounding box center [995, 483] width 45 height 26
click at [949, 372] on div "MAR" at bounding box center [946, 370] width 45 height 26
drag, startPoint x: 863, startPoint y: 500, endPoint x: 939, endPoint y: 472, distance: 81.0
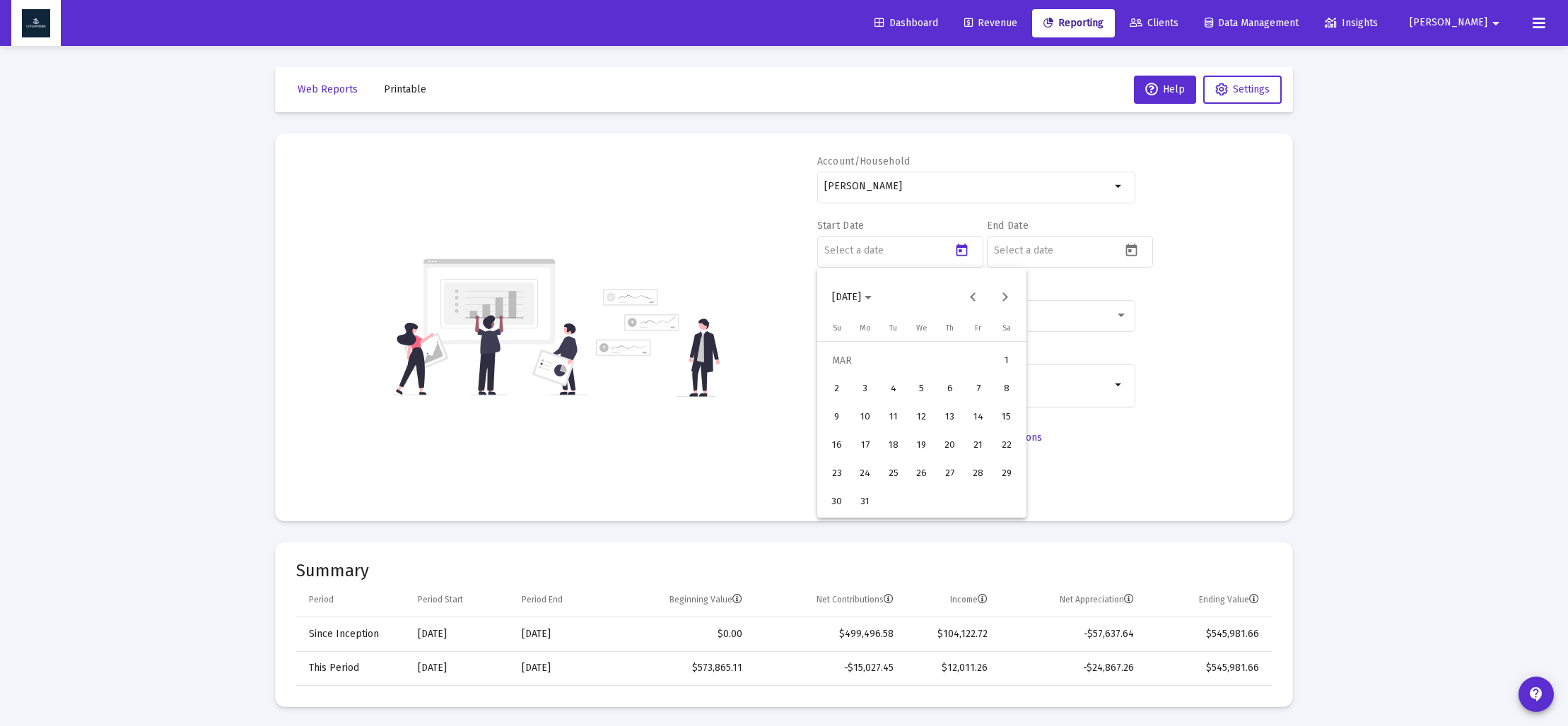
click at [866, 499] on div "31" at bounding box center [865, 503] width 26 height 26
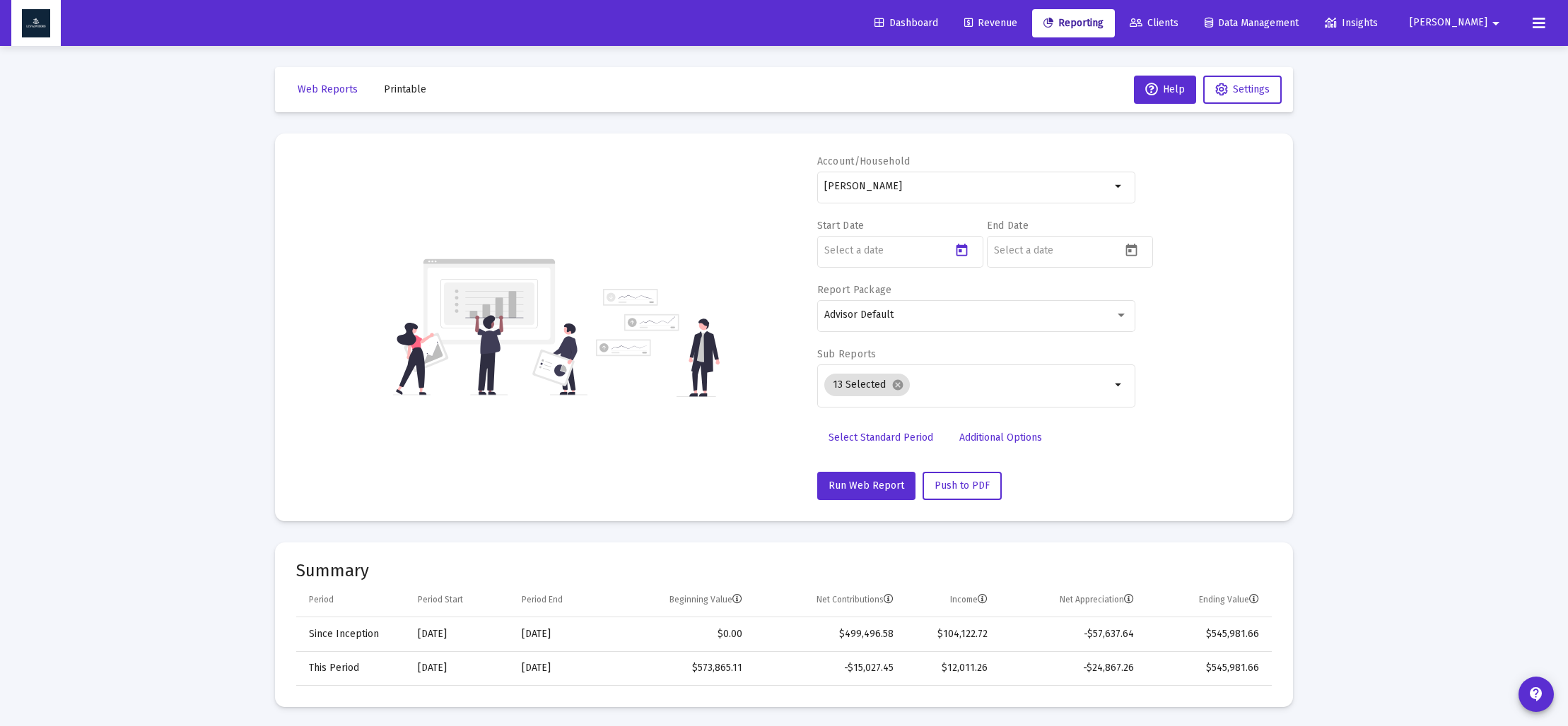
type input "[DATE]"
click at [1134, 253] on icon "Open calendar" at bounding box center [1131, 250] width 15 height 15
click at [1041, 300] on span "[DATE]" at bounding box center [1021, 297] width 40 height 12
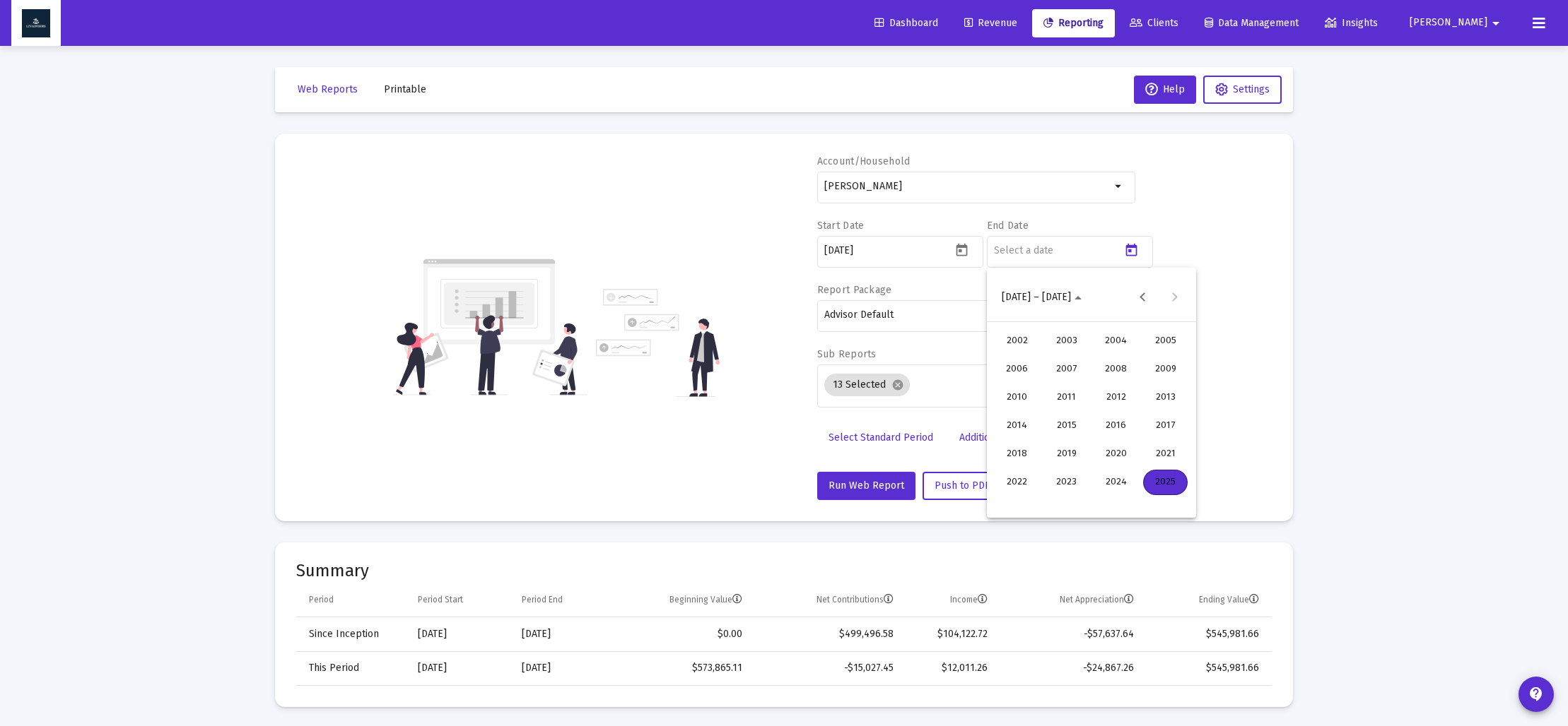
drag, startPoint x: 1176, startPoint y: 486, endPoint x: 1168, endPoint y: 486, distance: 8.0
click at [1174, 486] on div "2025" at bounding box center [1165, 483] width 45 height 26
click at [1069, 393] on div "JUN" at bounding box center [1066, 398] width 45 height 26
click at [1036, 501] on div "30" at bounding box center [1035, 503] width 26 height 26
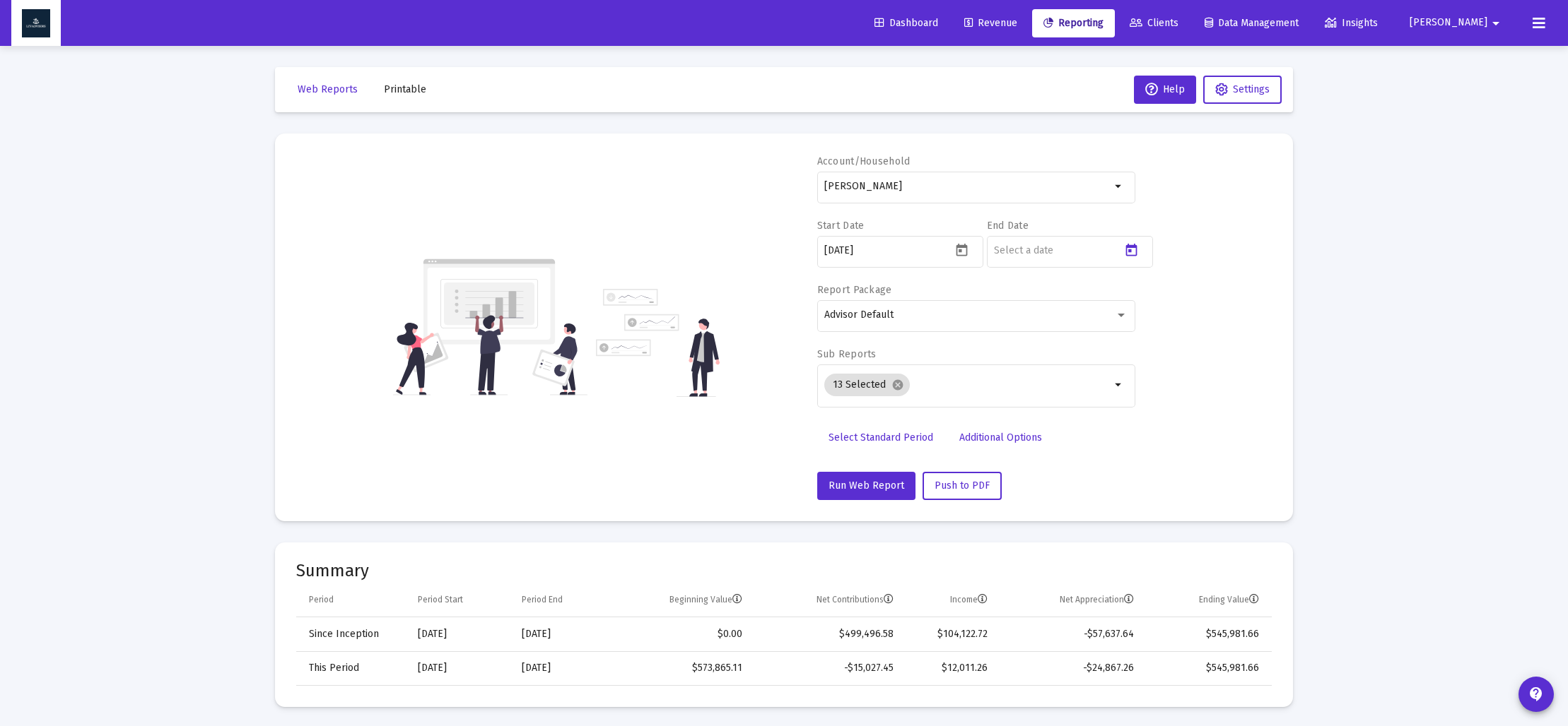
type input "[DATE]"
click at [897, 388] on mat-icon "cancel" at bounding box center [897, 385] width 13 height 13
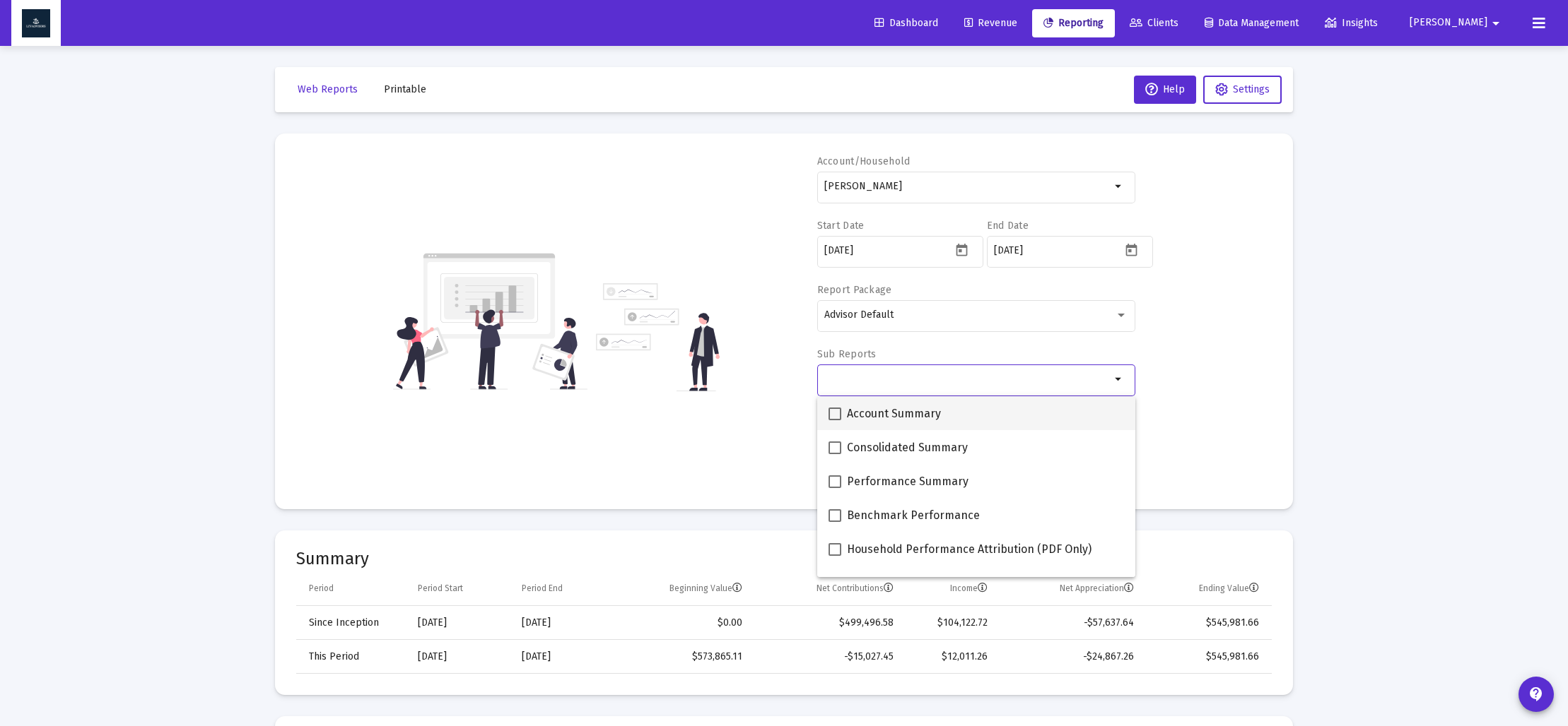
click at [837, 415] on span at bounding box center [835, 414] width 13 height 13
click at [835, 421] on input "Account Summary" at bounding box center [835, 421] width 1 height 1
checkbox input "true"
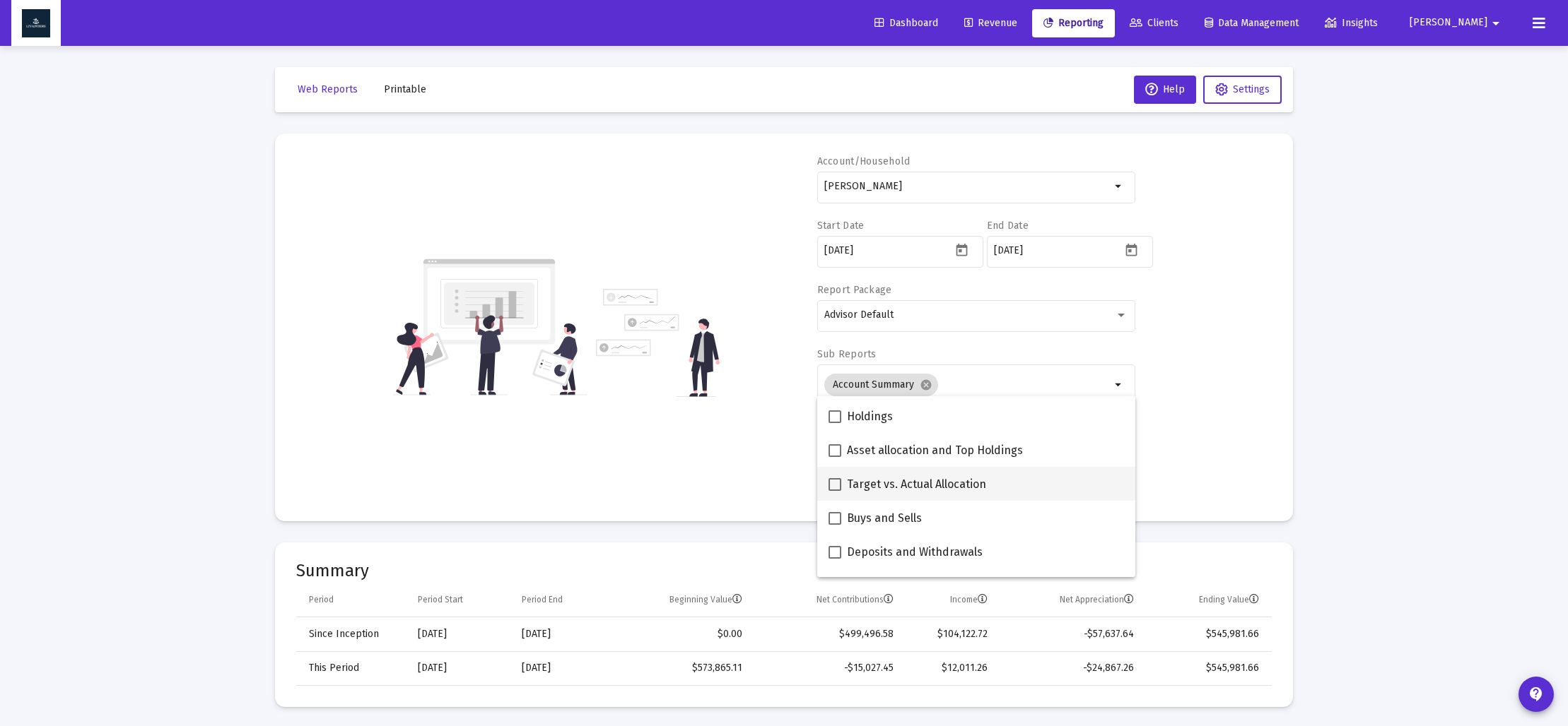
scroll to position [307, 0]
click at [837, 447] on span at bounding box center [835, 445] width 13 height 13
click at [835, 452] on input "Asset allocation and Top Holdings" at bounding box center [835, 452] width 1 height 1
checkbox input "true"
click at [726, 457] on div "Account/[PERSON_NAME] Trust arrow_drop_down Start Date [DATE] End Date [DATE] R…" at bounding box center [783, 327] width 976 height 345
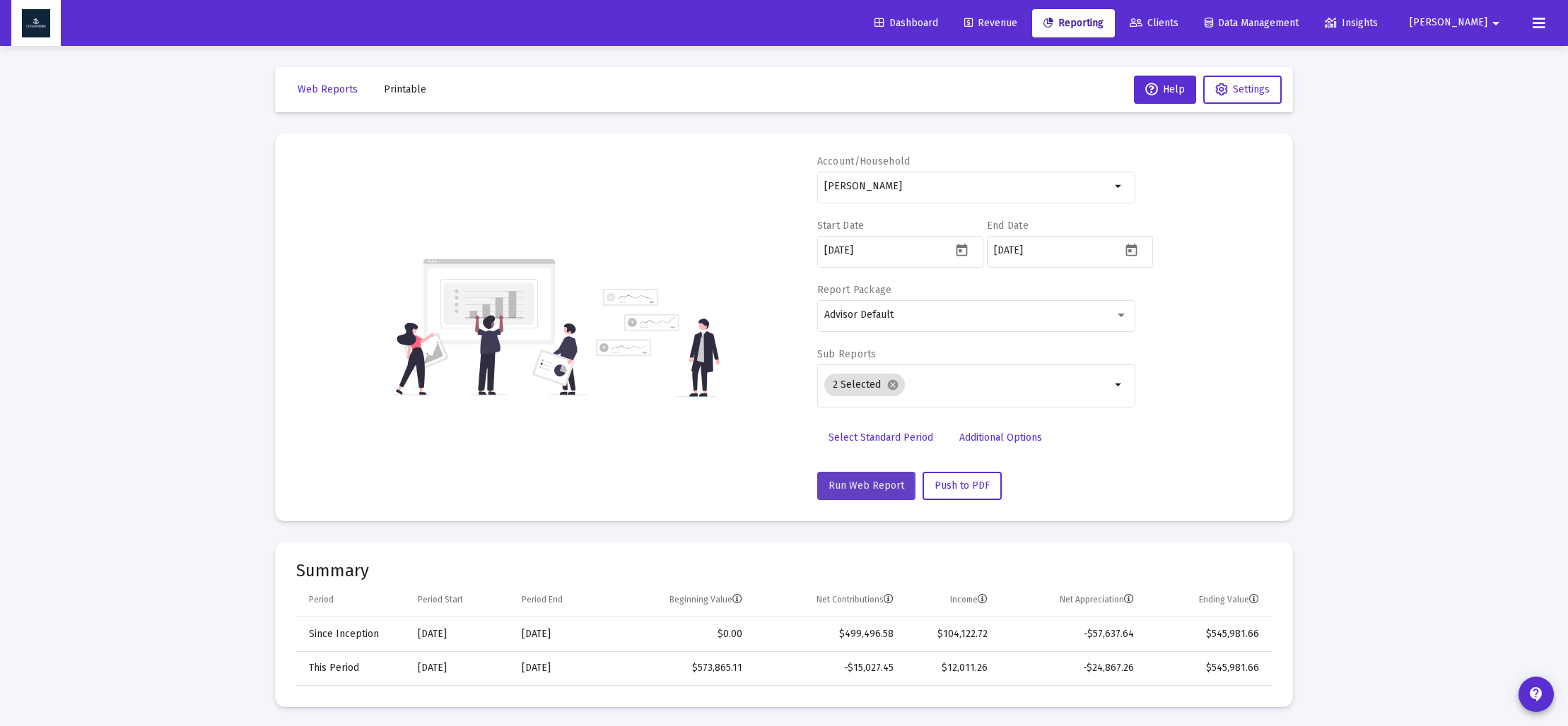
click at [862, 486] on span "Run Web Report" at bounding box center [866, 486] width 75 height 12
click at [977, 482] on span "Push to PDF" at bounding box center [963, 486] width 56 height 12
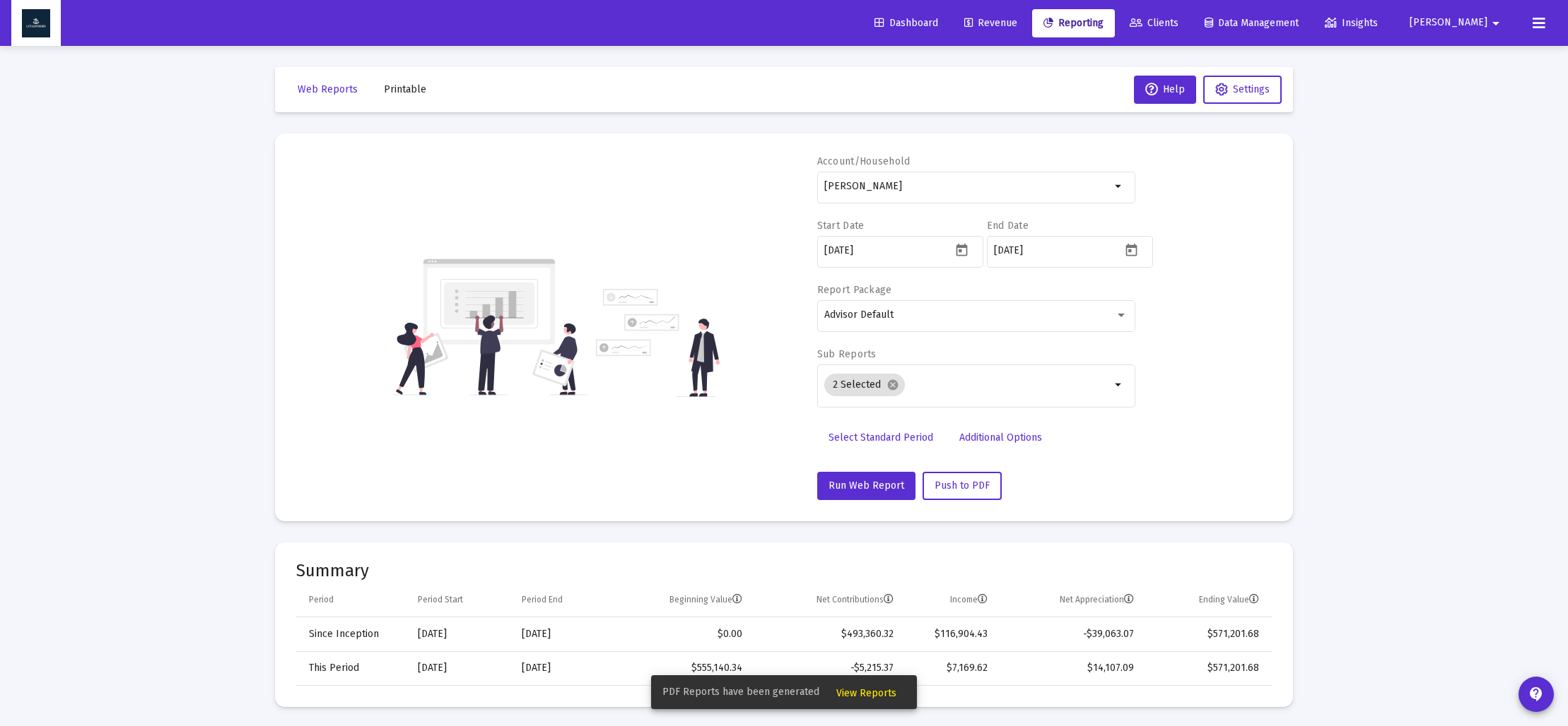
click at [868, 691] on span "View Reports" at bounding box center [866, 693] width 61 height 12
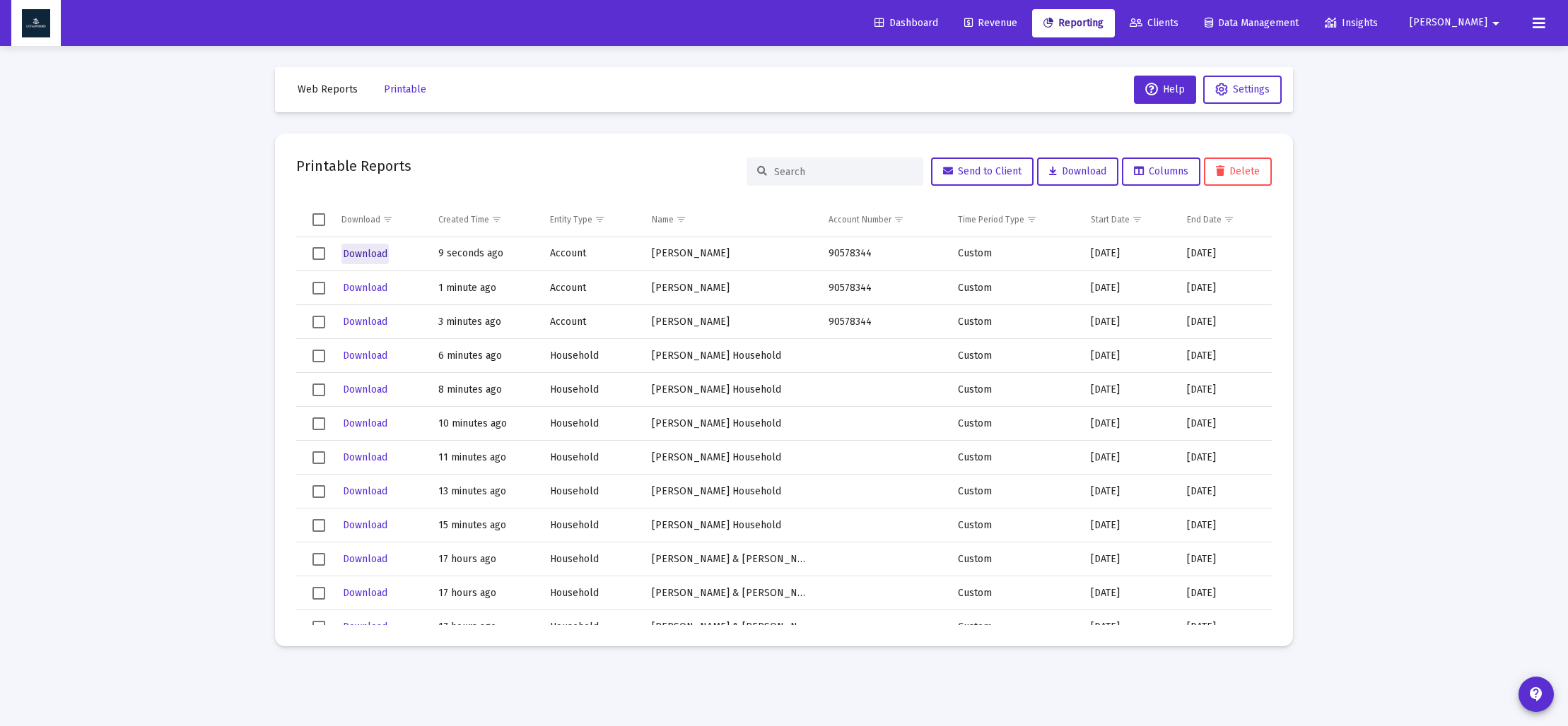
click at [376, 252] on span "Download" at bounding box center [365, 254] width 45 height 12
click at [321, 94] on span "Web Reports" at bounding box center [327, 89] width 61 height 12
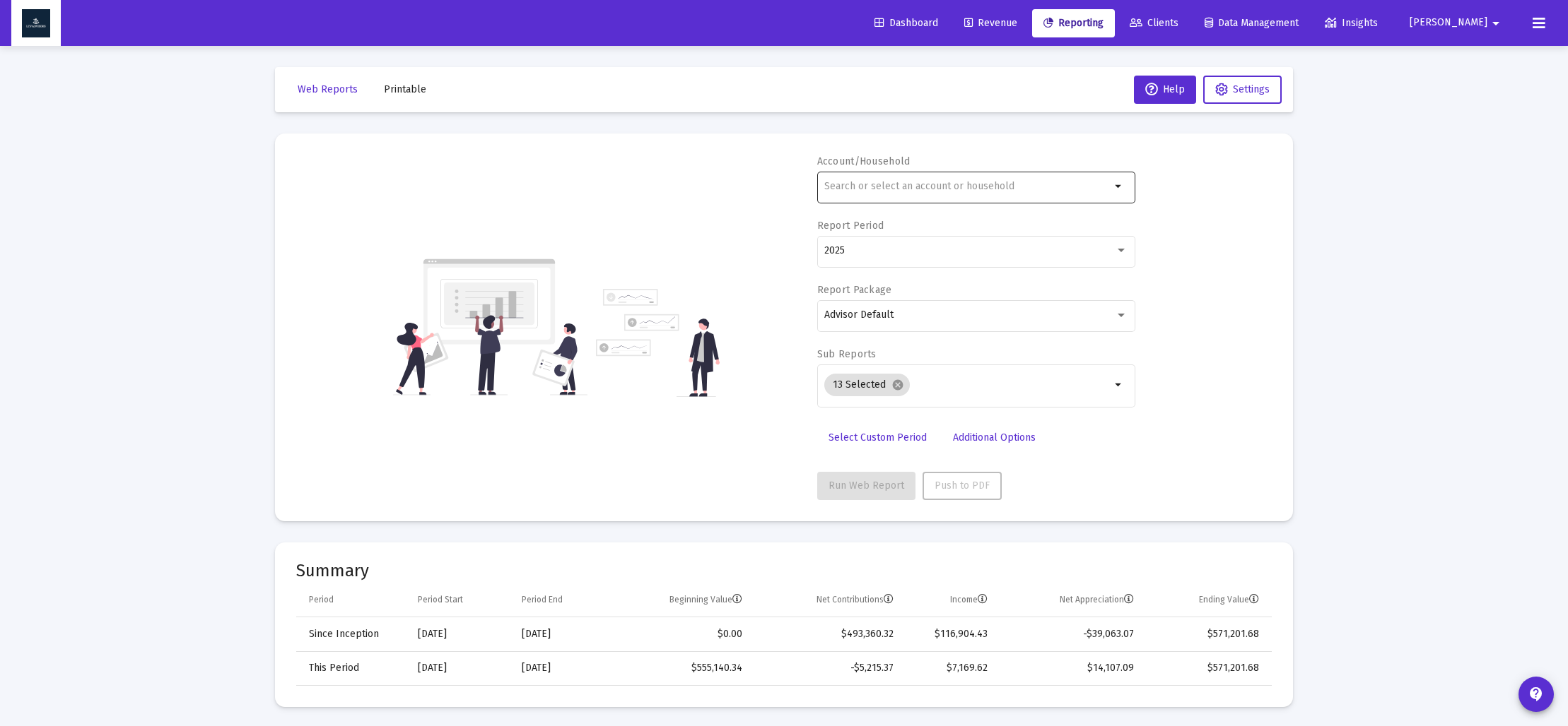
click at [882, 192] on div at bounding box center [968, 185] width 287 height 35
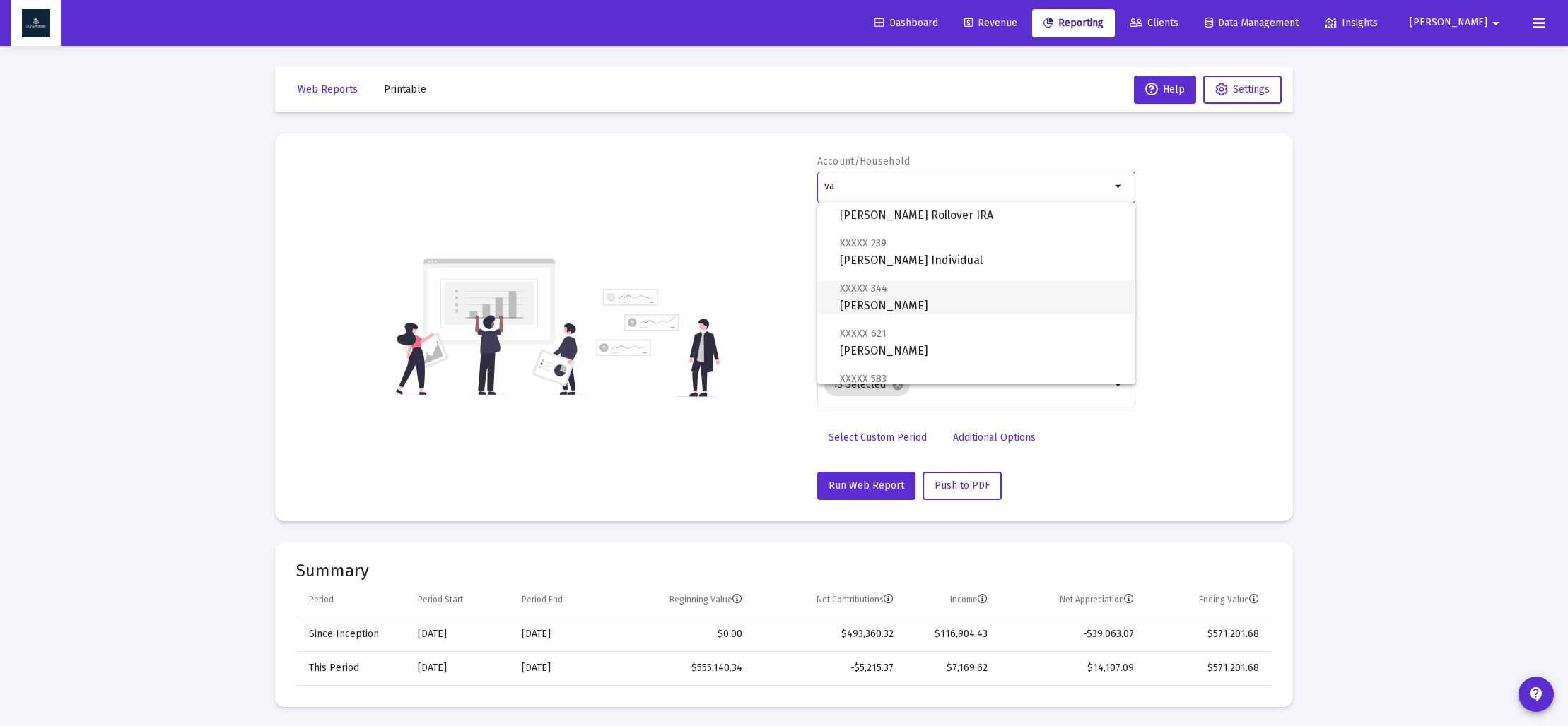
scroll to position [54, 0]
click at [921, 340] on span "XXXXX 621 [PERSON_NAME] Trust" at bounding box center [981, 335] width 284 height 35
type input "[PERSON_NAME]"
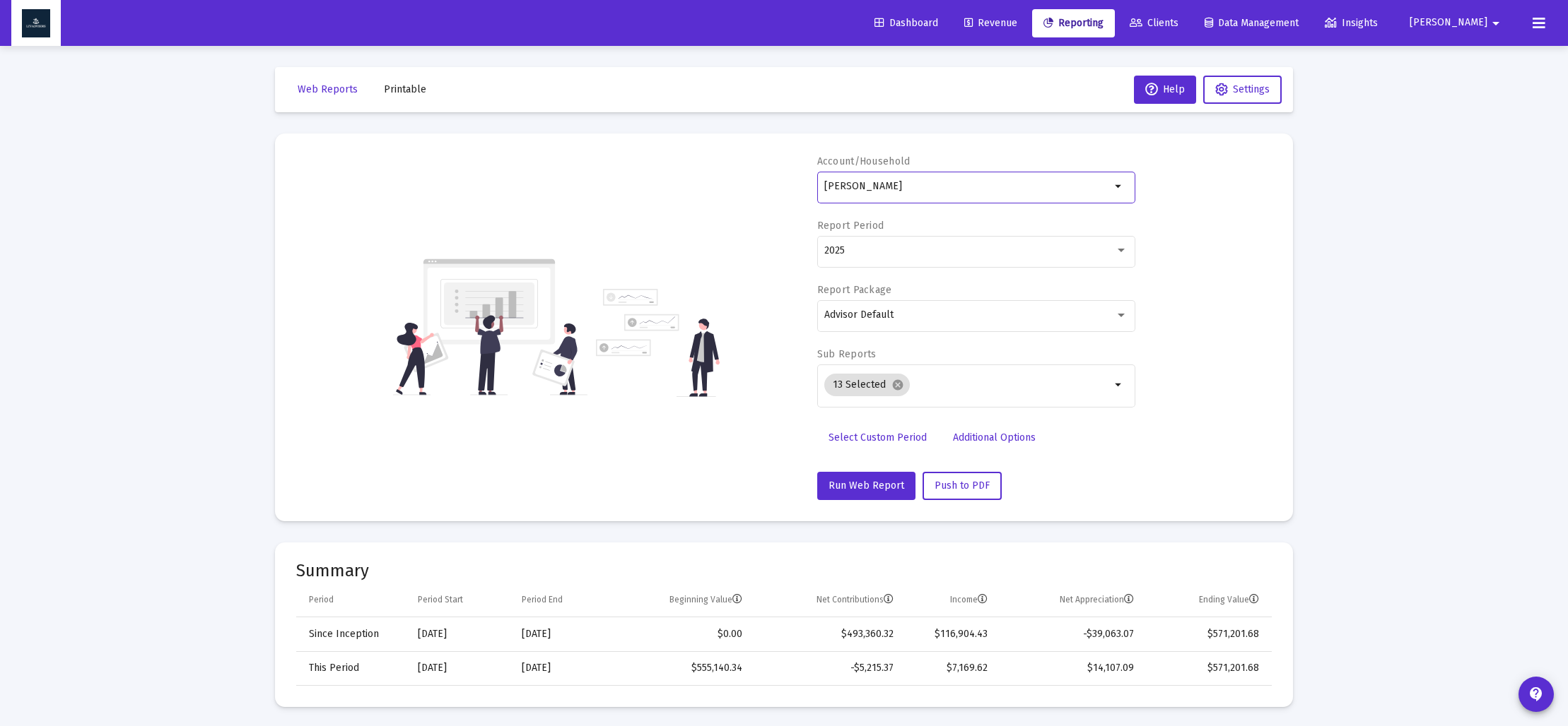
click at [854, 441] on span "Select Custom Period" at bounding box center [877, 437] width 98 height 12
click at [961, 248] on icon "Open calendar" at bounding box center [962, 250] width 11 height 13
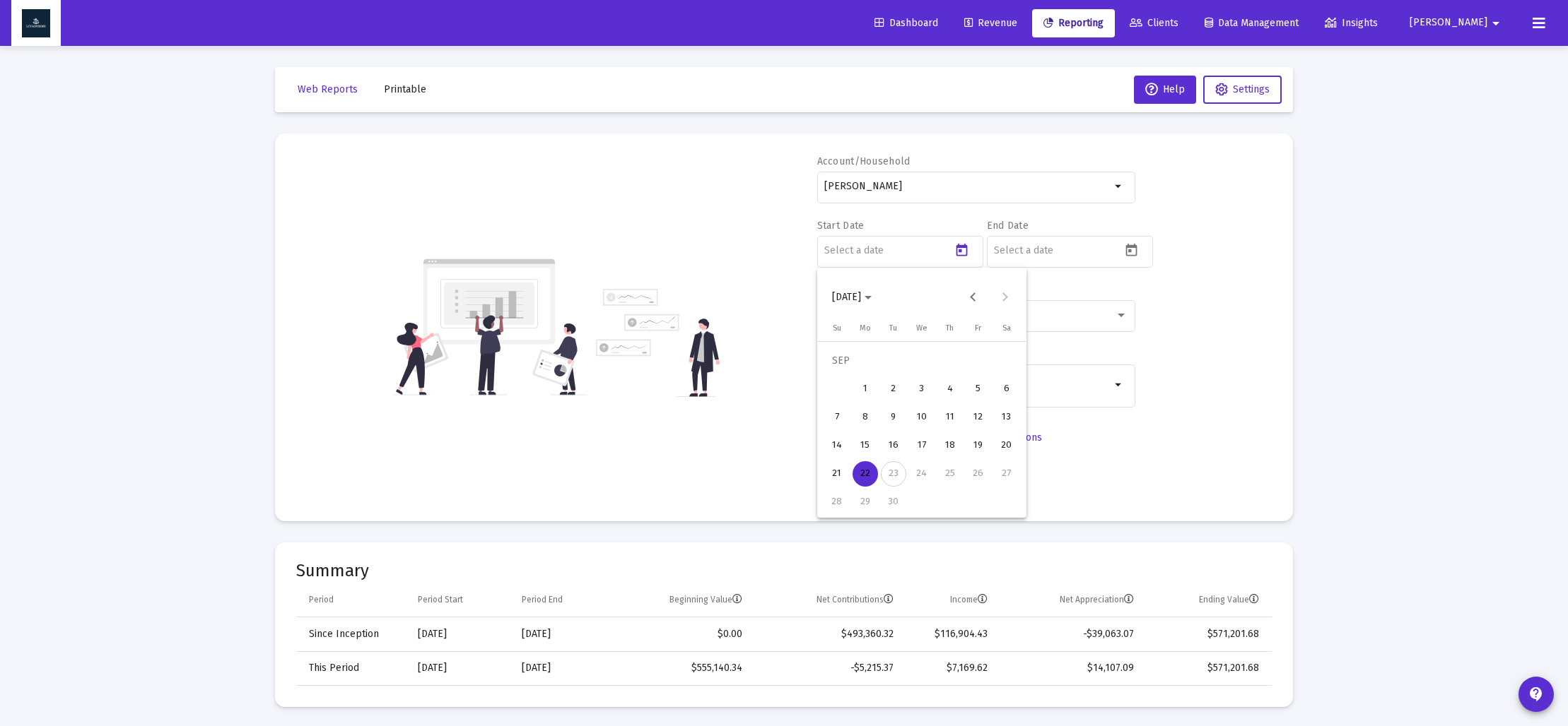
click at [871, 296] on span "[DATE]" at bounding box center [851, 297] width 40 height 12
click at [906, 477] on div "2023" at bounding box center [896, 483] width 45 height 26
click at [853, 425] on div "SEP" at bounding box center [847, 426] width 45 height 26
click at [1000, 473] on div "30" at bounding box center [1007, 474] width 26 height 26
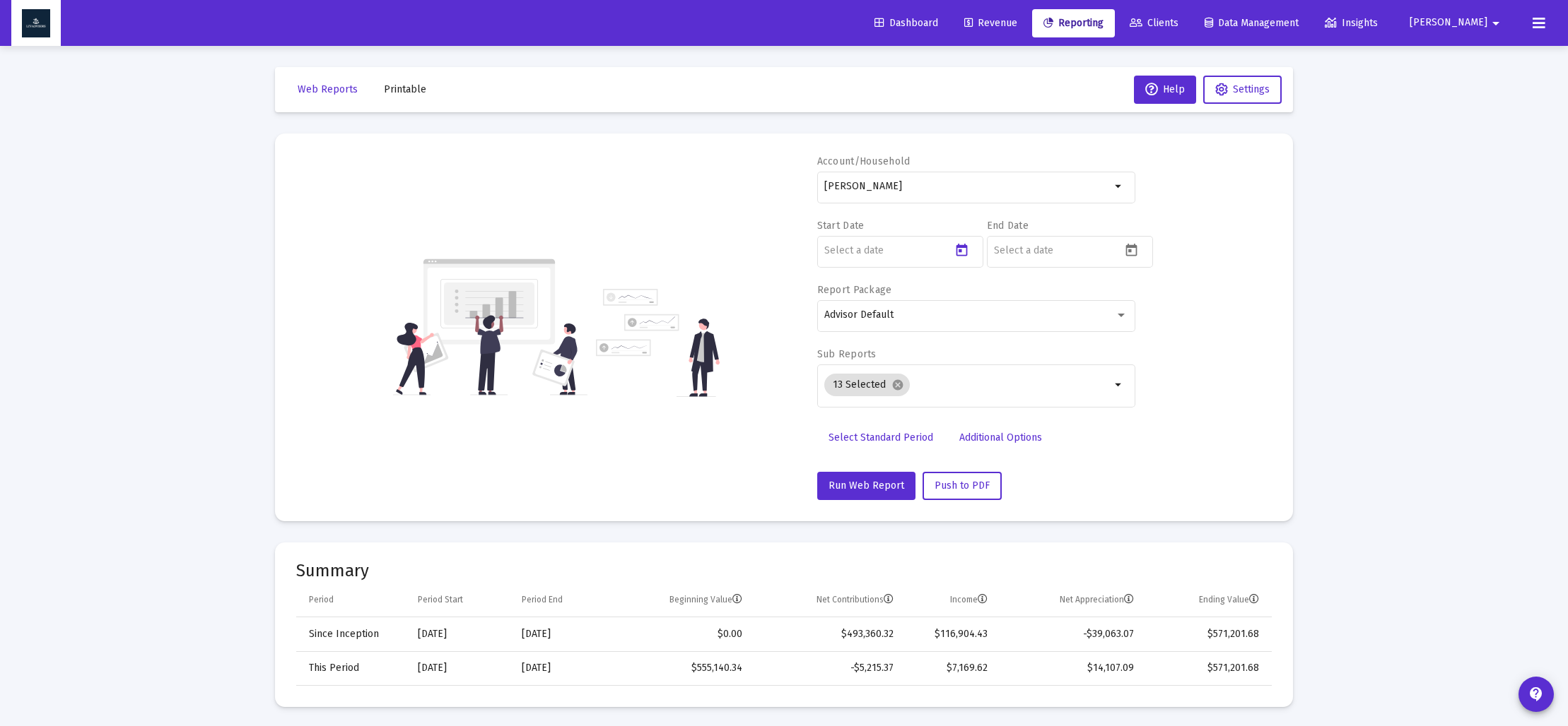
type input "[DATE]"
click at [1127, 252] on icon "Open calendar" at bounding box center [1131, 250] width 11 height 13
click at [1048, 304] on button "[DATE]" at bounding box center [1021, 298] width 63 height 28
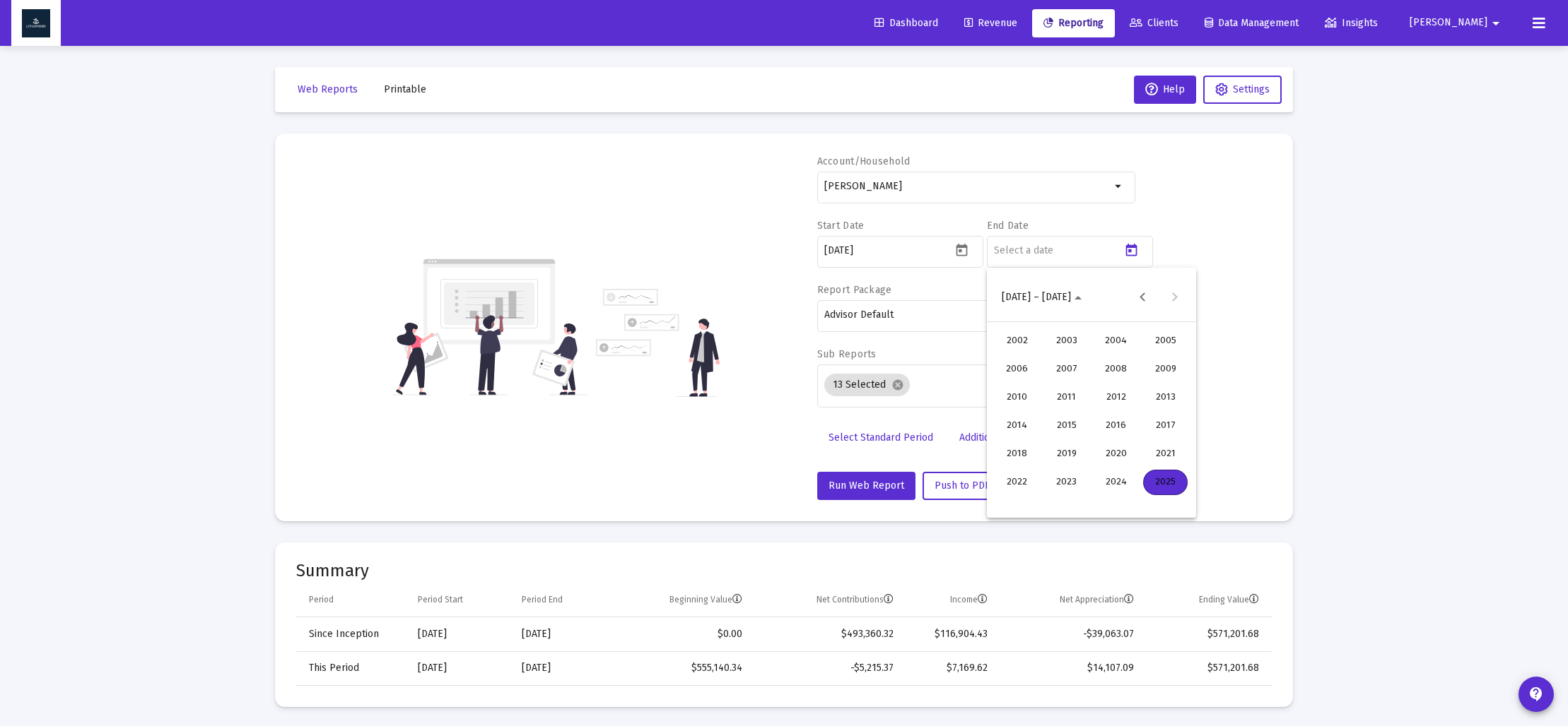
click at [1077, 478] on div "2023" at bounding box center [1066, 483] width 45 height 26
click at [1171, 422] on div "DEC" at bounding box center [1165, 426] width 45 height 26
click at [1014, 498] on div "31" at bounding box center [1007, 503] width 26 height 26
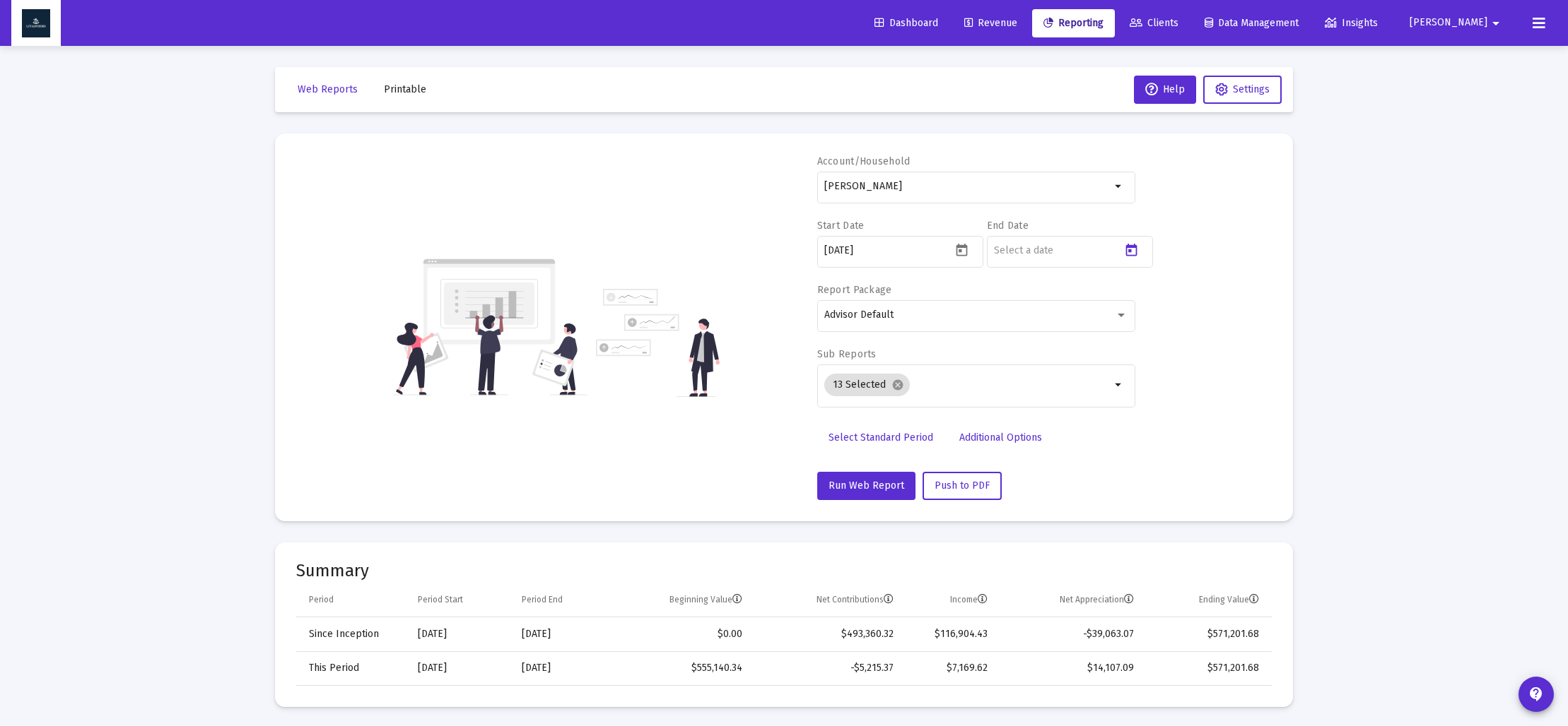
type input "[DATE]"
click at [896, 380] on mat-icon "cancel" at bounding box center [897, 385] width 13 height 13
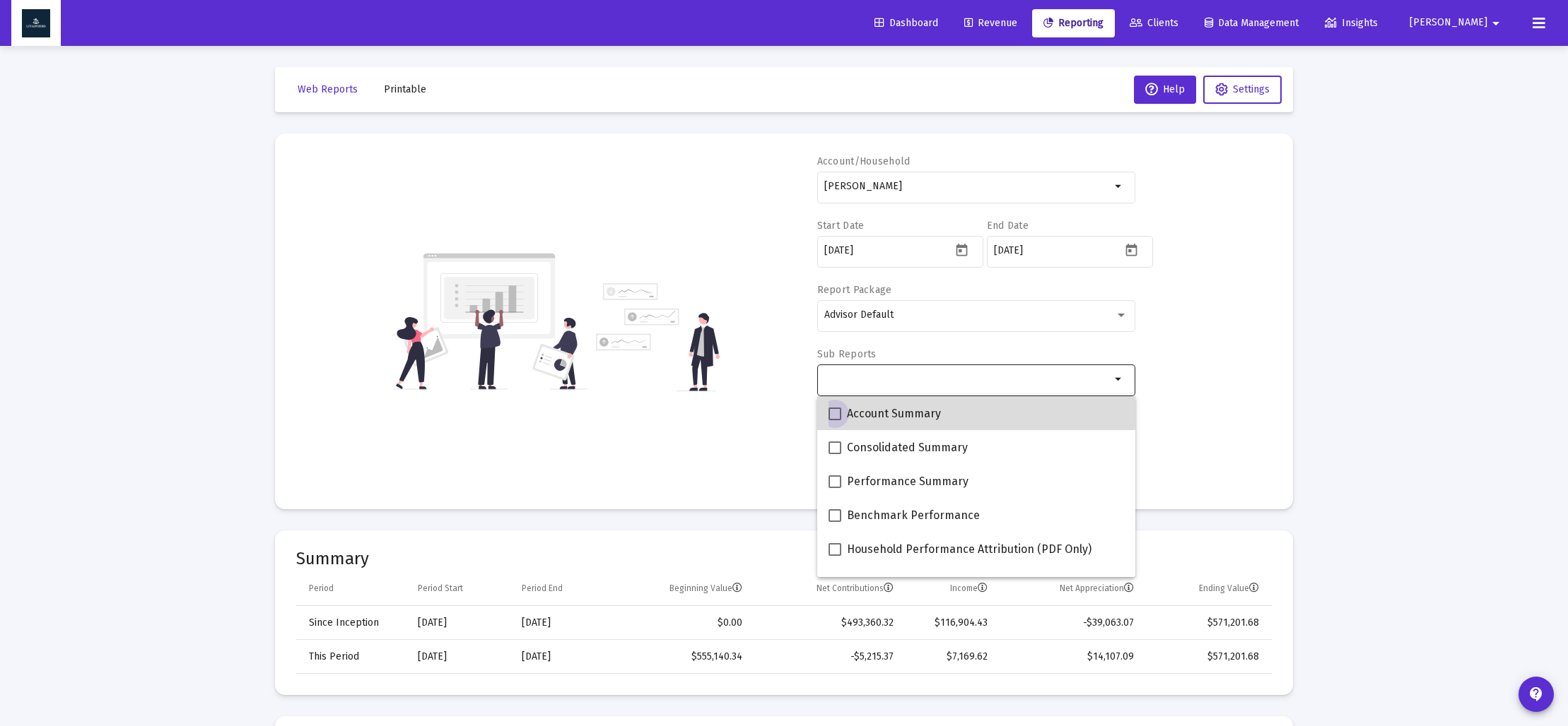
drag, startPoint x: 838, startPoint y: 410, endPoint x: 859, endPoint y: 418, distance: 22.5
click at [838, 410] on span at bounding box center [835, 414] width 13 height 13
click at [835, 421] on input "Account Summary" at bounding box center [835, 421] width 1 height 1
checkbox input "true"
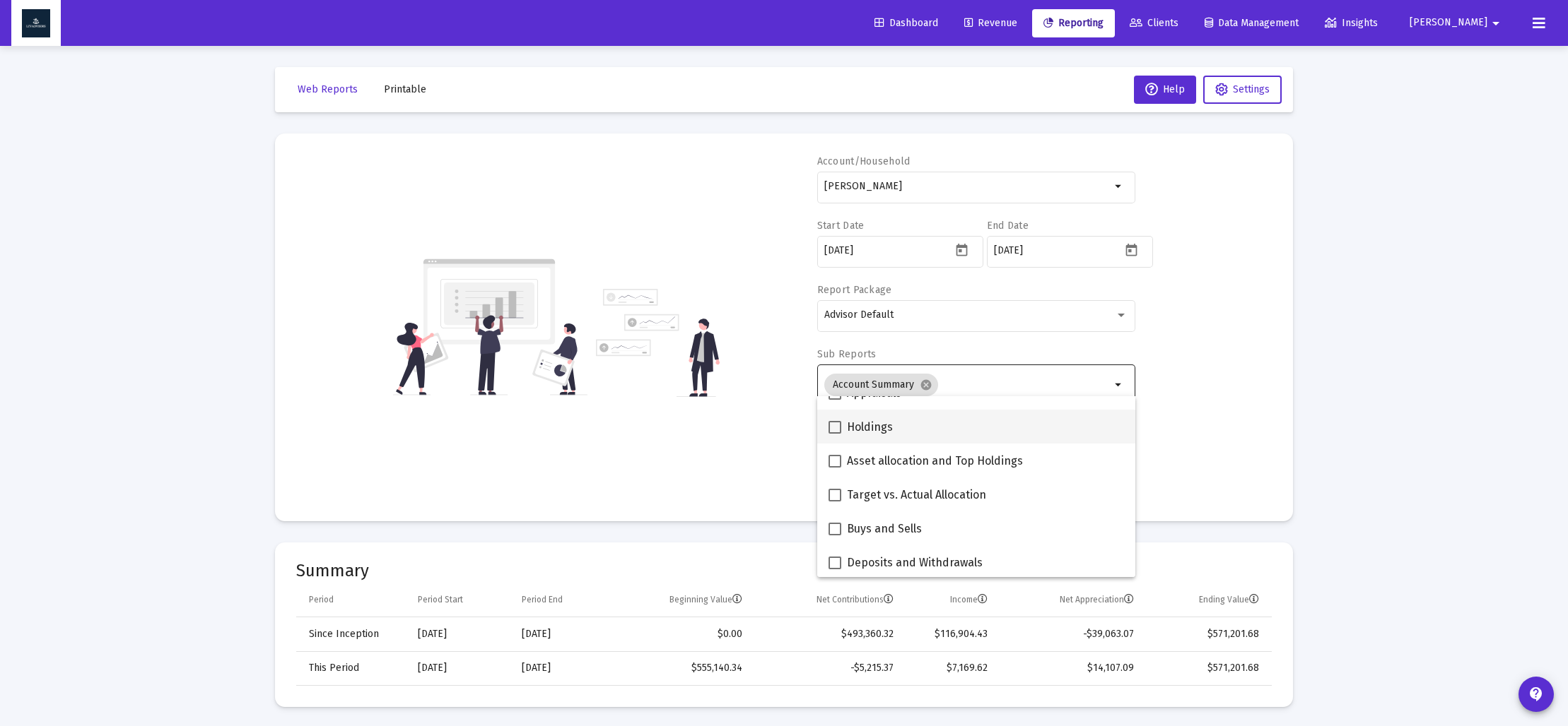
scroll to position [294, 0]
click at [837, 456] on span at bounding box center [835, 459] width 13 height 13
click at [835, 466] on input "Asset allocation and Top Holdings" at bounding box center [835, 466] width 1 height 1
checkbox input "true"
click at [808, 452] on div "Account/[PERSON_NAME] Trust arrow_drop_down Start Date [DATE] End Date [DATE] R…" at bounding box center [783, 327] width 976 height 345
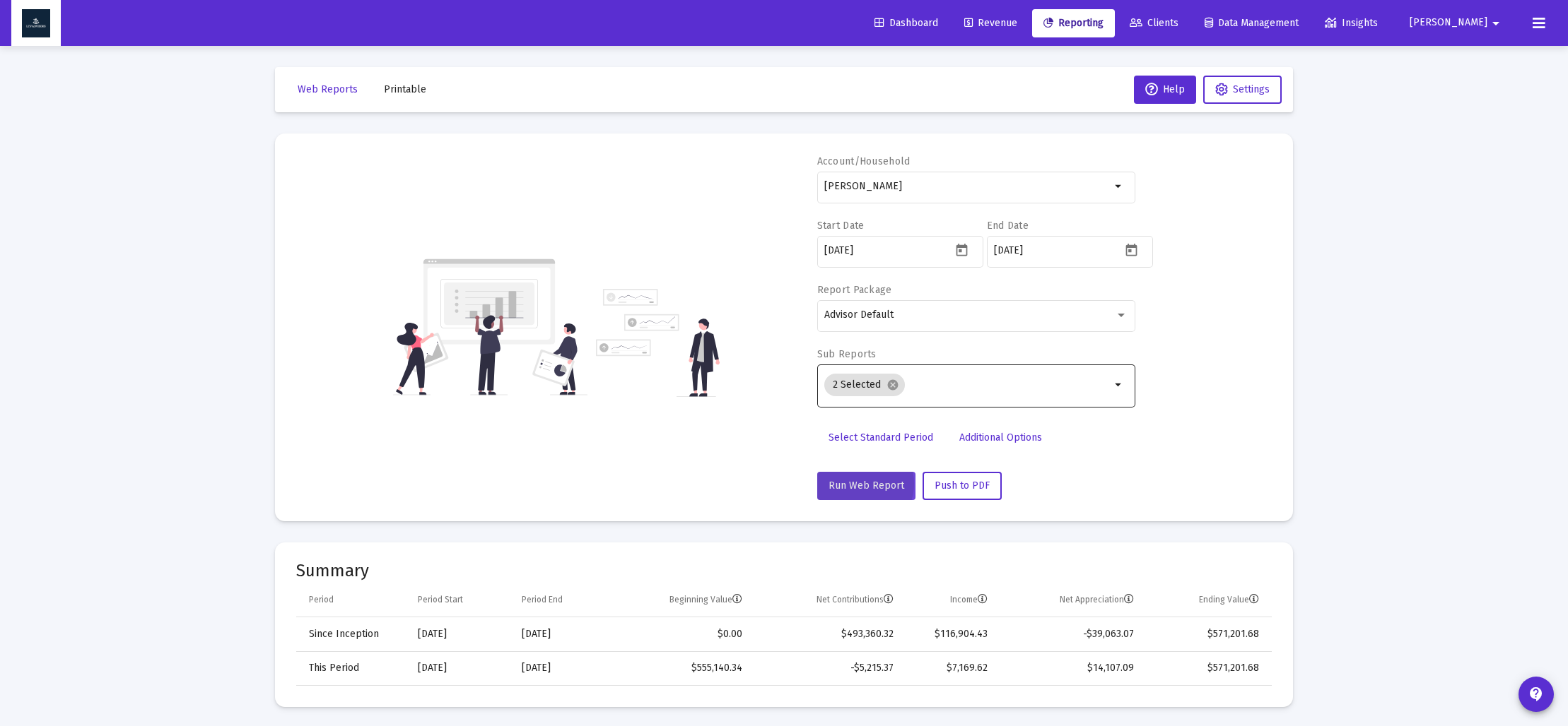
click at [859, 484] on span "Run Web Report" at bounding box center [866, 486] width 75 height 12
click at [963, 486] on span "Push to PDF" at bounding box center [963, 486] width 56 height 12
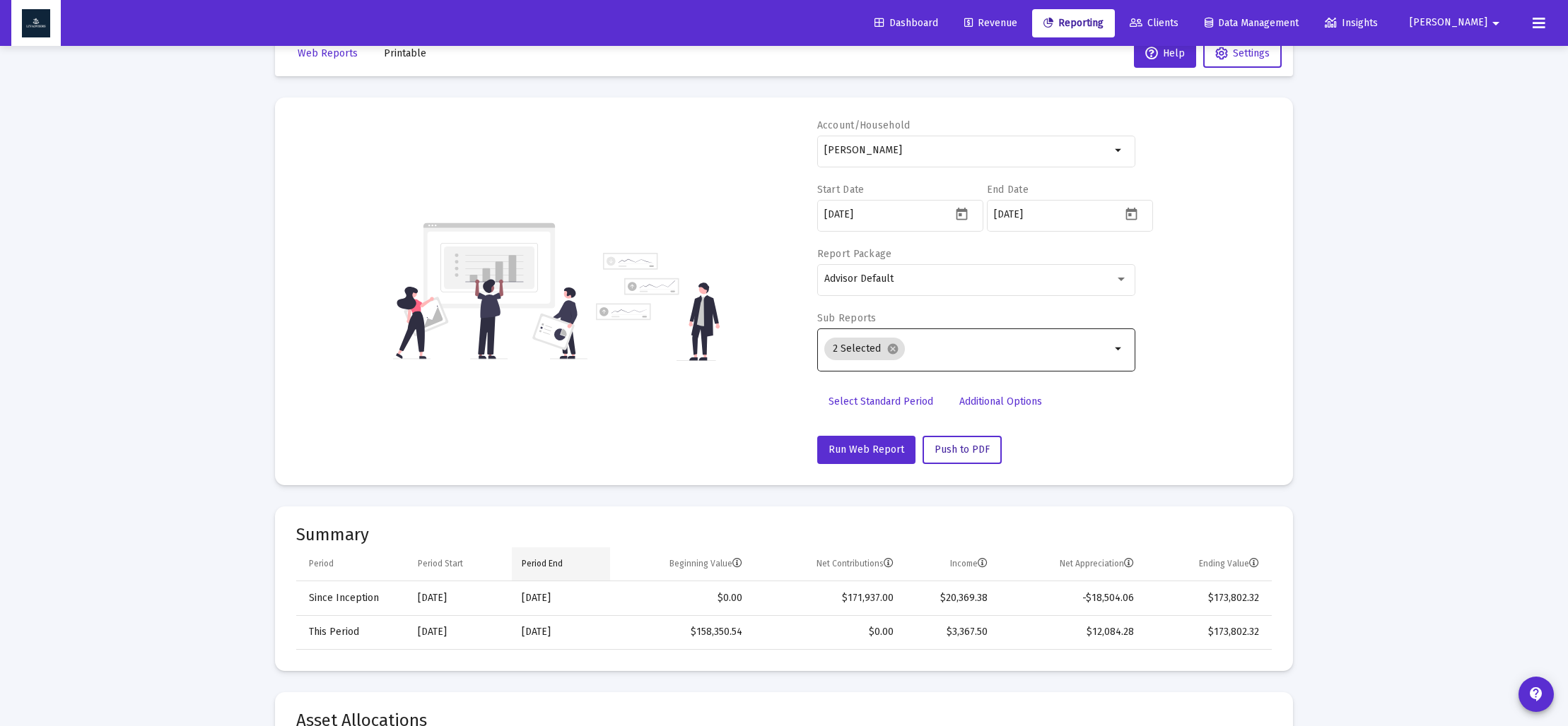
scroll to position [51, 0]
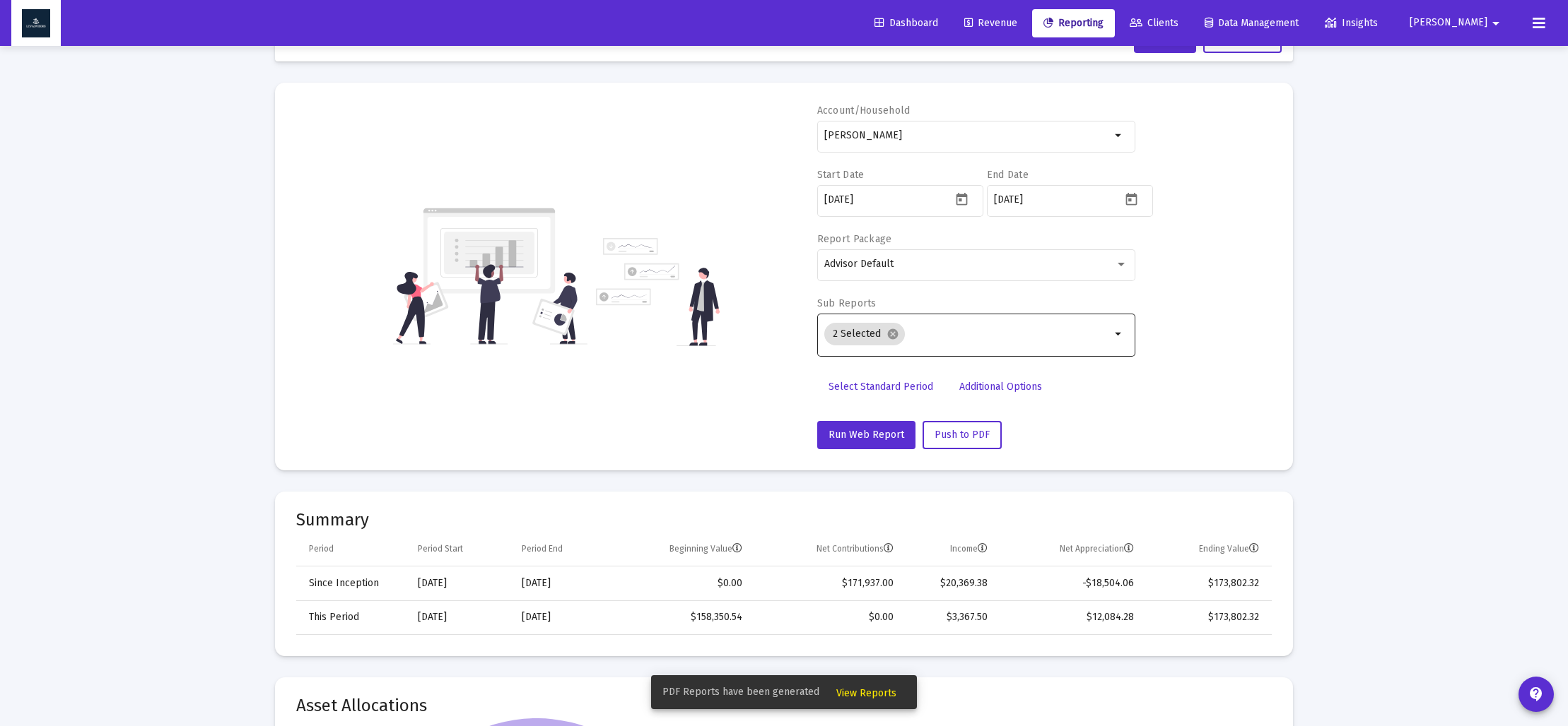
click at [874, 694] on span "View Reports" at bounding box center [866, 693] width 61 height 12
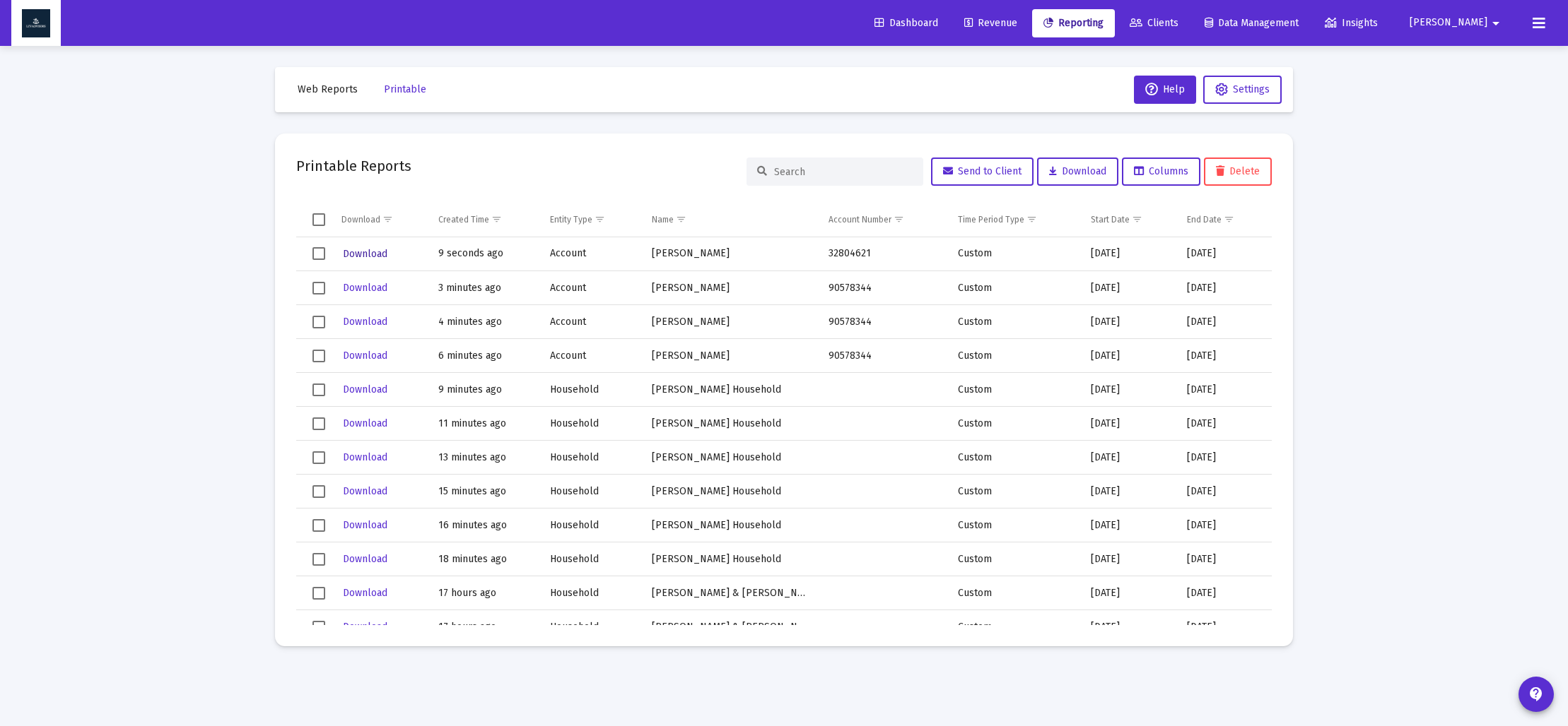
click at [362, 257] on span "Download" at bounding box center [365, 254] width 45 height 12
click at [355, 252] on span "Download" at bounding box center [365, 254] width 45 height 12
drag, startPoint x: 330, startPoint y: 89, endPoint x: 397, endPoint y: 150, distance: 90.6
click at [333, 89] on span "Web Reports" at bounding box center [327, 89] width 61 height 12
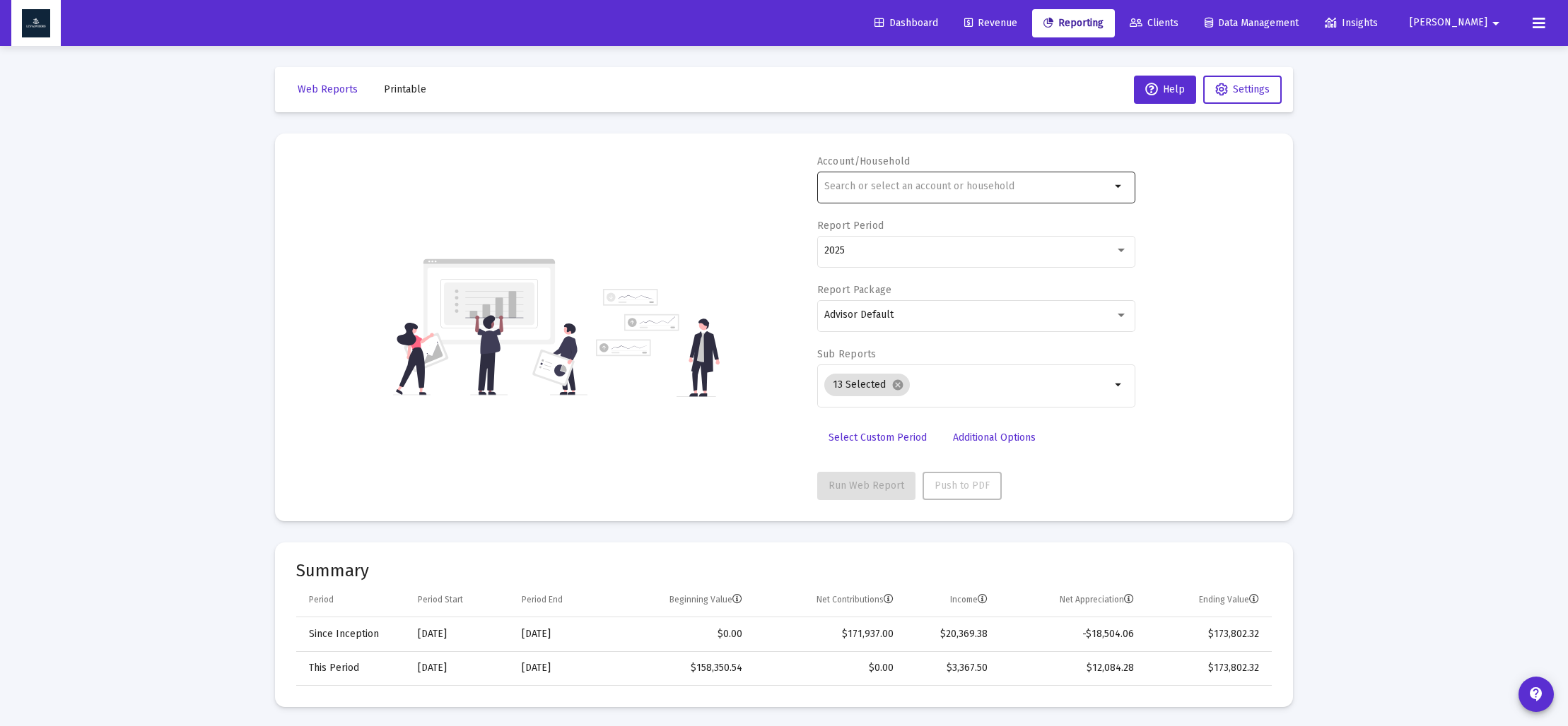
click at [856, 192] on div at bounding box center [968, 185] width 287 height 35
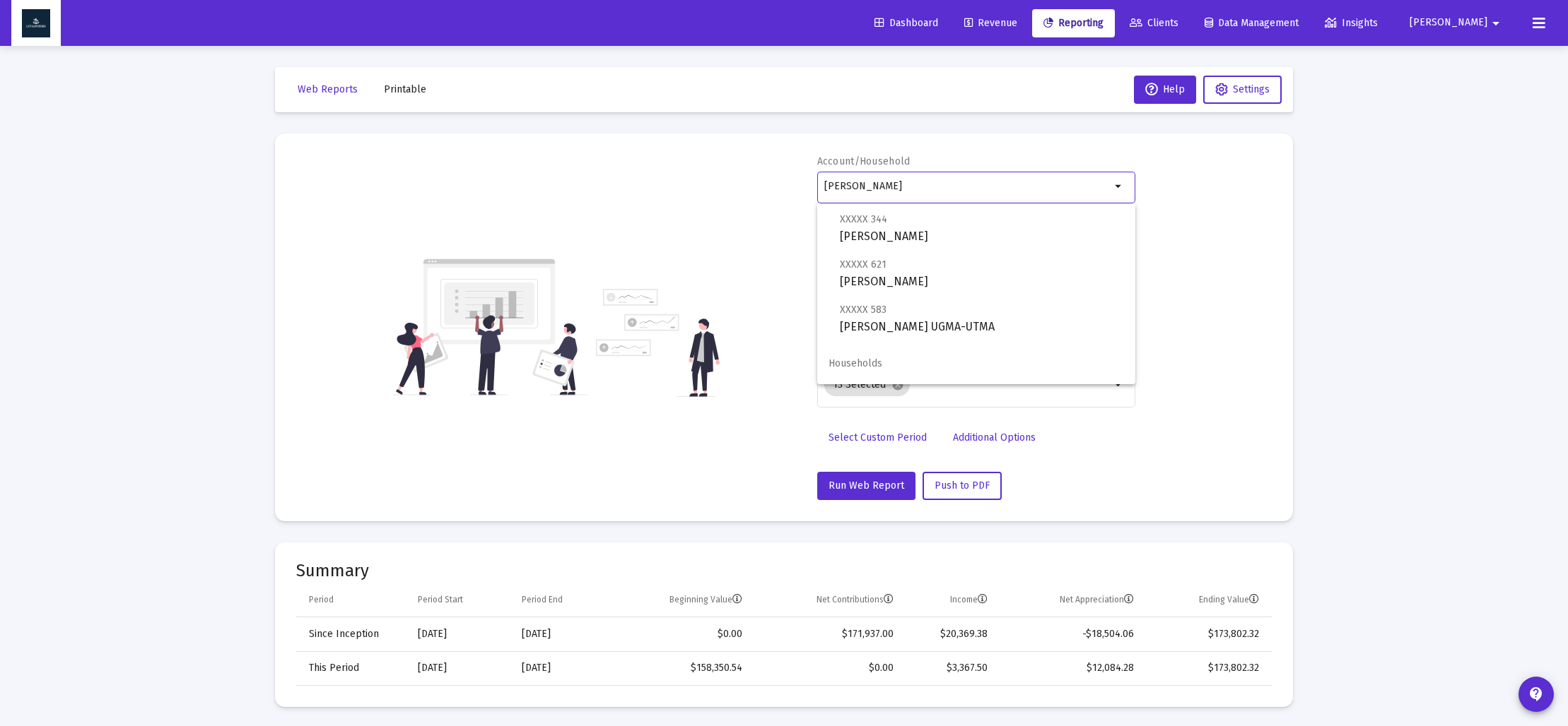
scroll to position [26, 0]
click at [884, 272] on span "XXXXX 621 [PERSON_NAME] Trust" at bounding box center [981, 274] width 284 height 35
type input "[PERSON_NAME]"
click at [863, 432] on span "Select Custom Period" at bounding box center [877, 437] width 98 height 12
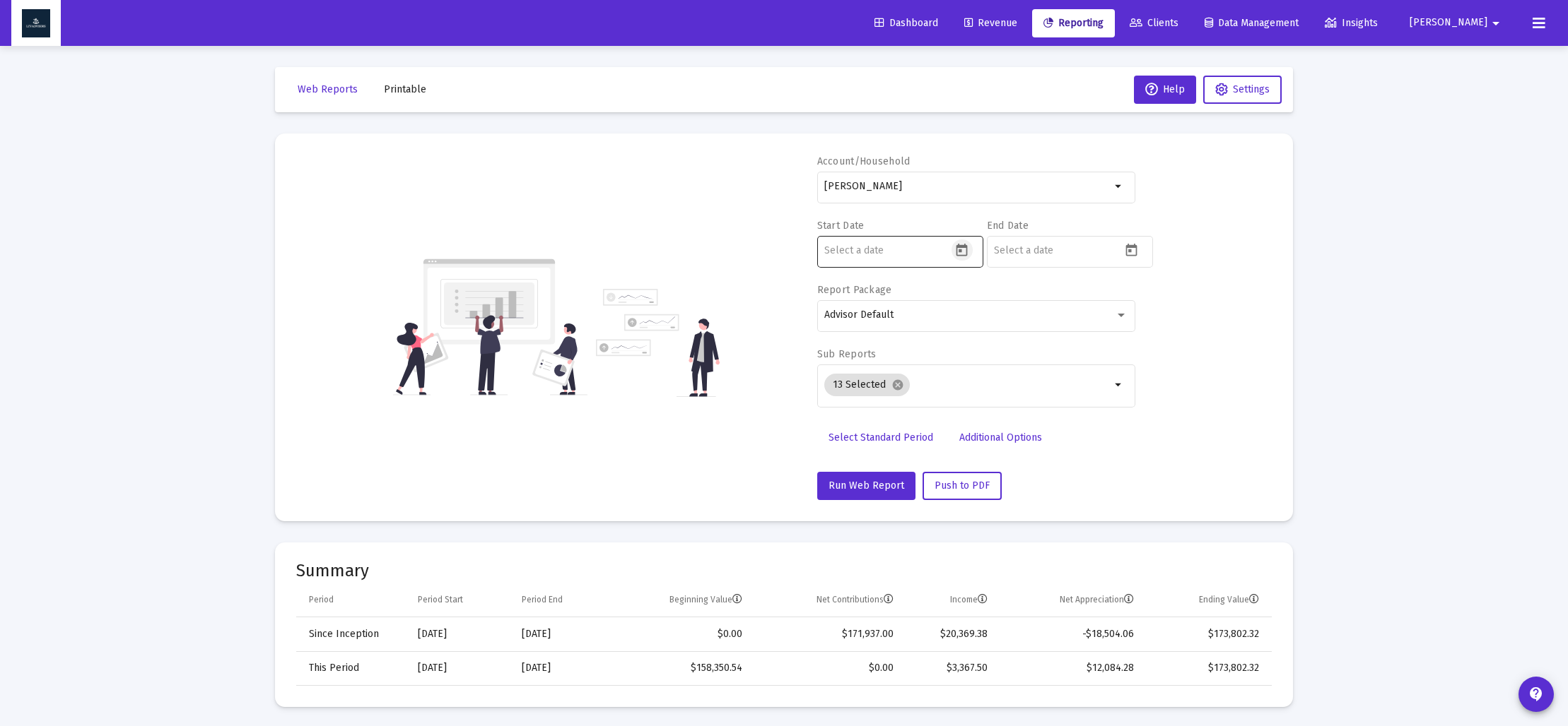
click at [958, 251] on icon "Open calendar" at bounding box center [962, 250] width 11 height 13
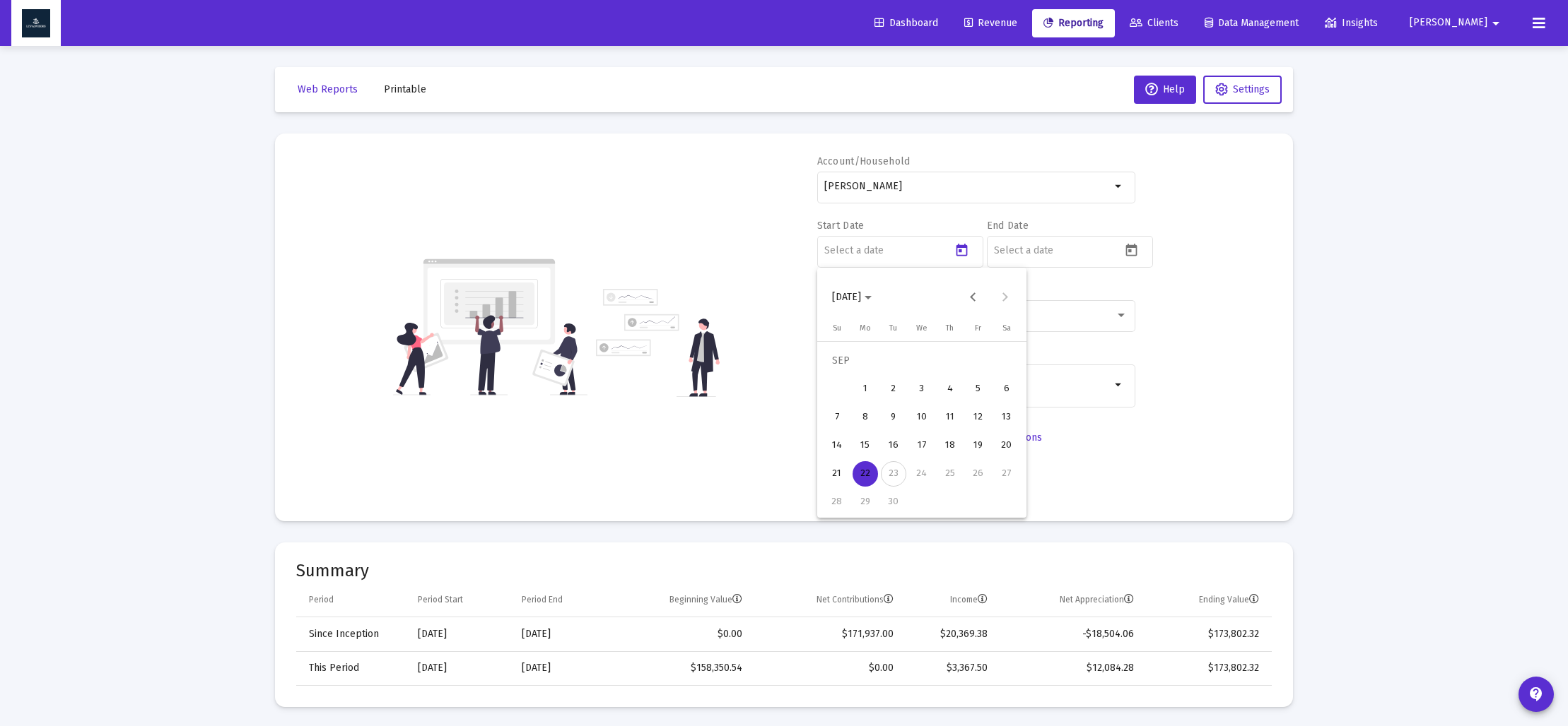
click at [859, 295] on span "[DATE]" at bounding box center [846, 297] width 29 height 12
click at [949, 476] on div "2024" at bounding box center [946, 483] width 45 height 26
click at [854, 429] on div "SEP" at bounding box center [847, 426] width 45 height 26
click at [869, 500] on div "30" at bounding box center [865, 503] width 26 height 26
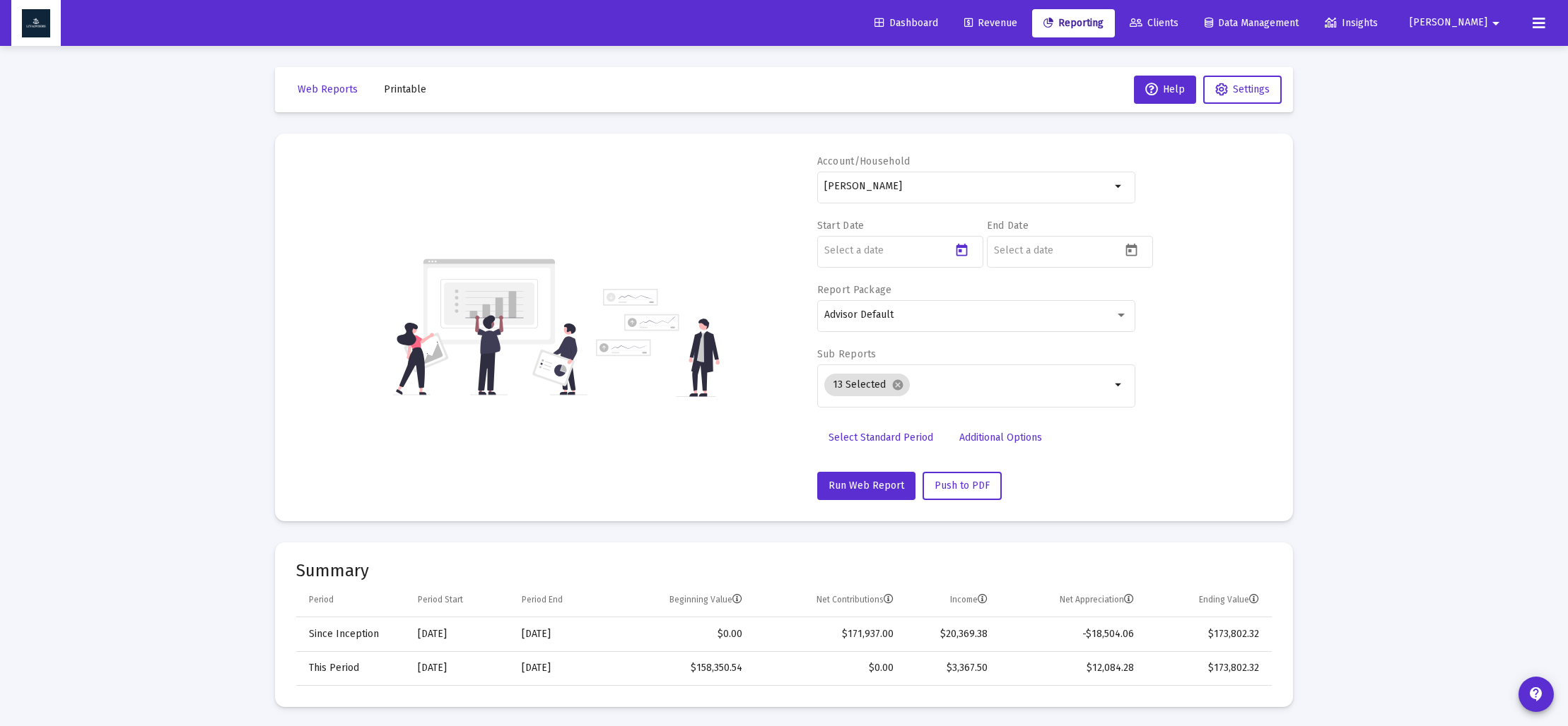
type input "[DATE]"
click at [1130, 253] on icon "Open calendar" at bounding box center [1131, 250] width 15 height 15
drag, startPoint x: 1056, startPoint y: 300, endPoint x: 1058, endPoint y: 308, distance: 8.2
click at [1041, 300] on span "[DATE]" at bounding box center [1021, 297] width 40 height 12
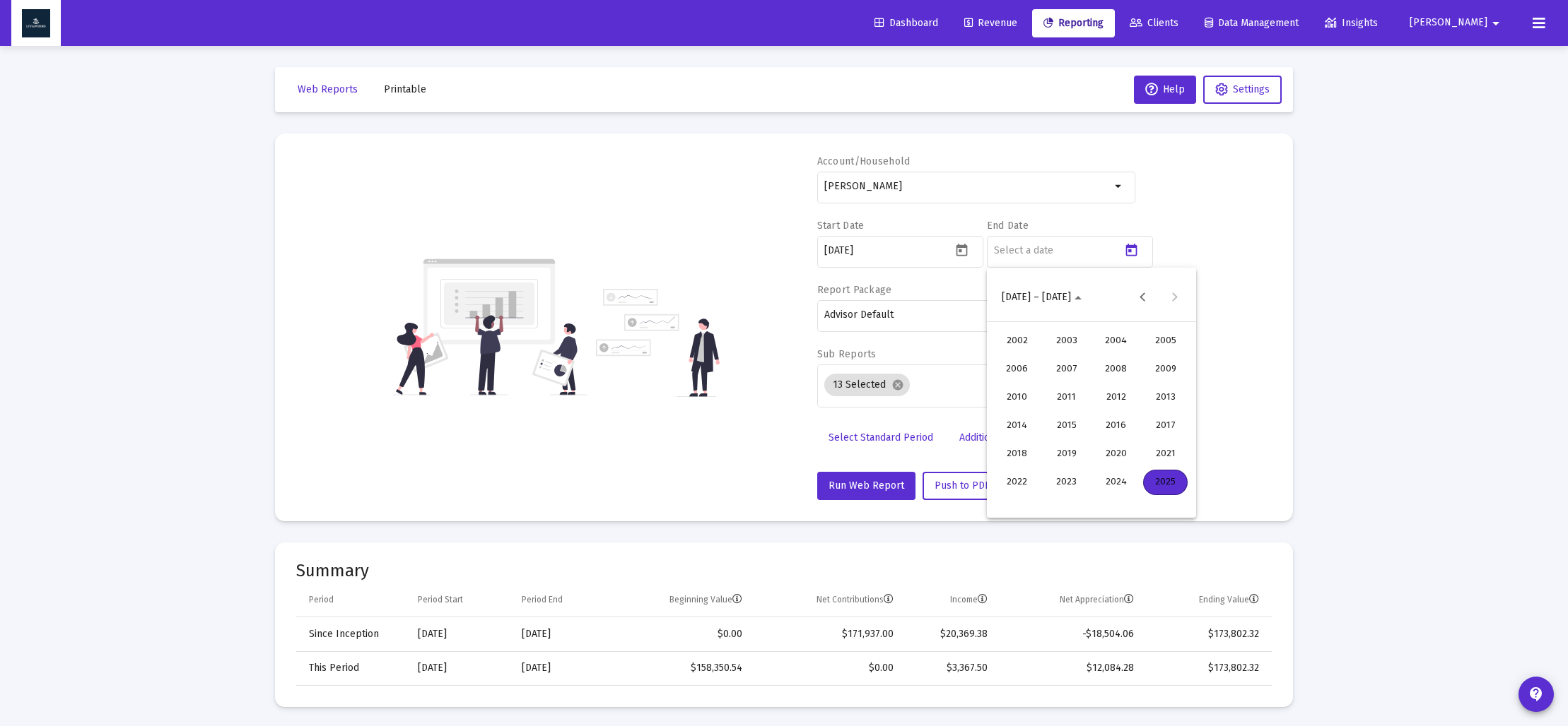
click at [1108, 483] on div "2024" at bounding box center [1115, 483] width 45 height 26
click at [1158, 432] on div "DEC" at bounding box center [1165, 426] width 45 height 26
click at [1068, 505] on div "31" at bounding box center [1064, 503] width 26 height 26
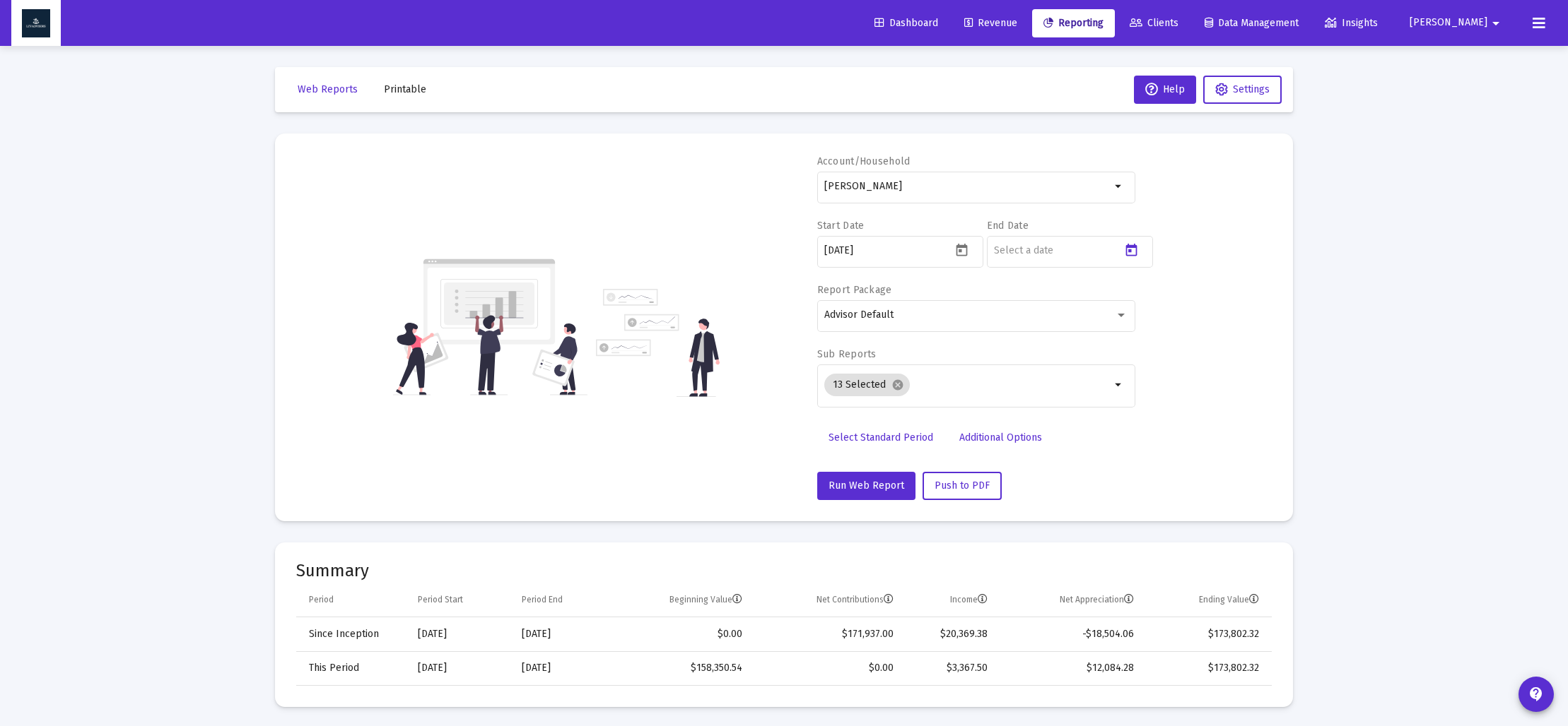
type input "[DATE]"
click at [896, 386] on mat-icon "cancel" at bounding box center [897, 385] width 13 height 13
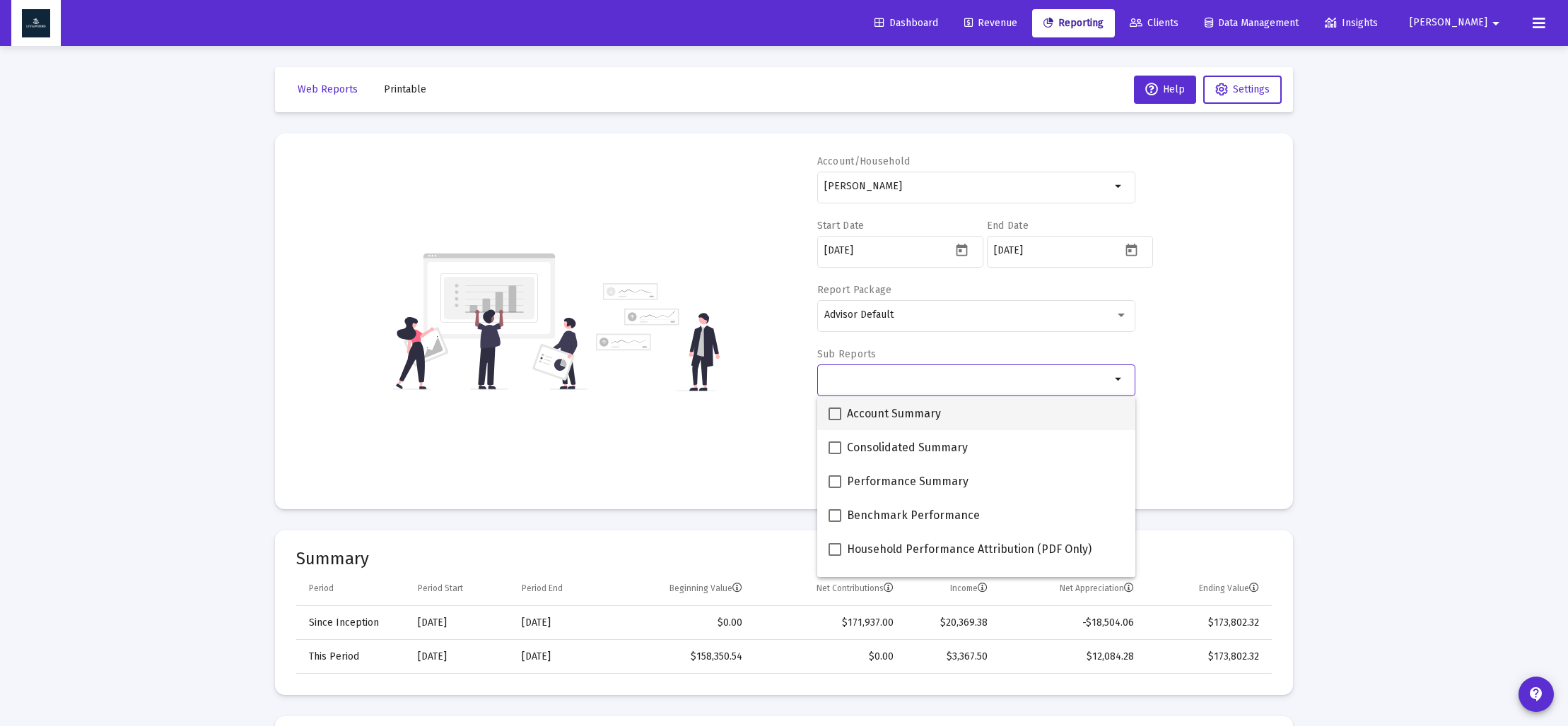
click at [830, 414] on span at bounding box center [835, 414] width 13 height 13
click at [835, 421] on input "Account Summary" at bounding box center [835, 421] width 1 height 1
checkbox input "true"
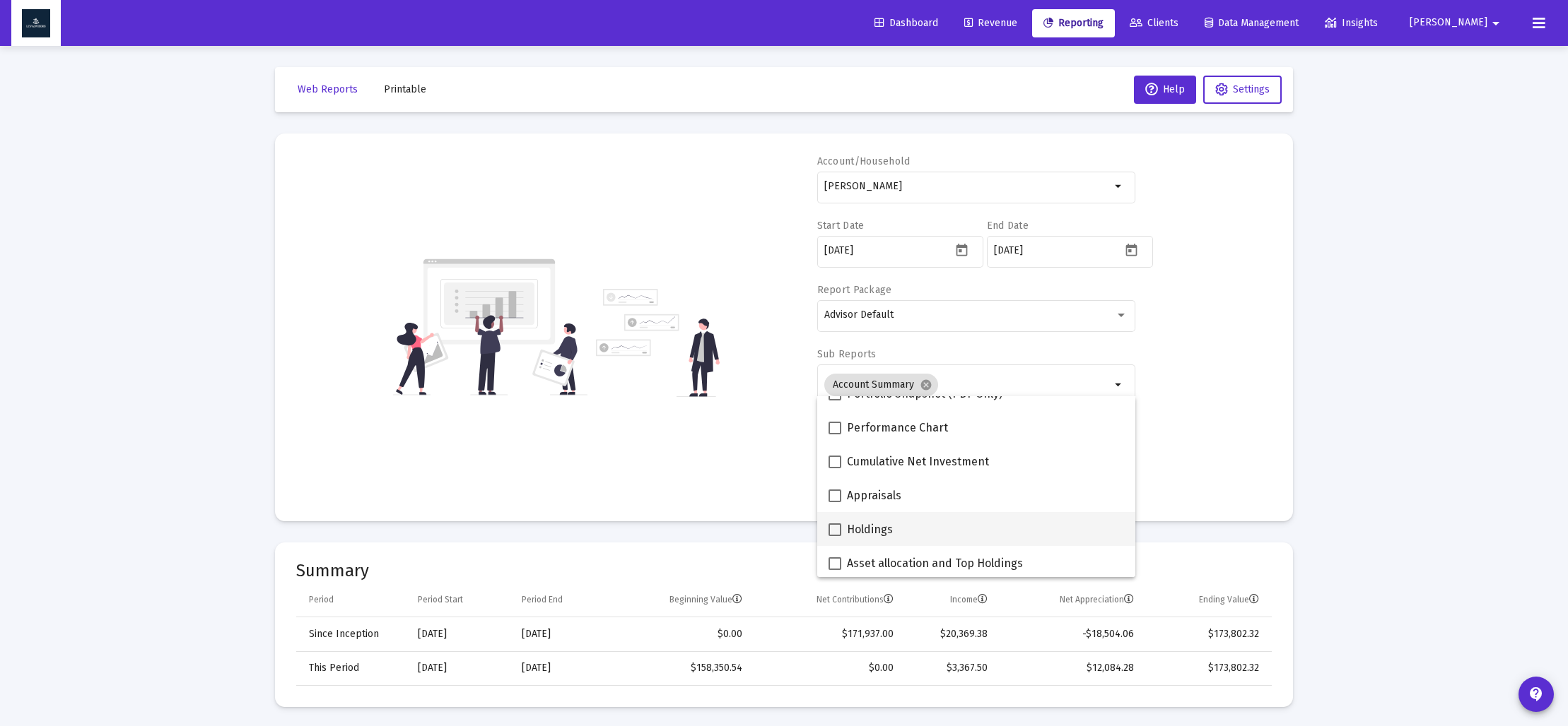
scroll to position [237, 0]
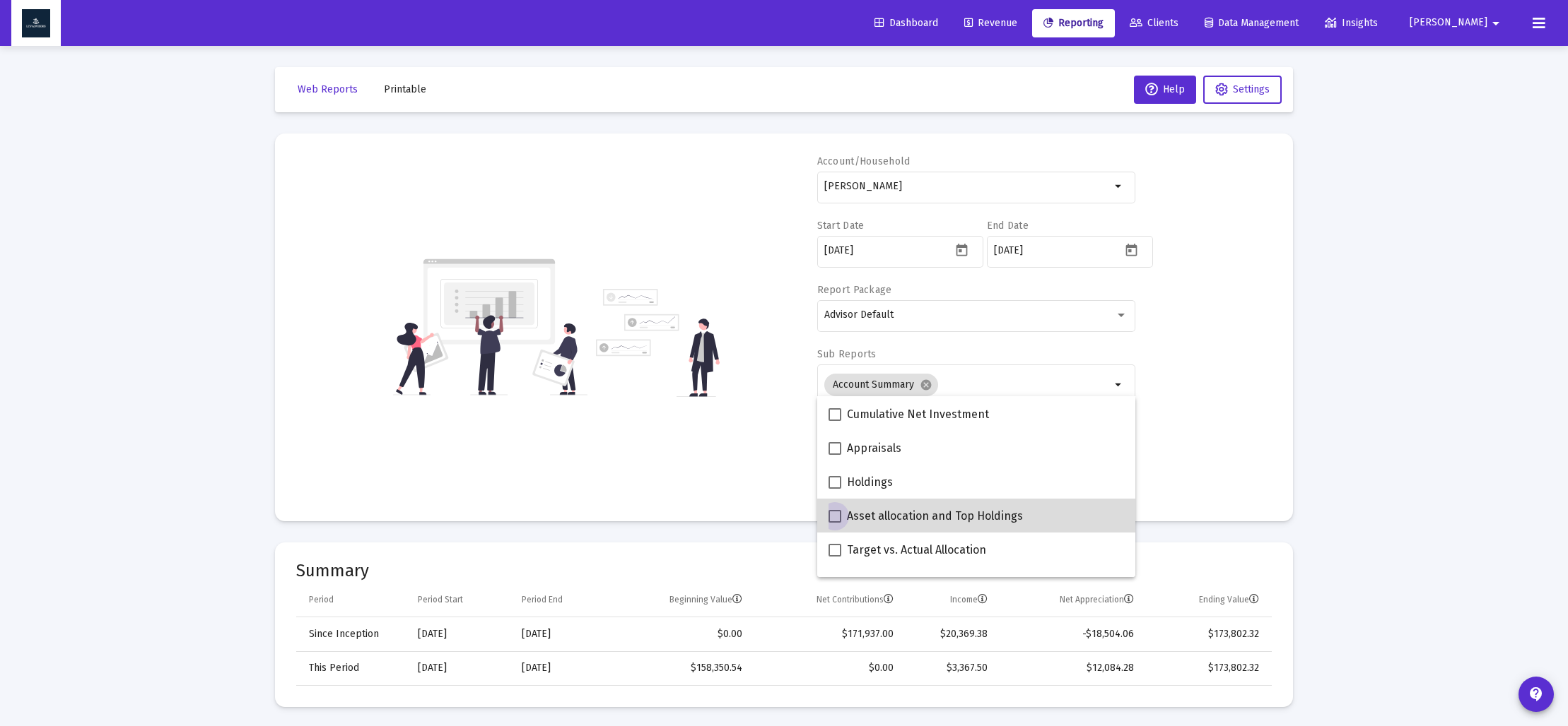
drag, startPoint x: 832, startPoint y: 518, endPoint x: 820, endPoint y: 507, distance: 16.3
click at [832, 518] on span at bounding box center [835, 516] width 13 height 13
click at [835, 523] on input "Asset allocation and Top Holdings" at bounding box center [835, 523] width 1 height 1
checkbox input "true"
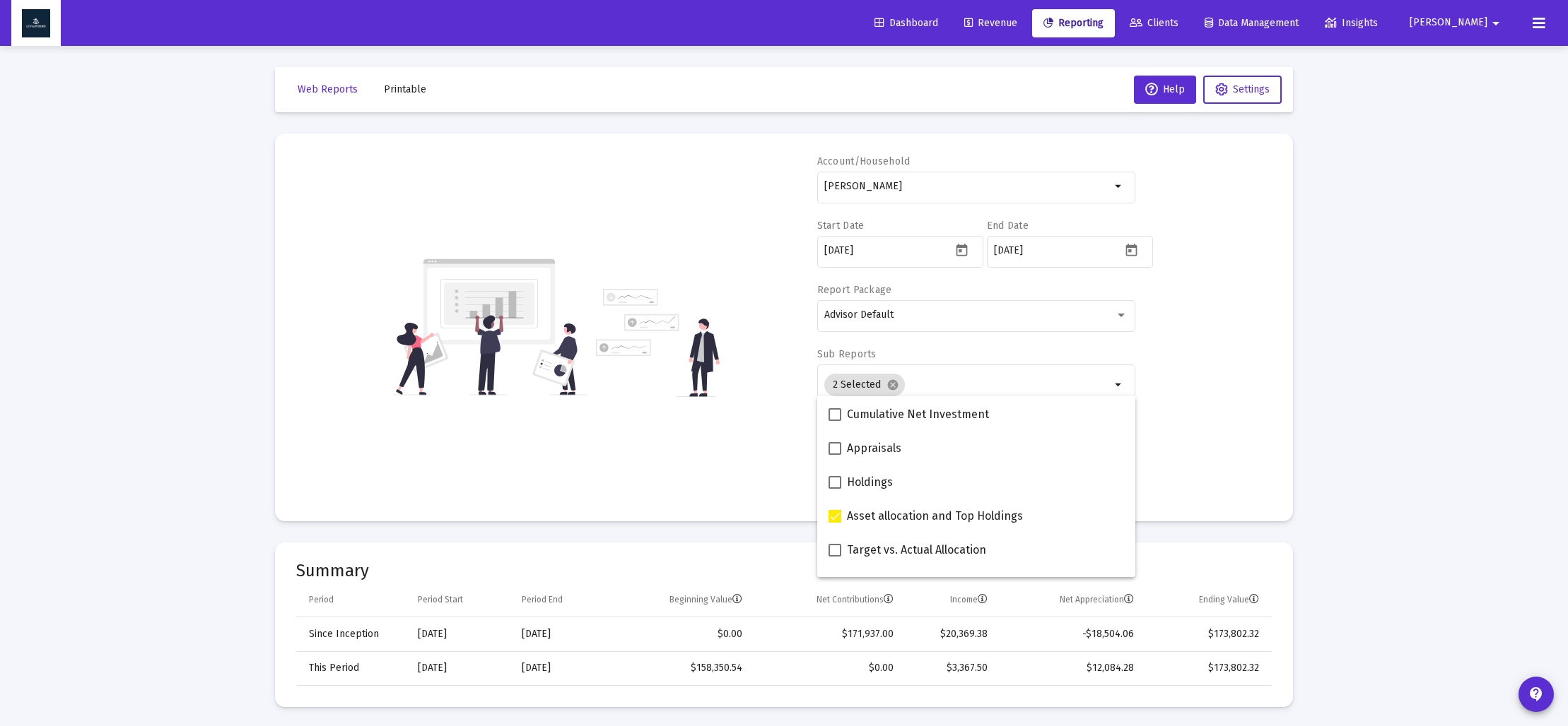
drag, startPoint x: 719, startPoint y: 437, endPoint x: 785, endPoint y: 473, distance: 75.2
click at [720, 437] on div "Account/[PERSON_NAME] Trust arrow_drop_down Start Date [DATE] End Date [DATE] R…" at bounding box center [783, 327] width 976 height 345
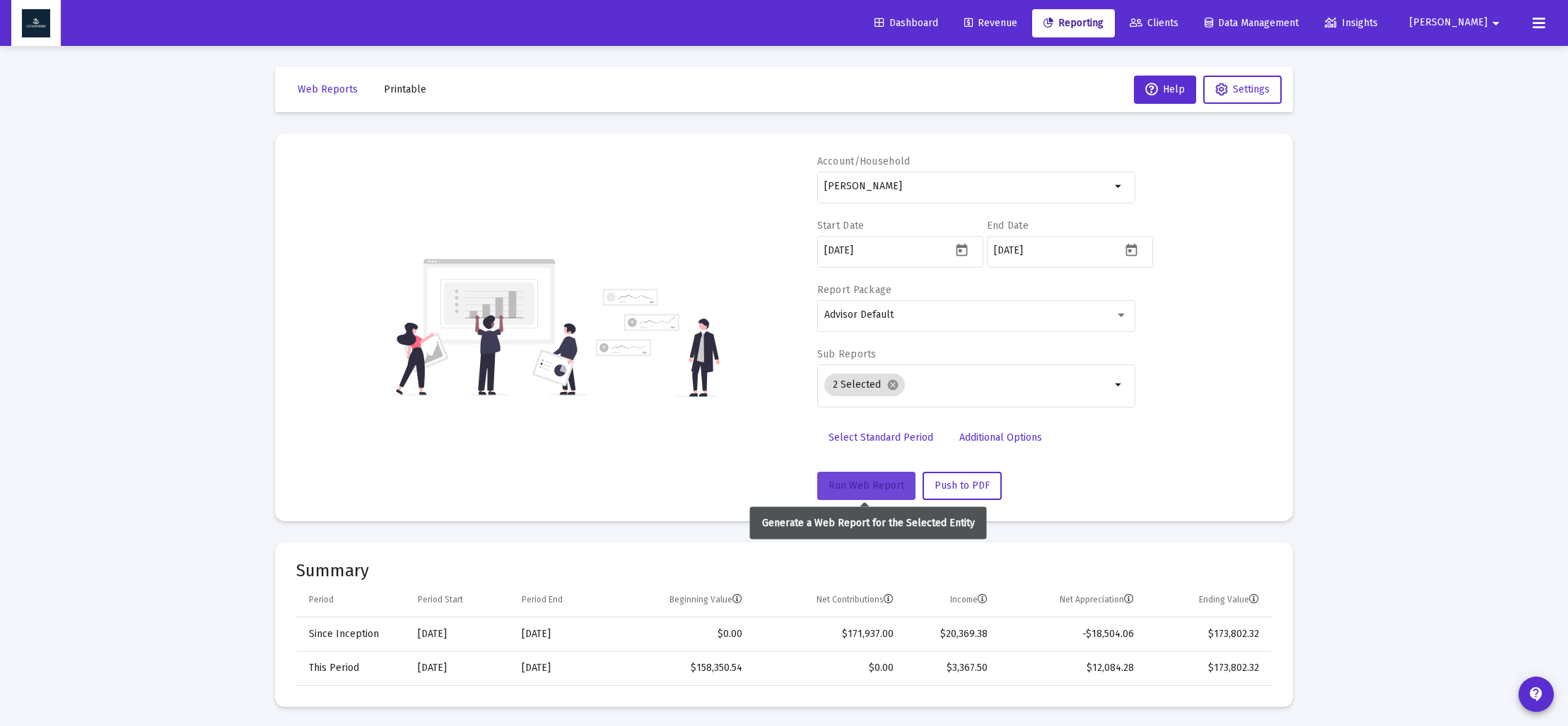
click at [854, 485] on span "Run Web Report" at bounding box center [866, 486] width 75 height 12
click at [977, 485] on span "Push to PDF" at bounding box center [963, 486] width 56 height 12
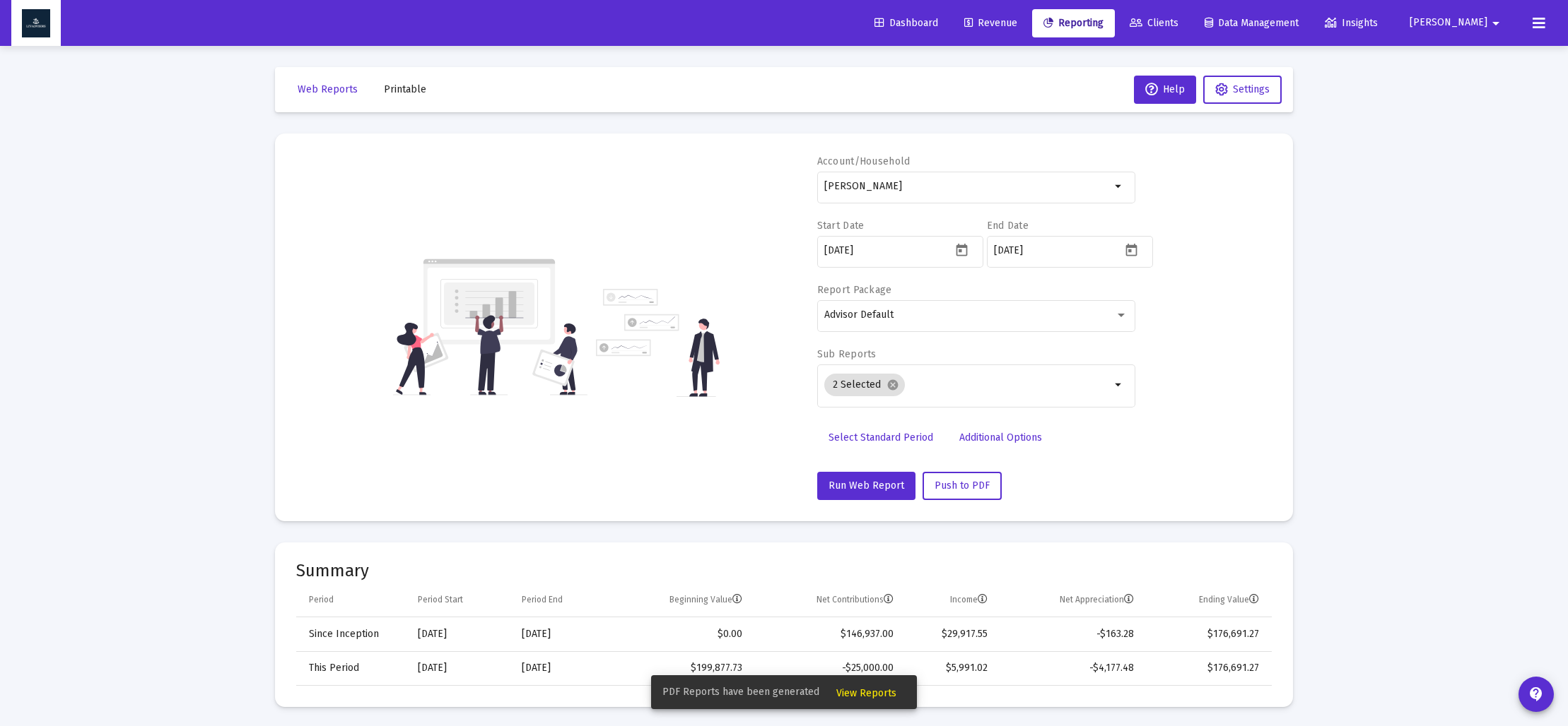
drag, startPoint x: 879, startPoint y: 693, endPoint x: 868, endPoint y: 691, distance: 11.2
click at [878, 692] on span "View Reports" at bounding box center [866, 693] width 61 height 12
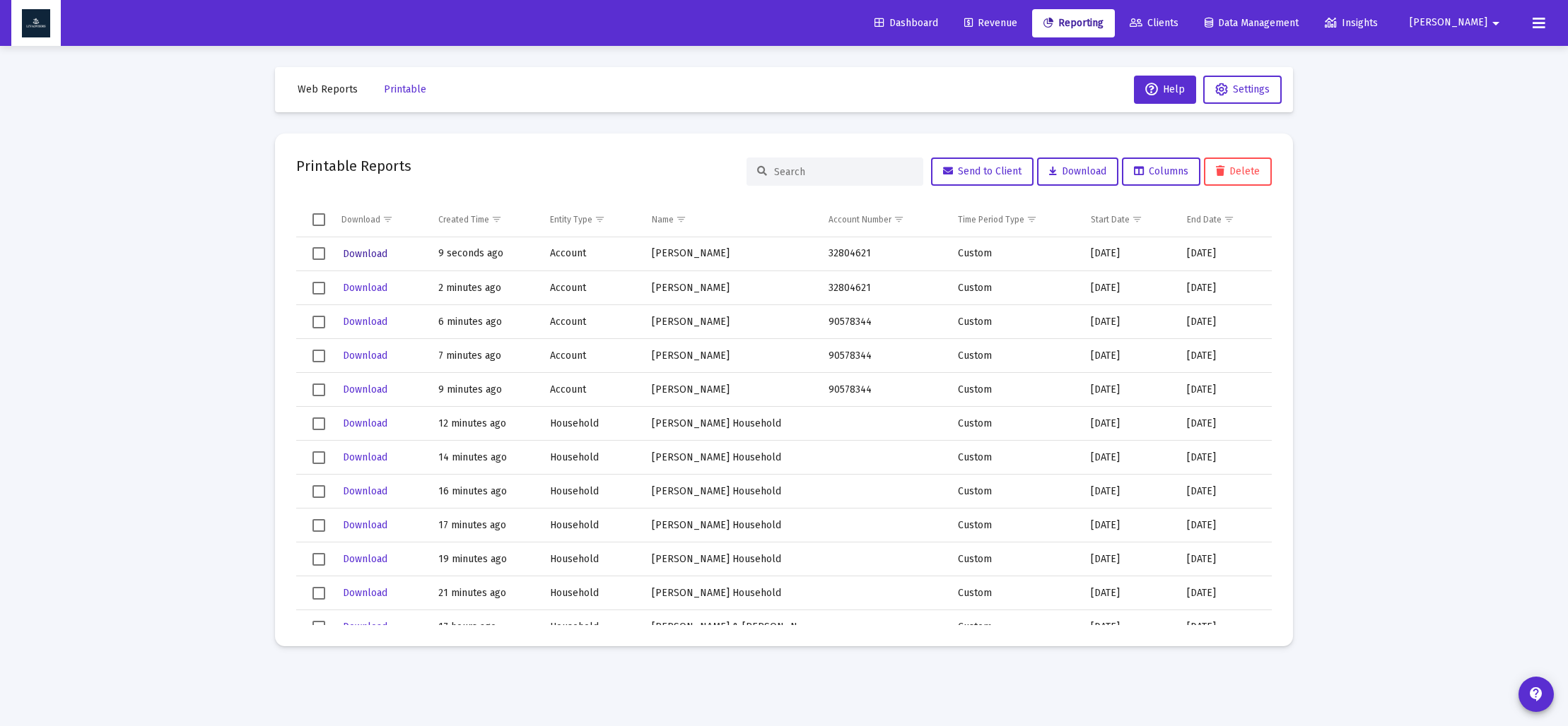
click at [367, 248] on span "Download" at bounding box center [365, 254] width 45 height 12
click at [309, 91] on span "Web Reports" at bounding box center [327, 89] width 61 height 12
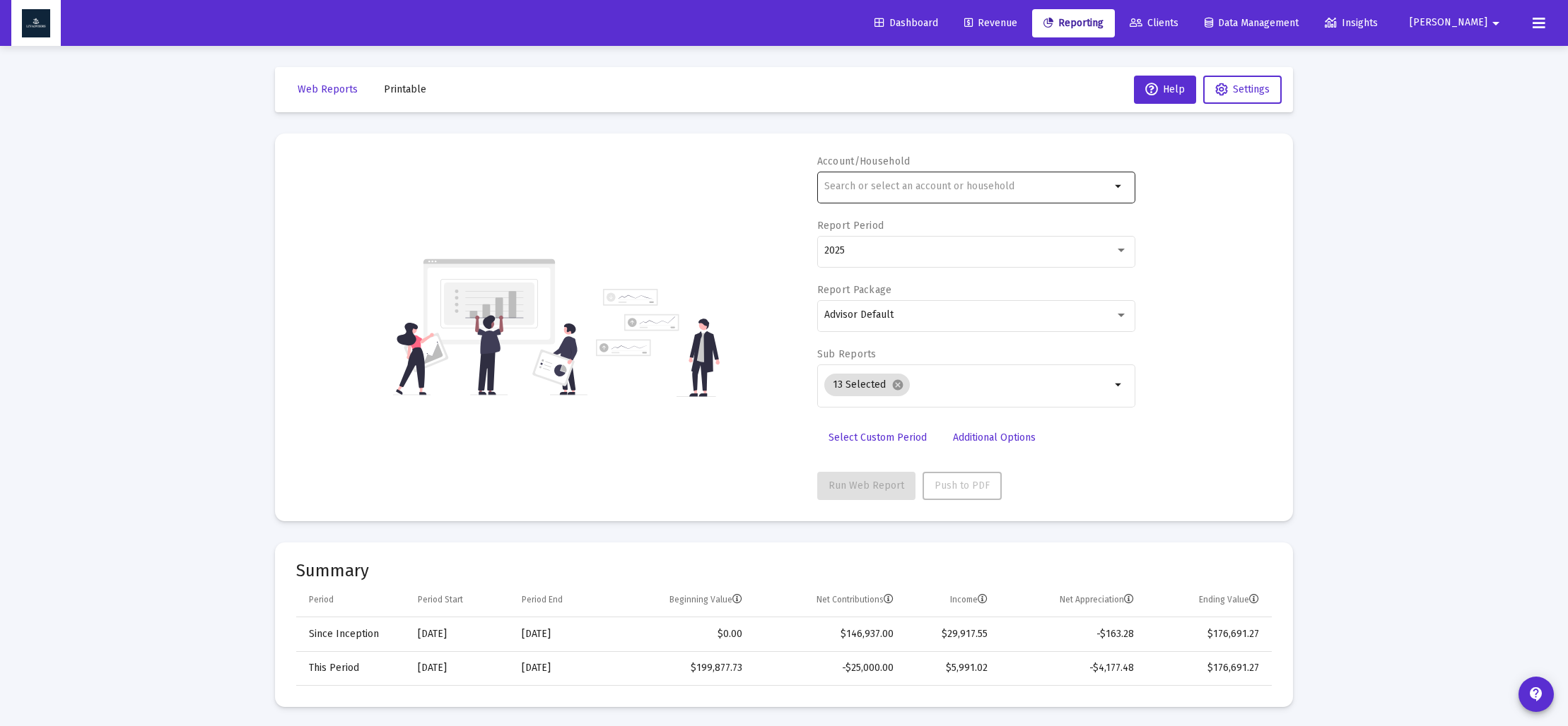
click at [839, 187] on input "text" at bounding box center [968, 185] width 287 height 11
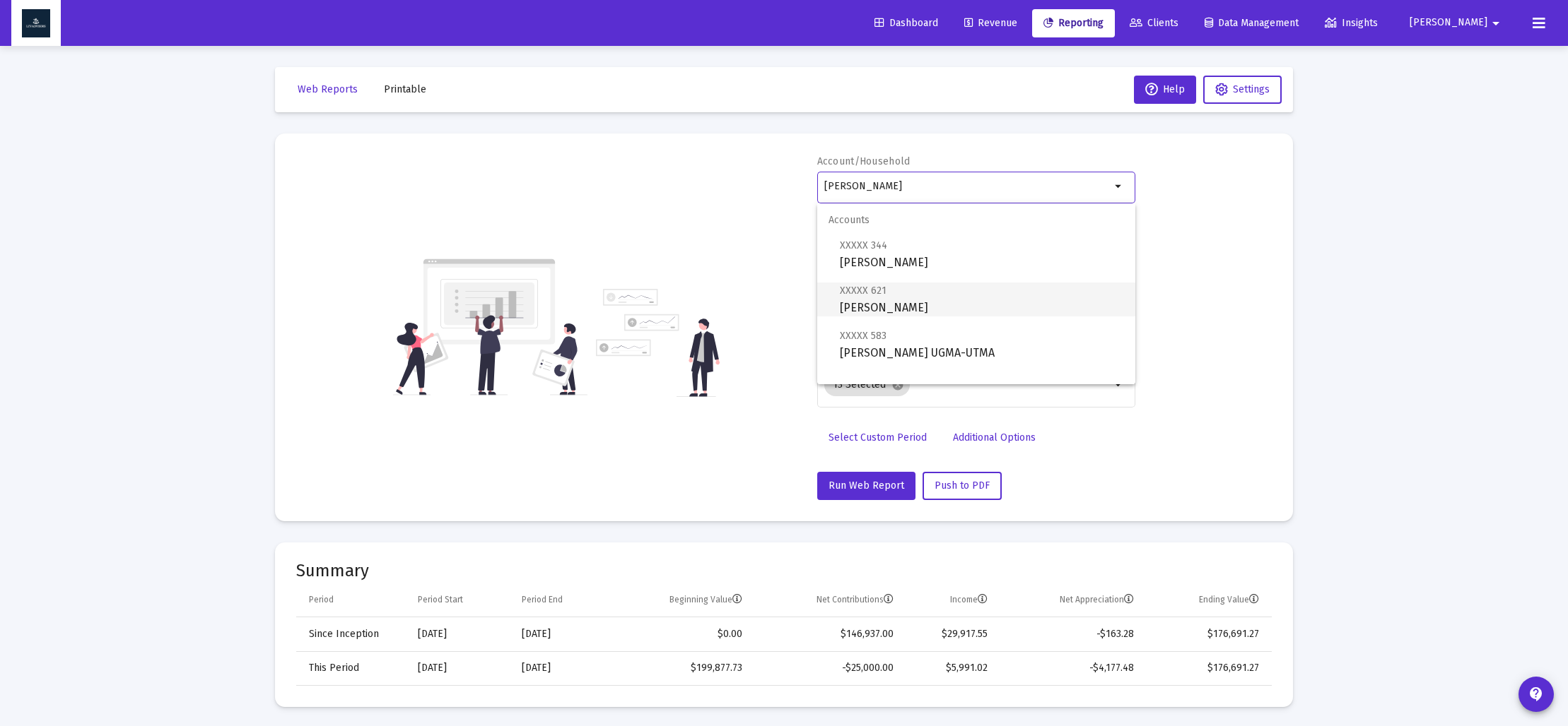
click at [897, 307] on span "XXXXX 621 [PERSON_NAME] Trust" at bounding box center [981, 299] width 284 height 35
type input "[PERSON_NAME]"
click at [869, 433] on span "Select Custom Period" at bounding box center [877, 437] width 98 height 12
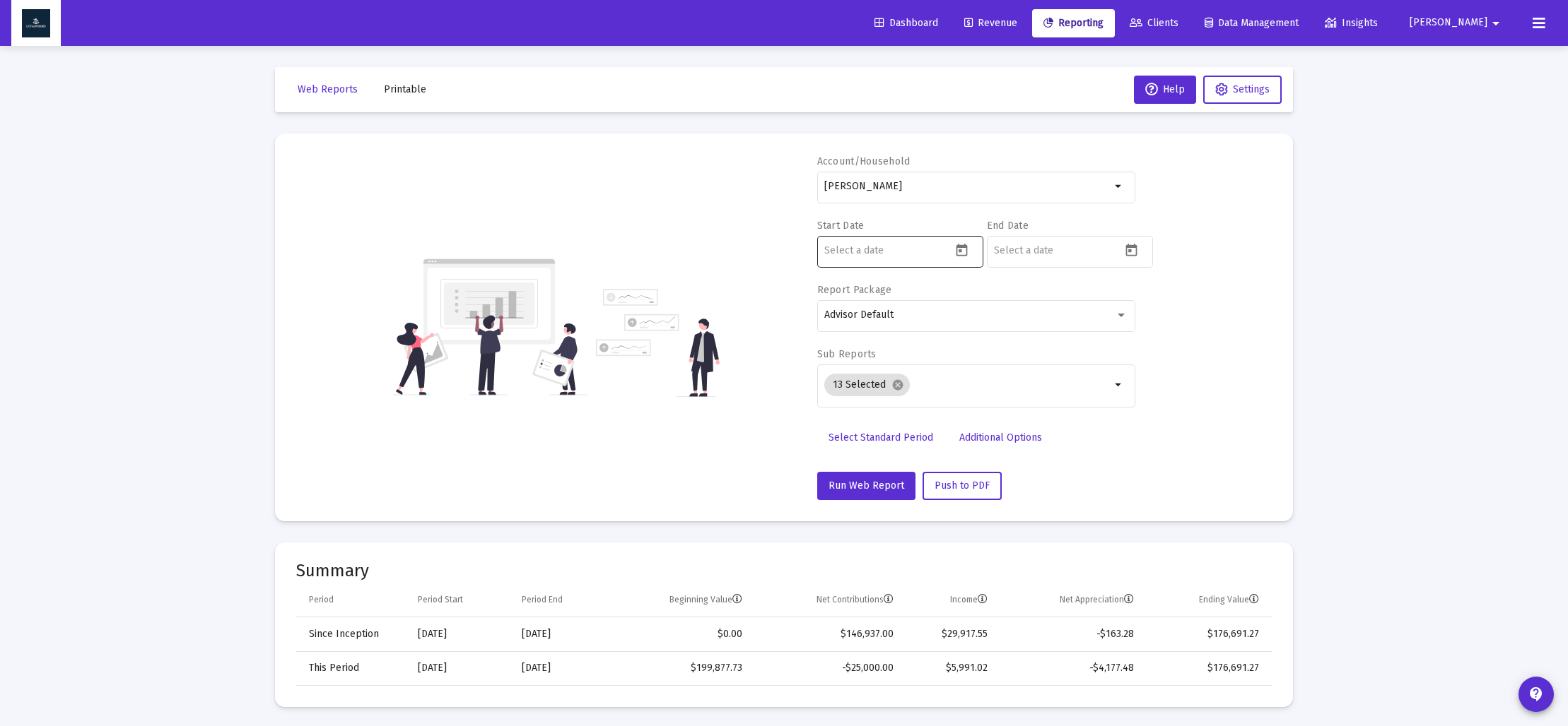
click at [962, 251] on icon "Open calendar" at bounding box center [962, 250] width 11 height 13
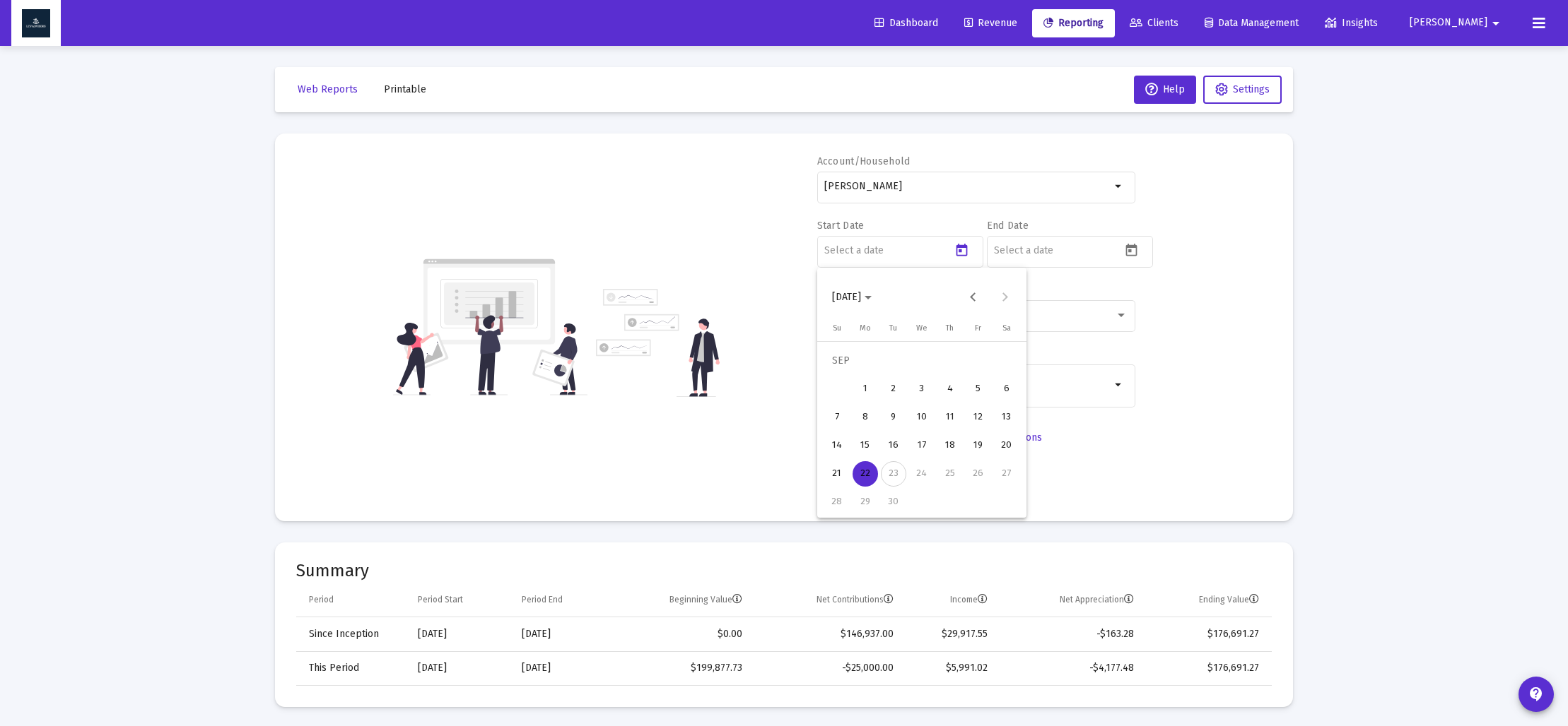
click at [871, 297] on icon "Choose month and year" at bounding box center [867, 298] width 7 height 4
click at [989, 472] on div "2025" at bounding box center [995, 483] width 45 height 26
click at [943, 370] on div "MAR" at bounding box center [946, 370] width 45 height 26
drag, startPoint x: 869, startPoint y: 498, endPoint x: 989, endPoint y: 346, distance: 193.7
click at [871, 493] on div "31" at bounding box center [865, 503] width 26 height 26
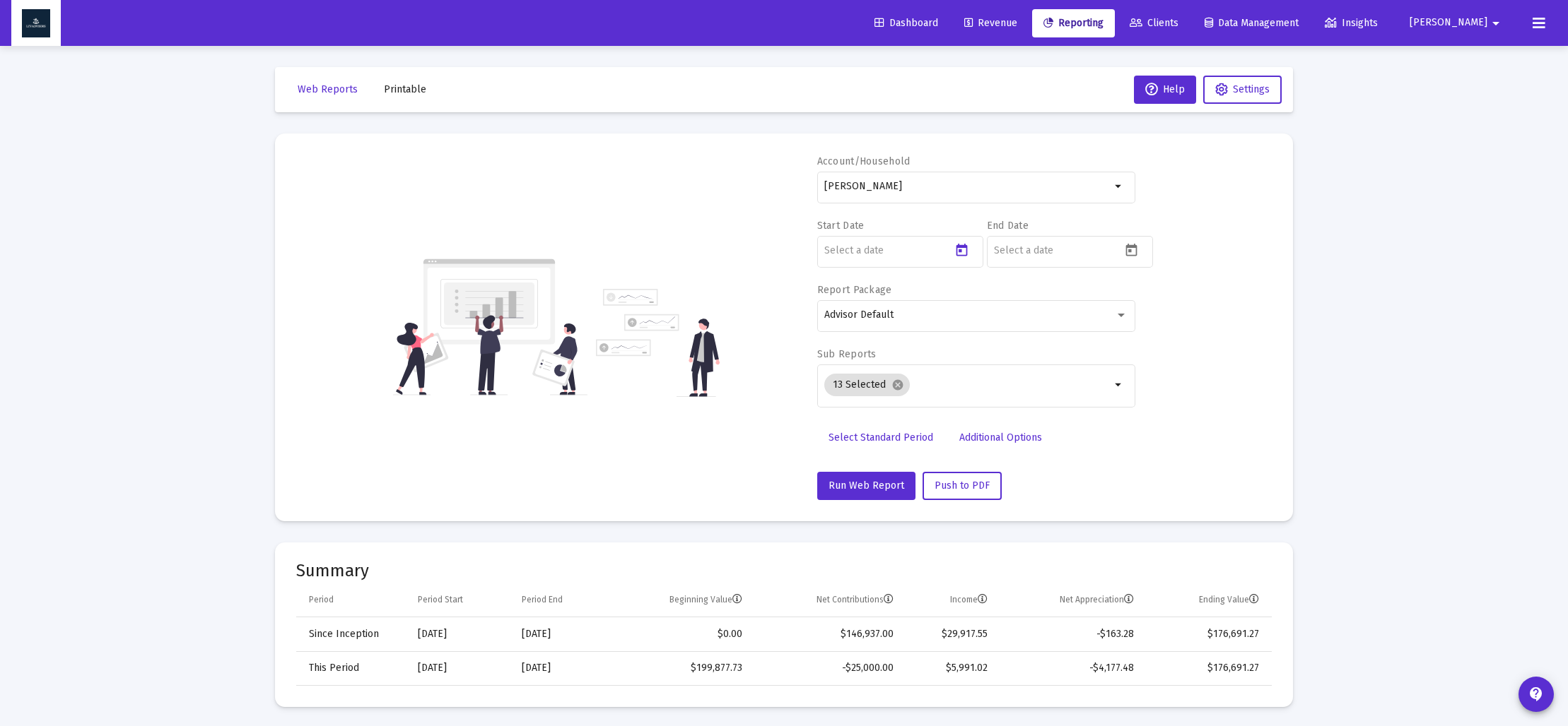
type input "[DATE]"
click at [1128, 248] on icon "Open calendar" at bounding box center [1131, 250] width 15 height 15
drag, startPoint x: 1056, startPoint y: 295, endPoint x: 1072, endPoint y: 309, distance: 21.3
click at [1041, 296] on span "[DATE]" at bounding box center [1021, 297] width 40 height 12
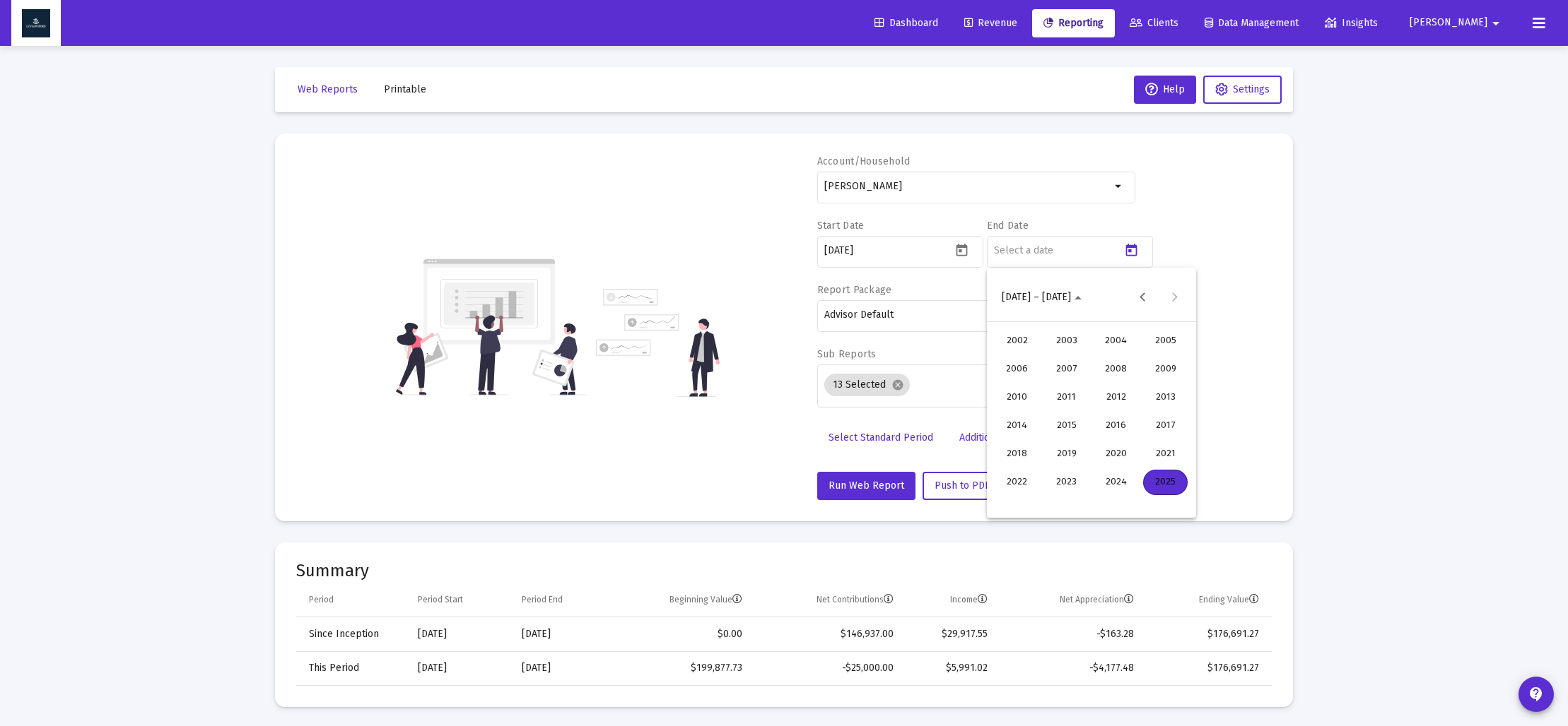
click at [1172, 488] on div "2025" at bounding box center [1165, 483] width 45 height 26
click at [1075, 393] on div "JUN" at bounding box center [1066, 398] width 45 height 26
click at [1038, 497] on div "30" at bounding box center [1035, 503] width 26 height 26
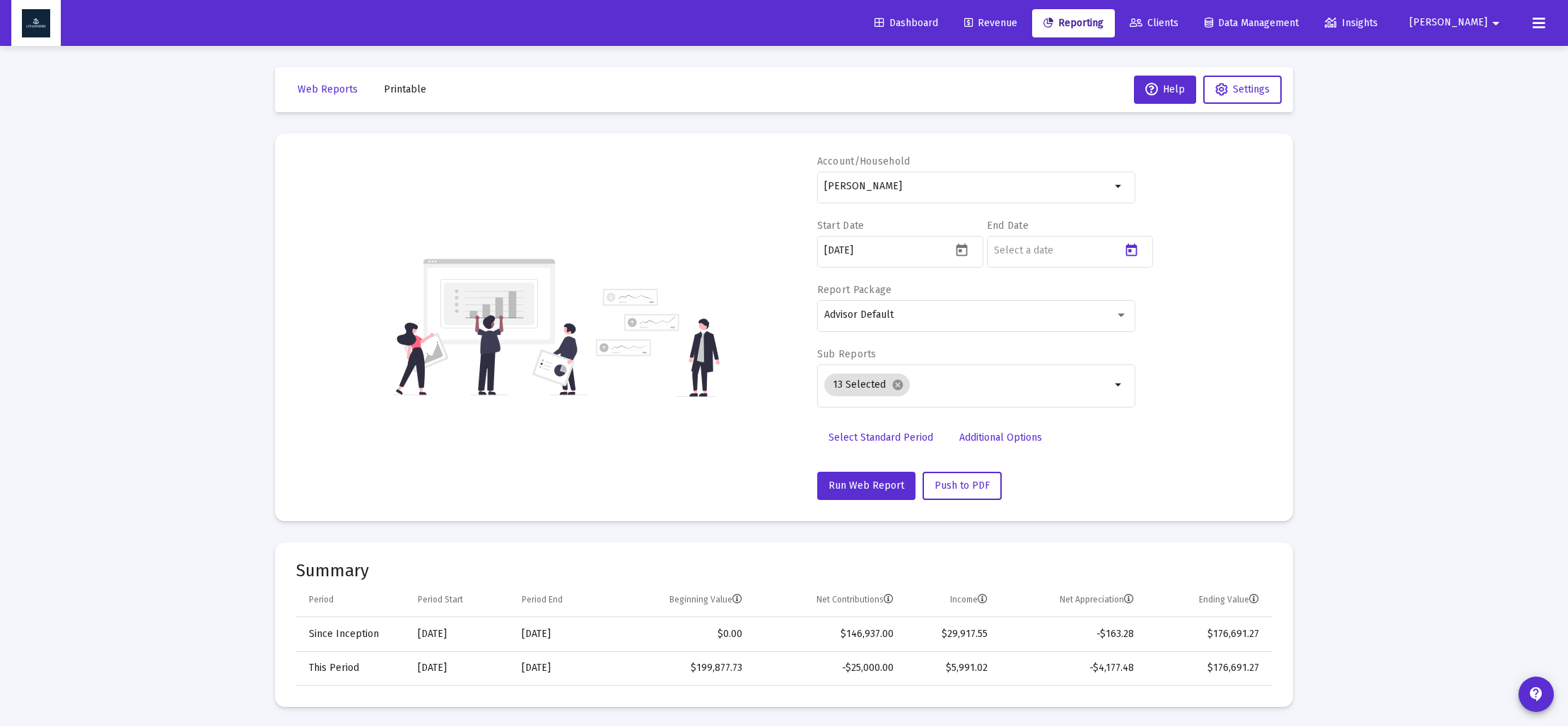
type input "[DATE]"
click at [896, 386] on mat-icon "cancel" at bounding box center [897, 385] width 13 height 13
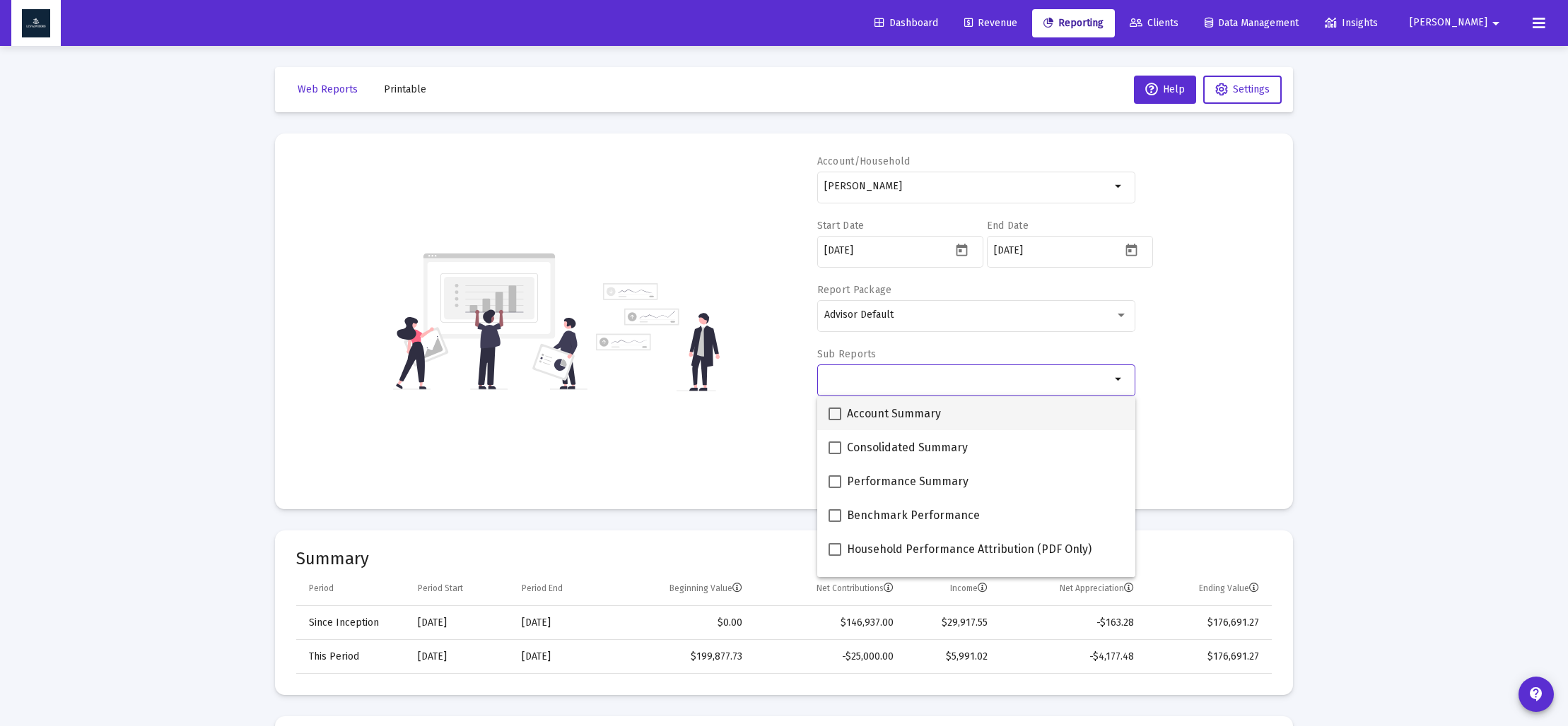
click at [834, 408] on span at bounding box center [835, 414] width 13 height 13
click at [835, 421] on input "Account Summary" at bounding box center [835, 421] width 1 height 1
checkbox input "true"
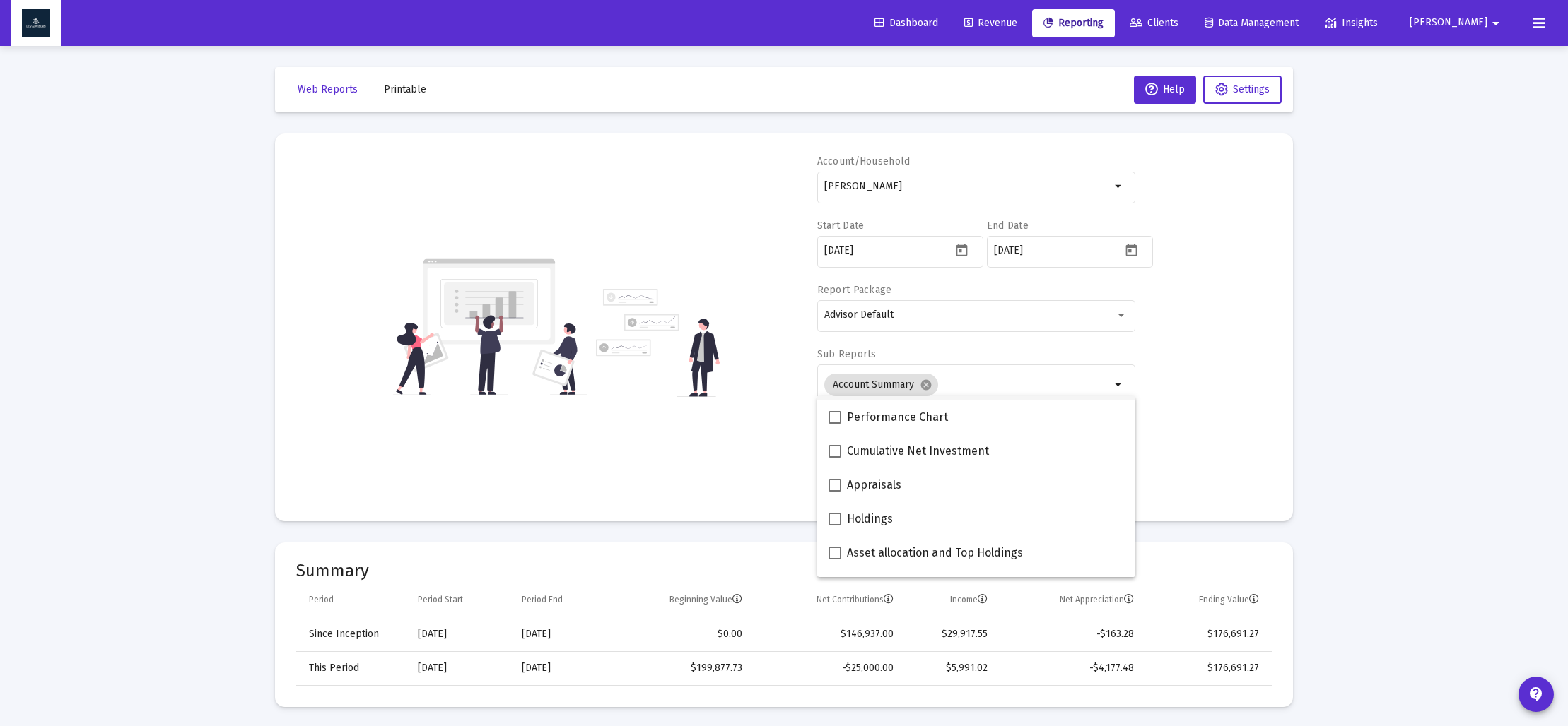
scroll to position [198, 0]
drag, startPoint x: 834, startPoint y: 554, endPoint x: 805, endPoint y: 527, distance: 39.6
click at [834, 553] on span at bounding box center [835, 554] width 13 height 13
click at [835, 561] on input "Asset allocation and Top Holdings" at bounding box center [835, 561] width 1 height 1
checkbox input "true"
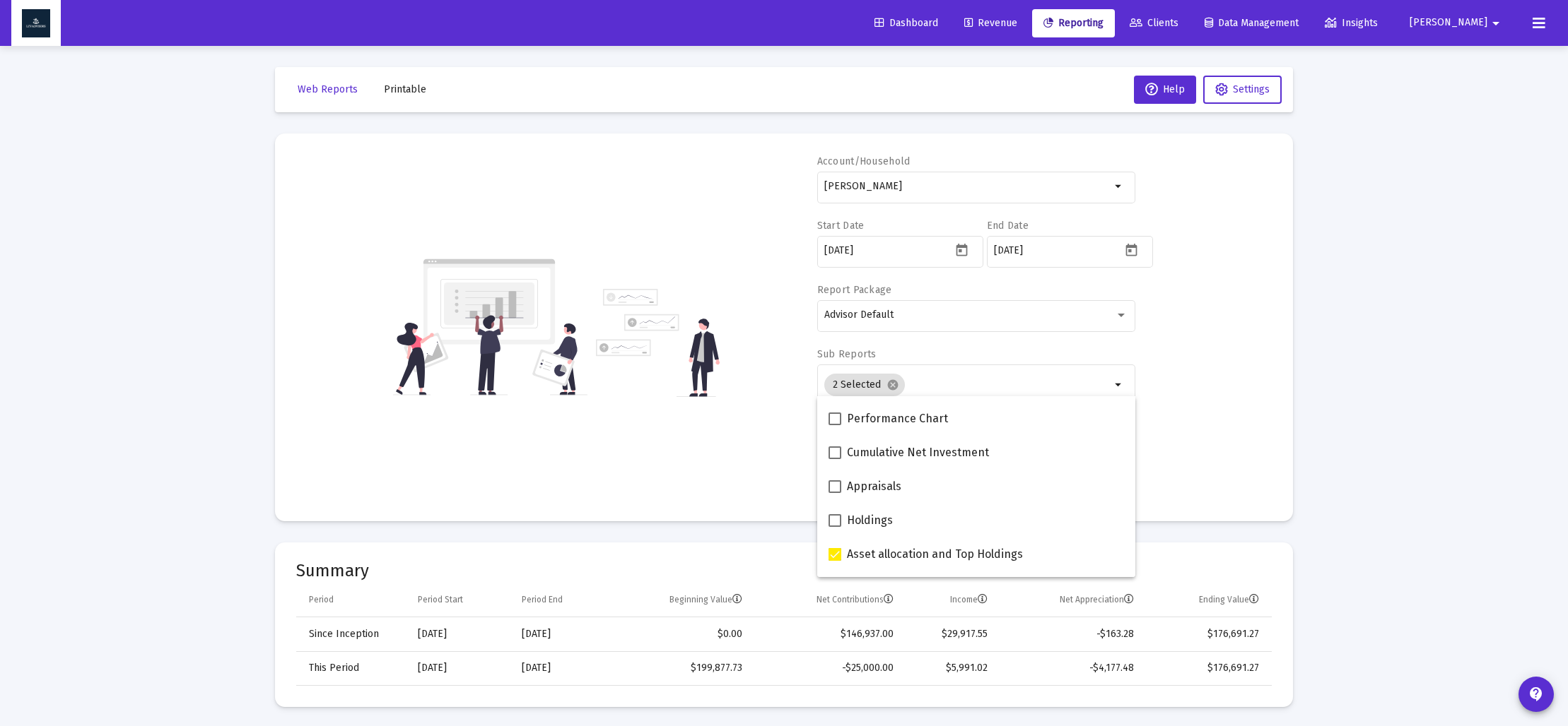
drag, startPoint x: 712, startPoint y: 461, endPoint x: 746, endPoint y: 474, distance: 36.4
click at [714, 462] on div "Account/[PERSON_NAME] Trust arrow_drop_down Start Date [DATE] End Date [DATE] R…" at bounding box center [783, 327] width 976 height 345
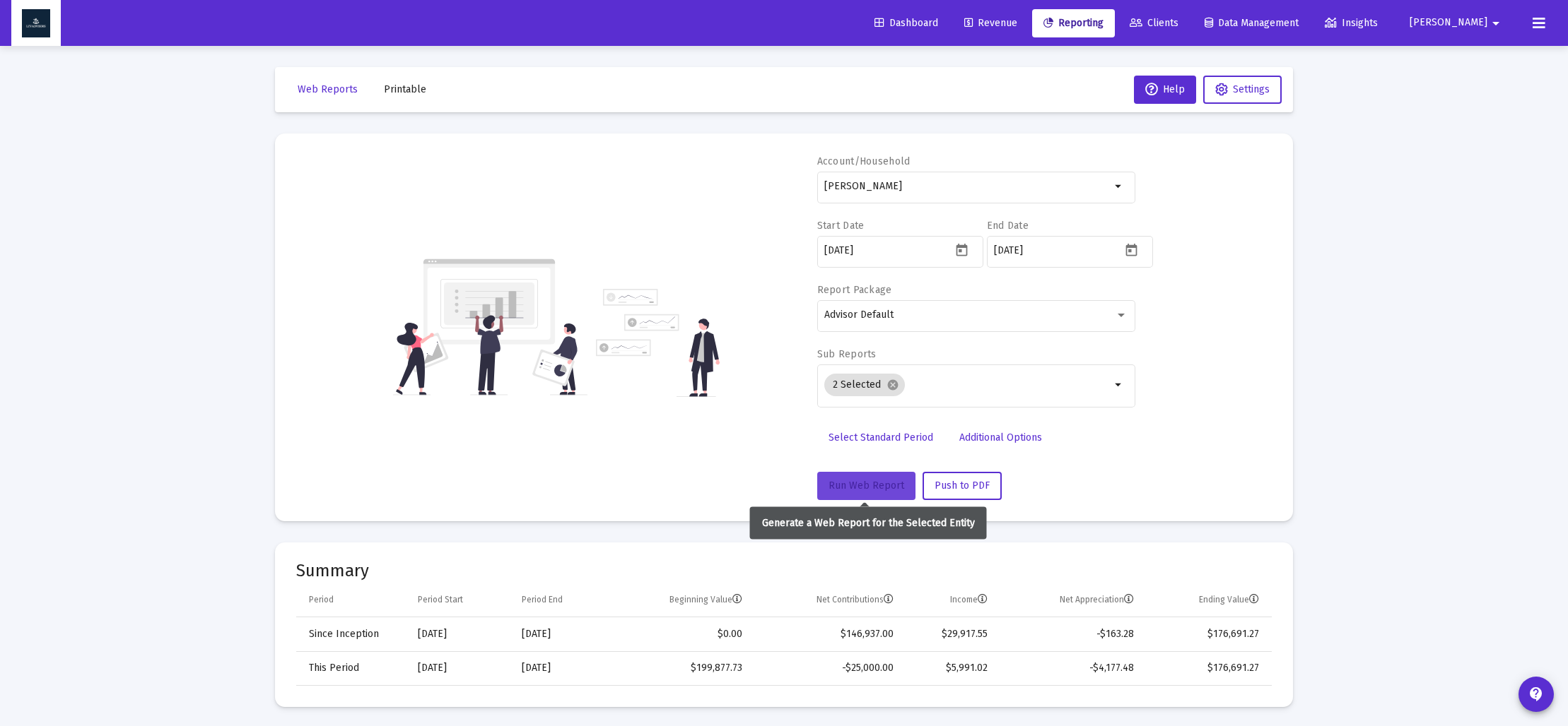
click at [851, 478] on button "Run Web Report" at bounding box center [866, 486] width 98 height 28
click at [980, 488] on span "Push to PDF" at bounding box center [963, 486] width 56 height 12
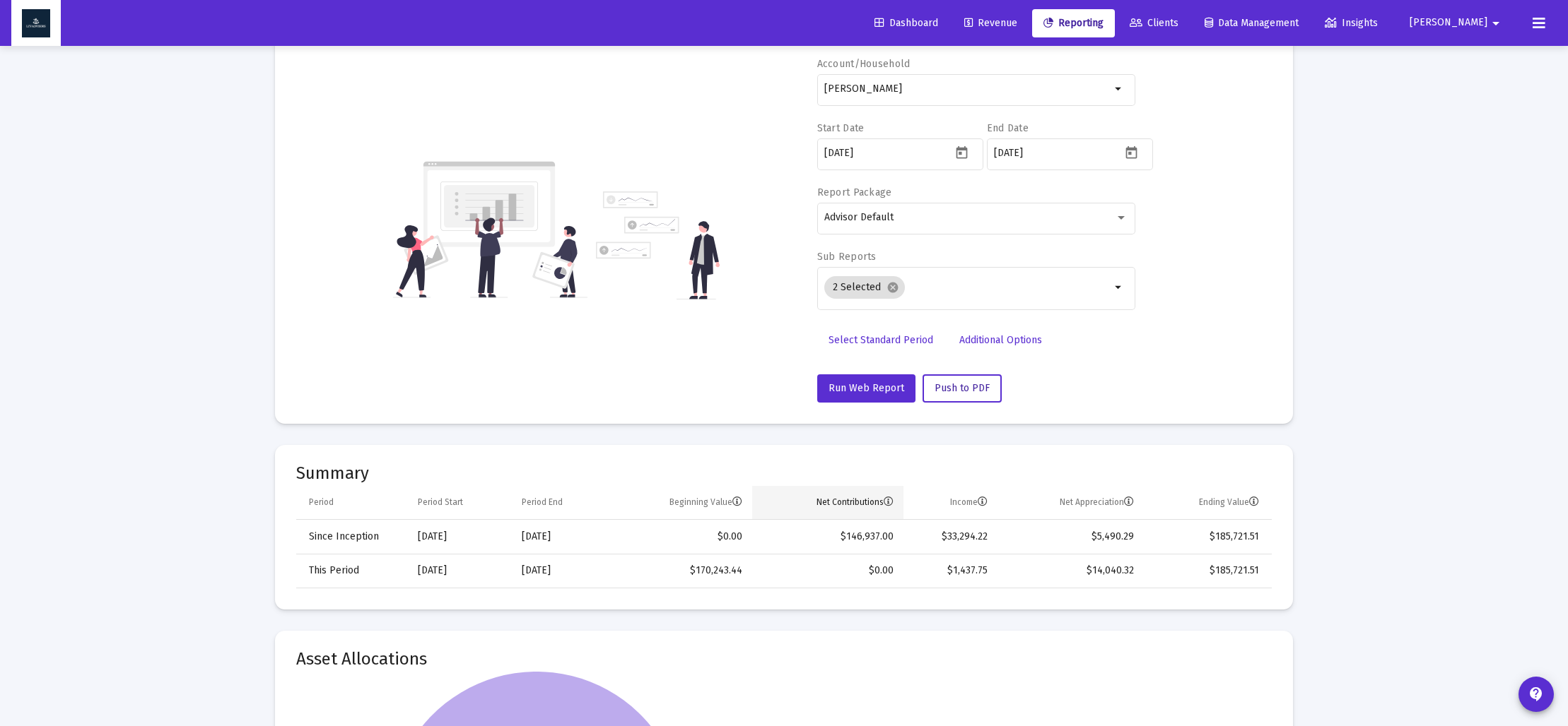
scroll to position [100, 0]
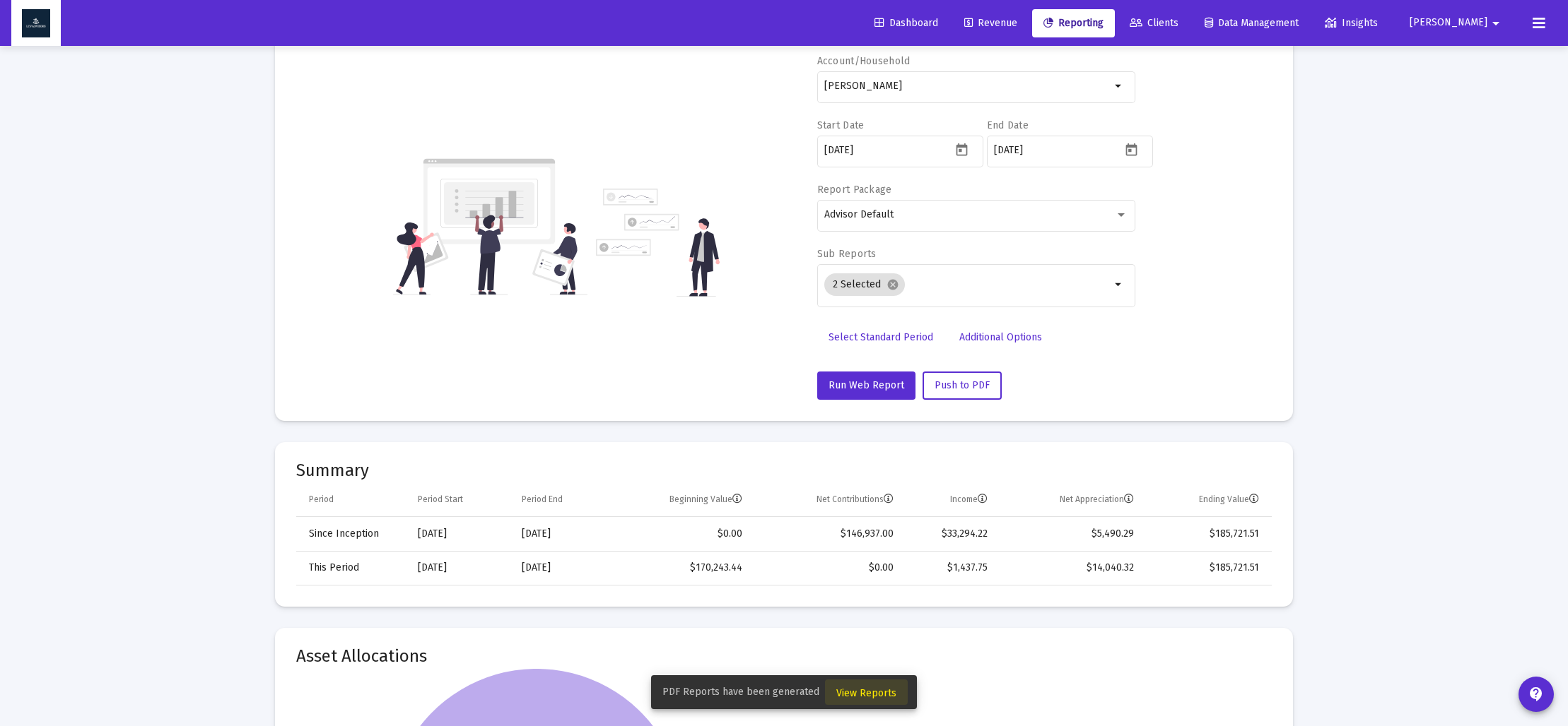
drag, startPoint x: 874, startPoint y: 693, endPoint x: 856, endPoint y: 687, distance: 19.0
click at [873, 693] on span "View Reports" at bounding box center [866, 693] width 61 height 12
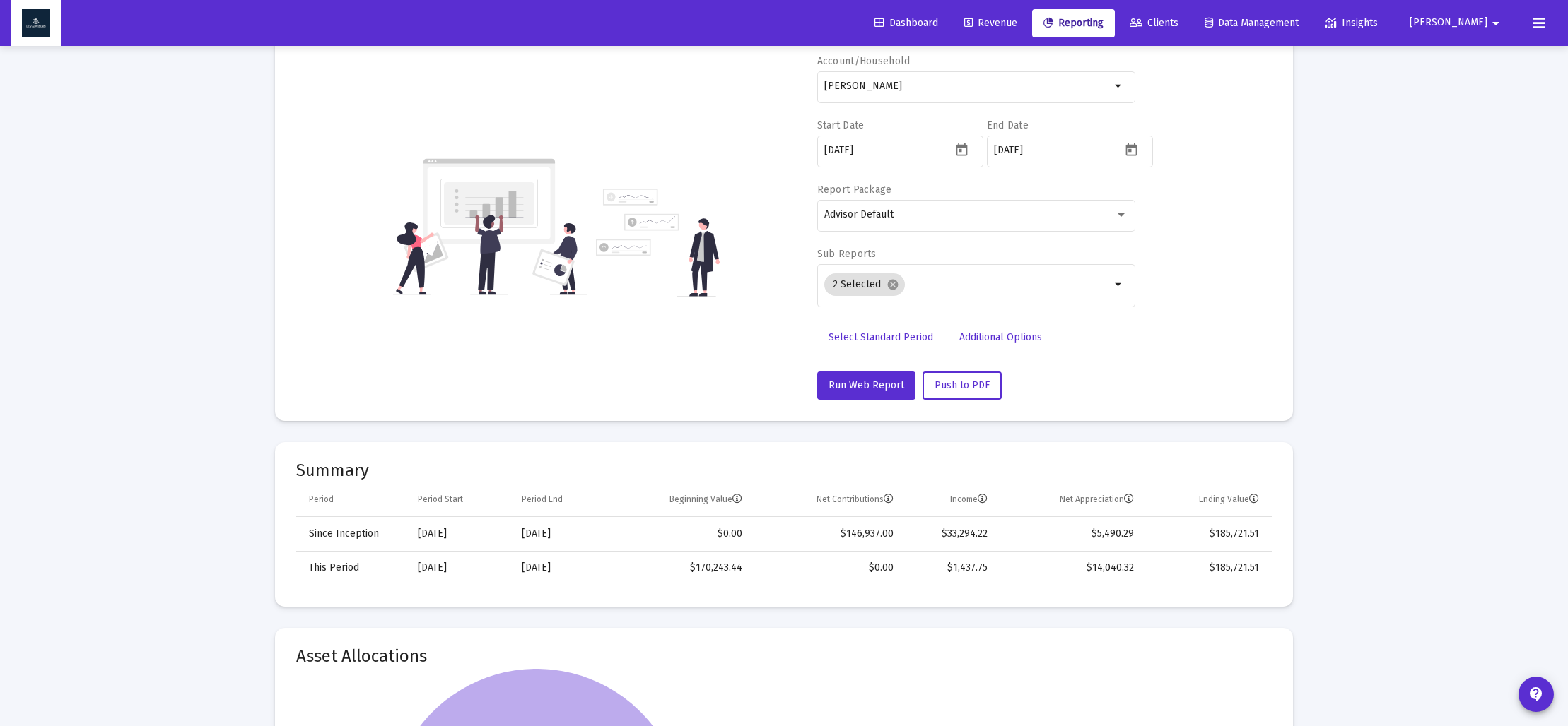
scroll to position [46, 0]
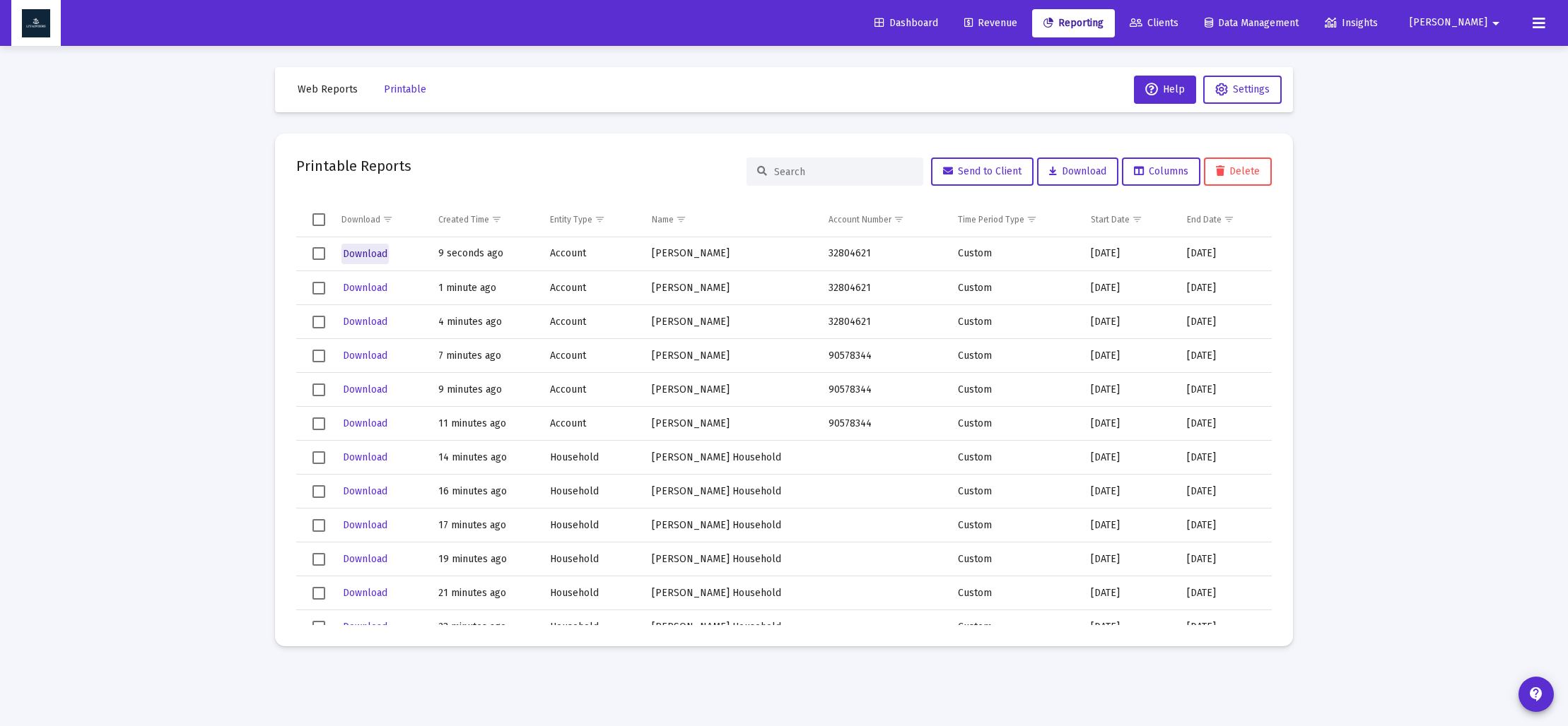
click at [363, 253] on span "Download" at bounding box center [365, 254] width 45 height 12
drag, startPoint x: 321, startPoint y: 88, endPoint x: 325, endPoint y: 97, distance: 9.8
click at [321, 88] on span "Web Reports" at bounding box center [327, 89] width 61 height 12
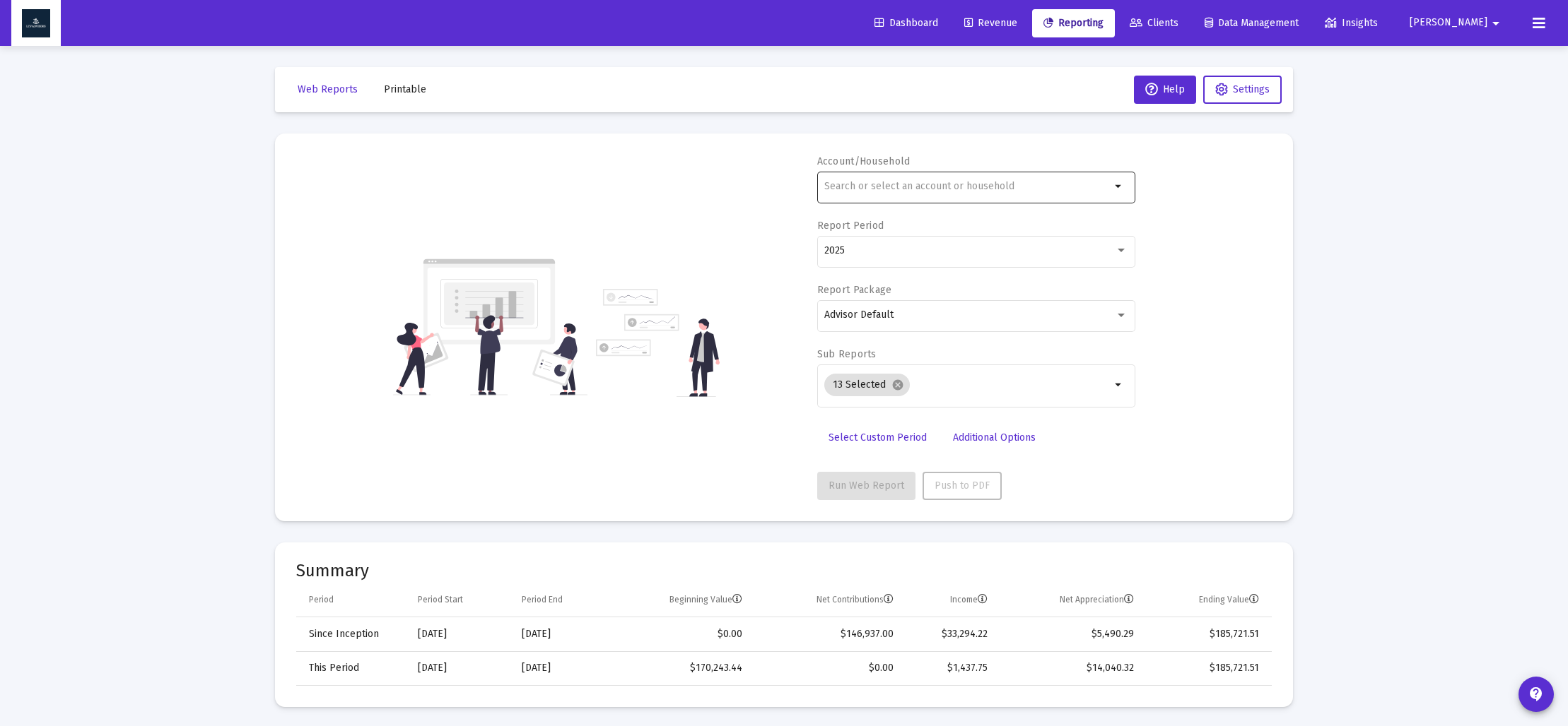
click at [883, 192] on div at bounding box center [968, 185] width 287 height 35
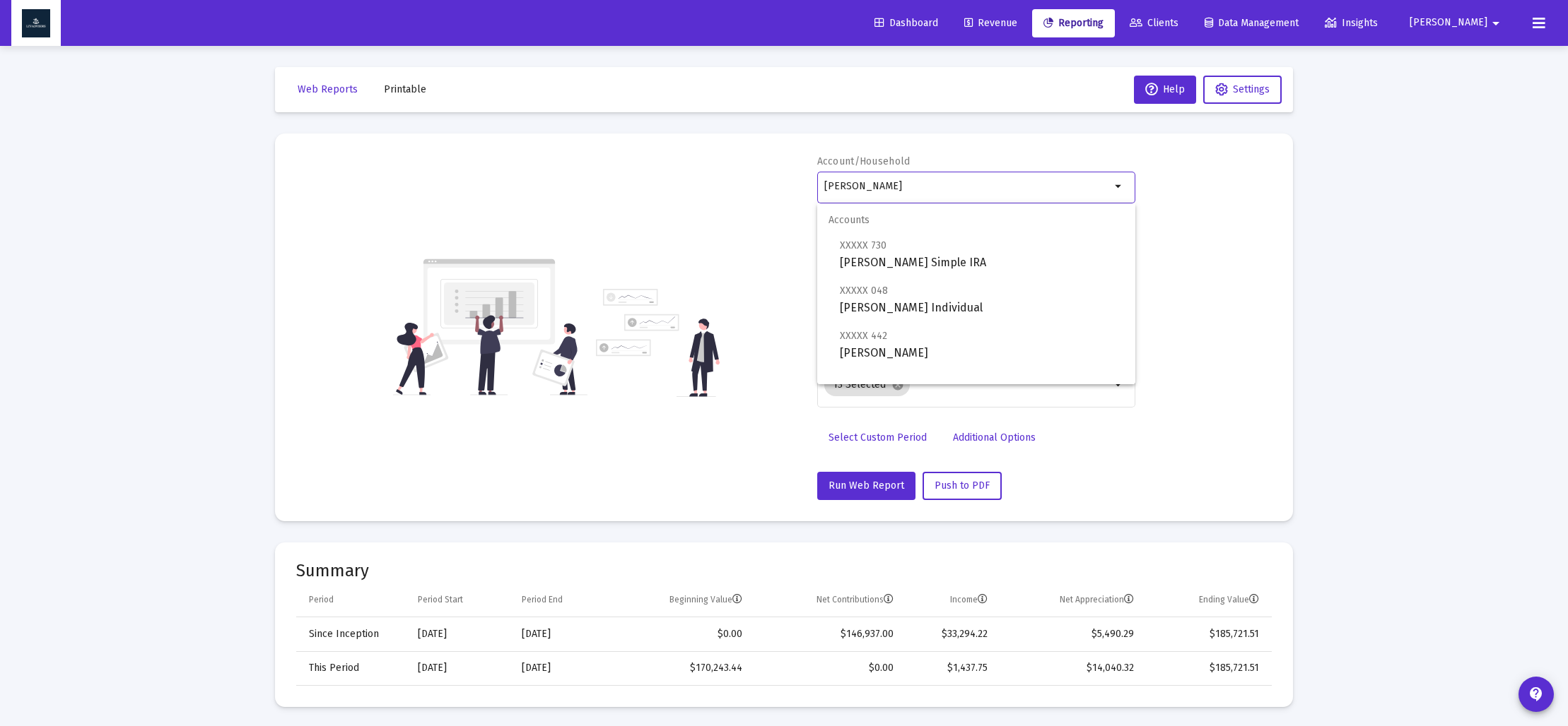
scroll to position [57, 0]
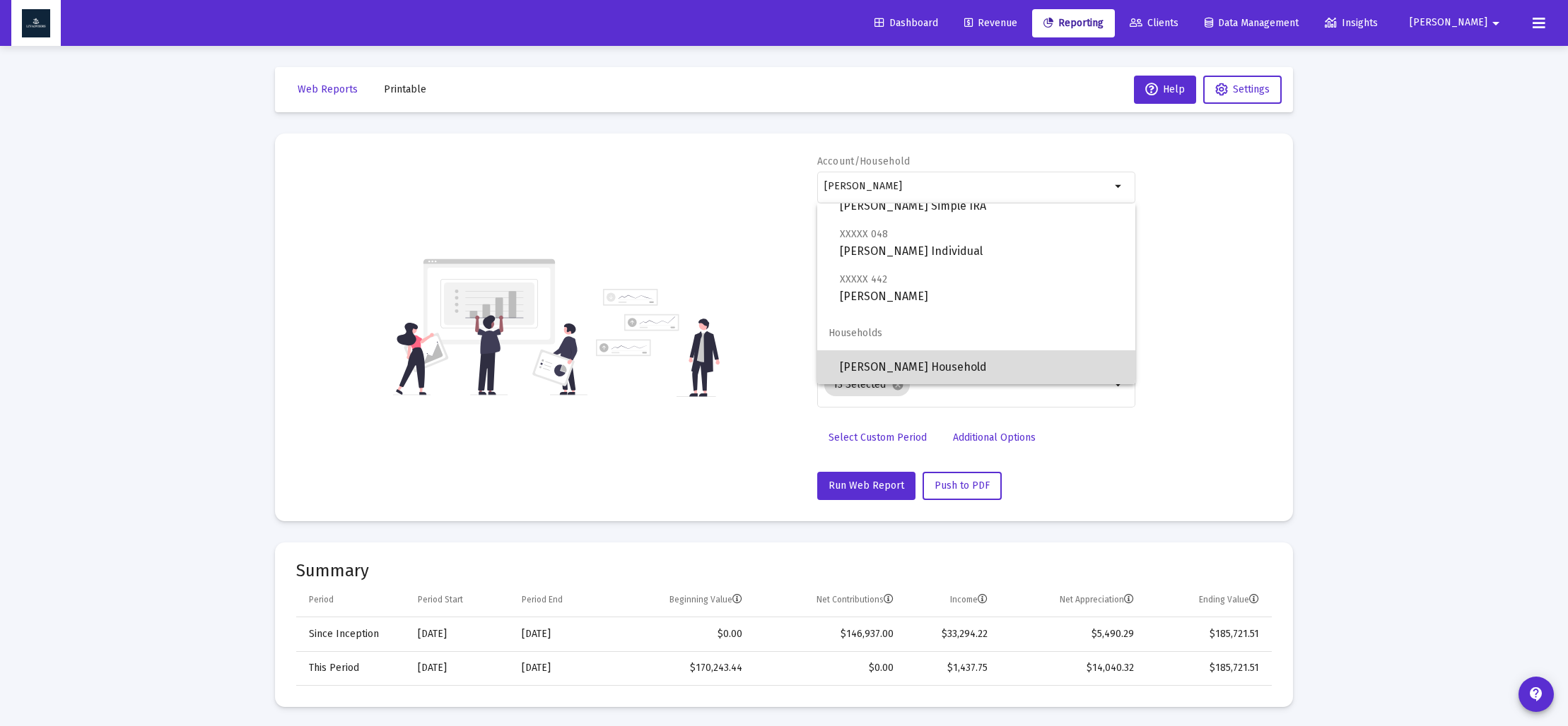
drag, startPoint x: 895, startPoint y: 362, endPoint x: 891, endPoint y: 355, distance: 8.1
click at [895, 362] on span "[PERSON_NAME] Household" at bounding box center [981, 367] width 284 height 34
type input "[PERSON_NAME] Household"
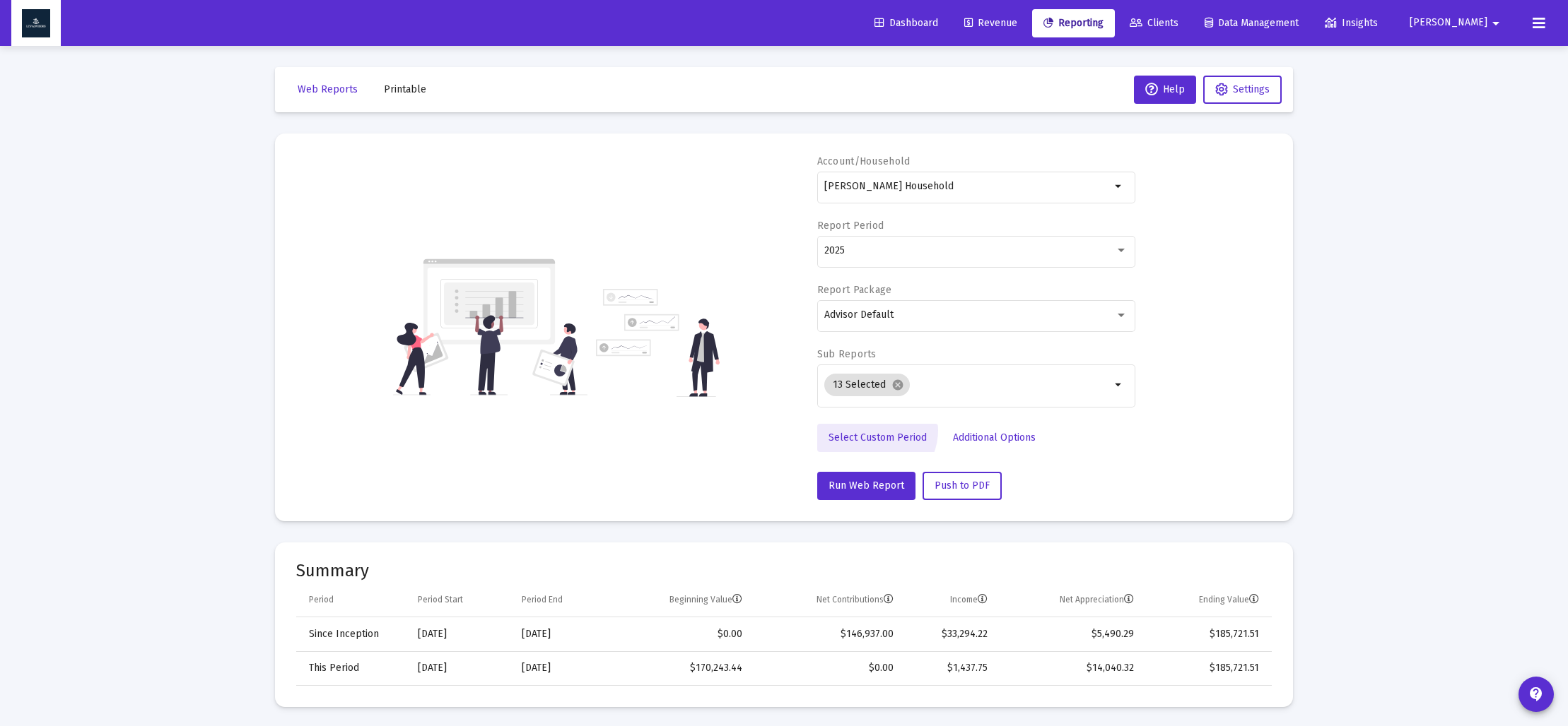
drag, startPoint x: 872, startPoint y: 430, endPoint x: 873, endPoint y: 416, distance: 14.0
click at [873, 430] on link "Select Custom Period" at bounding box center [878, 437] width 121 height 28
click at [960, 251] on icon "Open calendar" at bounding box center [962, 250] width 11 height 13
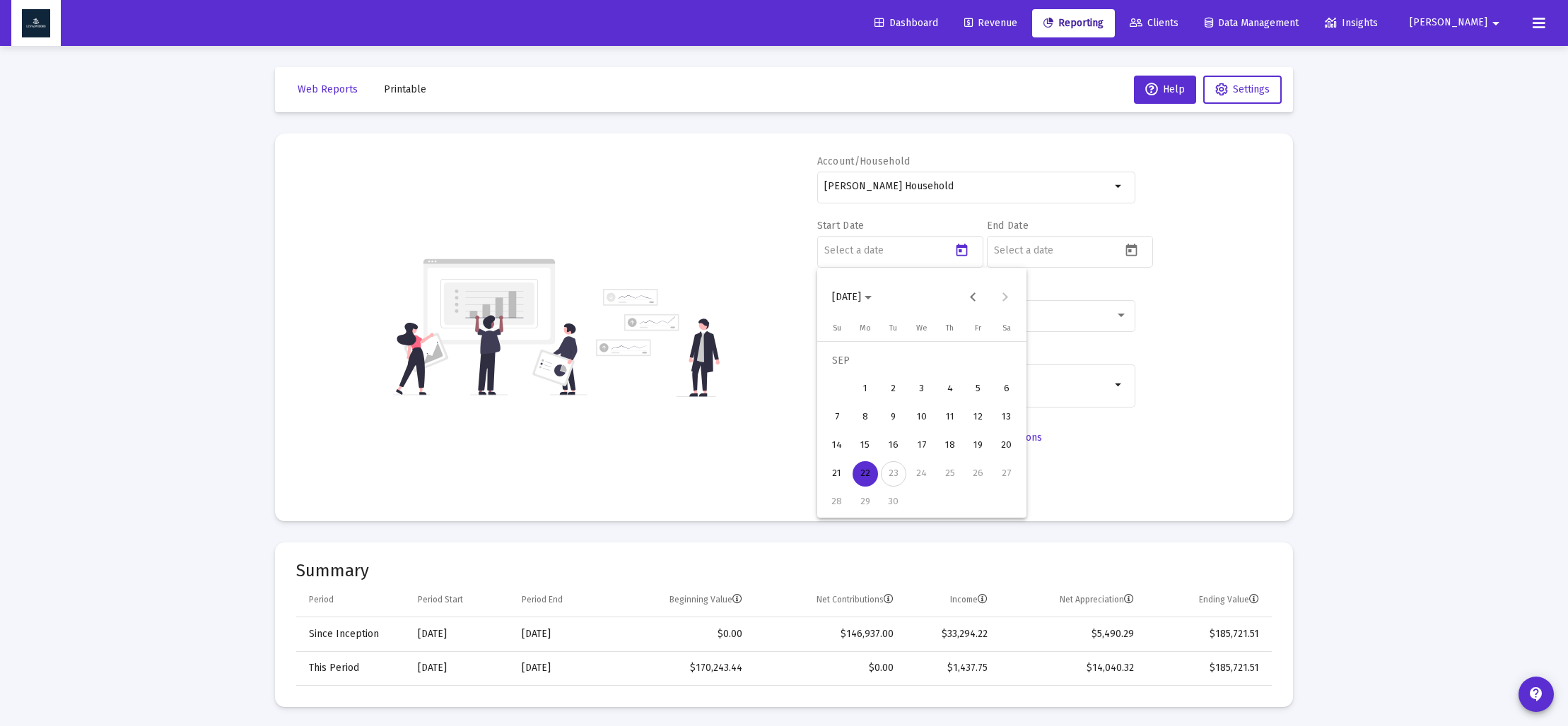
click at [871, 299] on polygon "Choose month and year" at bounding box center [867, 298] width 7 height 4
drag, startPoint x: 906, startPoint y: 475, endPoint x: 900, endPoint y: 465, distance: 11.7
click at [905, 475] on div "2023" at bounding box center [896, 483] width 45 height 26
click at [855, 427] on div "SEP" at bounding box center [847, 426] width 45 height 26
drag, startPoint x: 1008, startPoint y: 476, endPoint x: 1039, endPoint y: 413, distance: 70.2
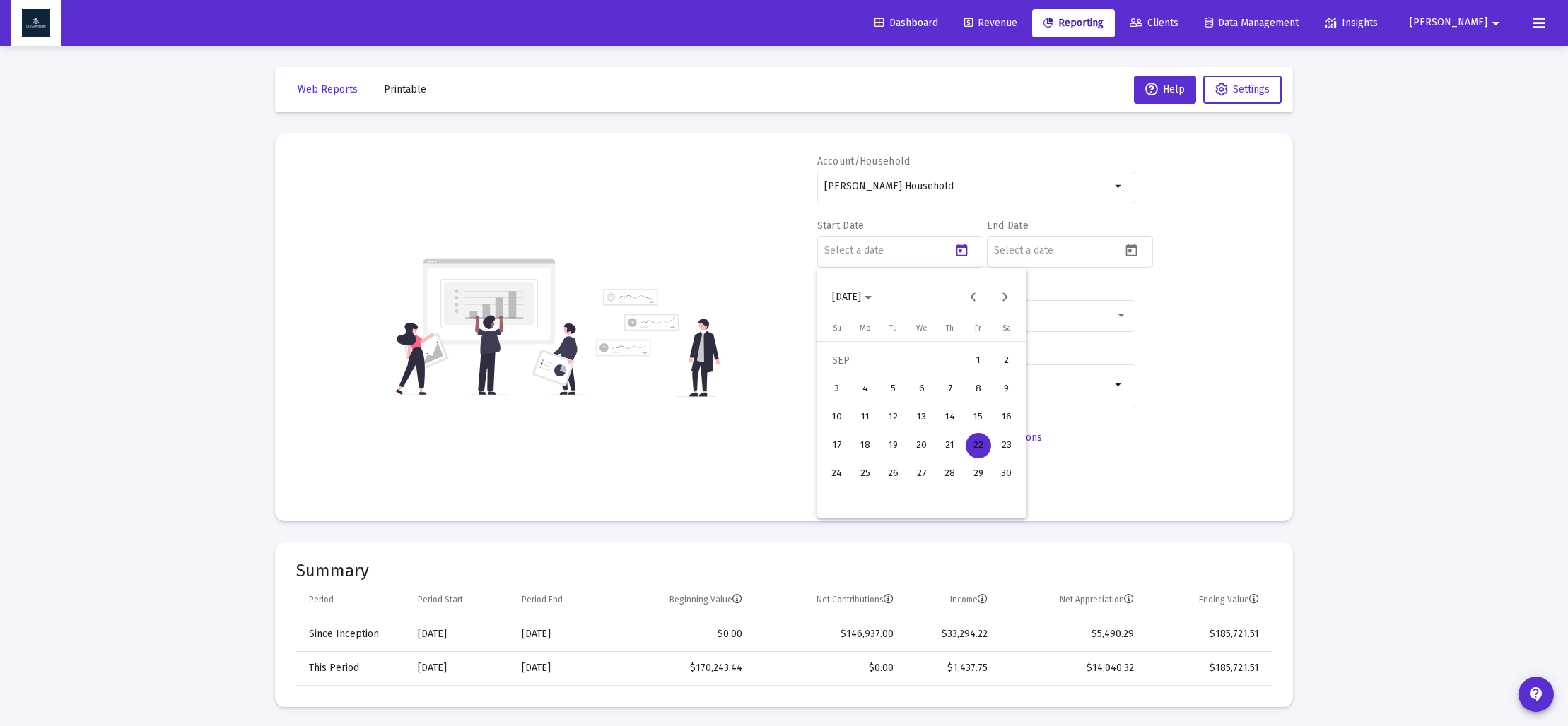
click at [1008, 473] on div "30" at bounding box center [1007, 474] width 26 height 26
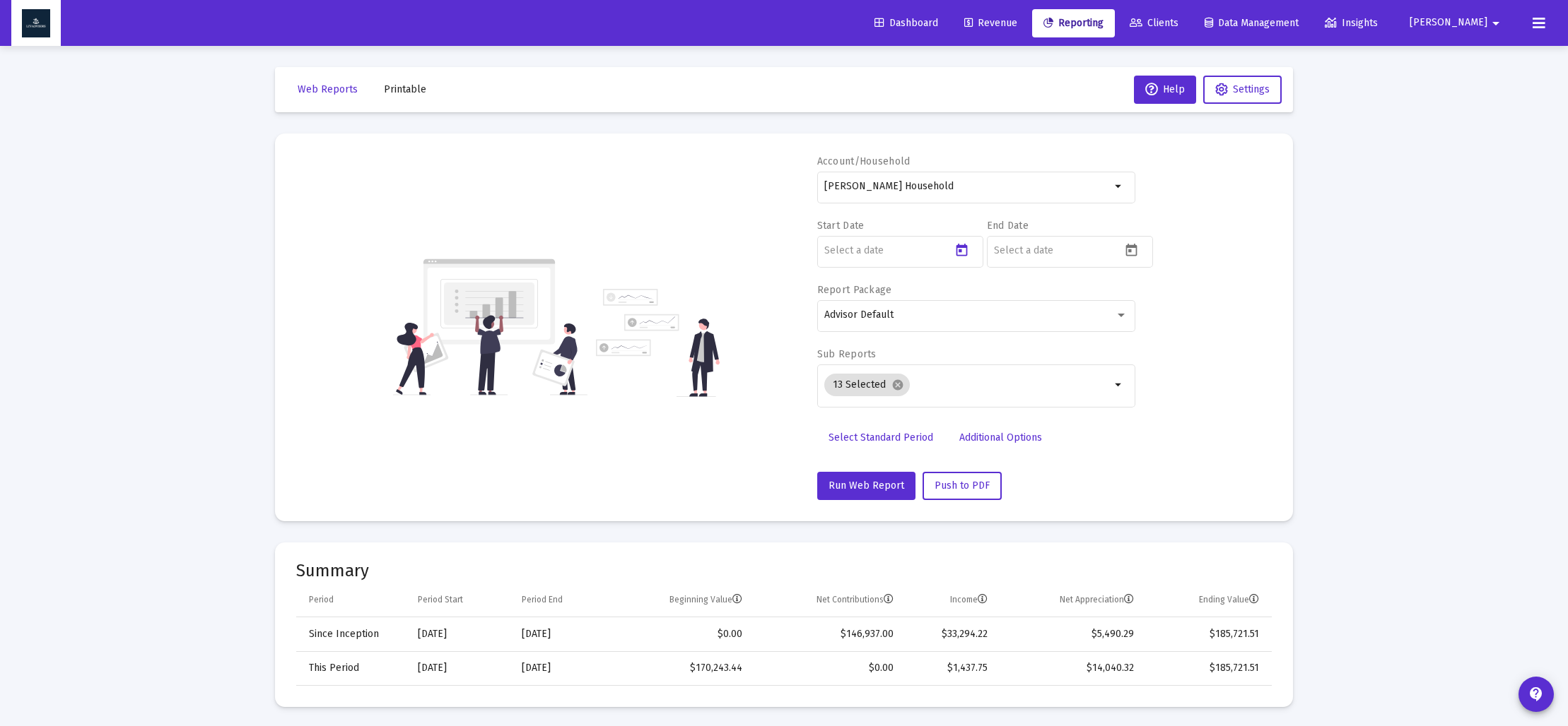
type input "[DATE]"
click at [1131, 254] on icon "Open calendar" at bounding box center [1131, 250] width 15 height 15
click at [1029, 303] on button "[DATE]" at bounding box center [1021, 298] width 63 height 28
click at [1063, 474] on div "2023" at bounding box center [1066, 483] width 45 height 26
click at [1161, 431] on div "DEC" at bounding box center [1165, 426] width 45 height 26
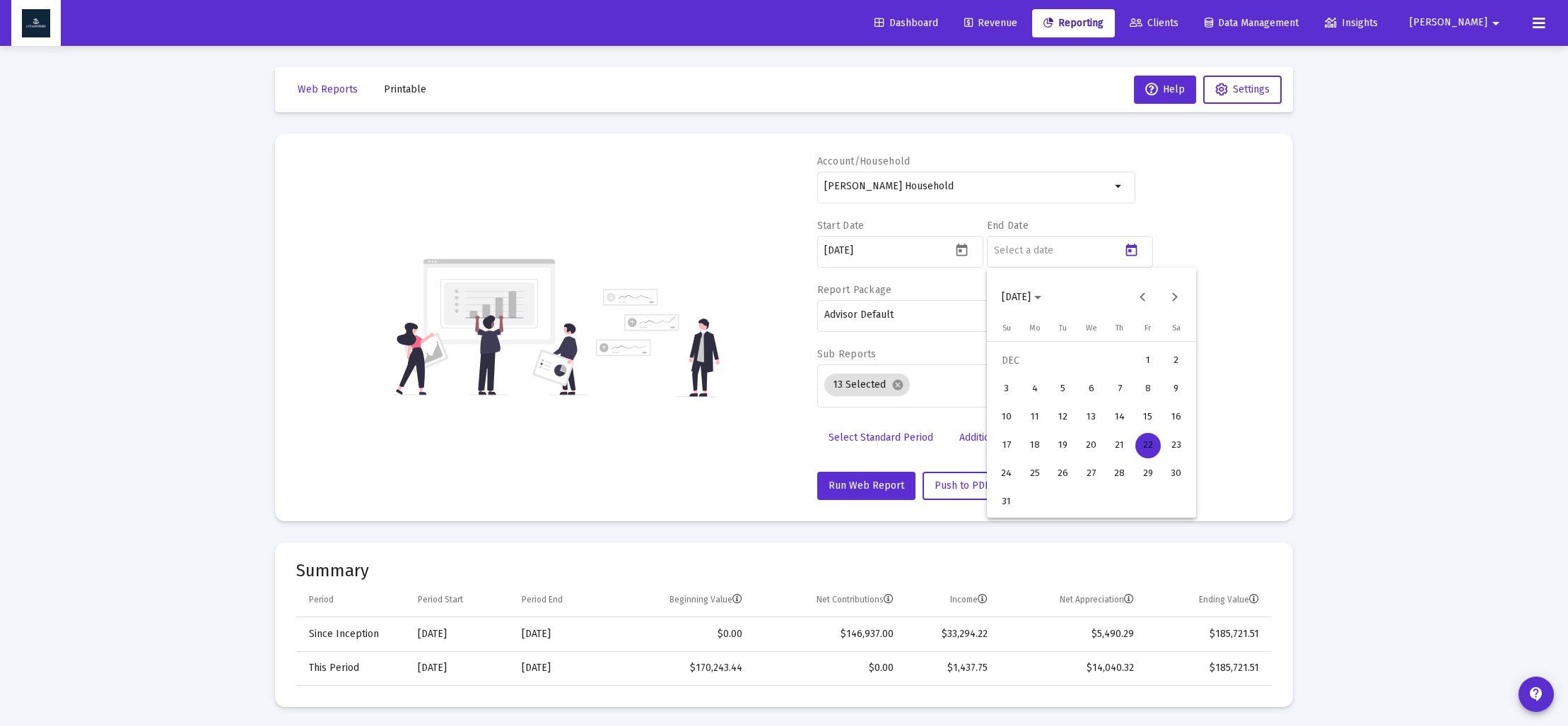
drag, startPoint x: 1009, startPoint y: 502, endPoint x: 1001, endPoint y: 490, distance: 14.4
click at [1008, 501] on div "31" at bounding box center [1007, 503] width 26 height 26
type input "[DATE]"
click at [898, 380] on mat-icon "cancel" at bounding box center [897, 385] width 13 height 13
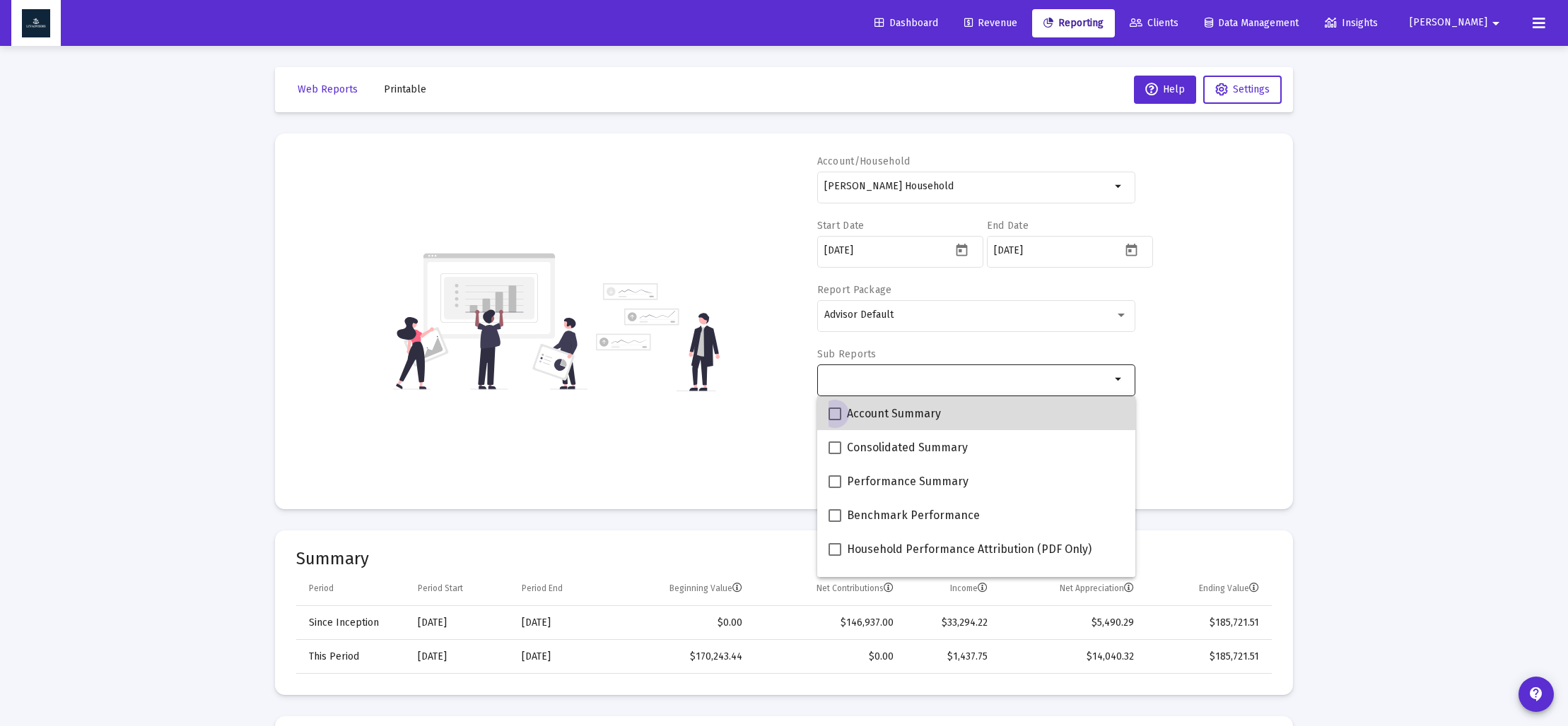
click at [835, 416] on span at bounding box center [835, 414] width 13 height 13
click at [835, 421] on input "Account Summary" at bounding box center [835, 421] width 1 height 1
checkbox input "true"
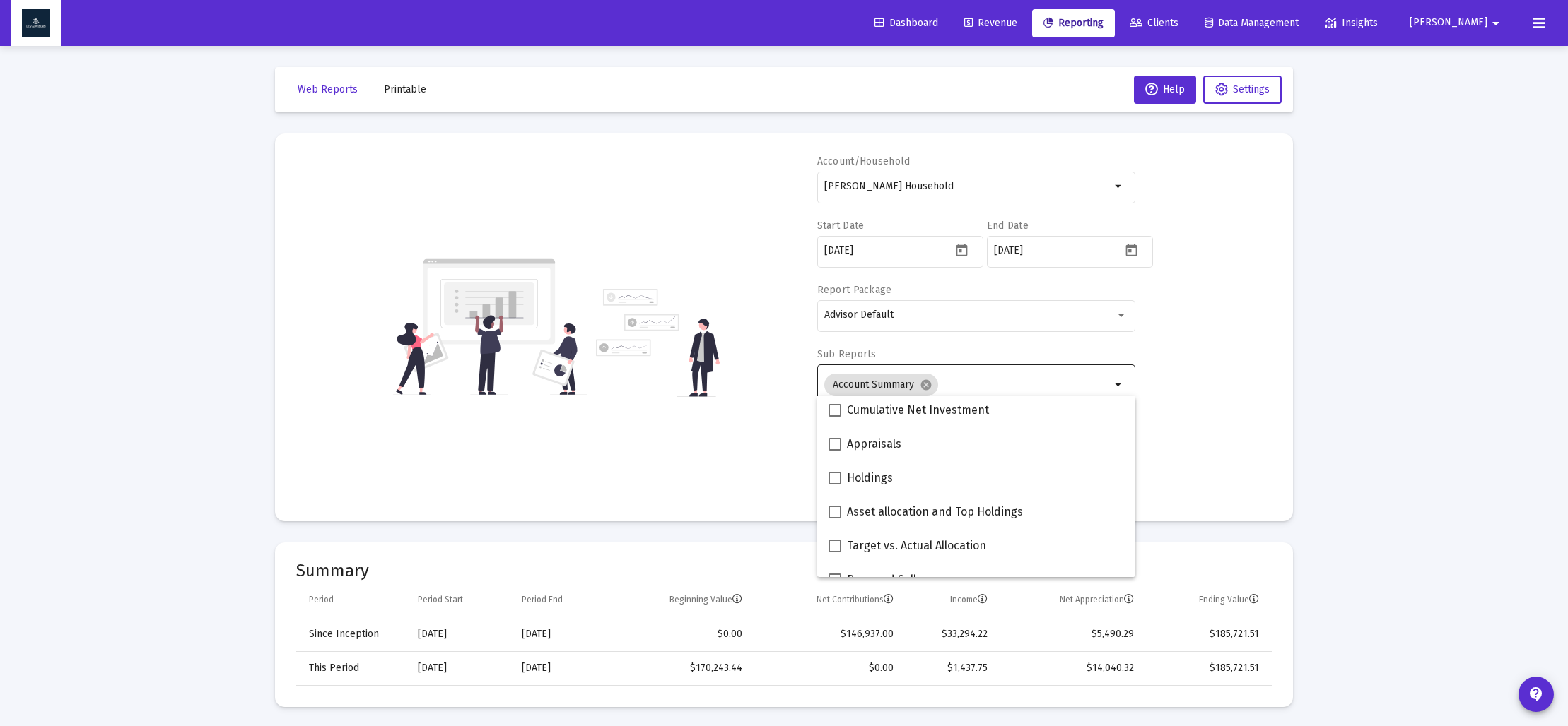
scroll to position [255, 0]
click at [838, 498] on span at bounding box center [835, 498] width 13 height 13
click at [835, 505] on input "Asset allocation and Top Holdings" at bounding box center [835, 505] width 1 height 1
checkbox input "true"
click at [761, 469] on div "Account/Household [PERSON_NAME] Household arrow_drop_down Start Date [DATE] End…" at bounding box center [783, 327] width 976 height 345
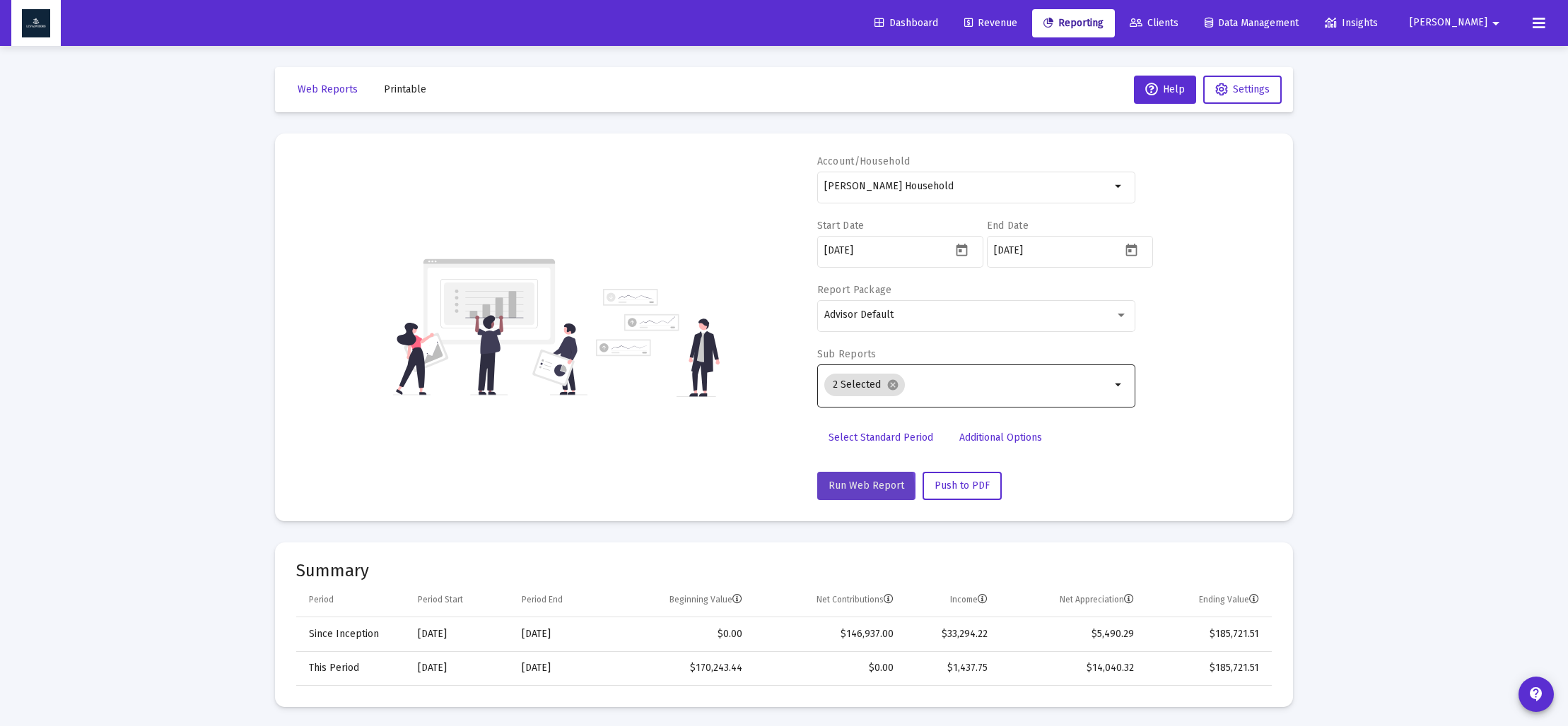
click at [851, 490] on span "Run Web Report" at bounding box center [866, 486] width 75 height 12
click at [963, 485] on span "Push to PDF" at bounding box center [963, 486] width 56 height 12
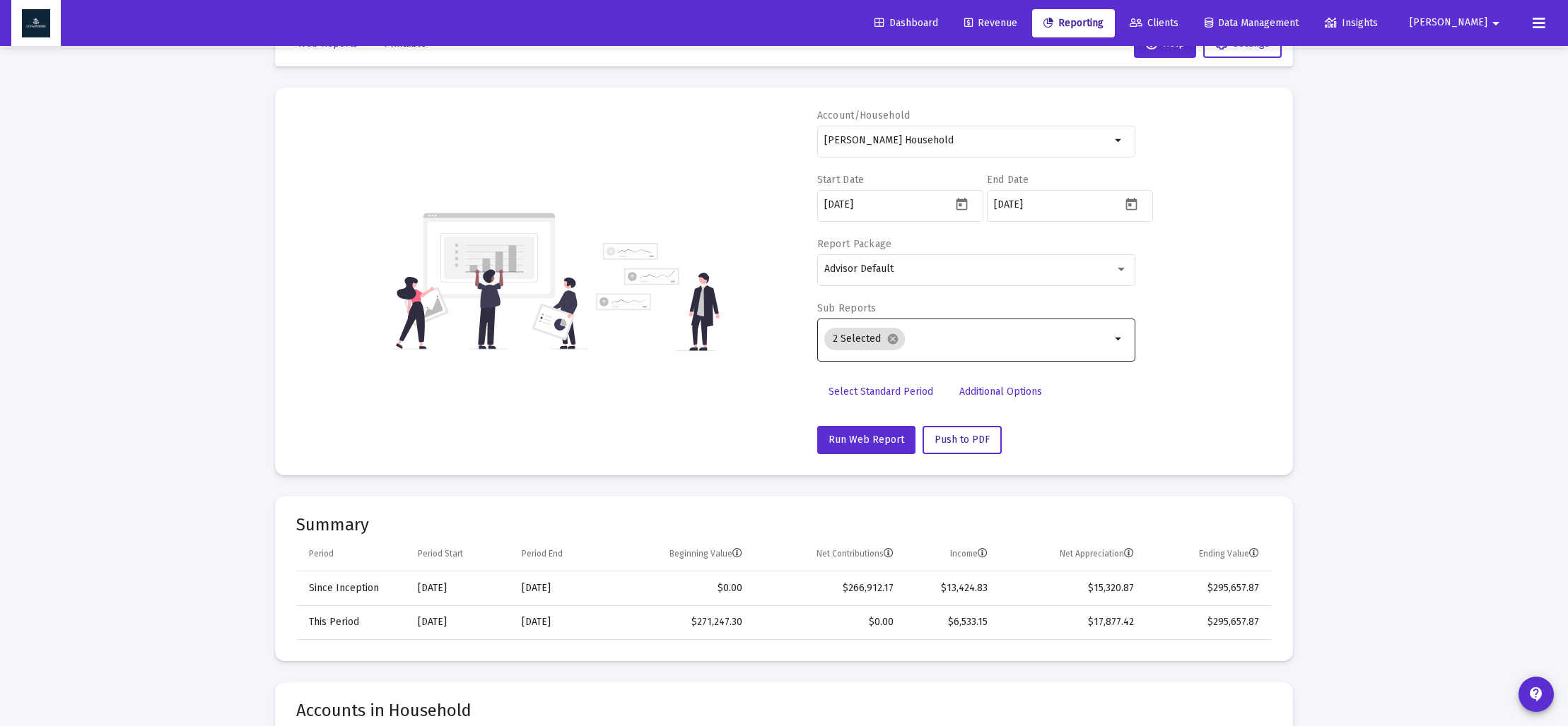
scroll to position [48, 0]
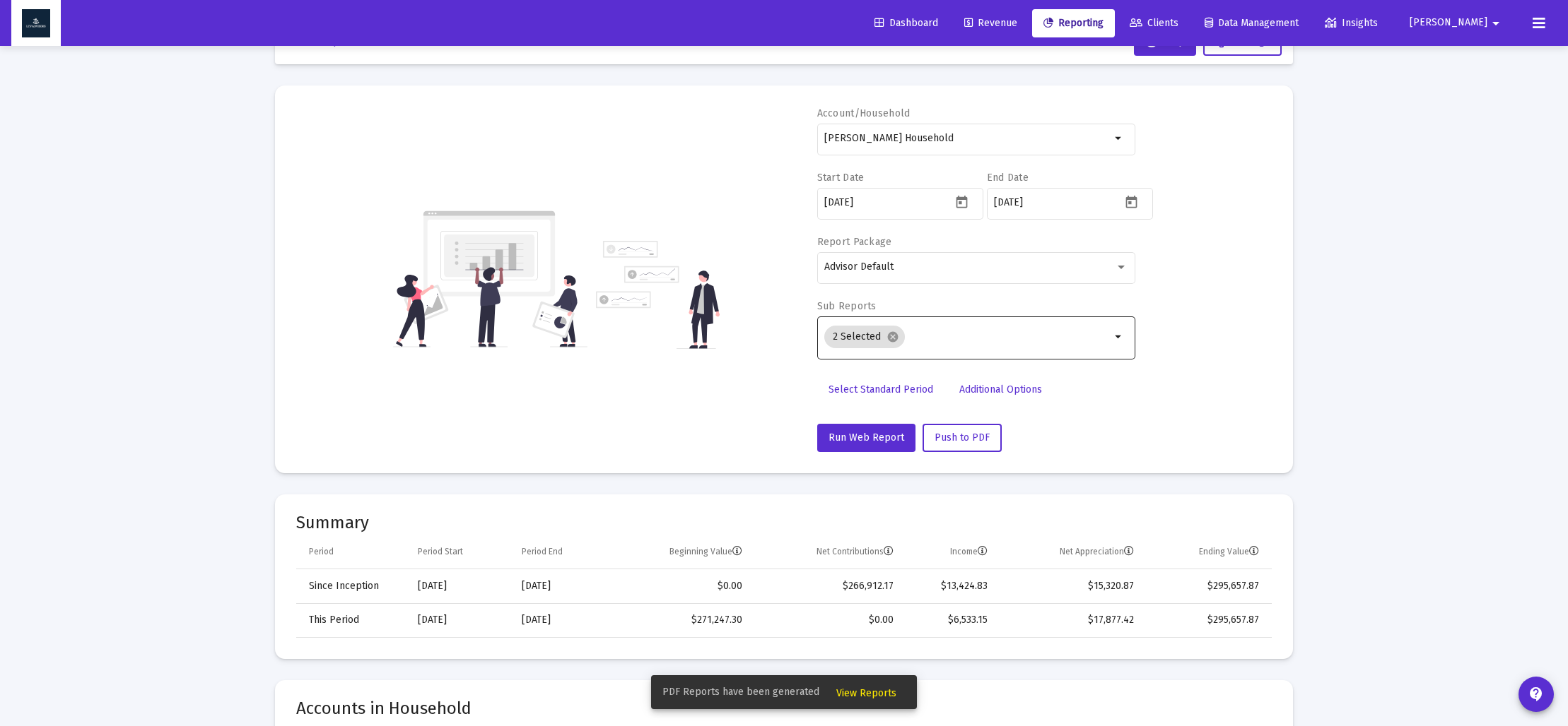
click at [880, 695] on span "View Reports" at bounding box center [866, 693] width 61 height 12
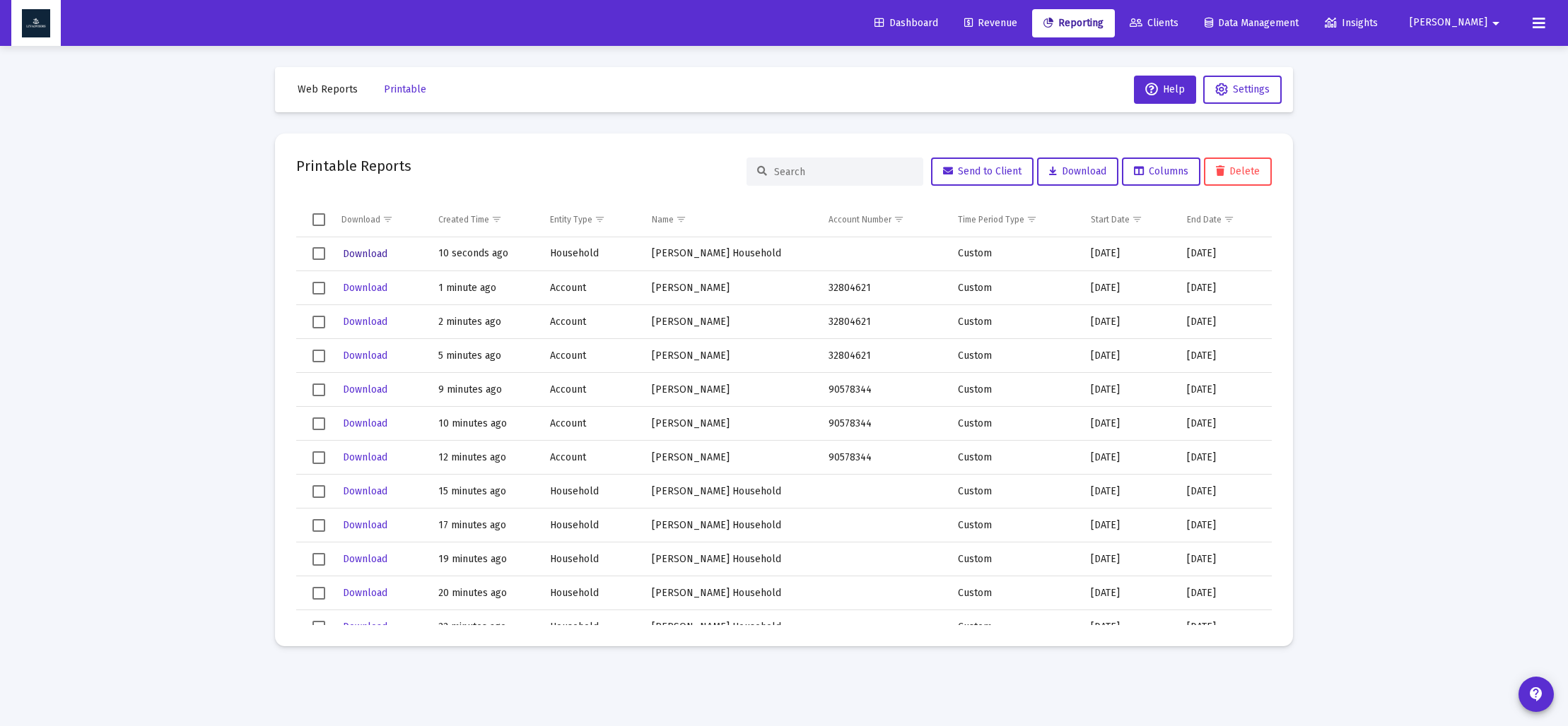
click at [367, 254] on span "Download" at bounding box center [365, 254] width 45 height 12
click at [335, 94] on span "Web Reports" at bounding box center [327, 89] width 61 height 12
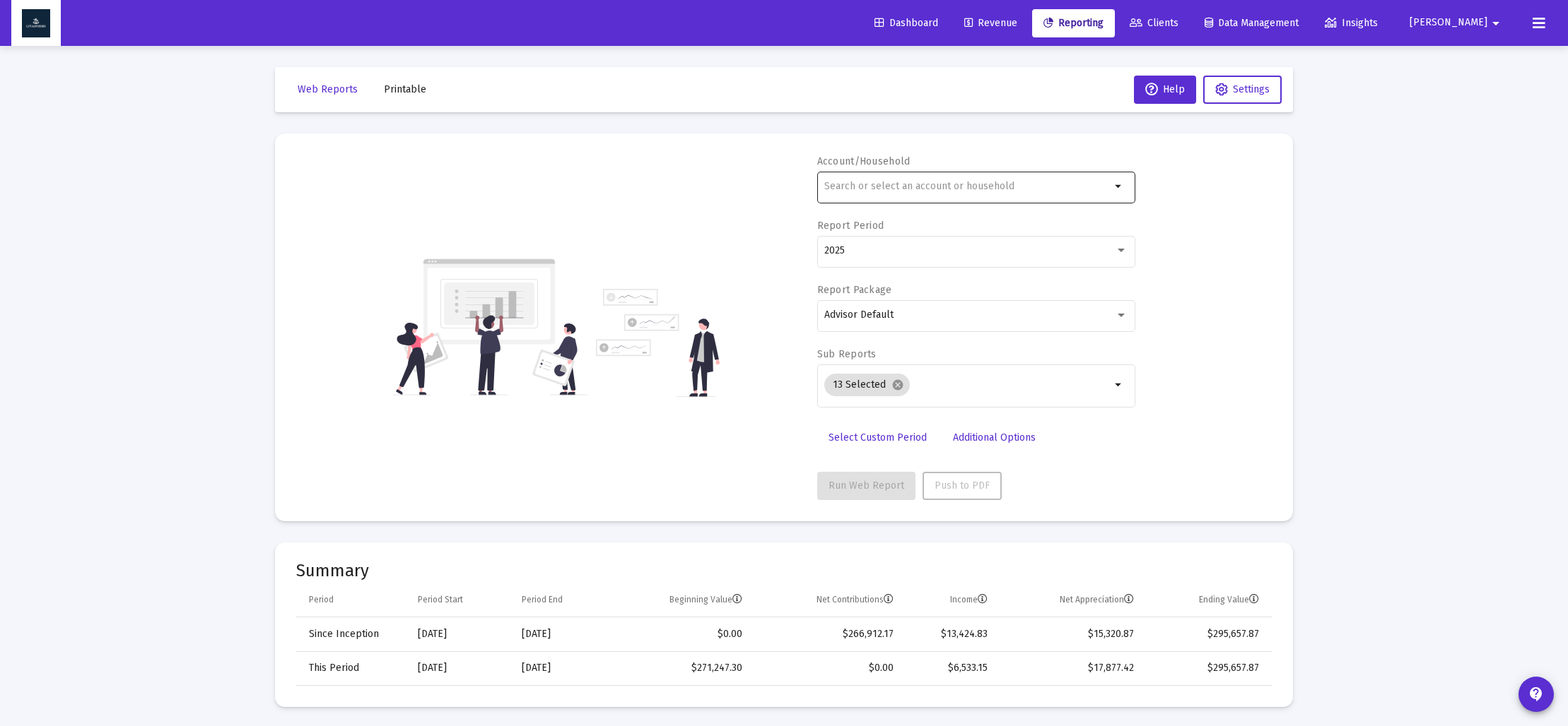
click at [869, 190] on input "text" at bounding box center [968, 185] width 287 height 11
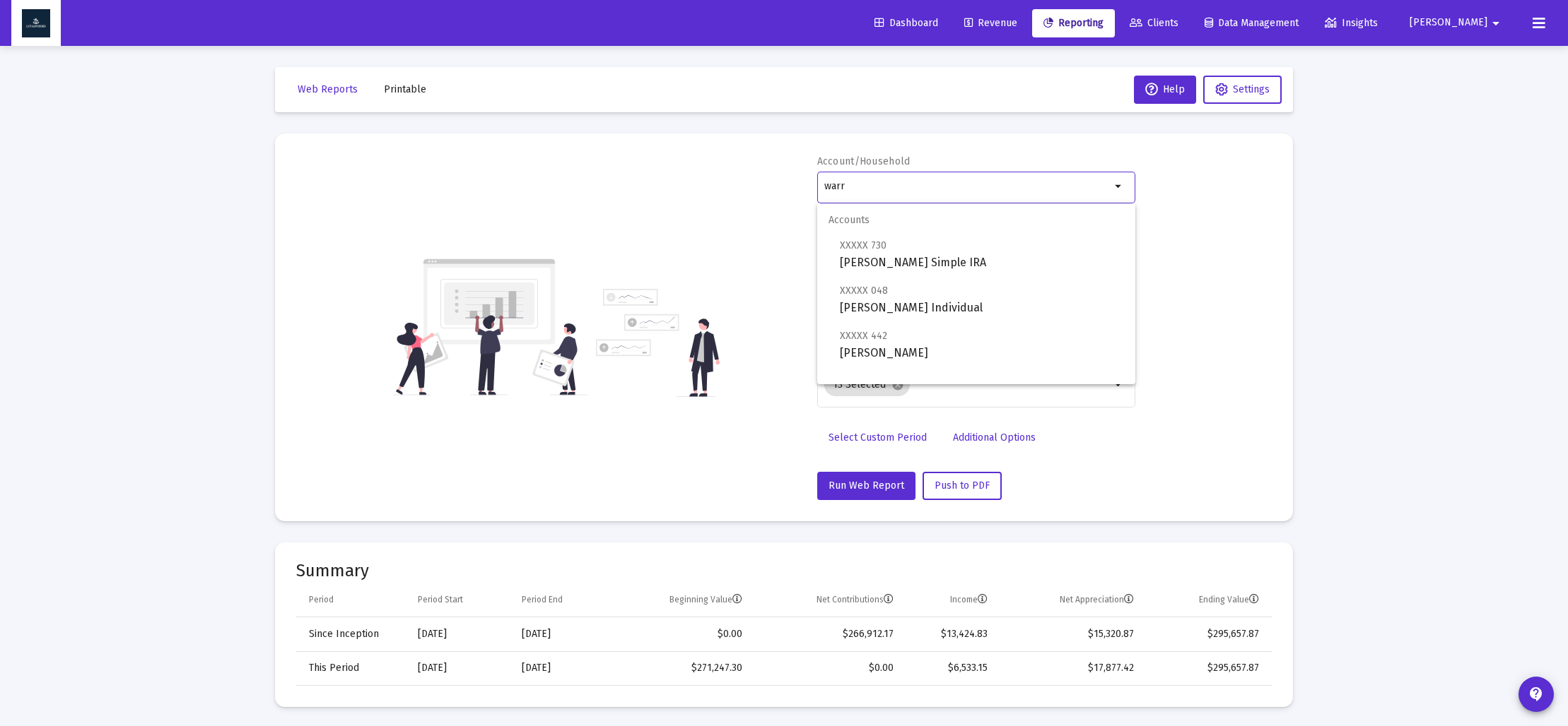
scroll to position [49, 0]
click at [905, 370] on span "[PERSON_NAME] Household" at bounding box center [981, 375] width 284 height 34
type input "[PERSON_NAME] Household"
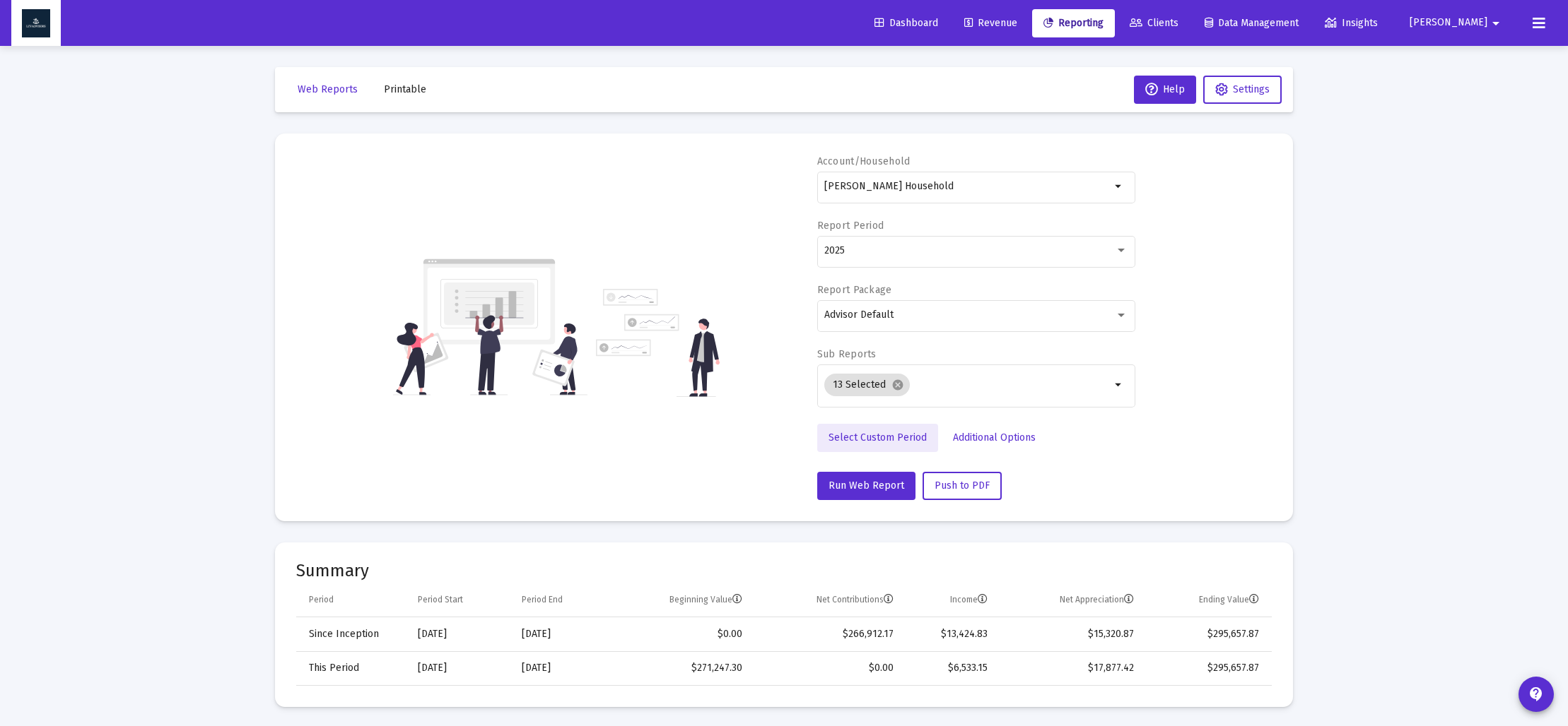
click at [903, 439] on span "Select Custom Period" at bounding box center [877, 437] width 98 height 12
click at [957, 252] on icon "Open calendar" at bounding box center [962, 250] width 11 height 13
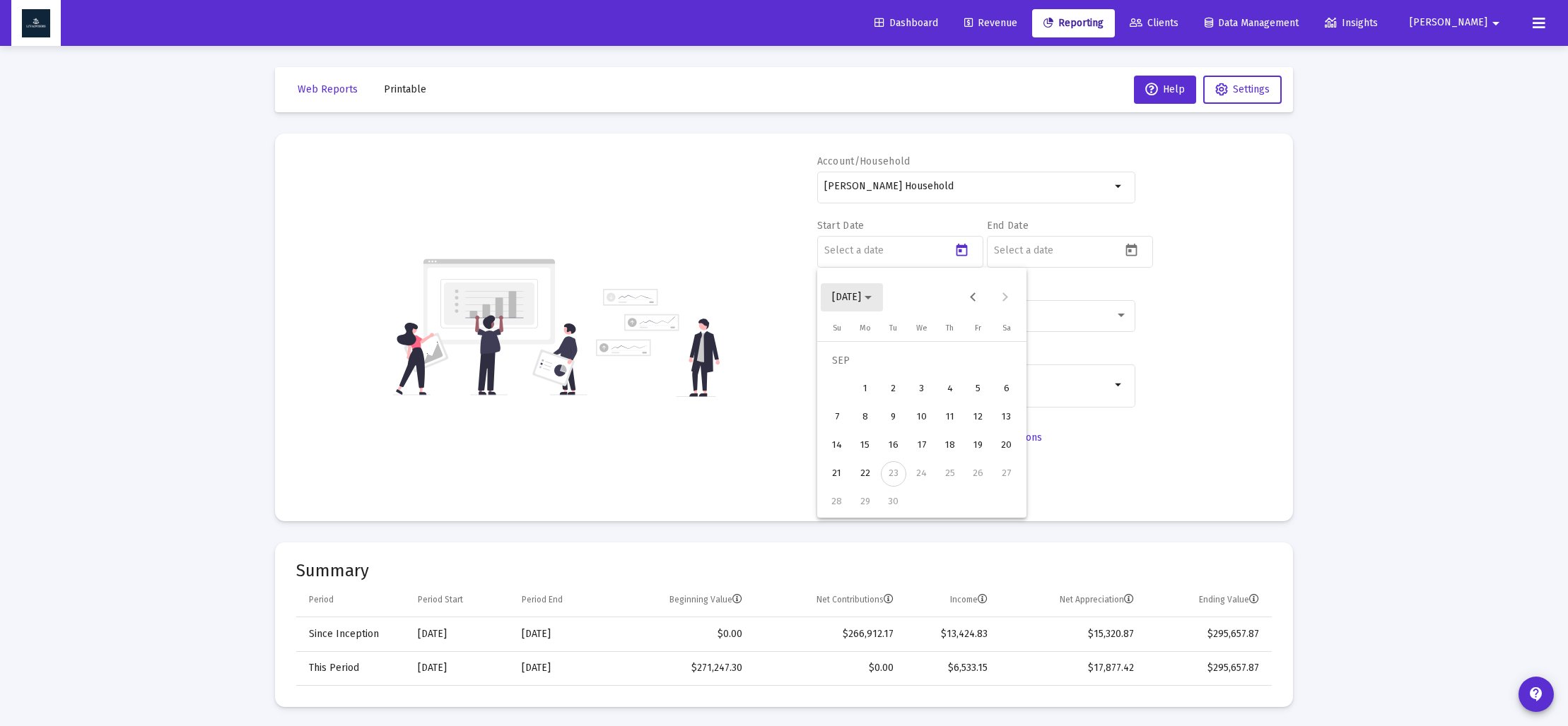
click at [871, 294] on span "[DATE]" at bounding box center [851, 297] width 40 height 12
click at [950, 477] on div "2024" at bounding box center [946, 483] width 45 height 26
click at [851, 428] on div "SEP" at bounding box center [847, 426] width 45 height 26
drag, startPoint x: 874, startPoint y: 496, endPoint x: 913, endPoint y: 461, distance: 52.4
click at [874, 496] on div "30" at bounding box center [865, 503] width 26 height 26
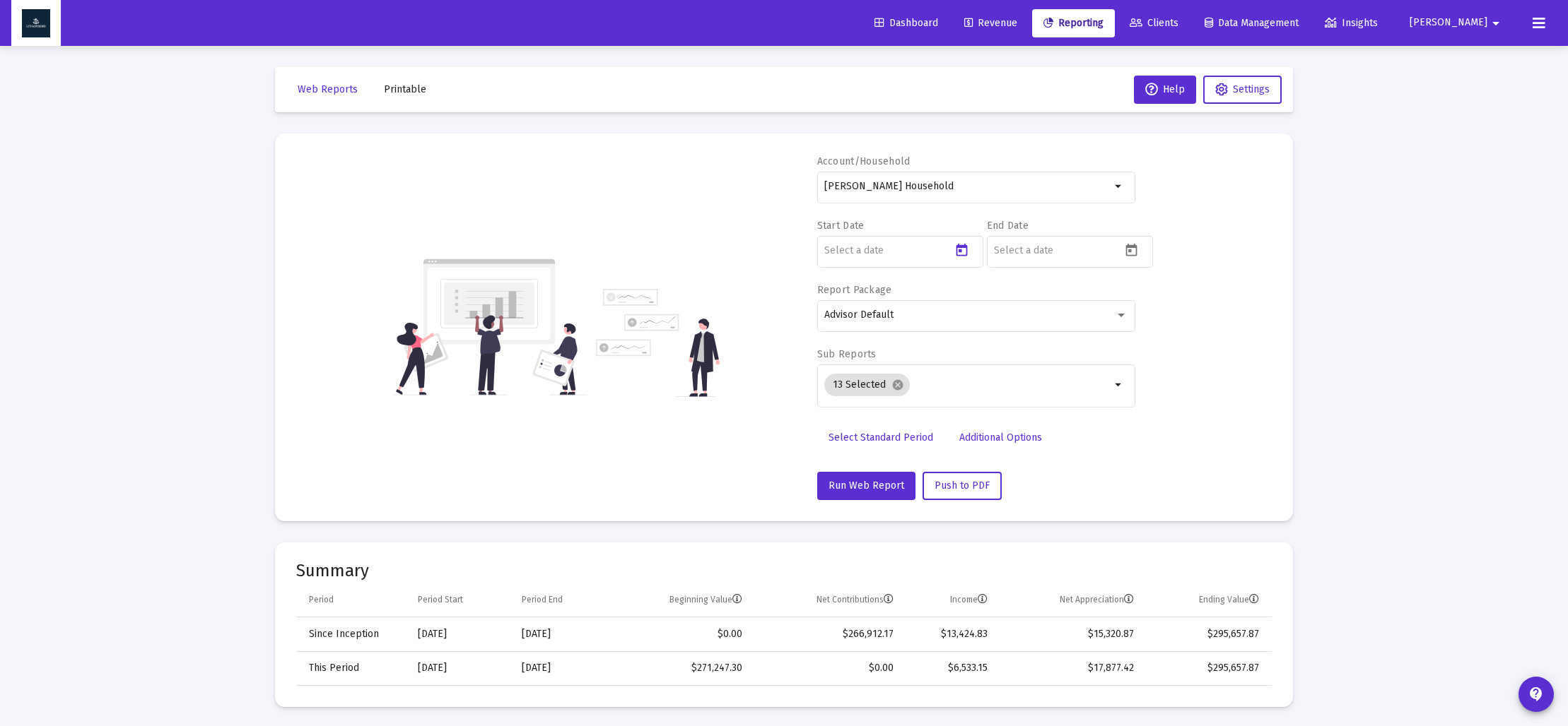
type input "[DATE]"
click at [1138, 252] on icon "Open calendar" at bounding box center [1131, 250] width 15 height 15
click at [1041, 302] on span "[DATE]" at bounding box center [1021, 297] width 40 height 12
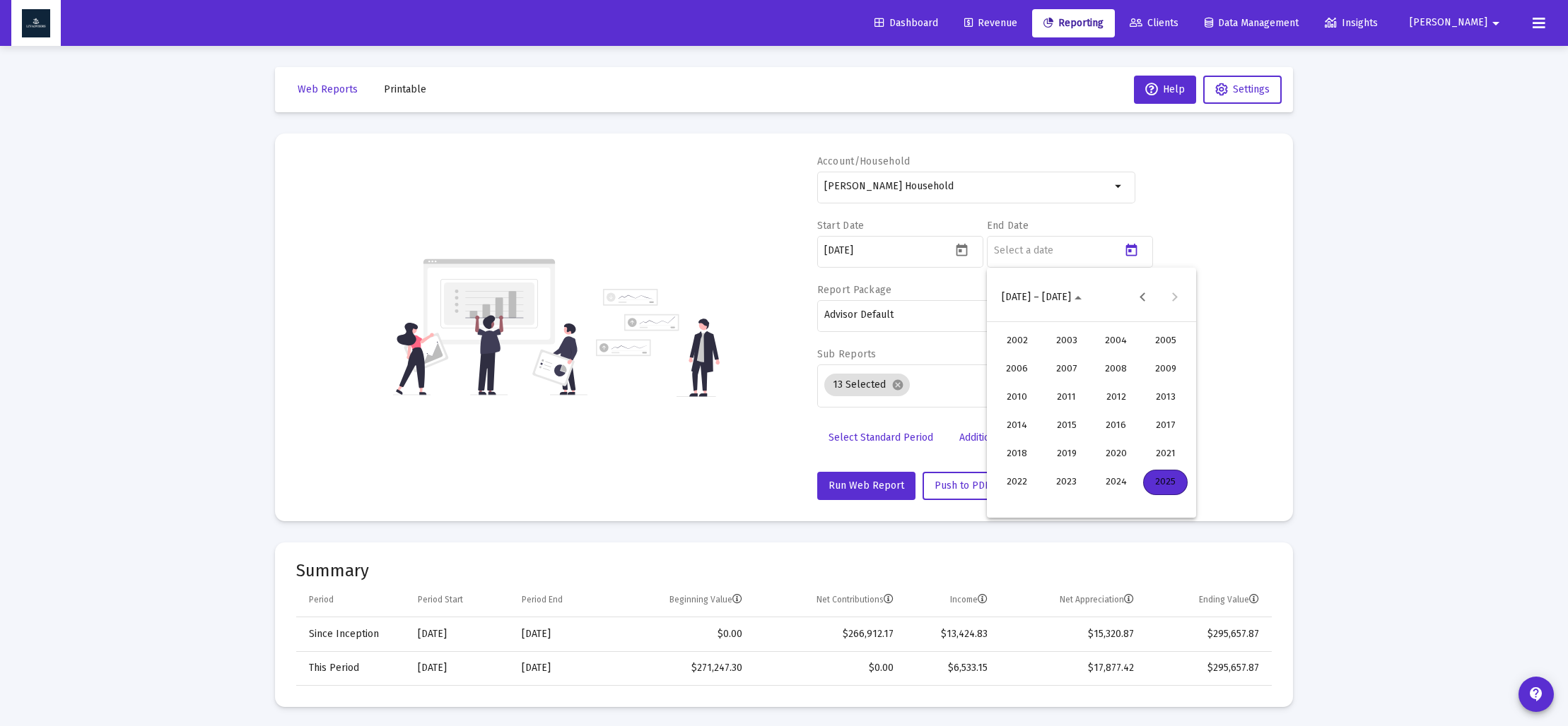
click at [1114, 480] on div "2024" at bounding box center [1115, 483] width 45 height 26
click at [1159, 432] on div "DEC" at bounding box center [1165, 426] width 45 height 26
drag, startPoint x: 1069, startPoint y: 499, endPoint x: 996, endPoint y: 454, distance: 85.8
click at [1066, 498] on div "31" at bounding box center [1064, 503] width 26 height 26
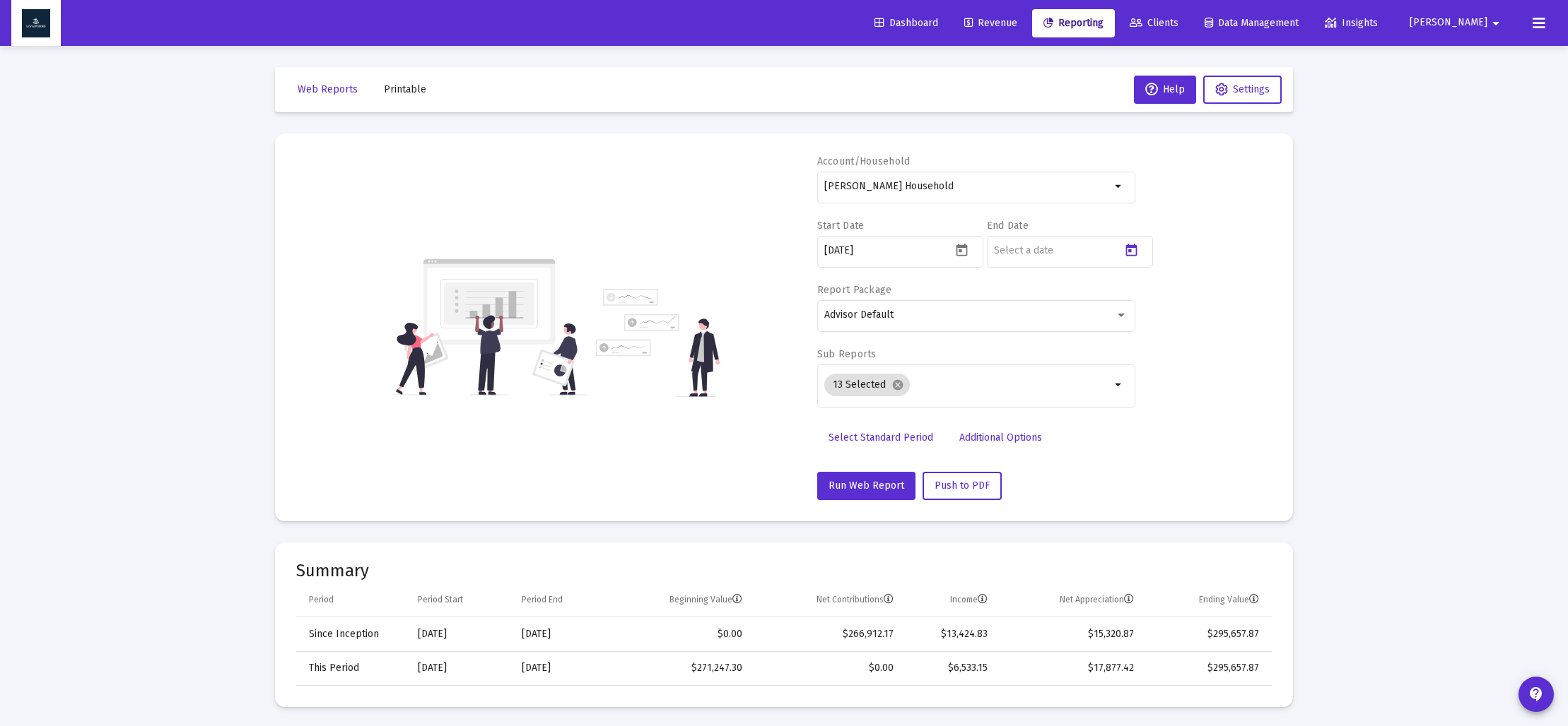
type input "[DATE]"
click at [898, 391] on mat-icon "cancel" at bounding box center [897, 385] width 13 height 13
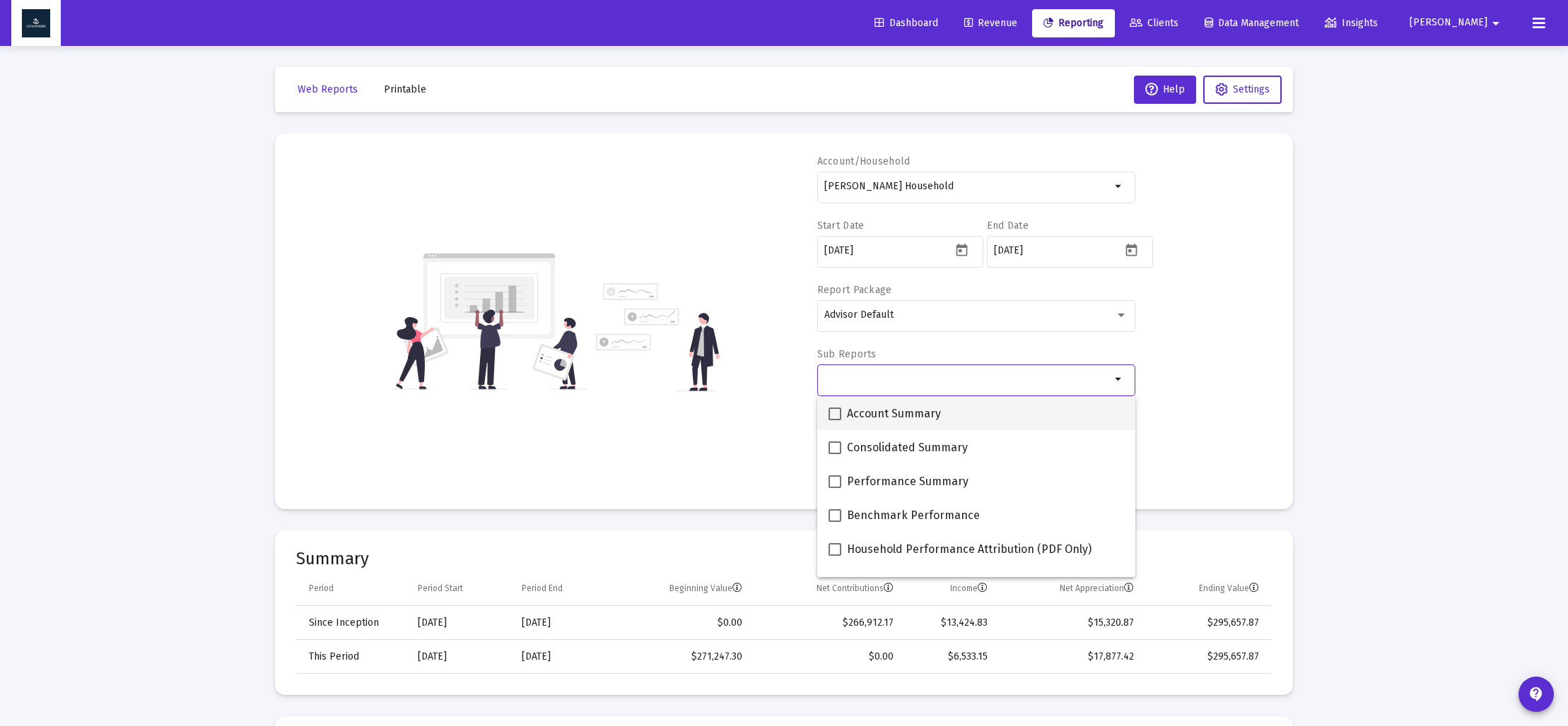
click at [839, 412] on span at bounding box center [835, 414] width 13 height 13
click at [835, 421] on input "Account Summary" at bounding box center [835, 421] width 1 height 1
checkbox input "true"
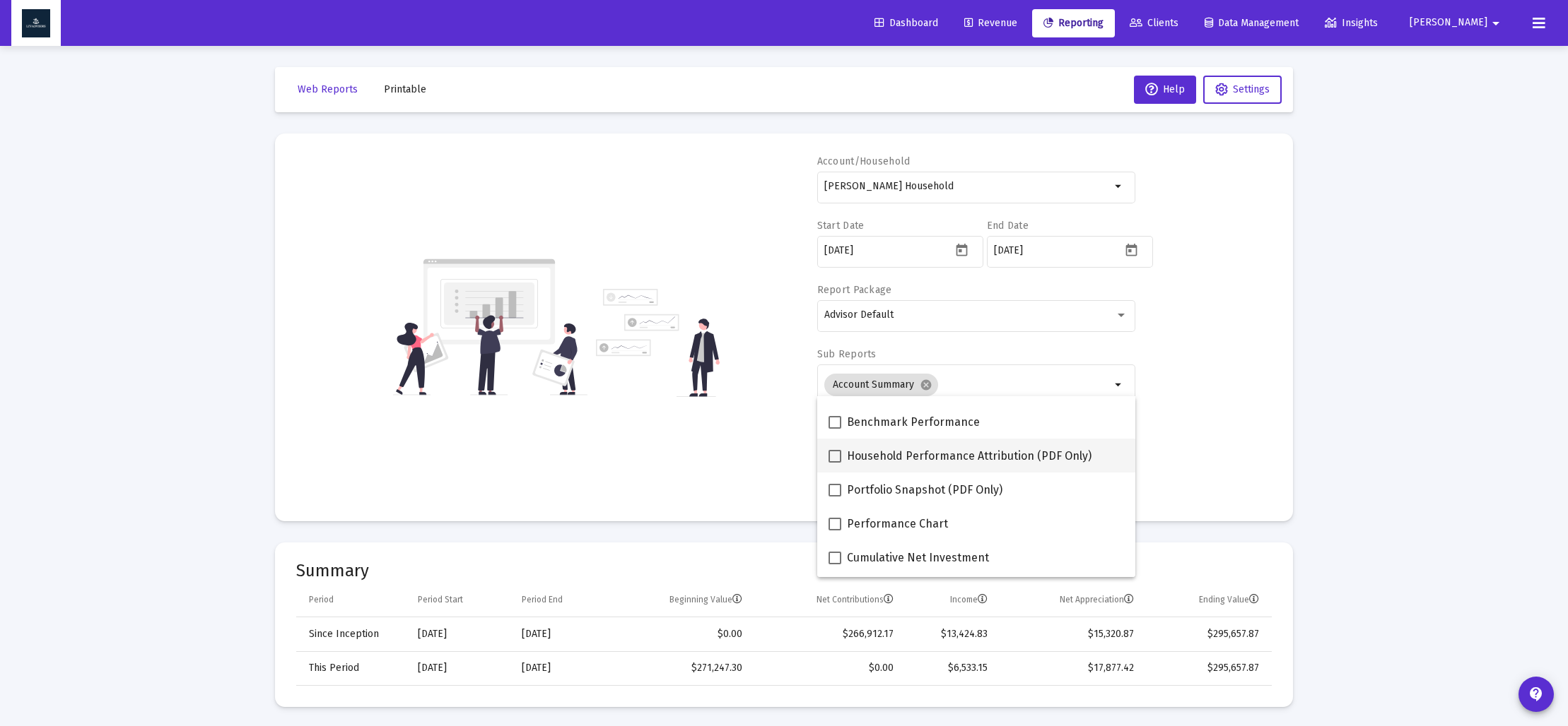
scroll to position [227, 0]
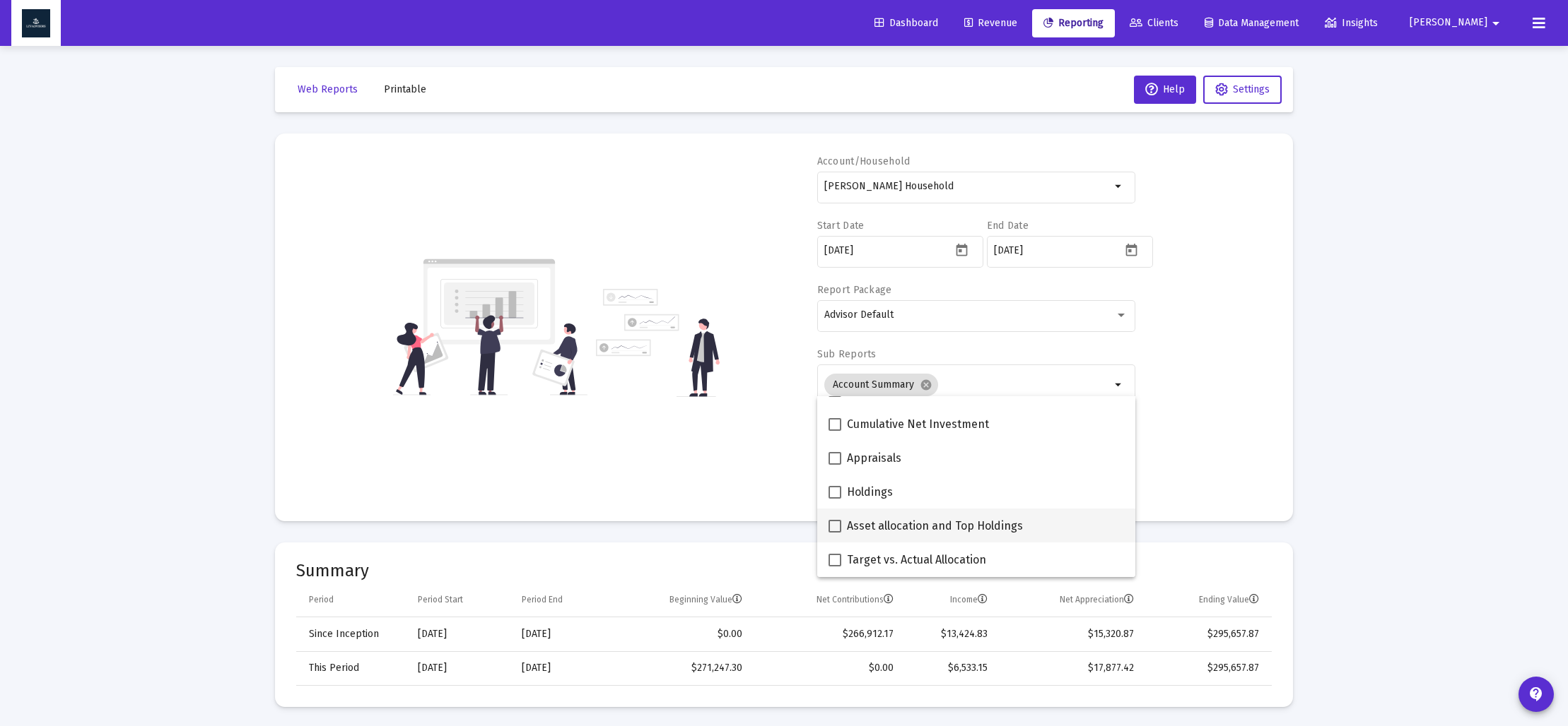
click at [837, 526] on span at bounding box center [835, 526] width 13 height 13
click at [835, 533] on input "Asset allocation and Top Holdings" at bounding box center [835, 533] width 1 height 1
checkbox input "true"
click at [738, 434] on div "Account/Household [PERSON_NAME] Household arrow_drop_down Start Date [DATE] End…" at bounding box center [783, 327] width 976 height 345
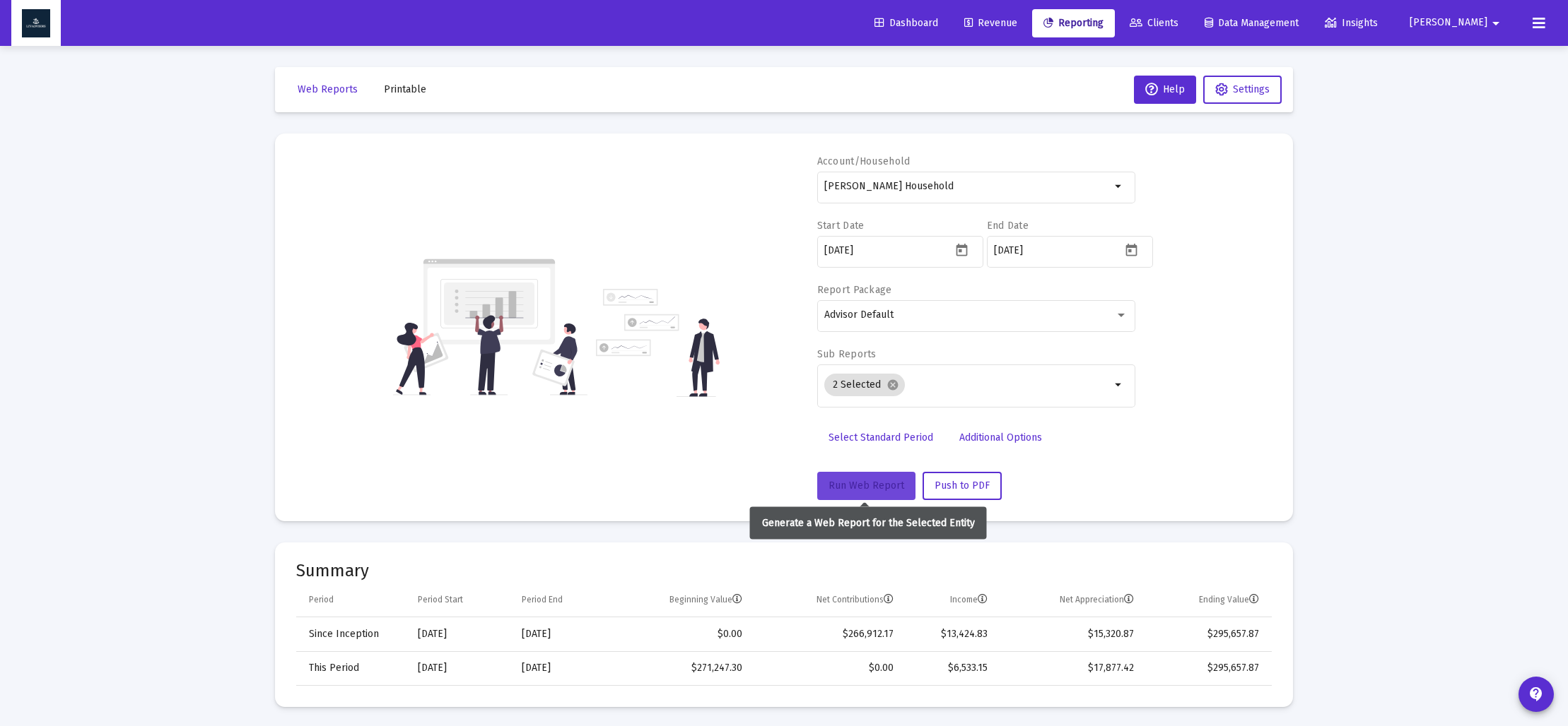
click at [858, 483] on span "Run Web Report" at bounding box center [866, 486] width 75 height 12
click at [958, 483] on span "Push to PDF" at bounding box center [963, 486] width 56 height 12
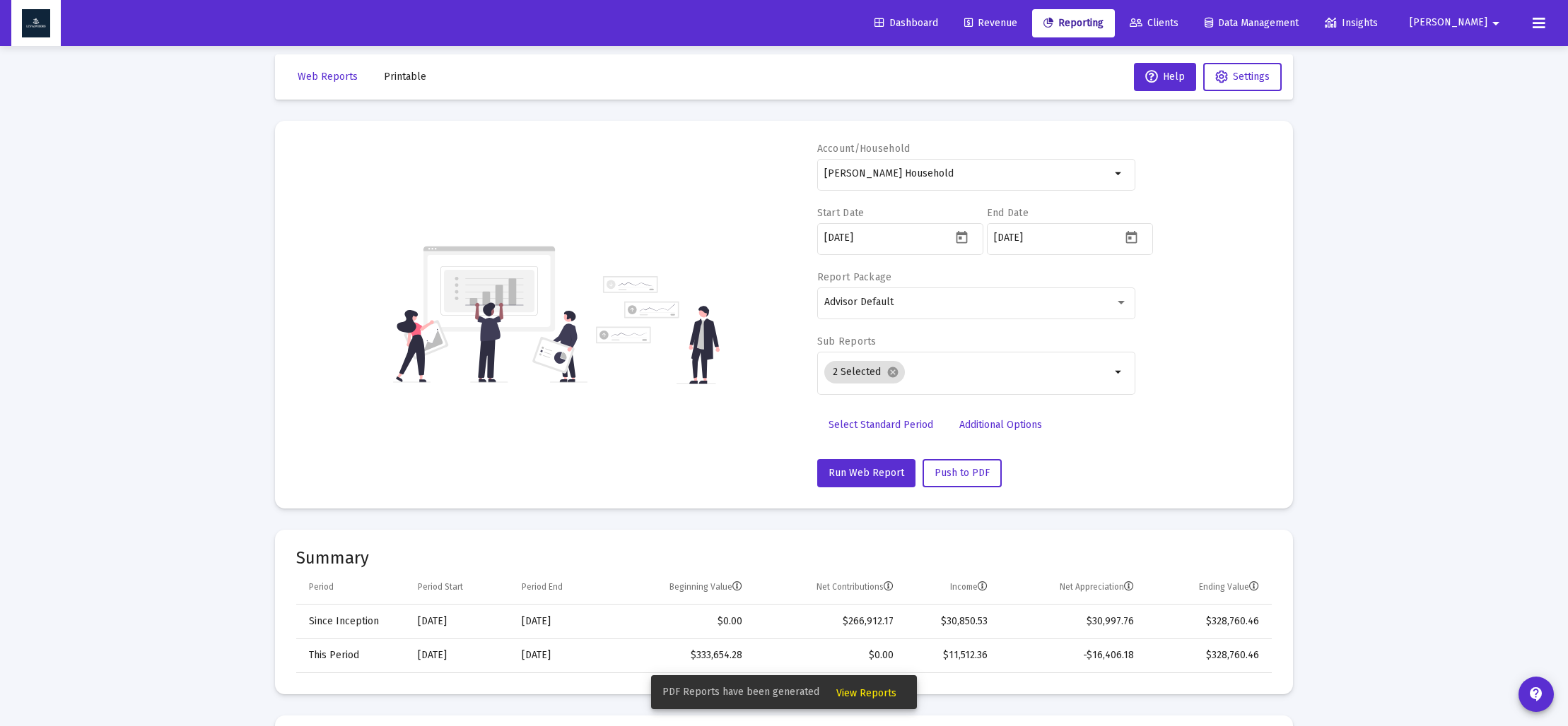
drag, startPoint x: 861, startPoint y: 689, endPoint x: 823, endPoint y: 653, distance: 52.3
click at [861, 689] on span "View Reports" at bounding box center [866, 693] width 61 height 12
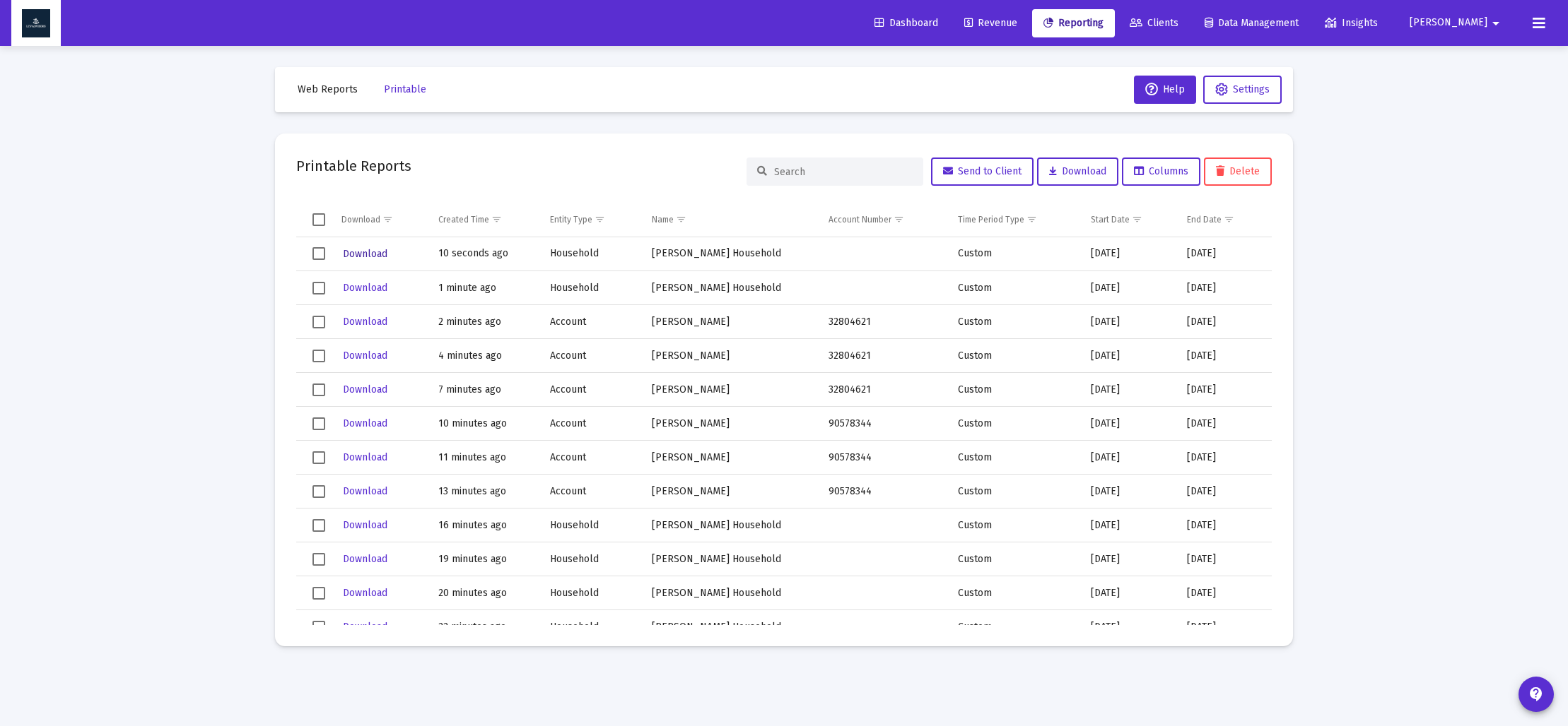
click at [366, 252] on span "Download" at bounding box center [365, 254] width 45 height 12
click at [321, 95] on button "Web Reports" at bounding box center [327, 89] width 82 height 28
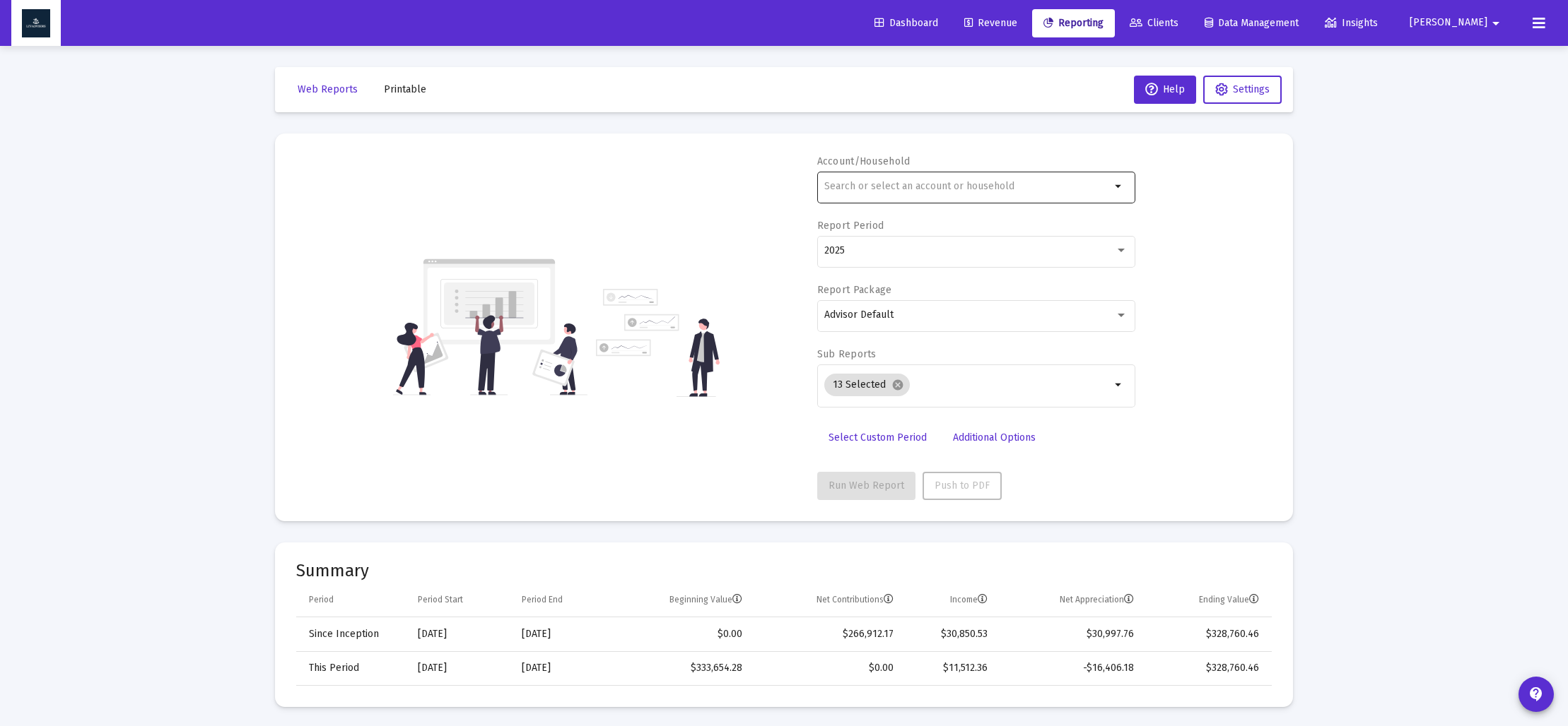
click at [856, 183] on input "text" at bounding box center [968, 185] width 287 height 11
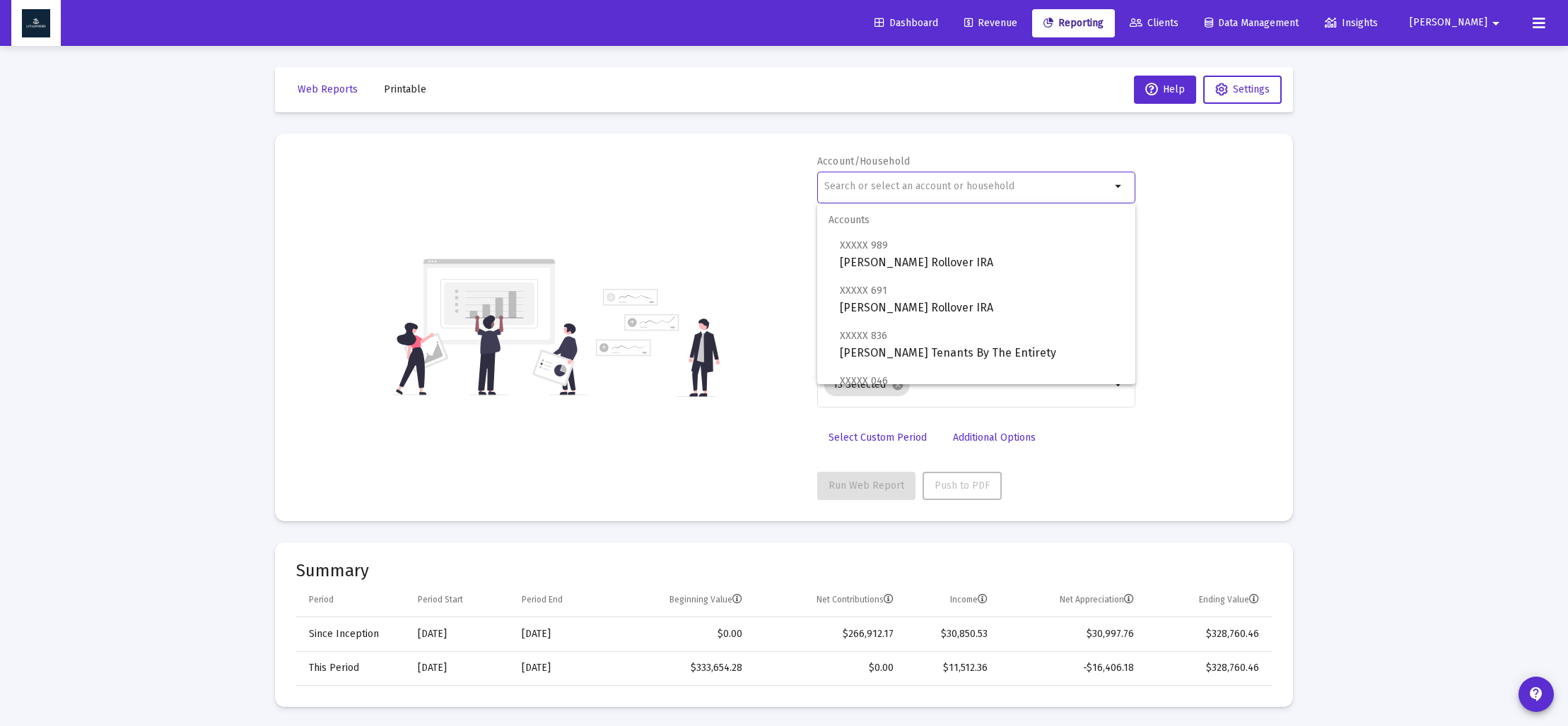
click at [855, 186] on input "text" at bounding box center [968, 185] width 287 height 11
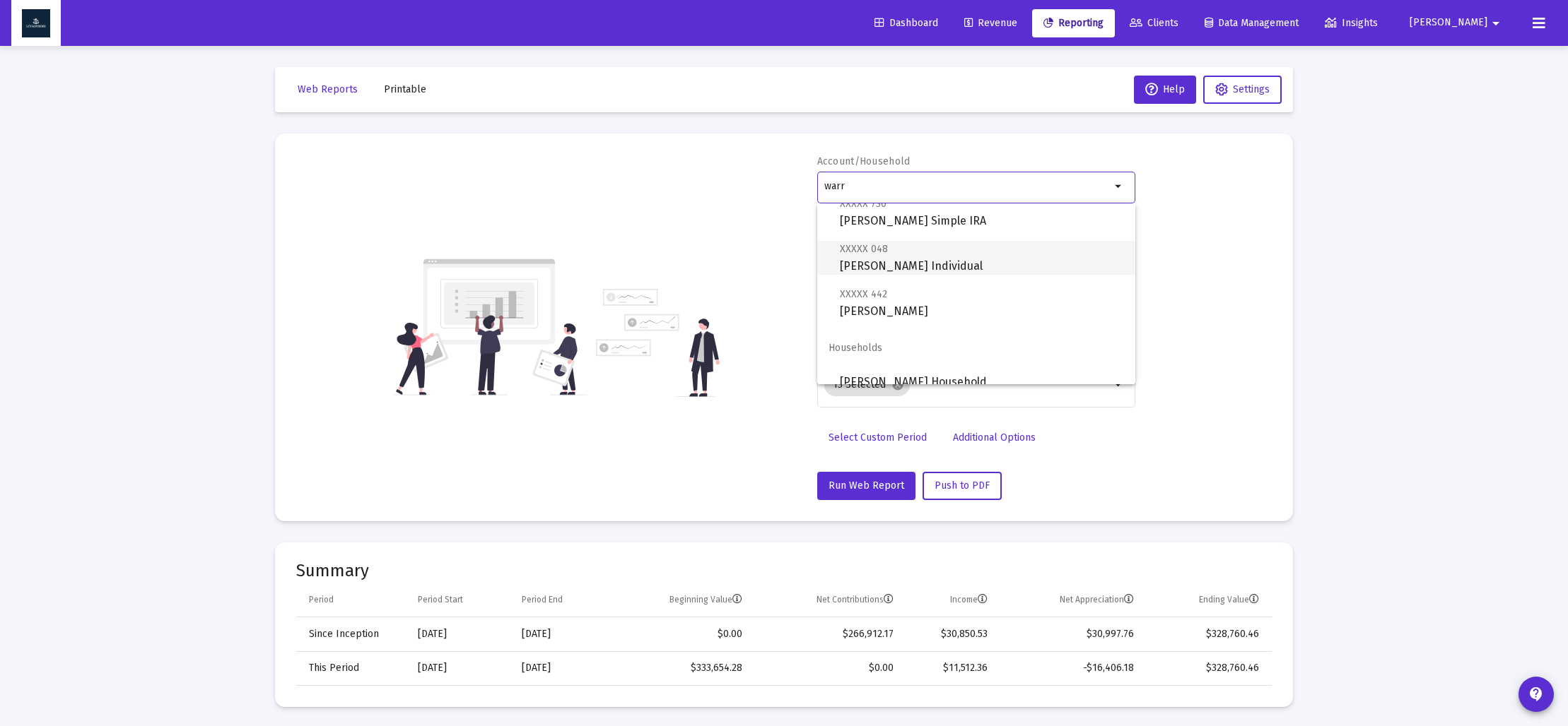
scroll to position [57, 0]
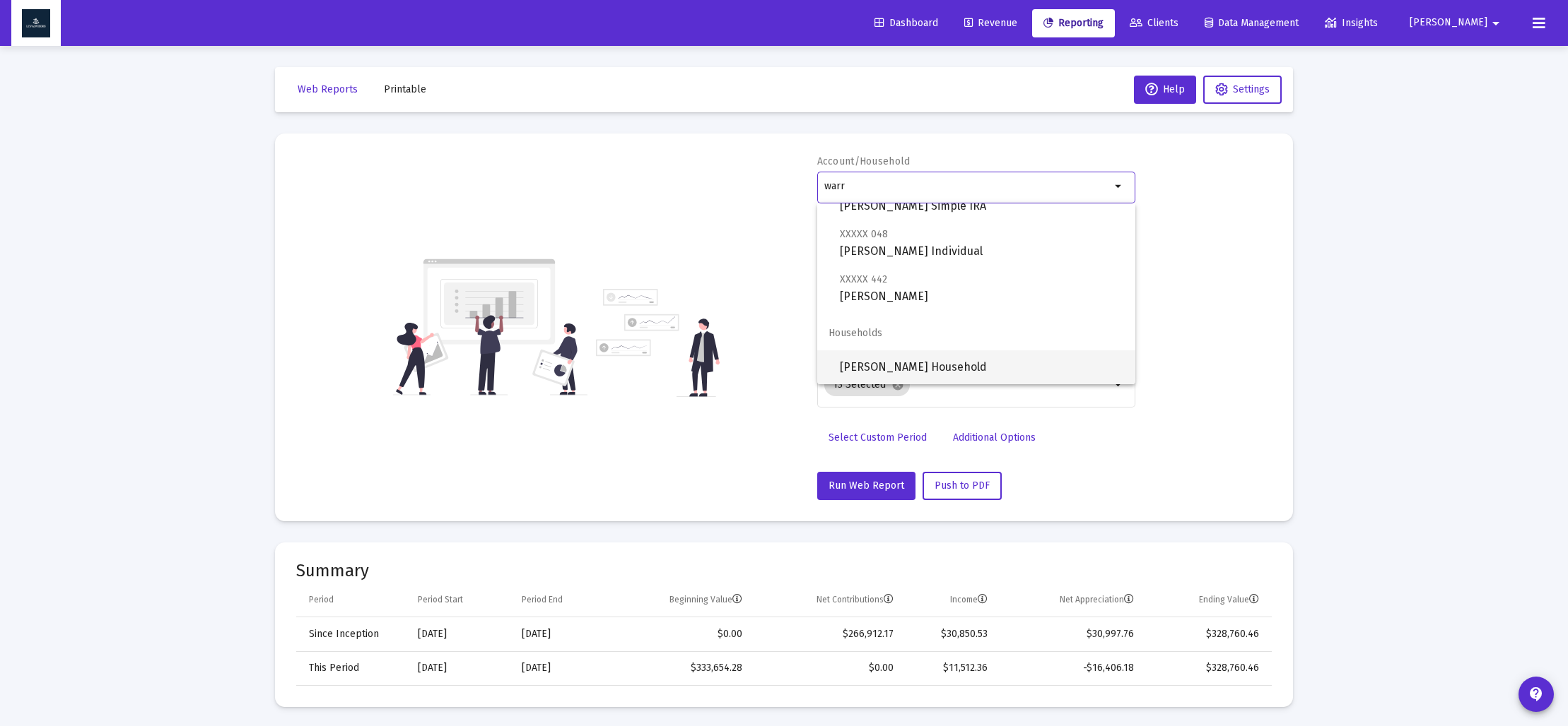
click at [904, 362] on span "[PERSON_NAME] Household" at bounding box center [981, 367] width 284 height 34
type input "[PERSON_NAME] Household"
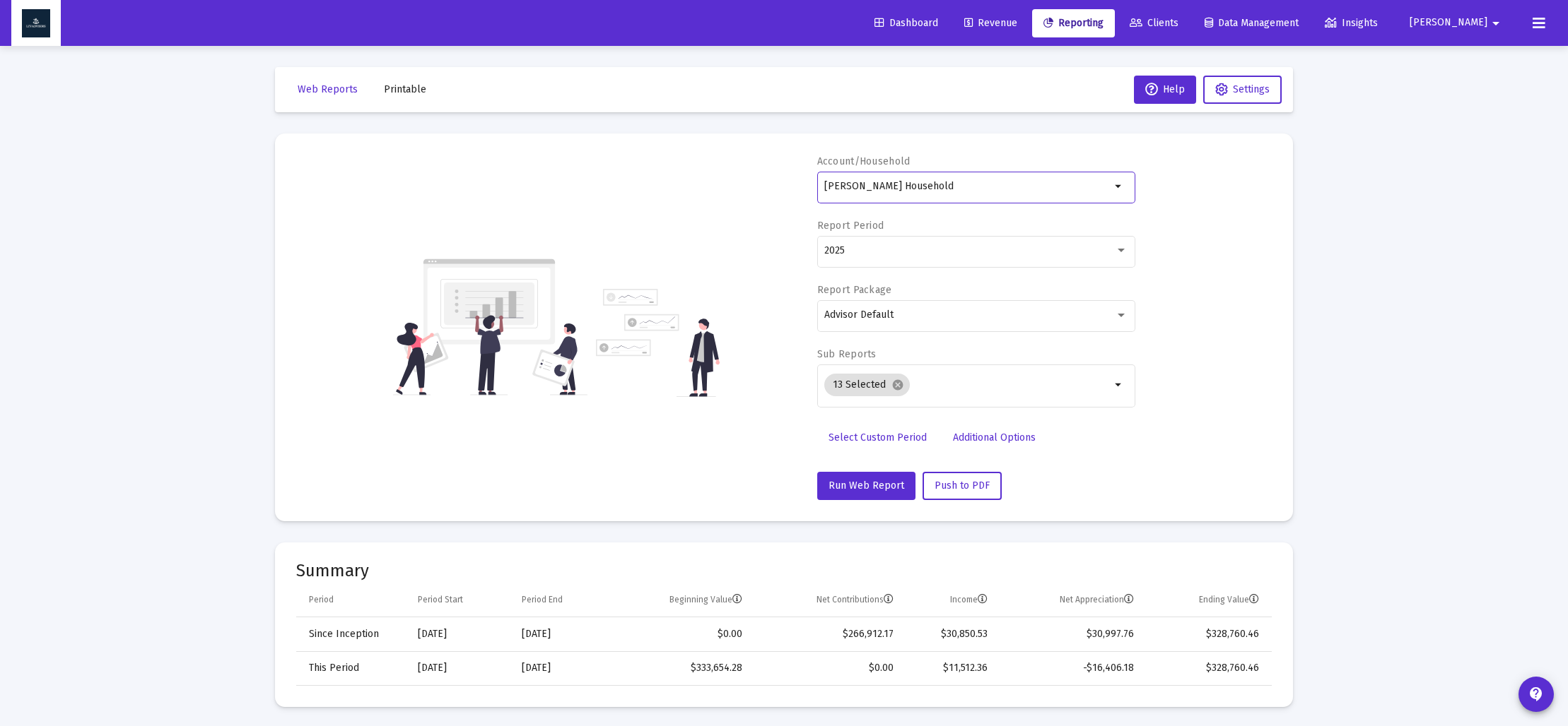
click at [879, 438] on span "Select Custom Period" at bounding box center [877, 437] width 98 height 12
click at [965, 248] on icon "Open calendar" at bounding box center [962, 250] width 15 height 15
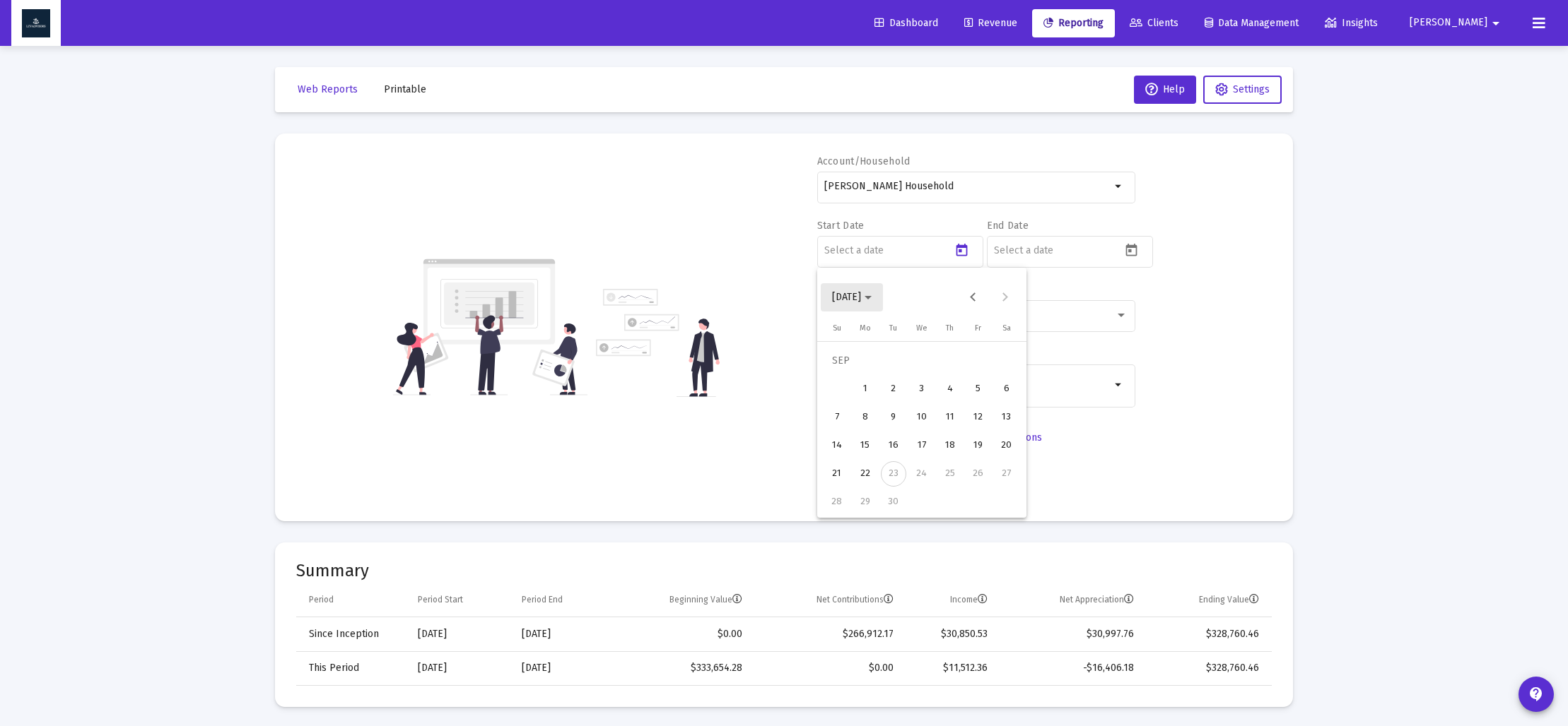
drag, startPoint x: 886, startPoint y: 296, endPoint x: 906, endPoint y: 313, distance: 26.2
click at [871, 296] on polygon "Choose month and year" at bounding box center [867, 298] width 7 height 4
click at [996, 476] on div "2025" at bounding box center [995, 483] width 45 height 26
click at [947, 374] on div "MAR" at bounding box center [946, 370] width 45 height 26
drag, startPoint x: 854, startPoint y: 500, endPoint x: 908, endPoint y: 454, distance: 70.9
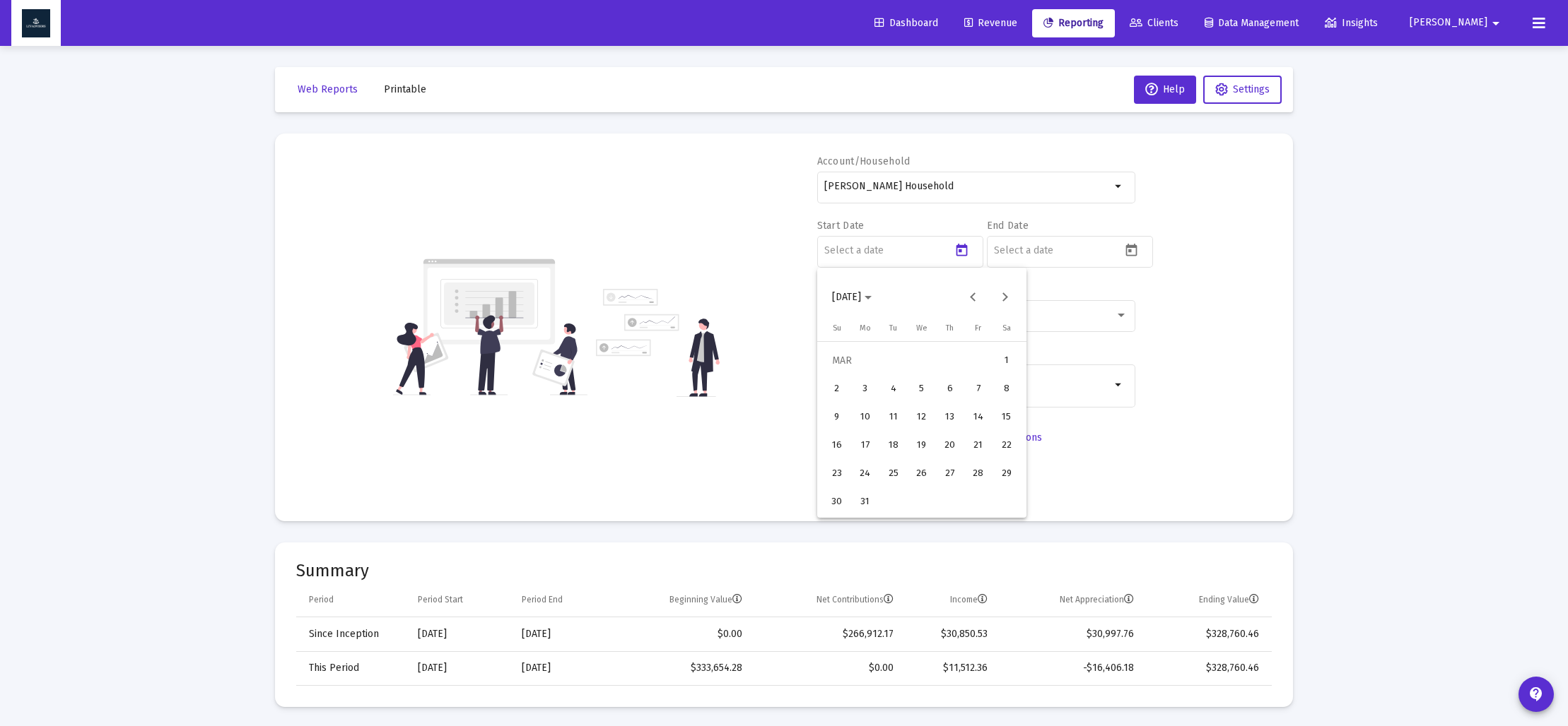
click at [854, 500] on div "31" at bounding box center [865, 503] width 26 height 26
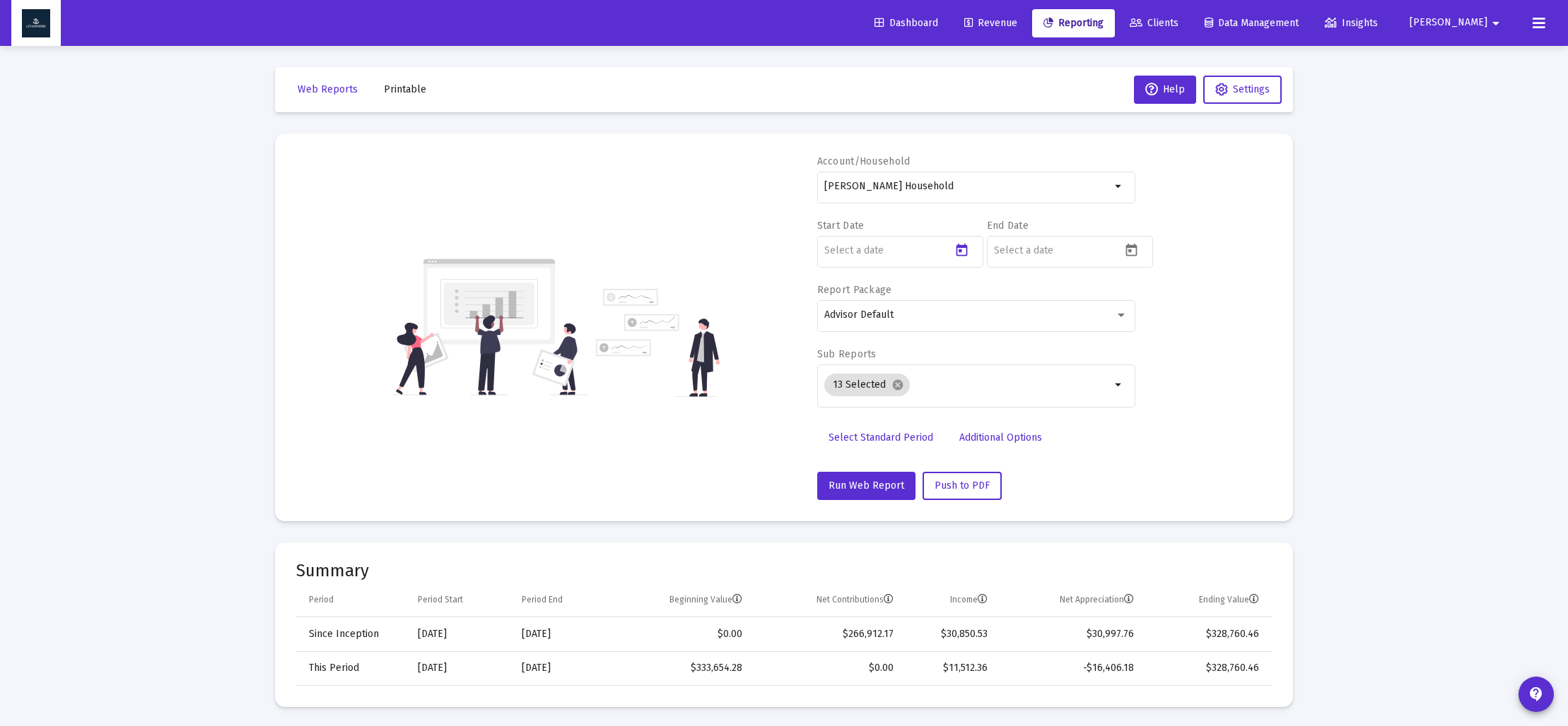
type input "[DATE]"
click at [1136, 252] on icon "Open calendar" at bounding box center [1131, 250] width 11 height 13
drag, startPoint x: 1053, startPoint y: 299, endPoint x: 1061, endPoint y: 302, distance: 8.5
click at [1041, 299] on icon "Choose month and year" at bounding box center [1037, 298] width 7 height 4
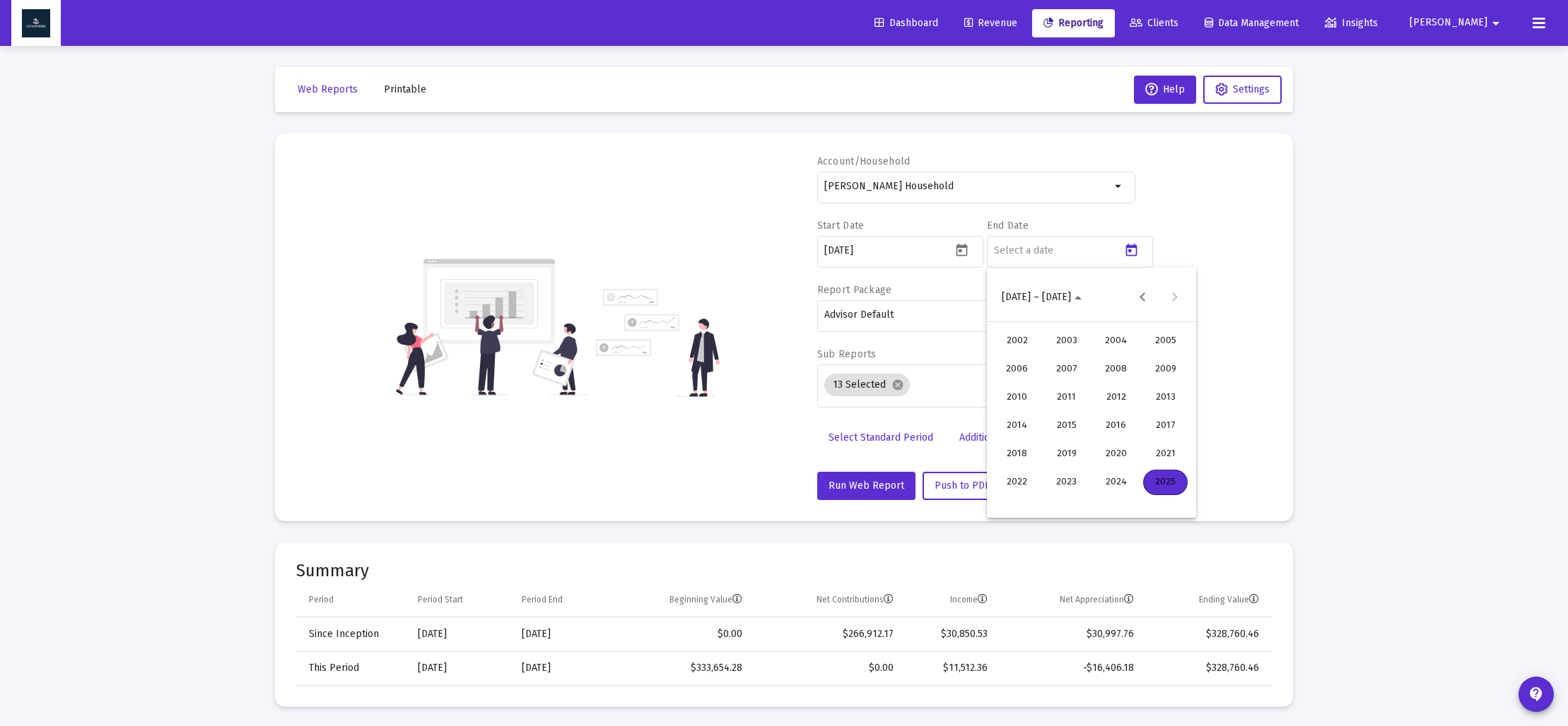
click at [1155, 480] on div "2025" at bounding box center [1165, 483] width 45 height 26
click at [1064, 391] on div "JUN" at bounding box center [1066, 398] width 45 height 26
click at [1033, 493] on div "30" at bounding box center [1035, 503] width 26 height 26
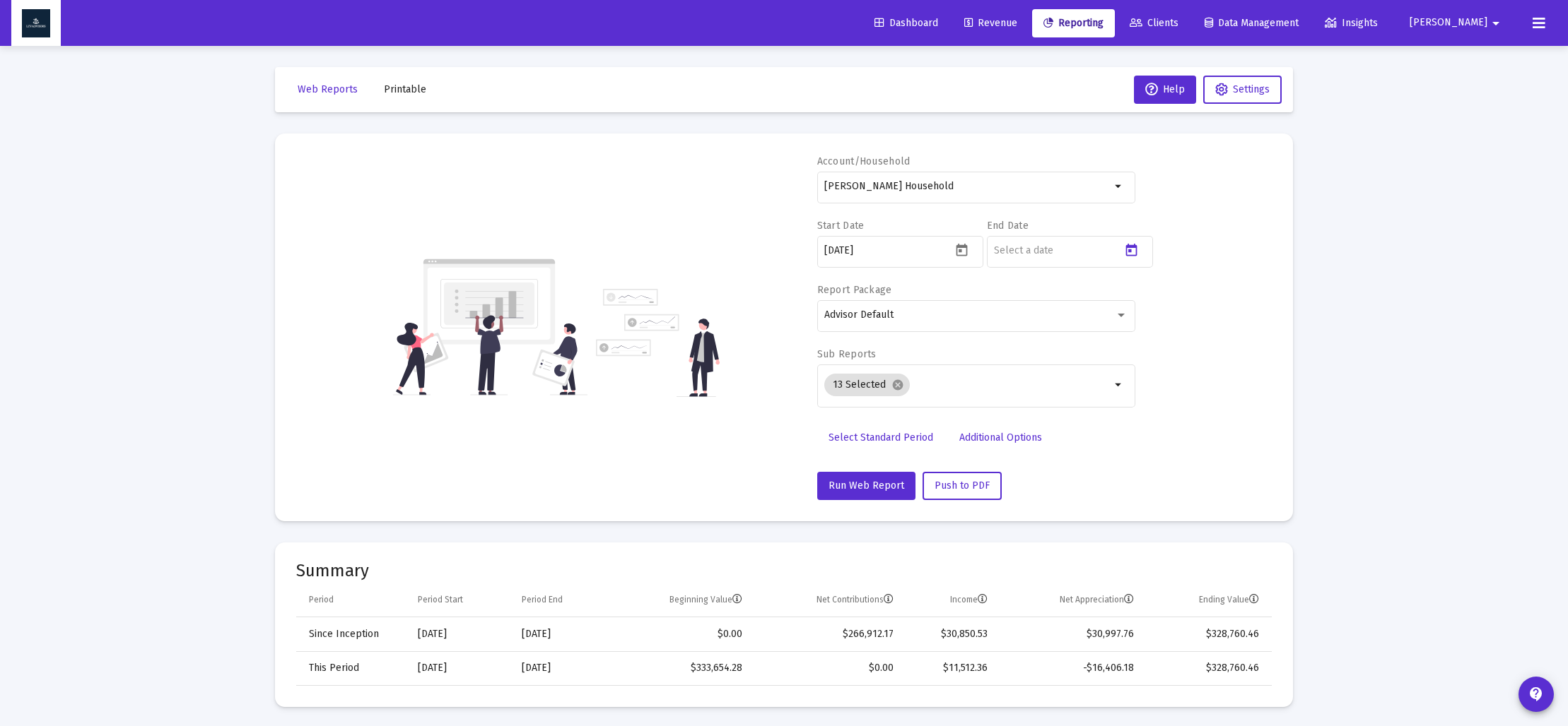
type input "[DATE]"
click at [891, 383] on mat-icon "cancel" at bounding box center [897, 385] width 13 height 13
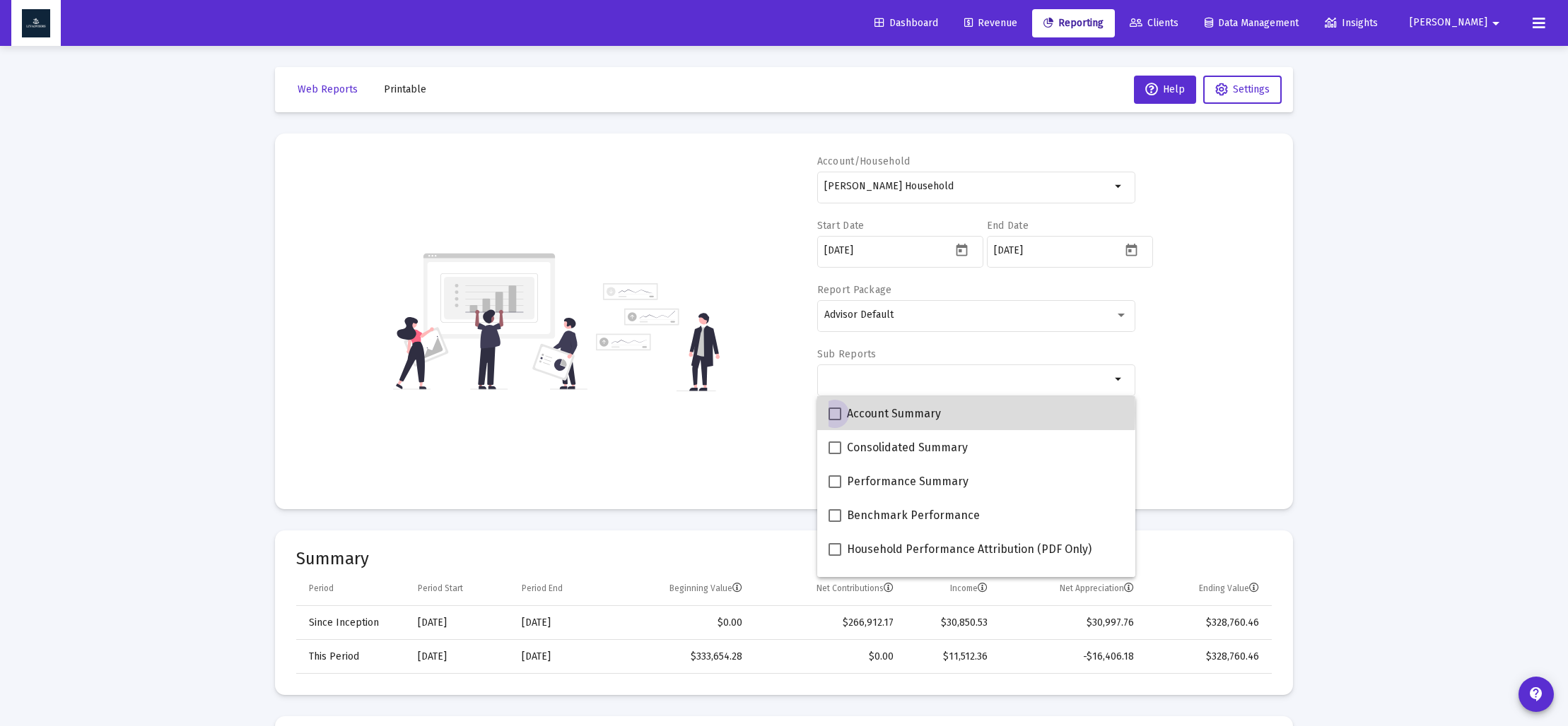
click at [832, 414] on span at bounding box center [835, 414] width 13 height 13
click at [835, 421] on input "Account Summary" at bounding box center [835, 421] width 1 height 1
checkbox input "true"
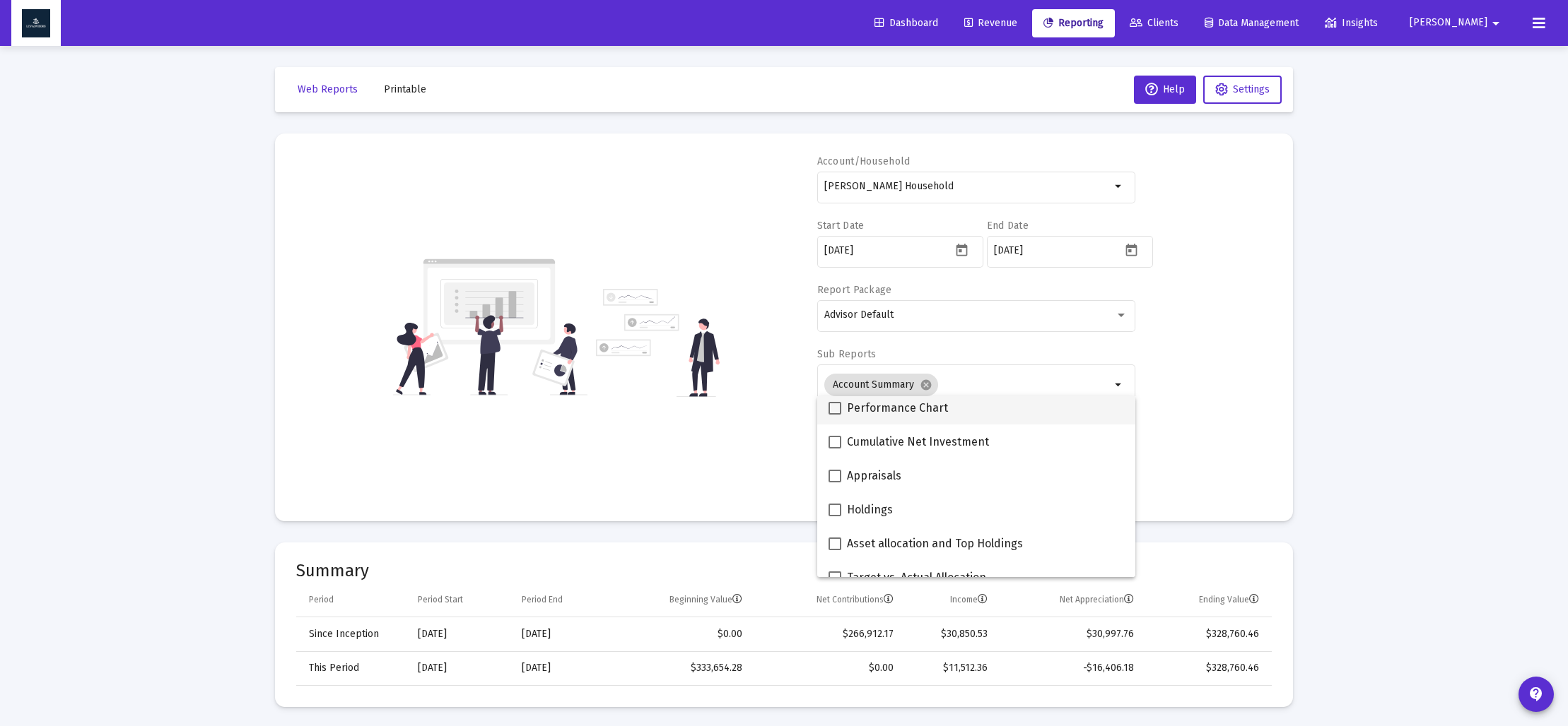
scroll to position [213, 0]
click at [832, 541] on span at bounding box center [835, 540] width 13 height 13
click at [835, 546] on input "Asset allocation and Top Holdings" at bounding box center [835, 546] width 1 height 1
checkbox input "true"
drag, startPoint x: 760, startPoint y: 456, endPoint x: 768, endPoint y: 459, distance: 8.5
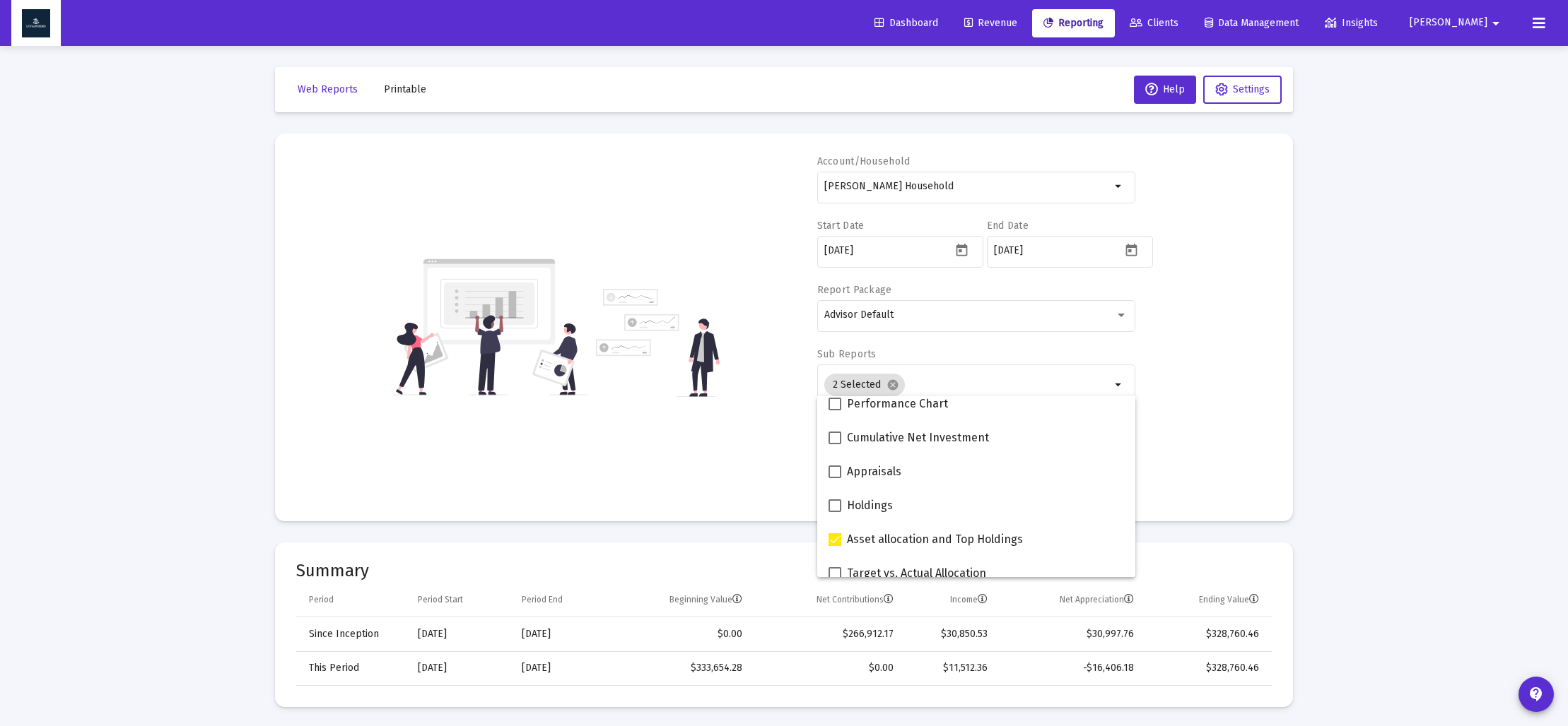
click at [760, 456] on div "Account/Household [PERSON_NAME] Household arrow_drop_down Start Date [DATE] End…" at bounding box center [783, 327] width 976 height 345
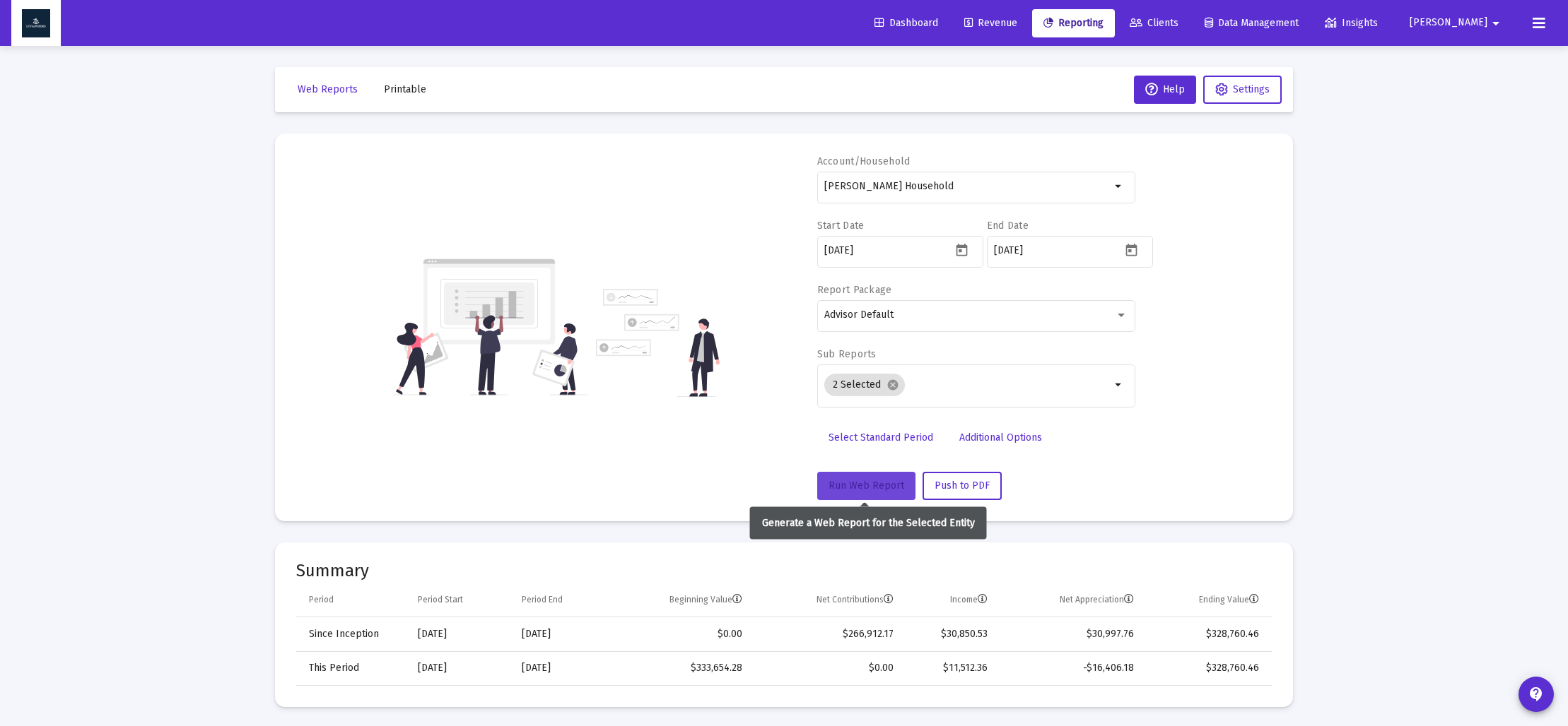
click at [845, 491] on span "Run Web Report" at bounding box center [866, 486] width 75 height 12
click at [977, 487] on span "Push to PDF" at bounding box center [963, 486] width 56 height 12
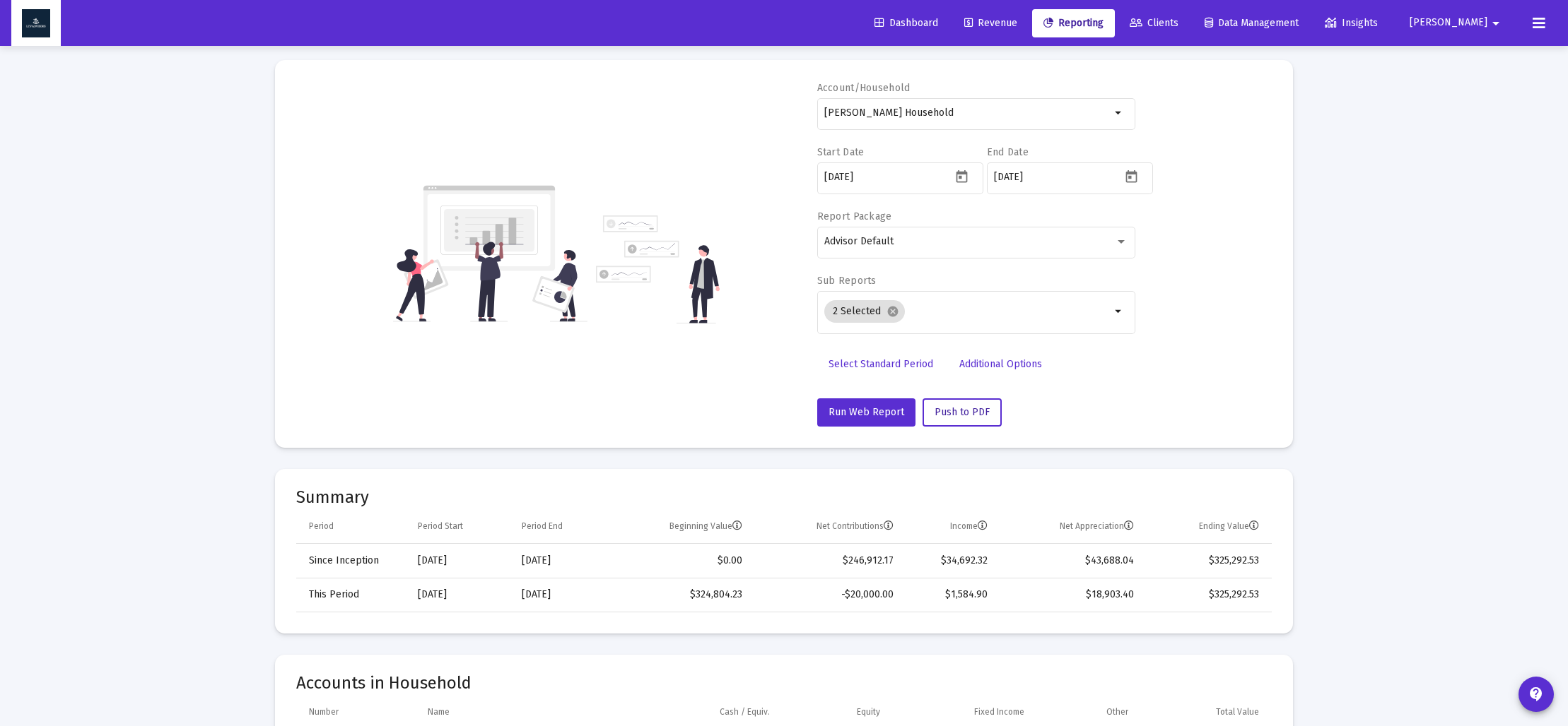
scroll to position [76, 0]
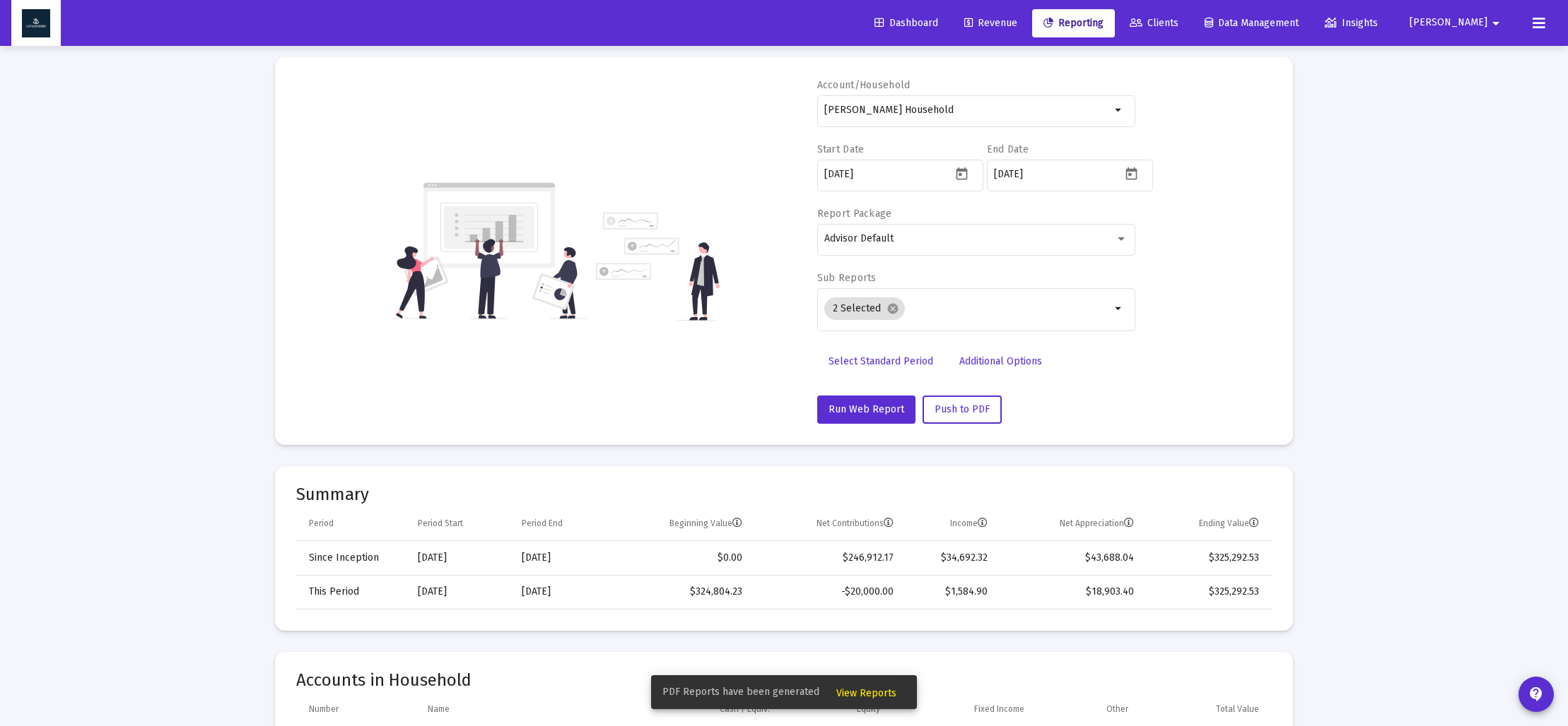
click at [875, 694] on span "View Reports" at bounding box center [866, 693] width 61 height 12
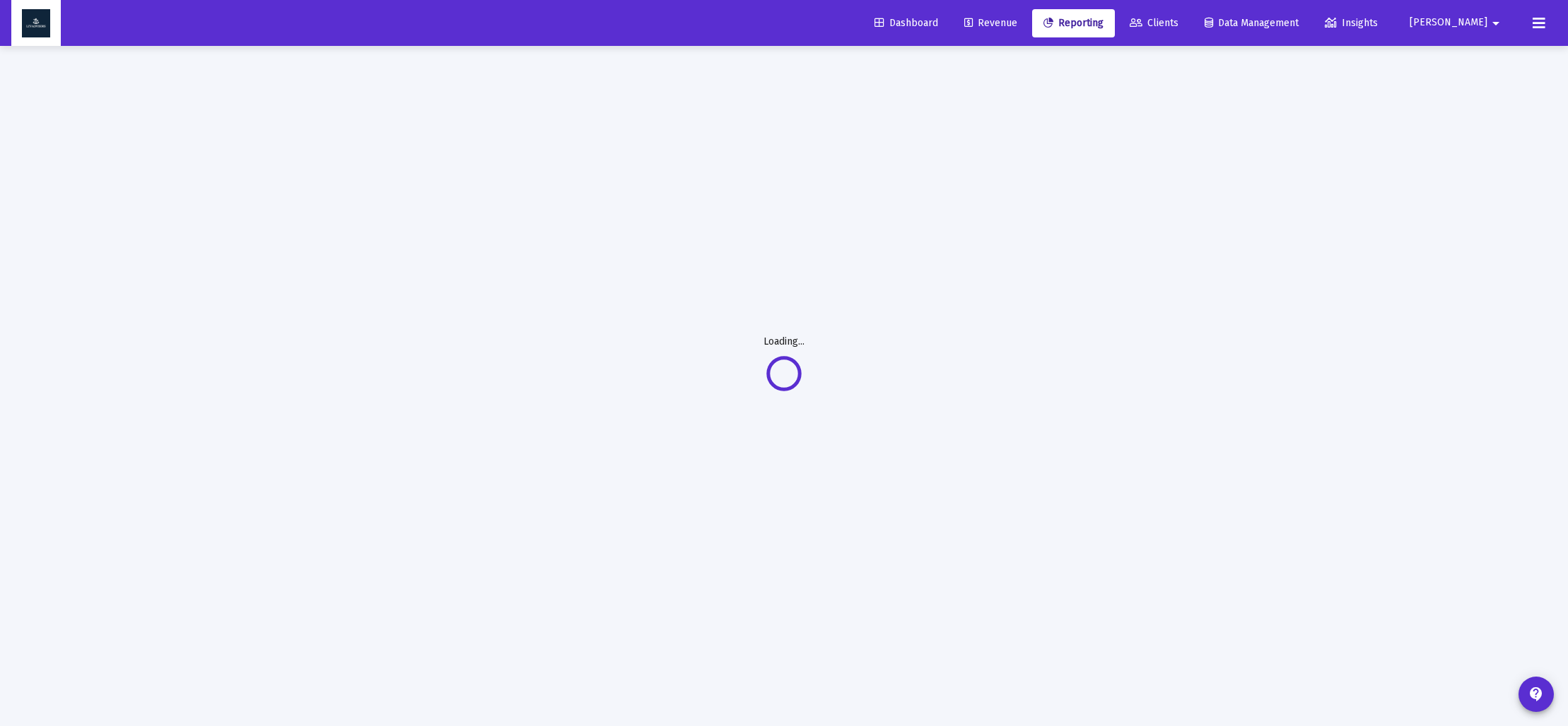
scroll to position [46, 0]
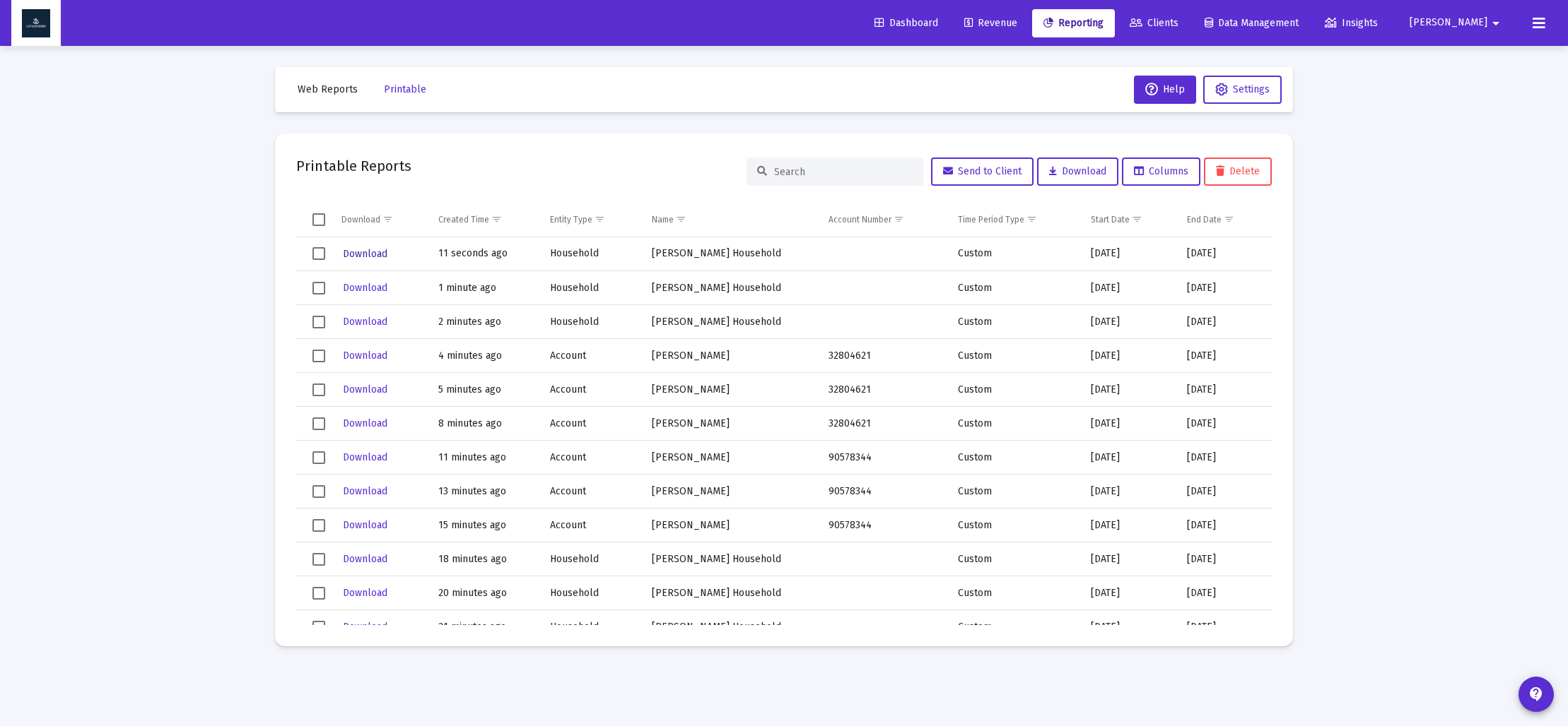
click at [361, 255] on span "Download" at bounding box center [365, 254] width 45 height 12
